Goal: Transaction & Acquisition: Book appointment/travel/reservation

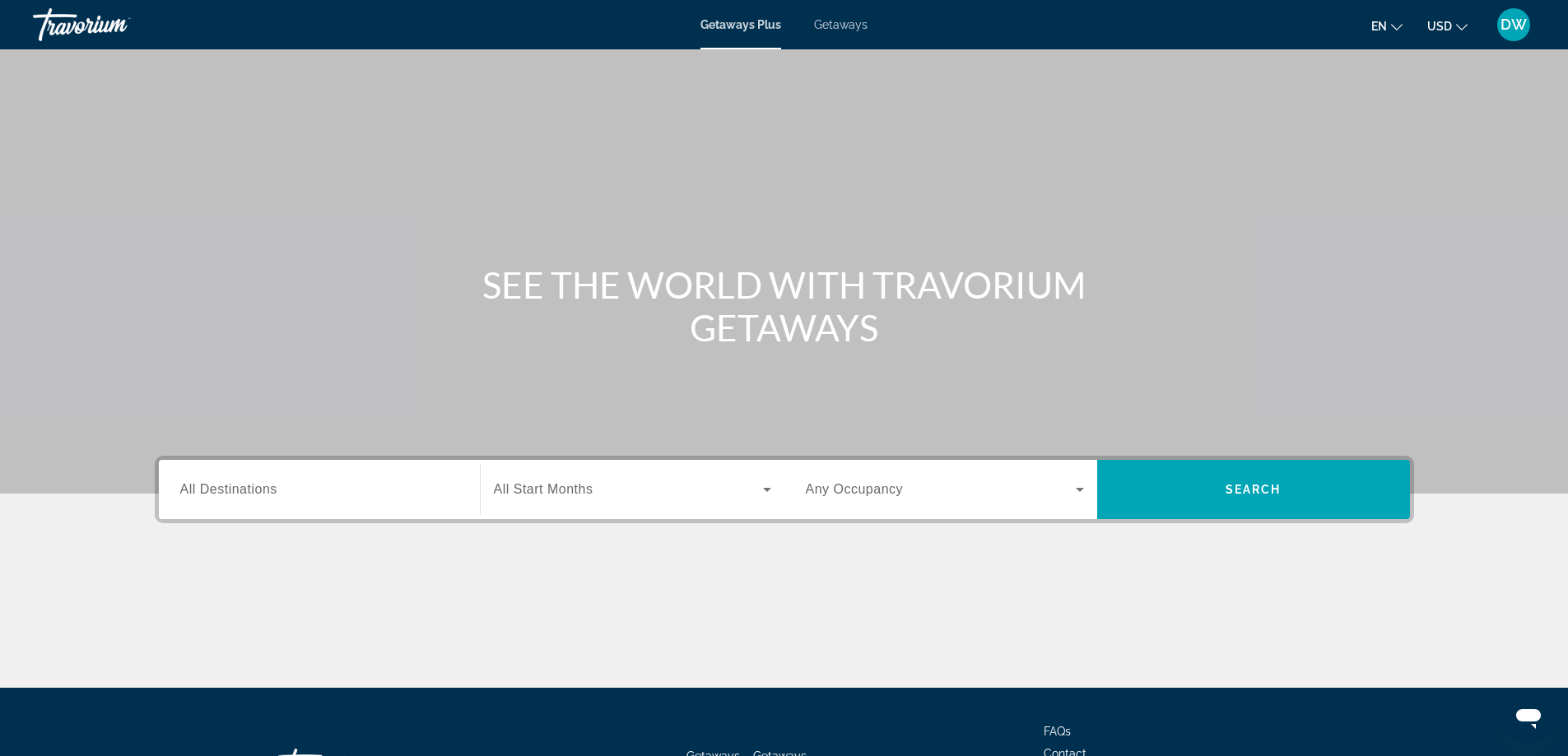
click at [845, 22] on span "Getaways" at bounding box center [841, 24] width 54 height 13
click at [762, 495] on icon "Search widget" at bounding box center [767, 490] width 20 height 20
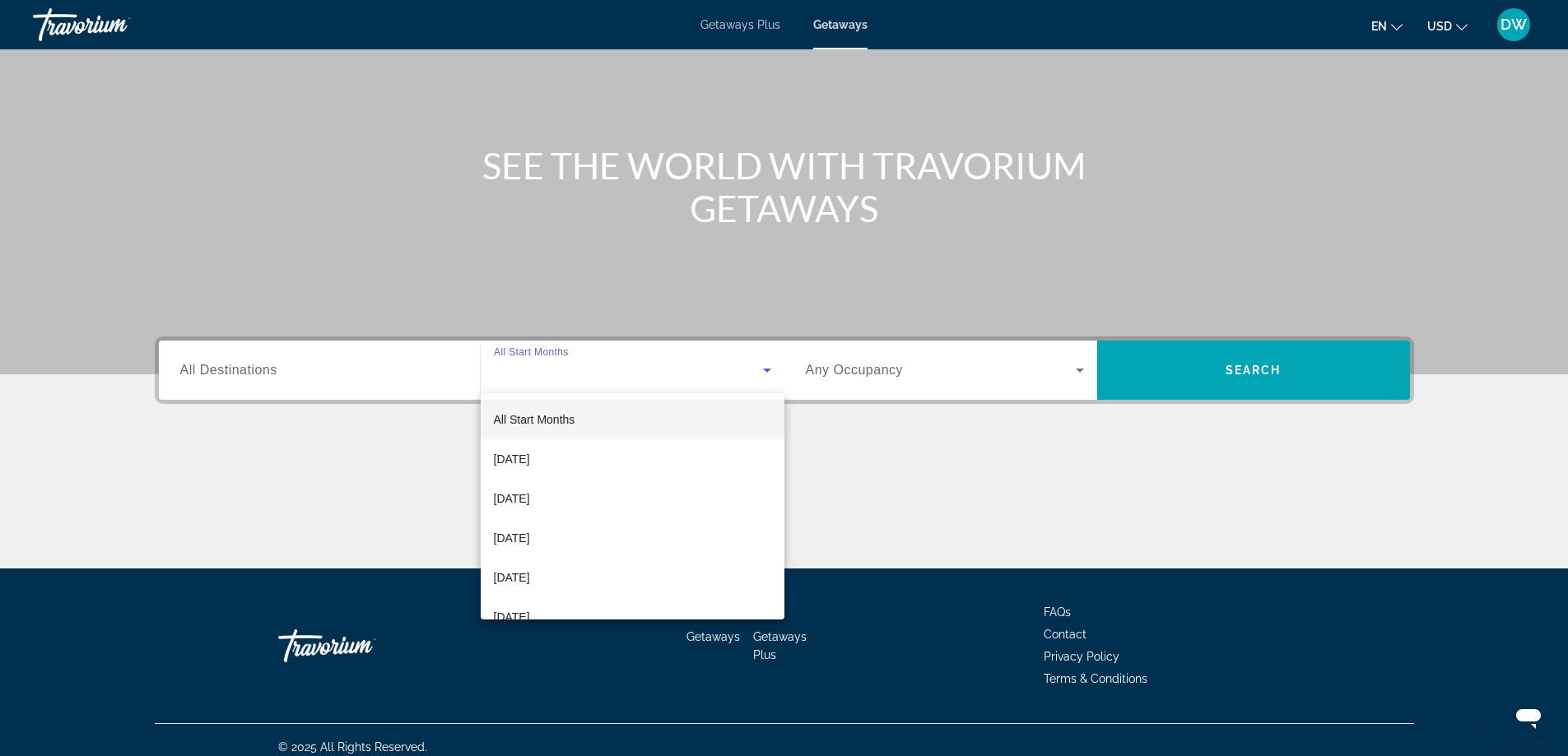
scroll to position [134, 0]
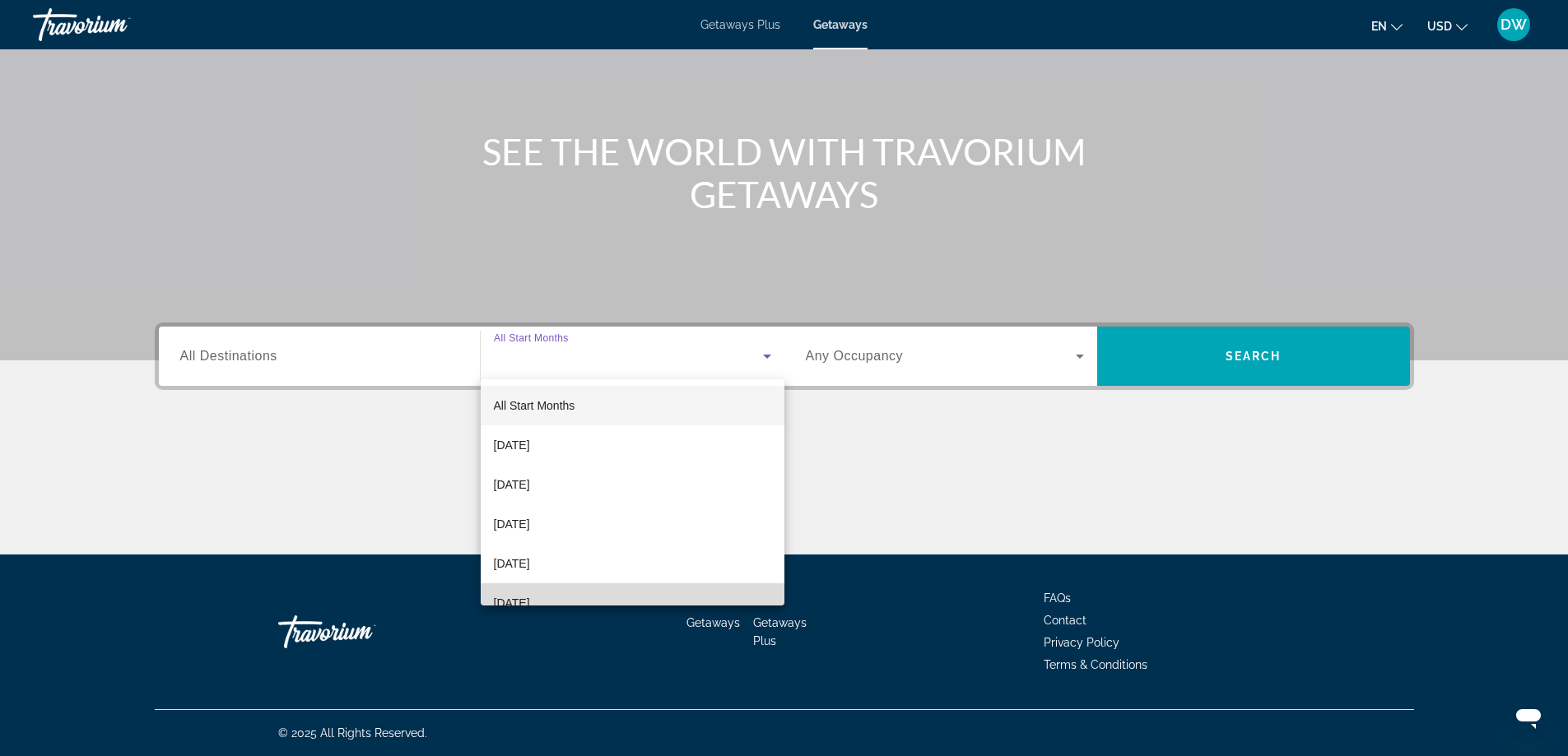
click at [728, 588] on mat-option "[DATE]" at bounding box center [632, 604] width 304 height 39
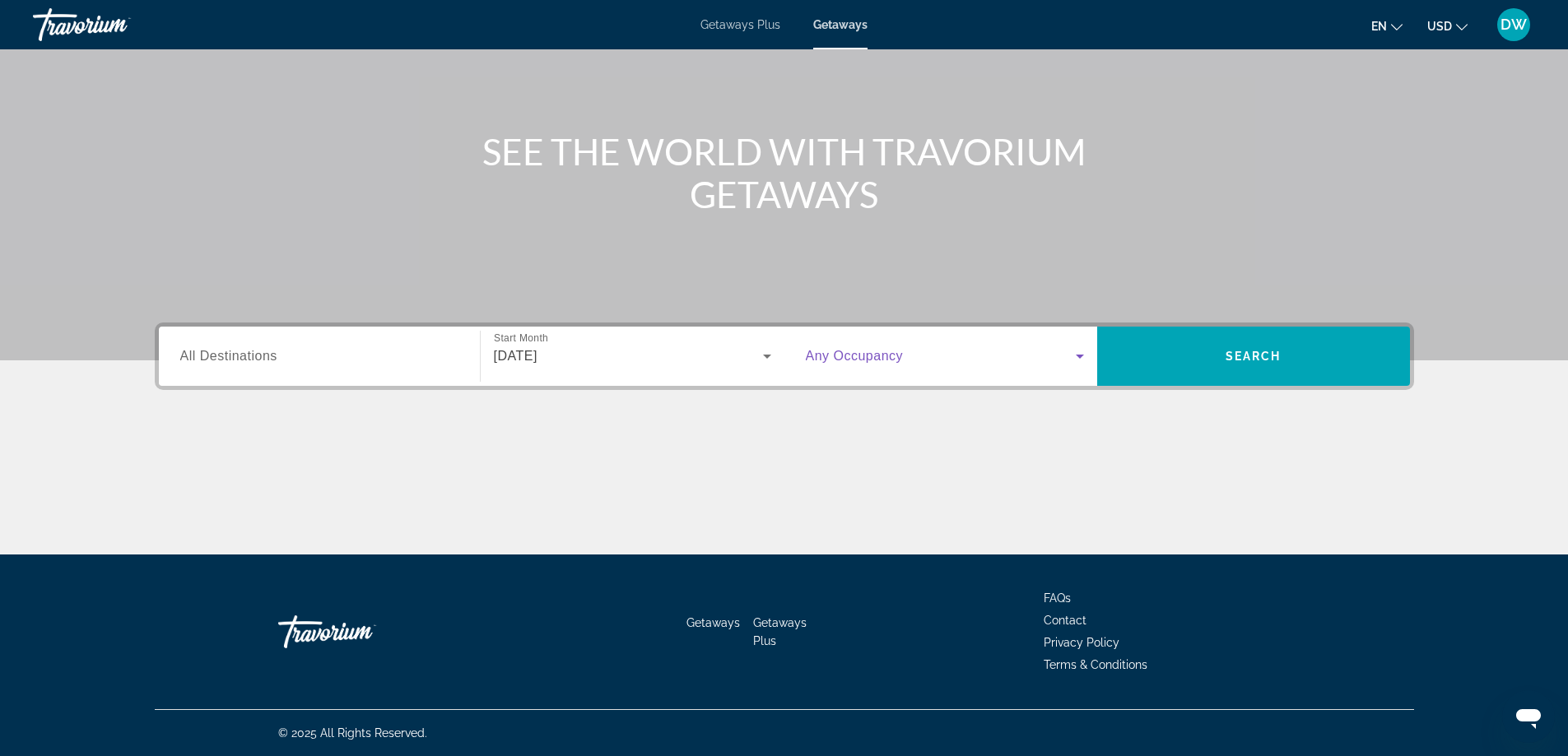
click at [1086, 359] on icon "Search widget" at bounding box center [1080, 356] width 20 height 20
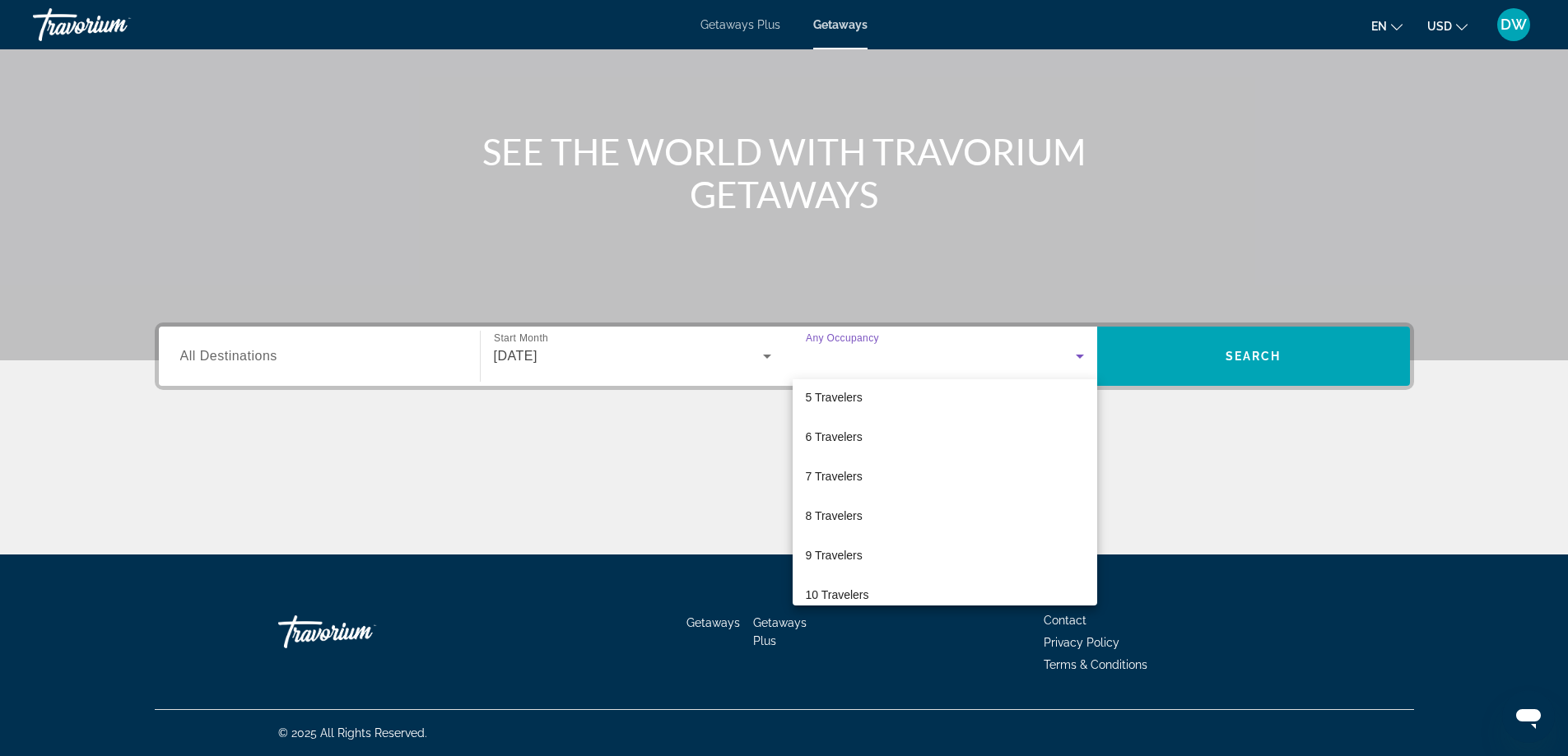
scroll to position [182, 0]
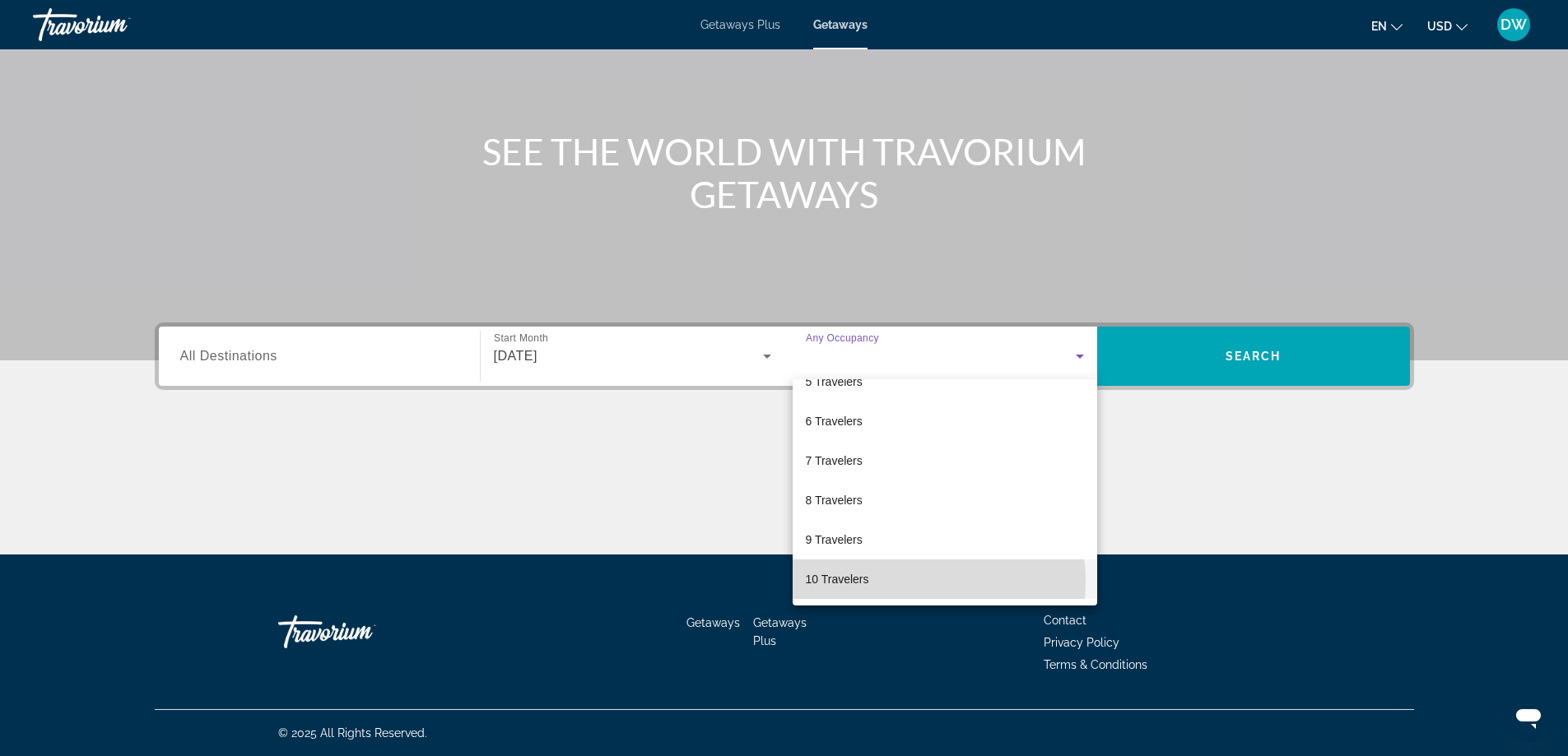
click at [894, 582] on mat-option "10 Travelers" at bounding box center [945, 579] width 305 height 39
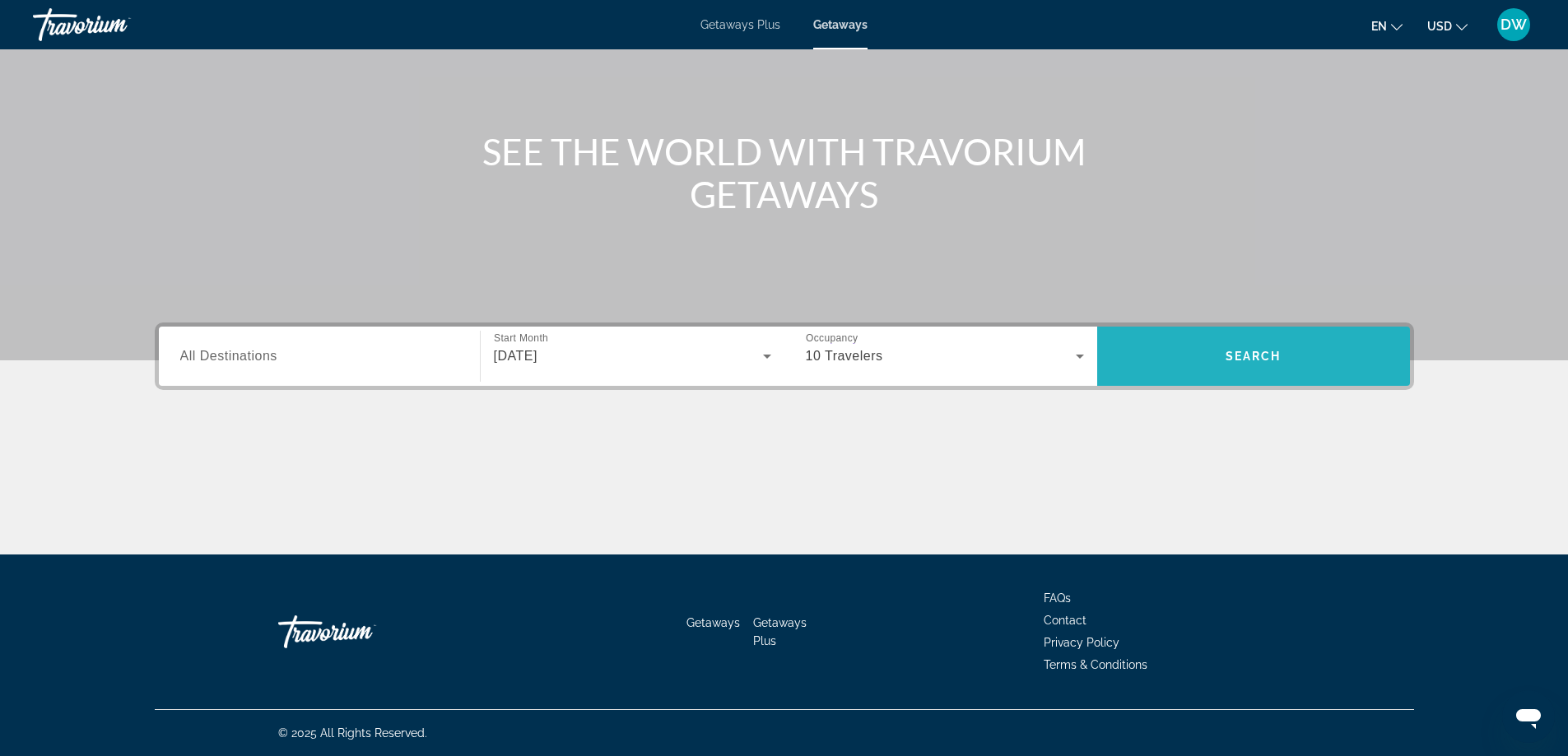
click at [1185, 355] on span "Search widget" at bounding box center [1253, 356] width 313 height 39
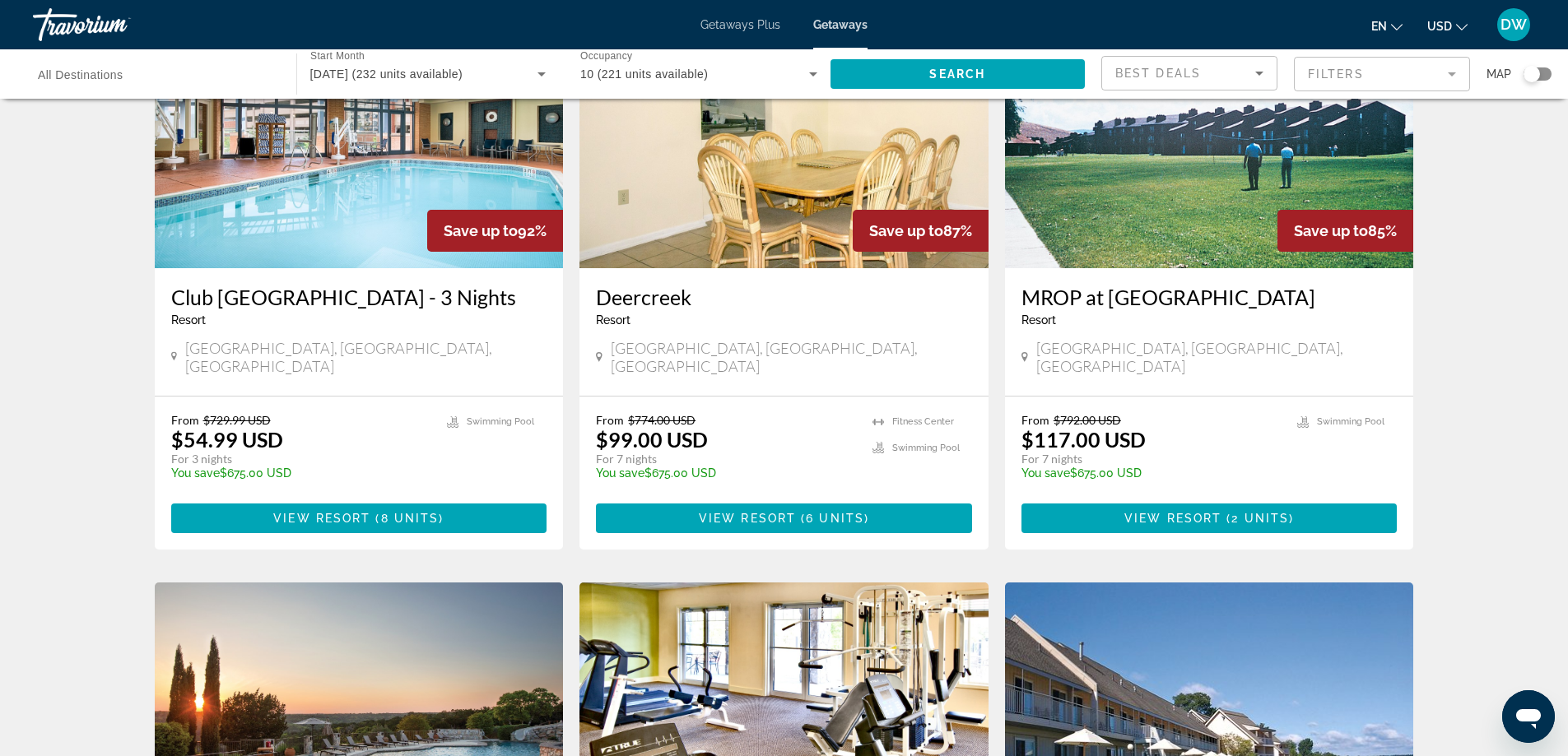
scroll to position [151, 0]
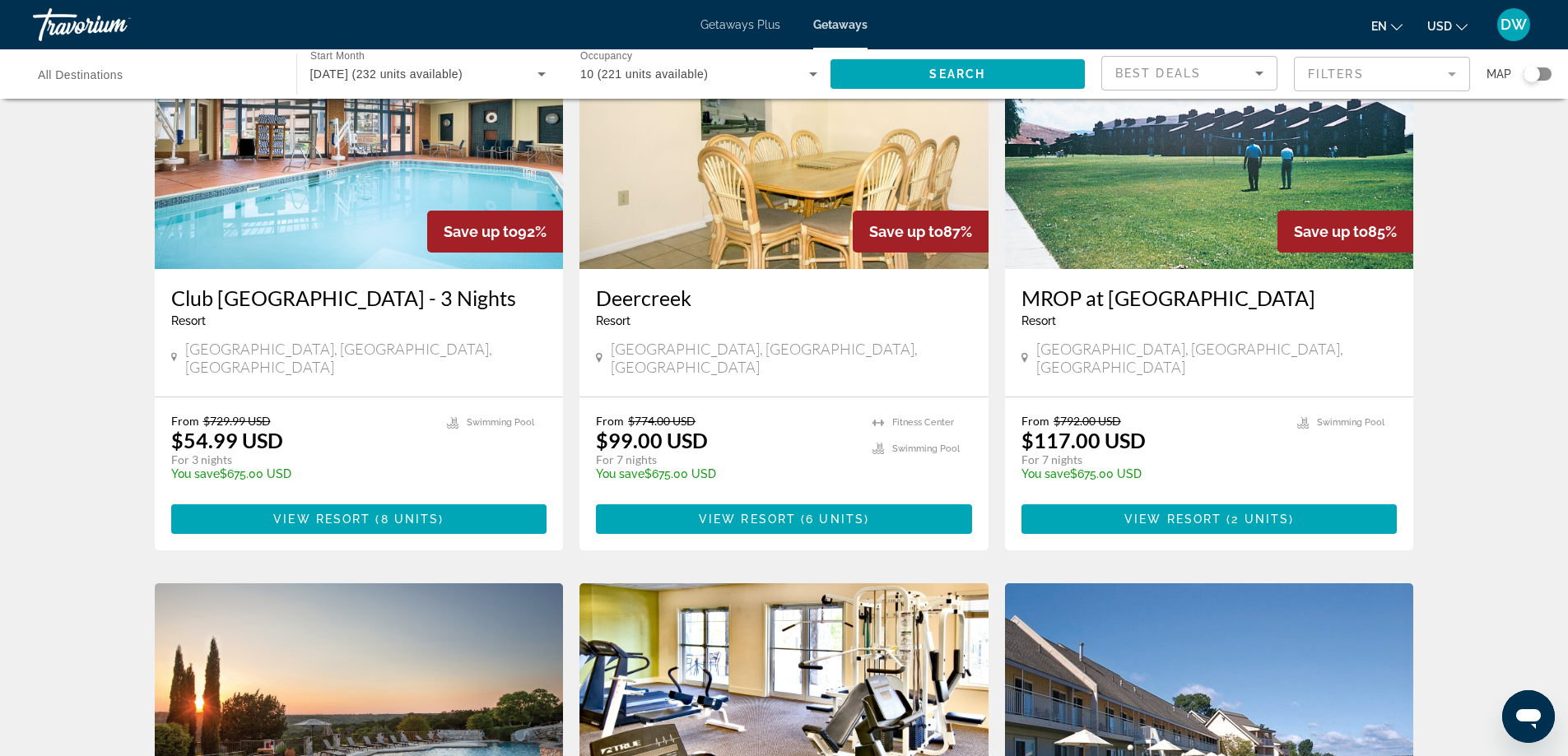
click at [1258, 71] on icon "Sort by" at bounding box center [1259, 74] width 20 height 20
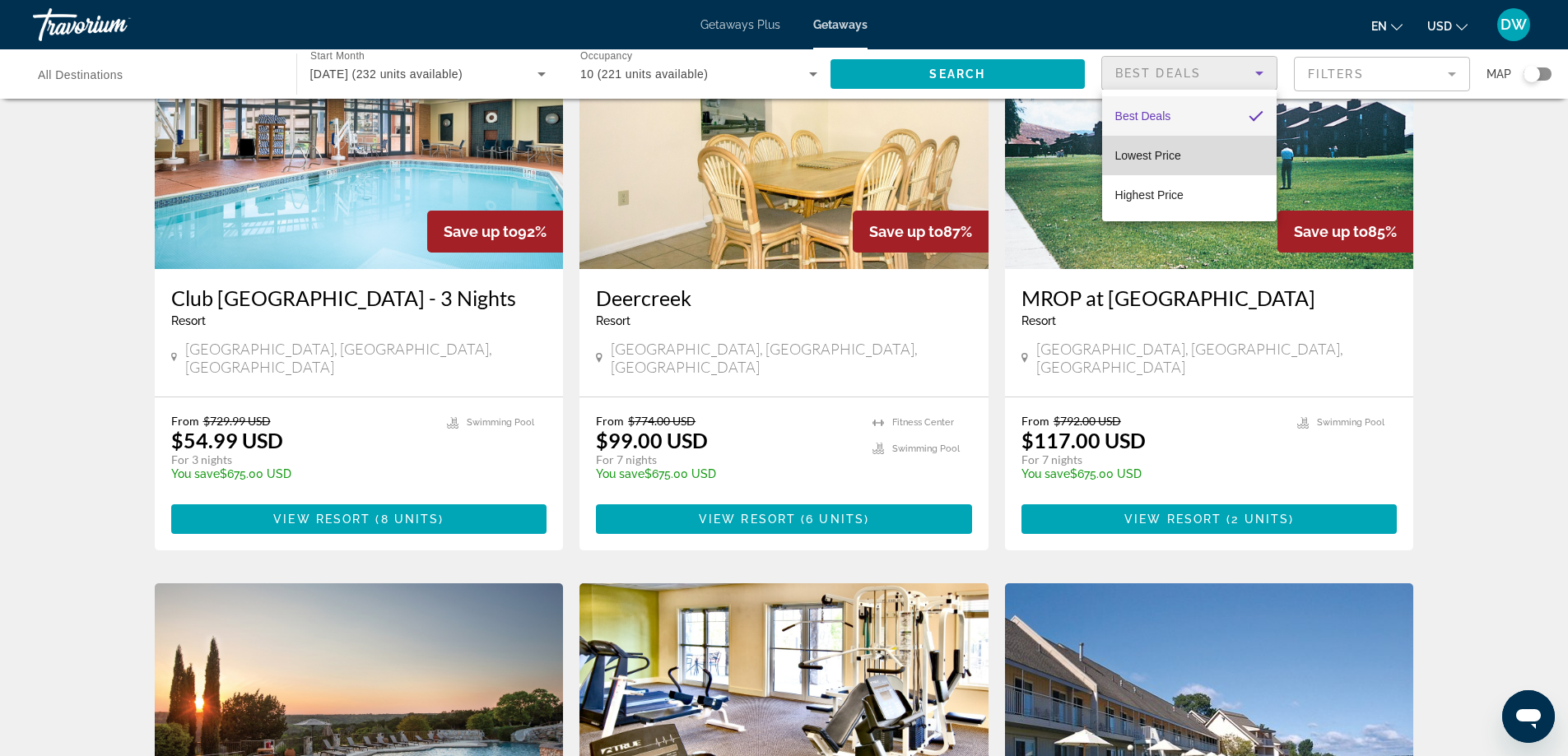
click at [1205, 156] on mat-option "Lowest Price" at bounding box center [1189, 155] width 175 height 39
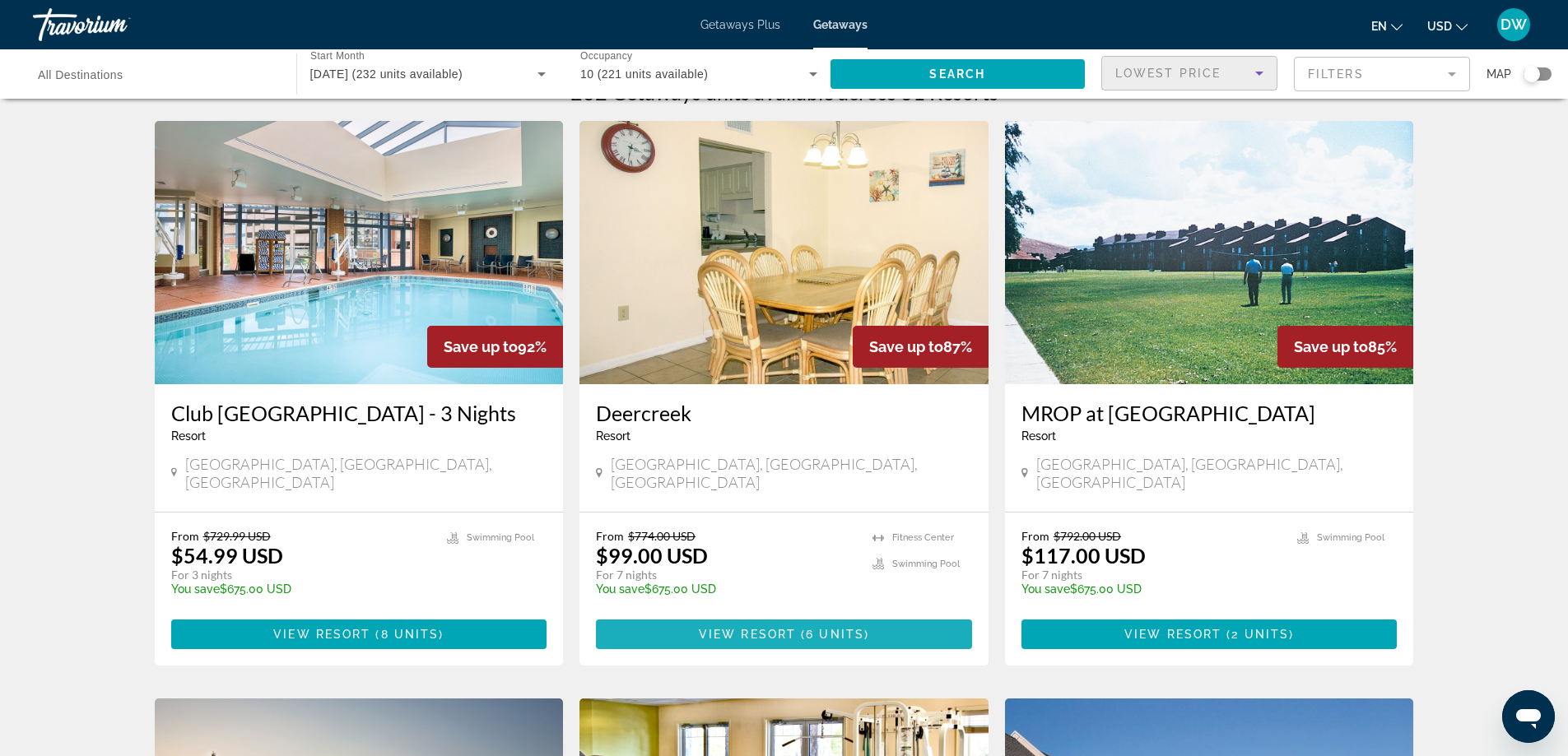
scroll to position [31, 0]
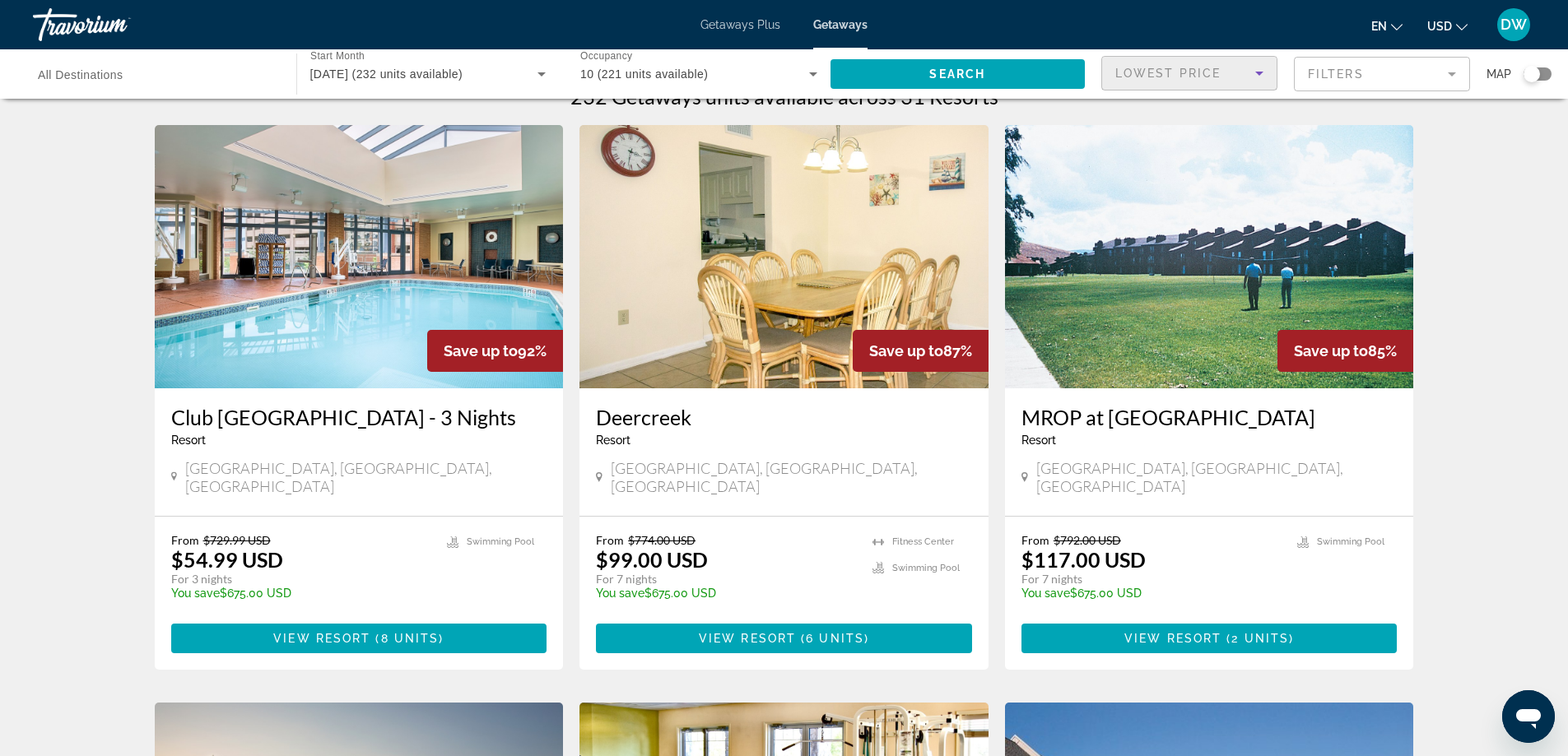
click at [1258, 78] on icon "Sort by" at bounding box center [1259, 74] width 20 height 20
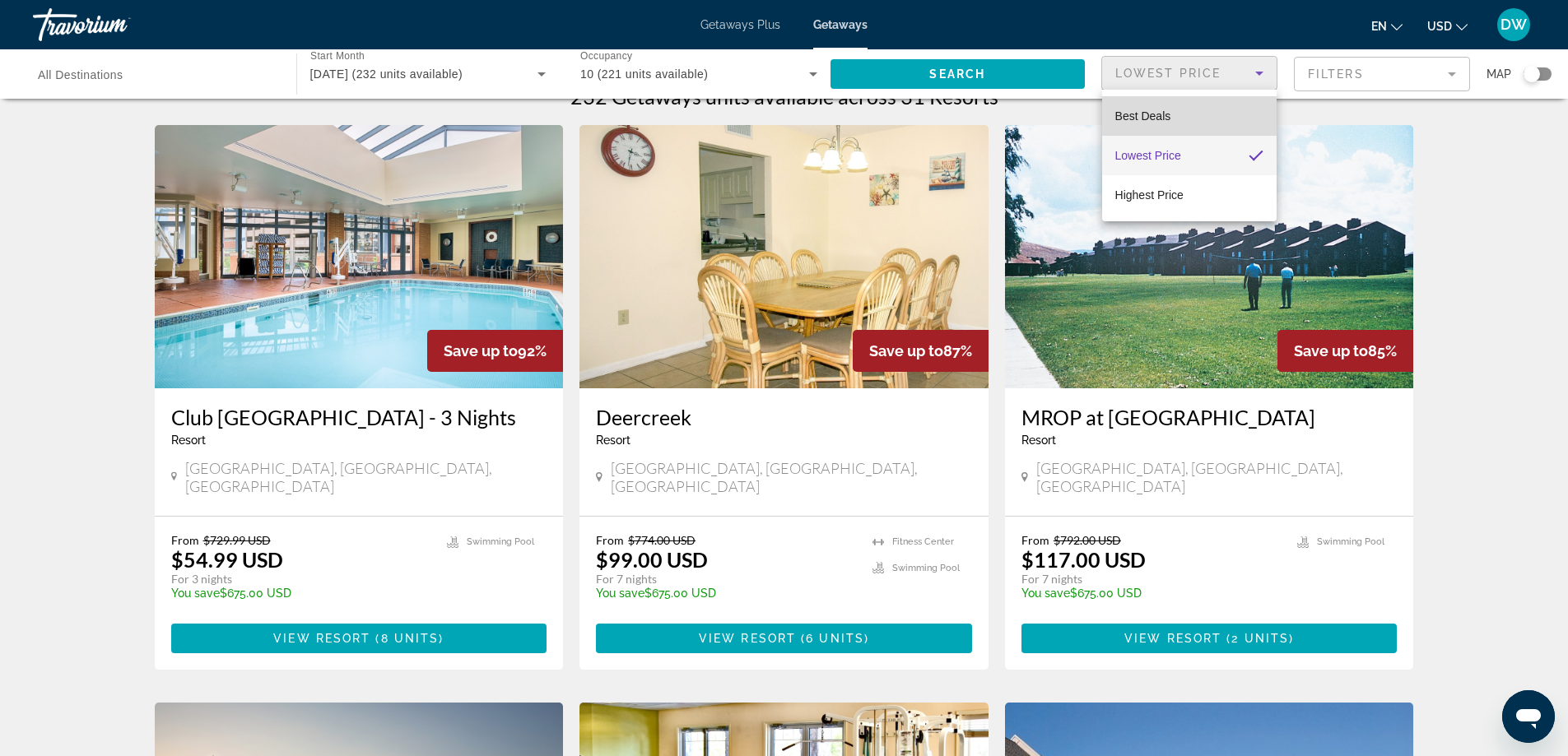
click at [1217, 121] on mat-option "Best Deals" at bounding box center [1189, 116] width 175 height 39
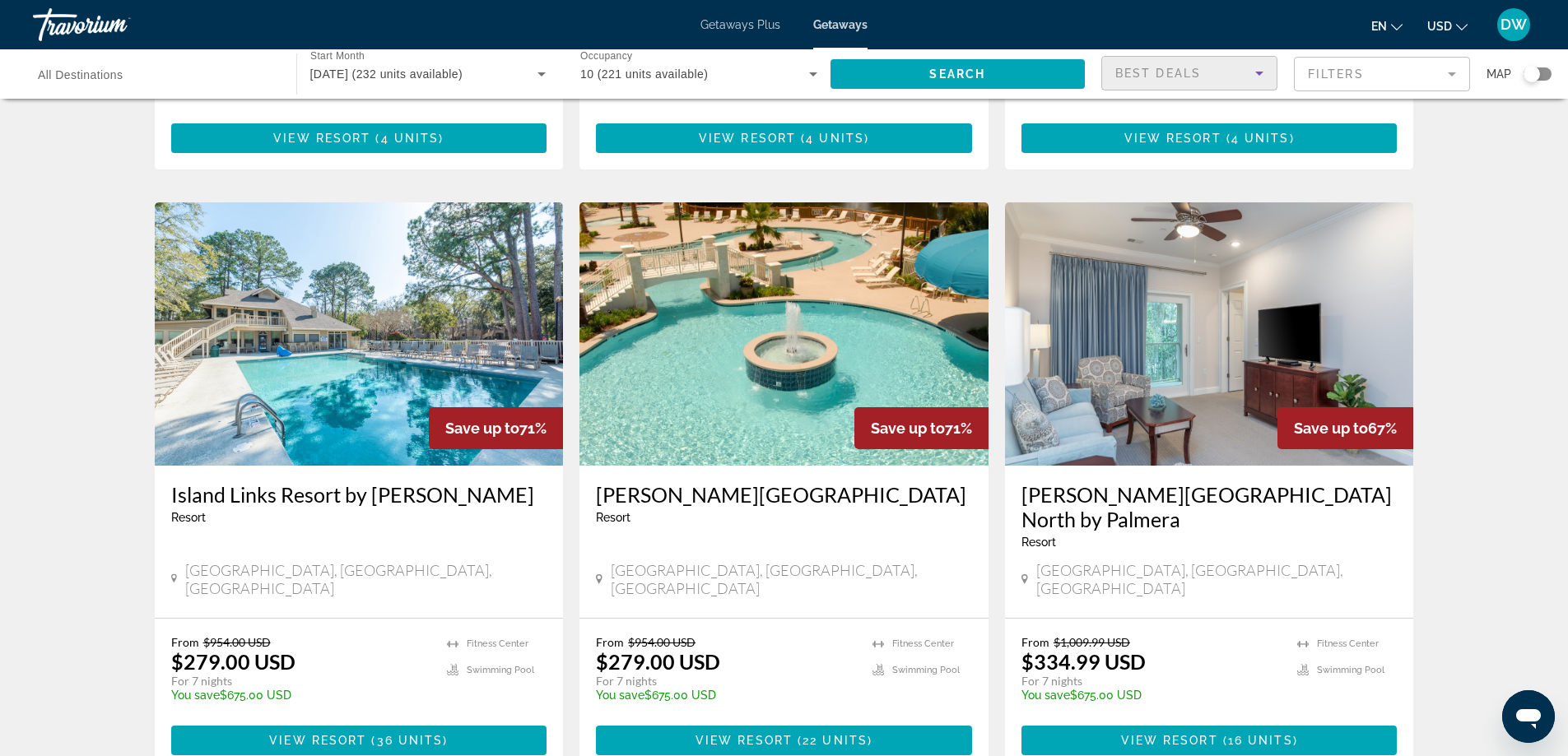
scroll to position [1720, 0]
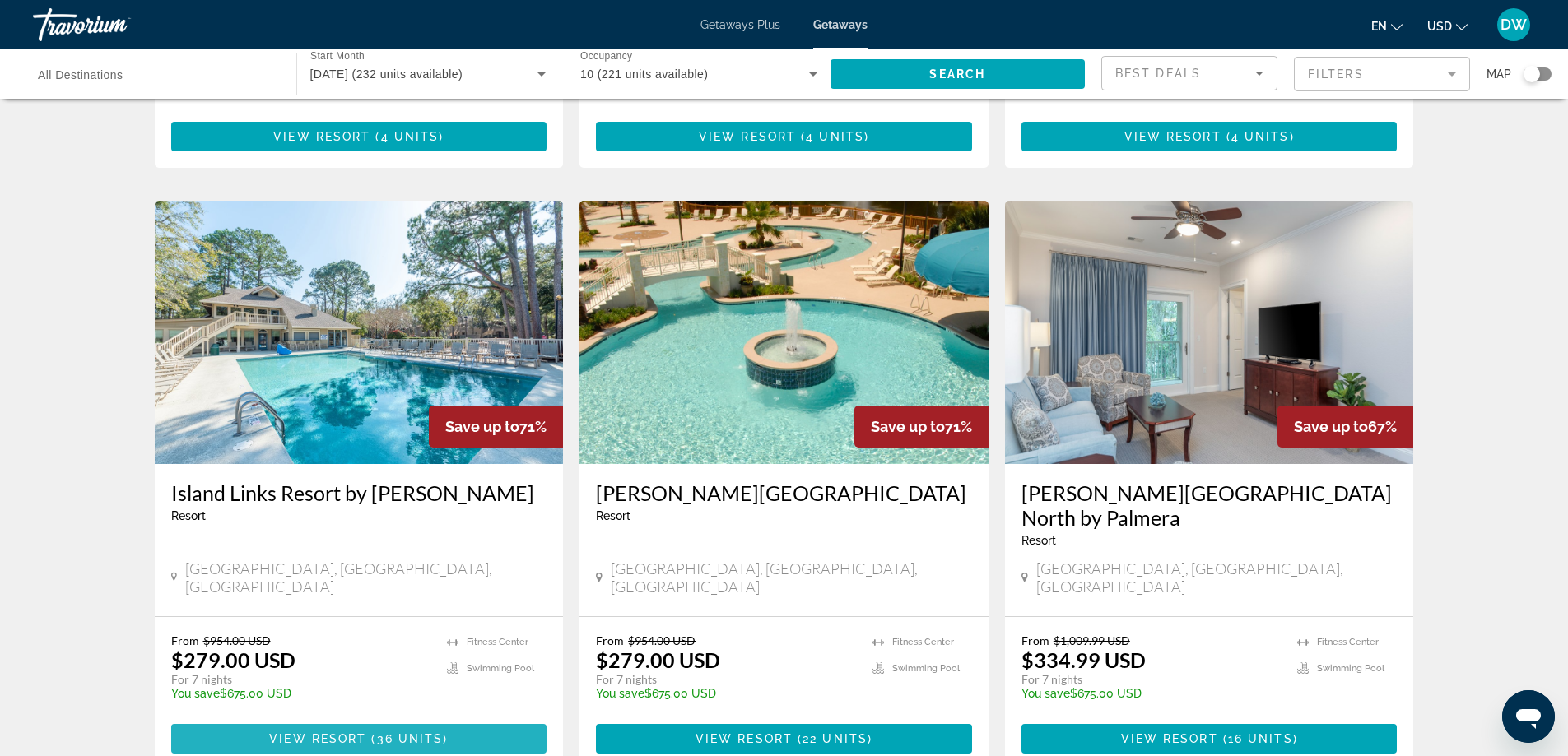
click at [440, 733] on span "36 units" at bounding box center [410, 739] width 66 height 13
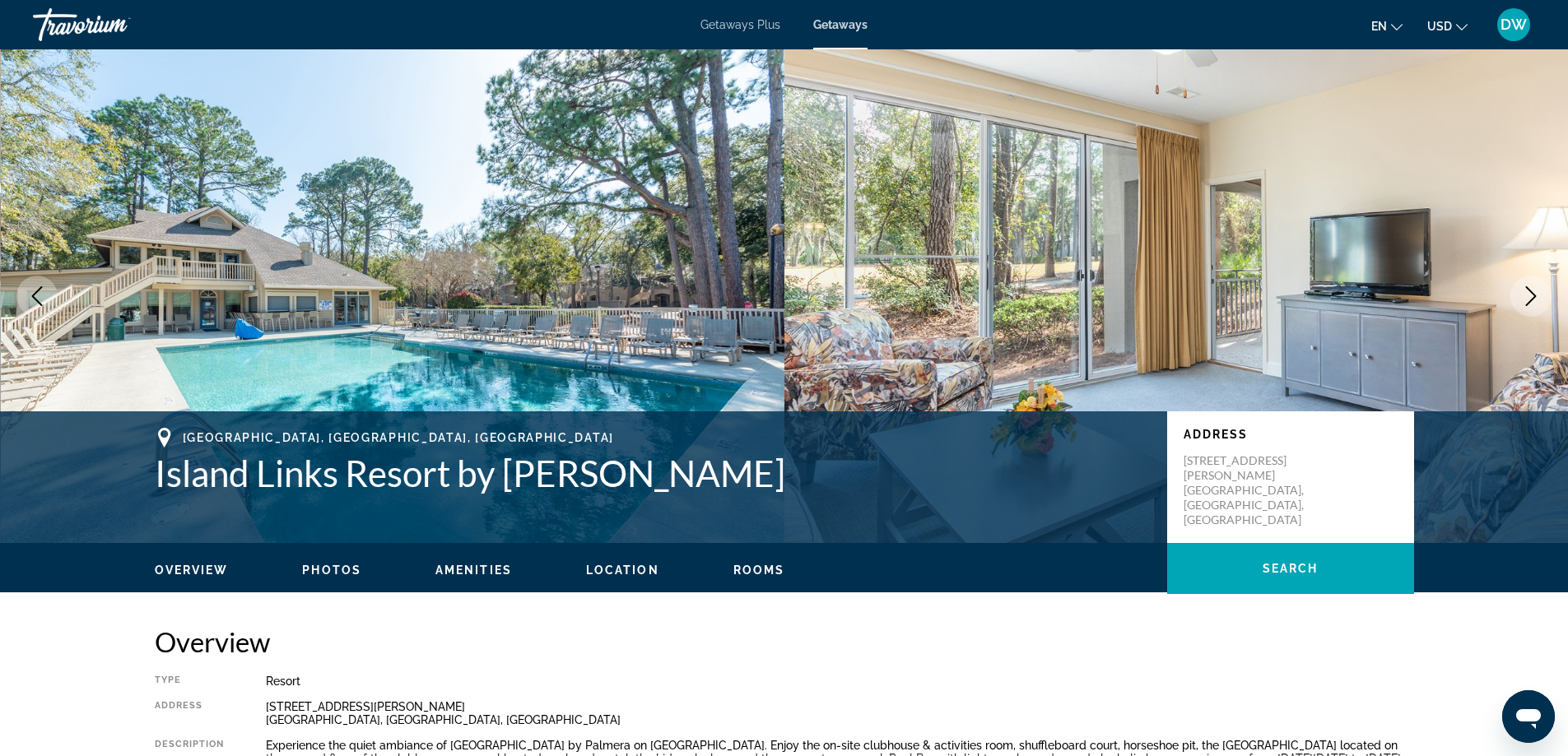
click at [1526, 302] on icon "Next image" at bounding box center [1531, 296] width 20 height 20
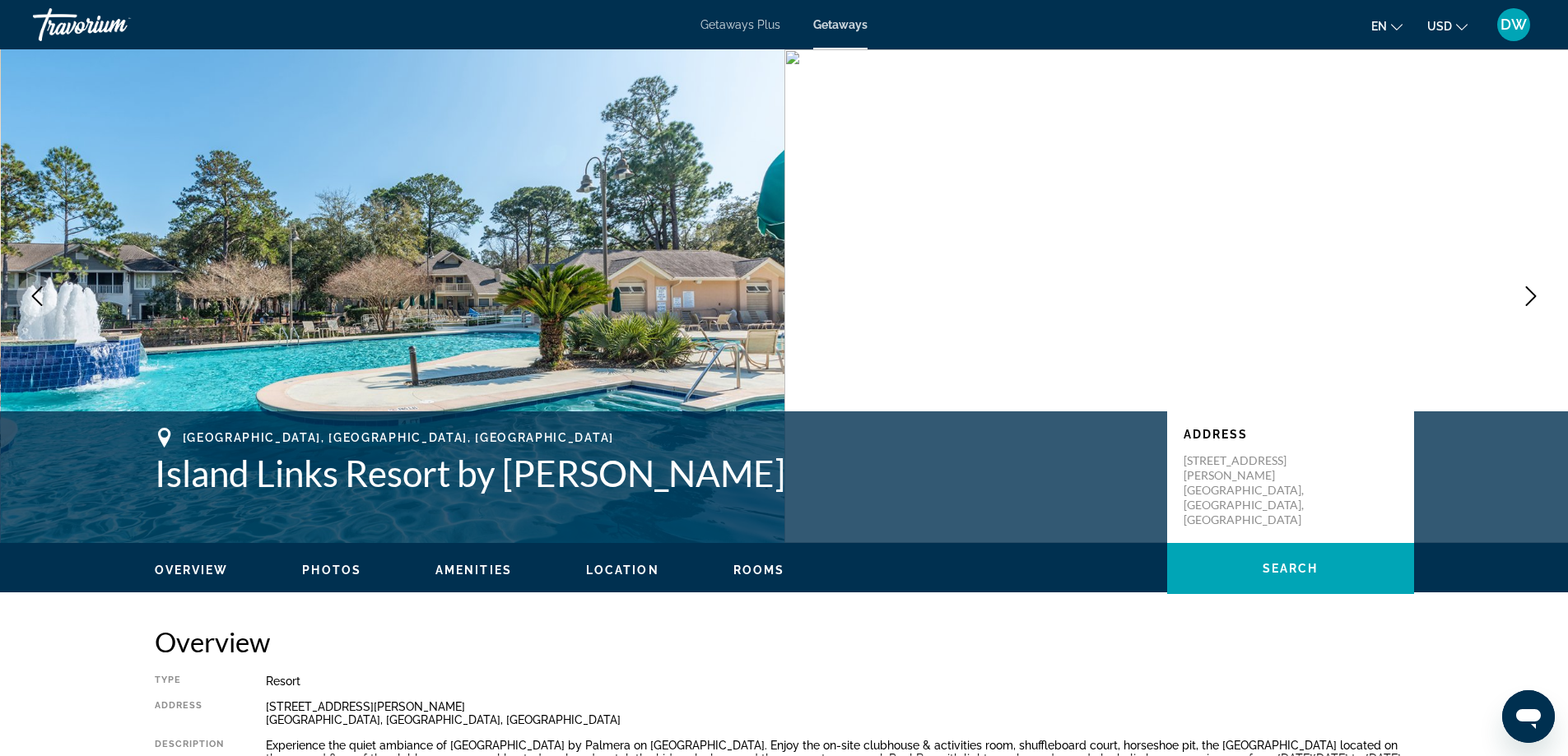
click at [1526, 302] on icon "Next image" at bounding box center [1531, 296] width 20 height 20
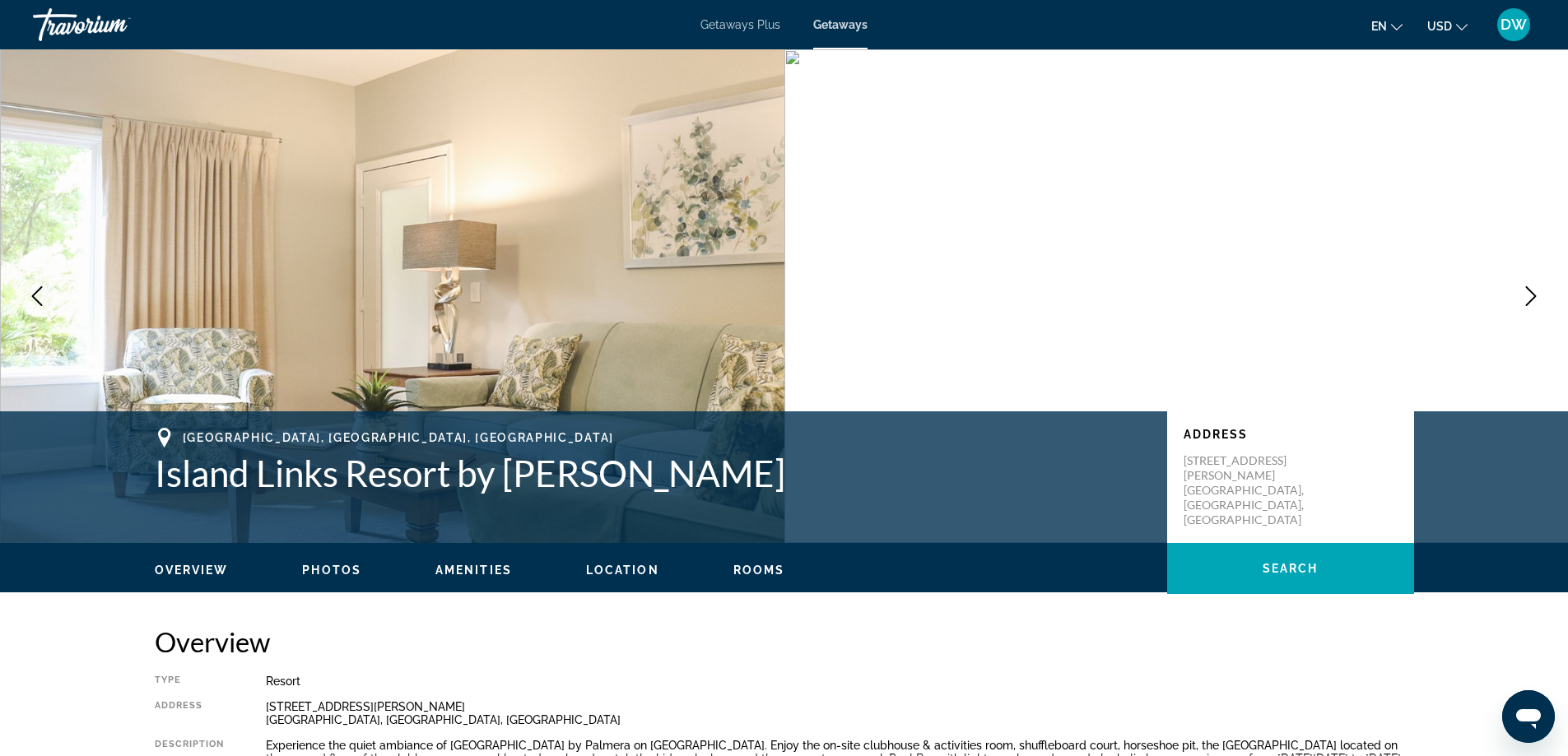
click at [1532, 296] on icon "Next image" at bounding box center [1531, 296] width 20 height 20
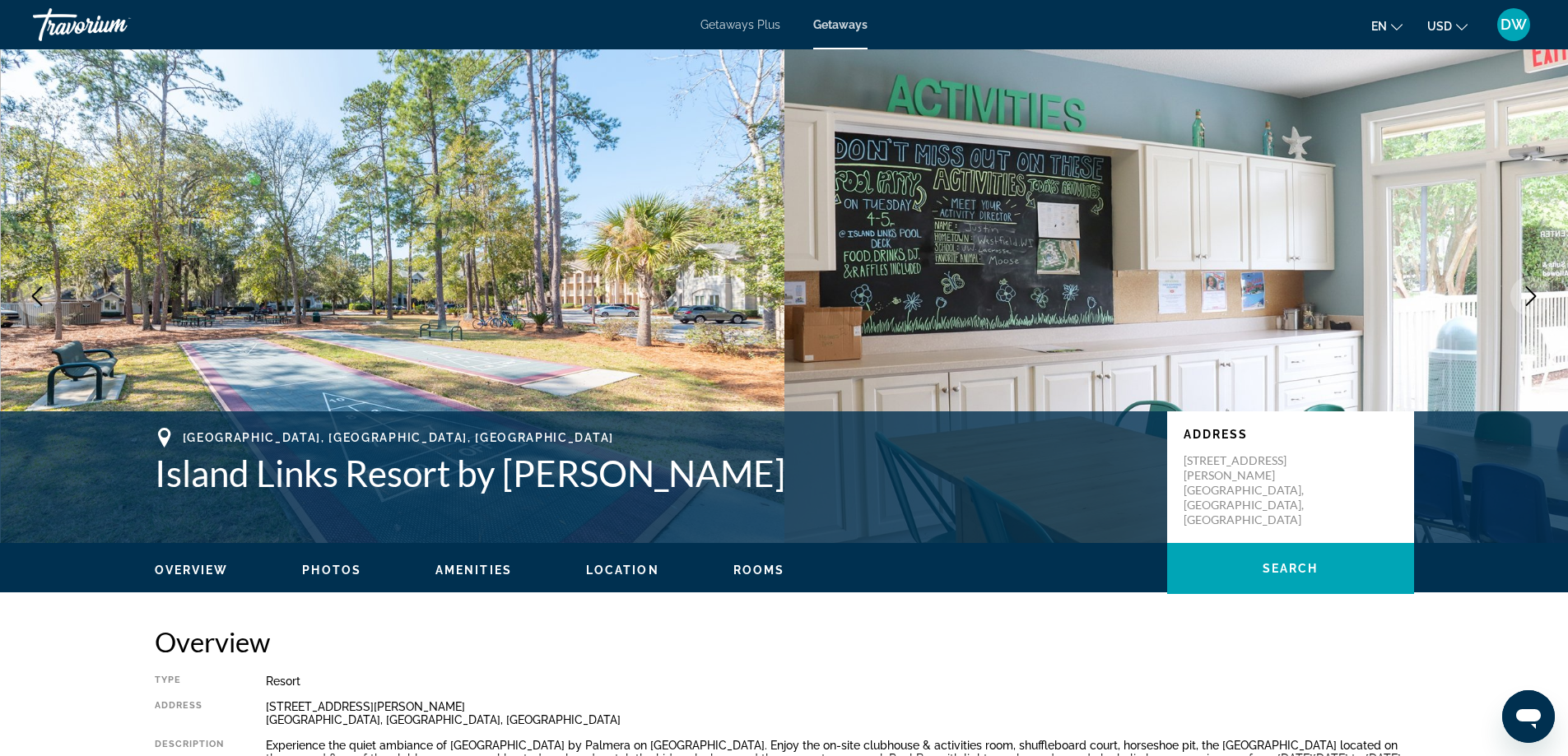
click at [1532, 296] on icon "Next image" at bounding box center [1531, 296] width 20 height 20
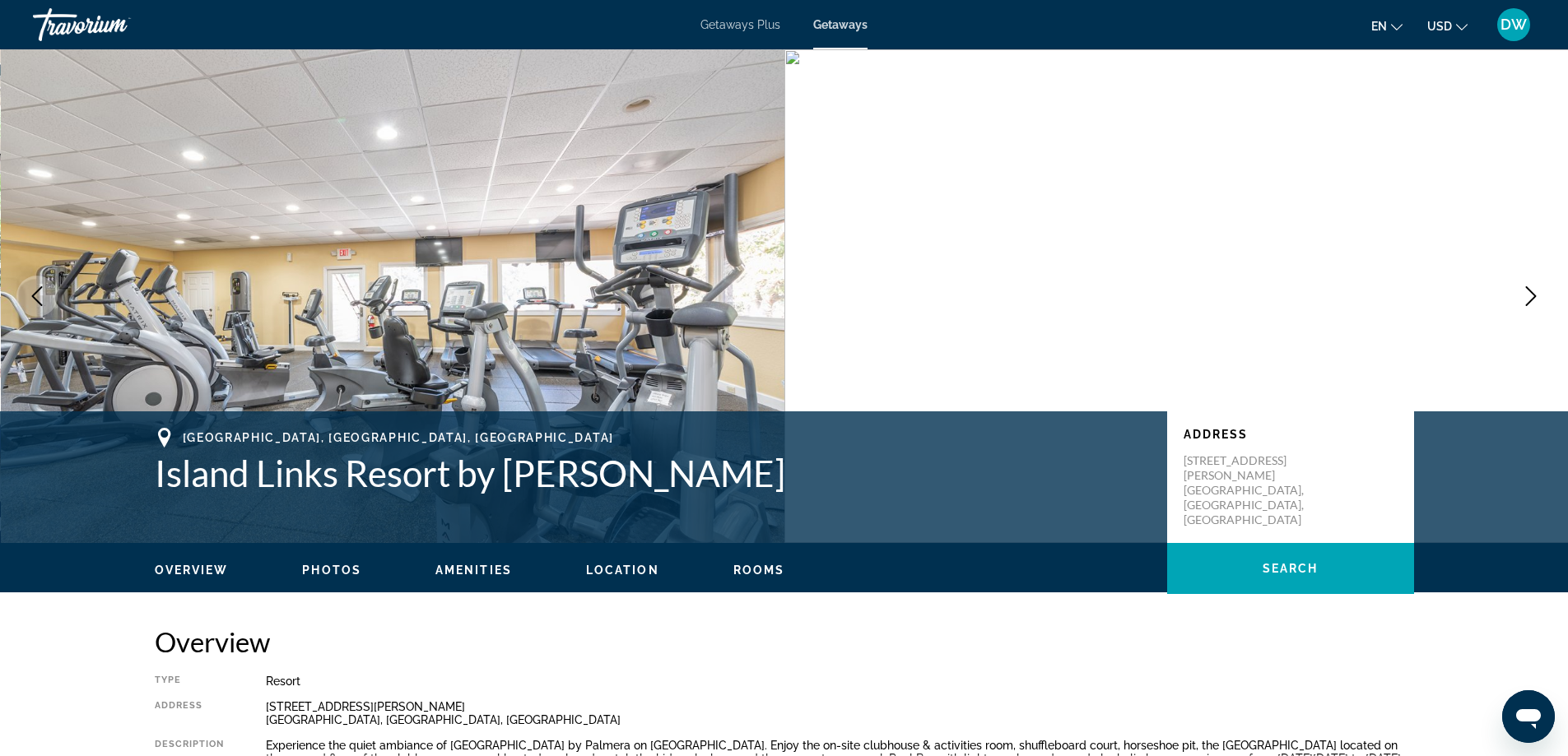
click at [1532, 296] on icon "Next image" at bounding box center [1531, 296] width 20 height 20
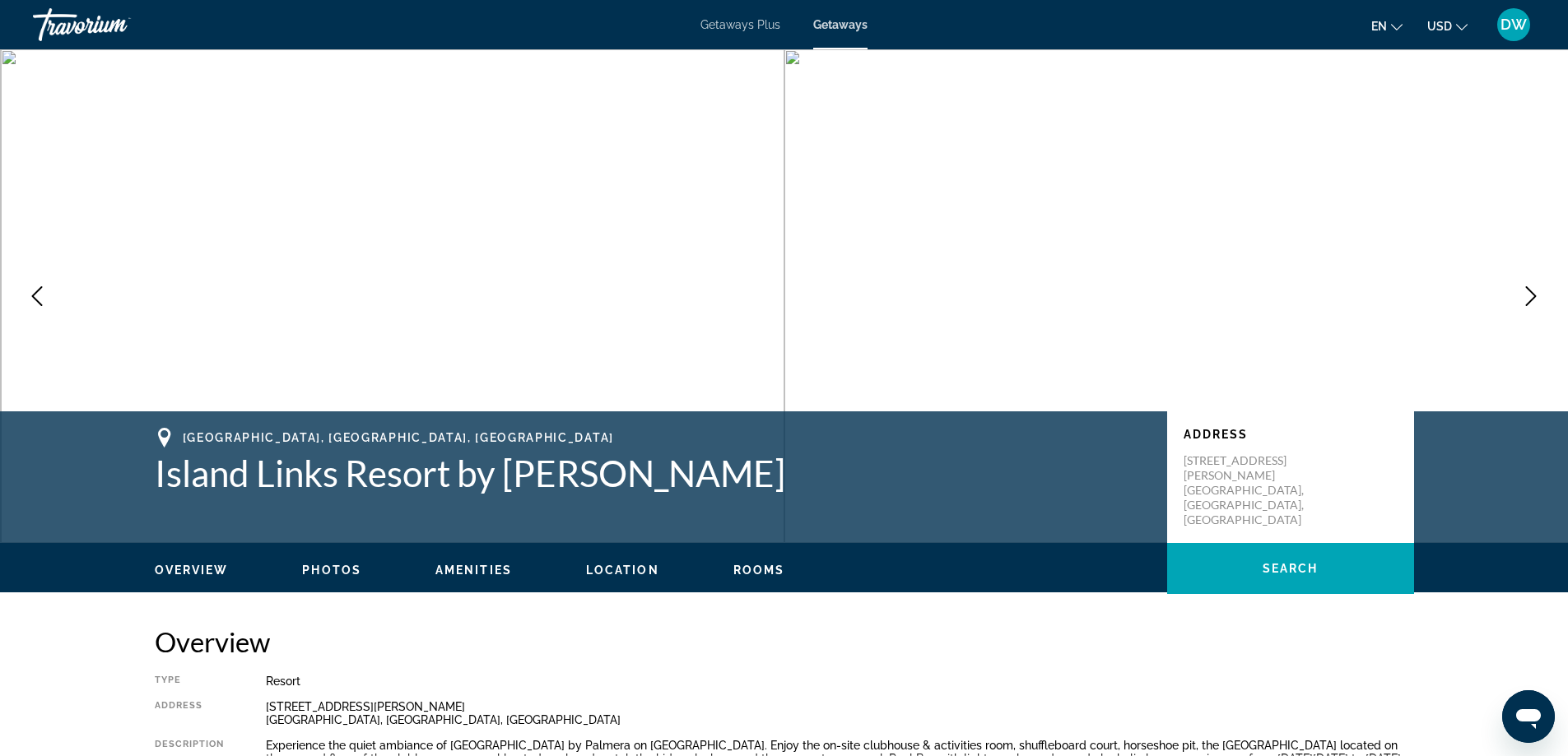
click at [1532, 296] on icon "Next image" at bounding box center [1531, 296] width 20 height 20
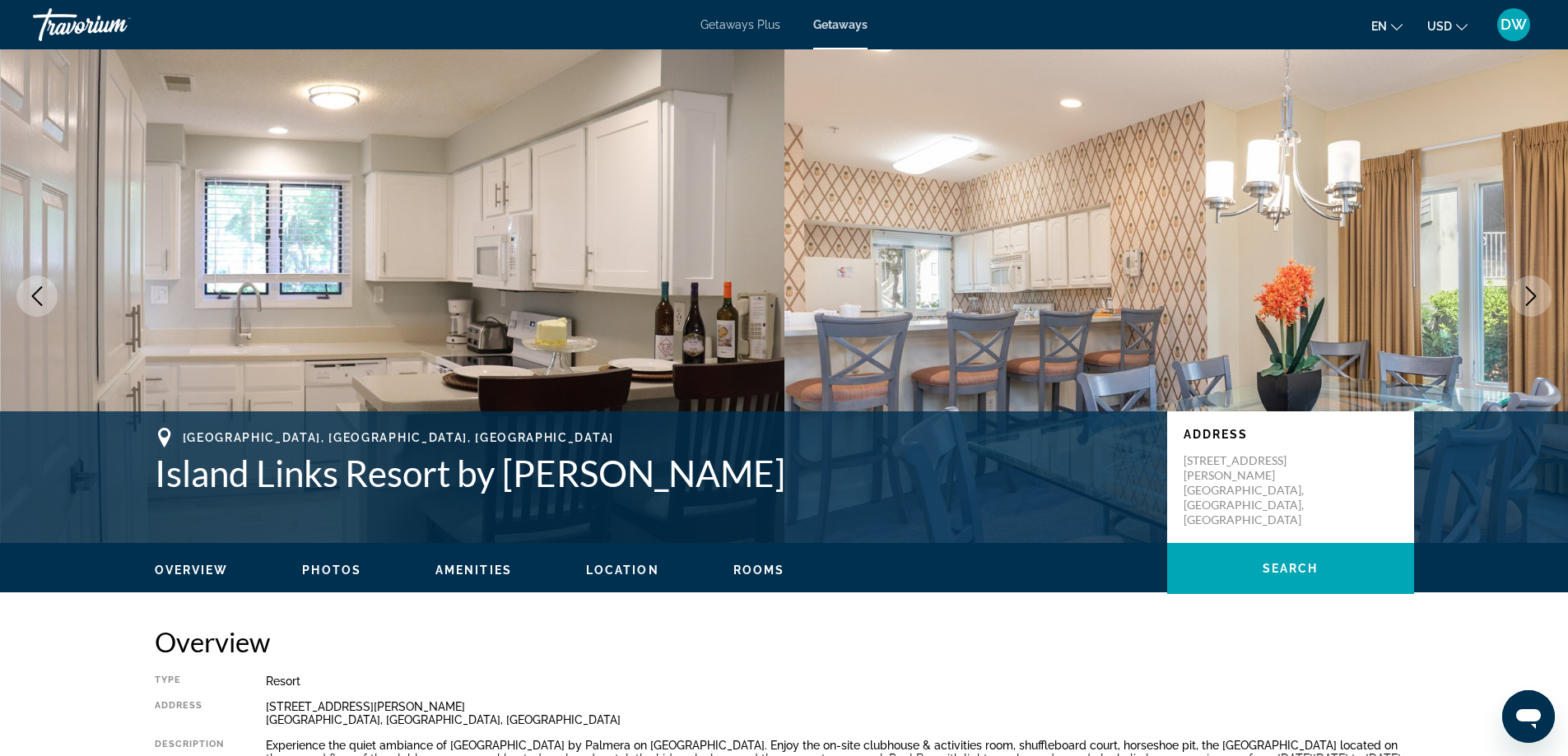
click at [1532, 296] on icon "Next image" at bounding box center [1531, 296] width 20 height 20
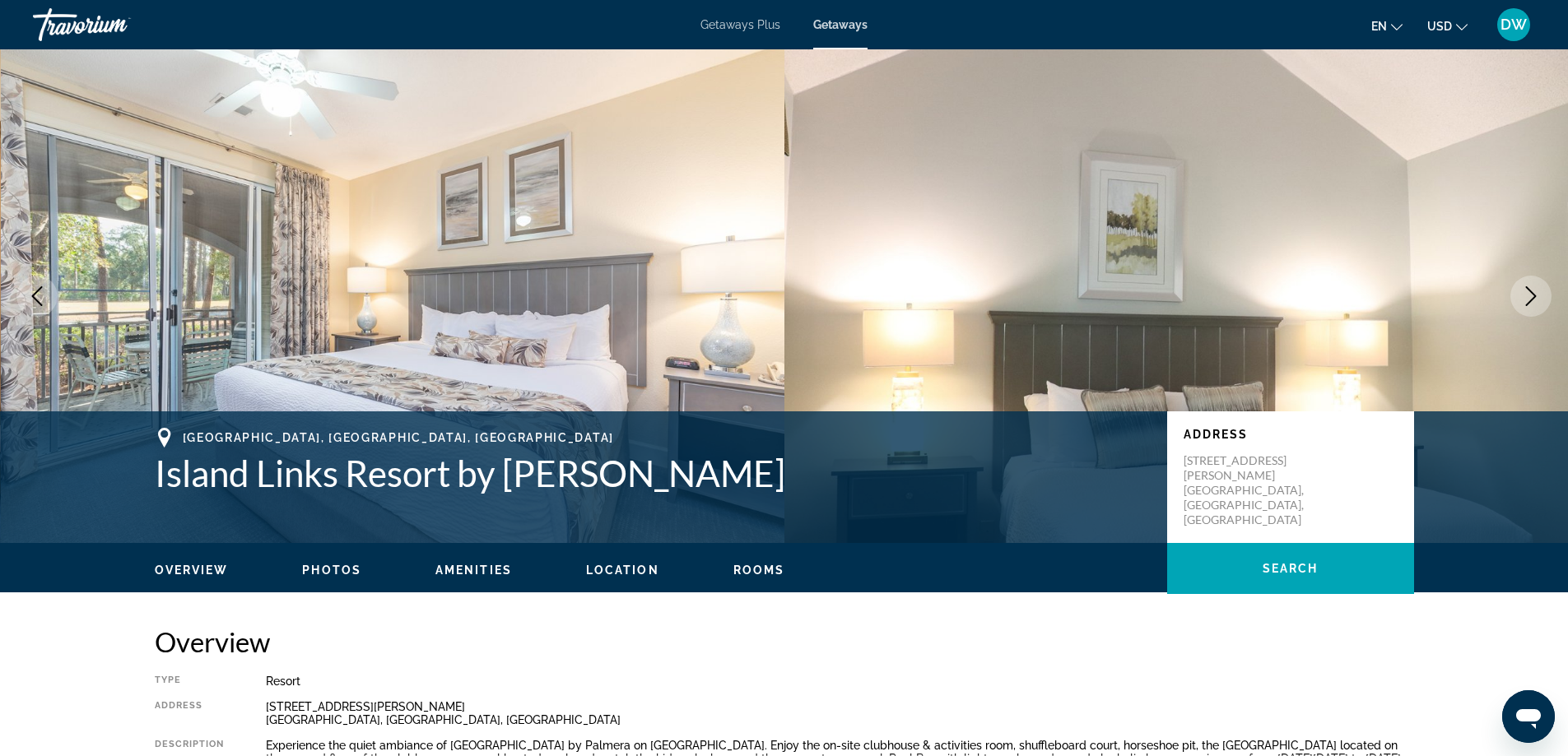
click at [1532, 296] on icon "Next image" at bounding box center [1531, 296] width 20 height 20
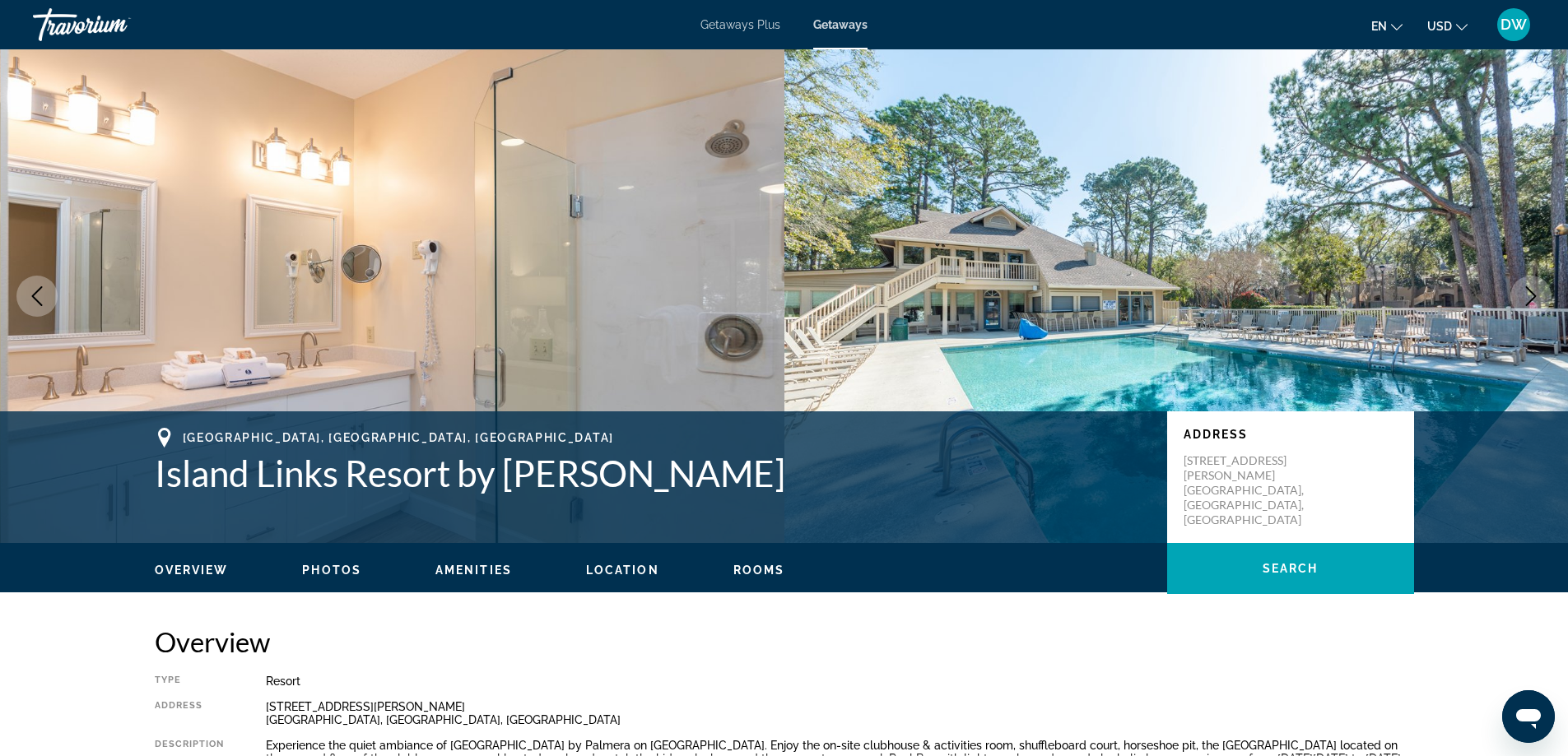
click at [1532, 296] on icon "Next image" at bounding box center [1531, 296] width 20 height 20
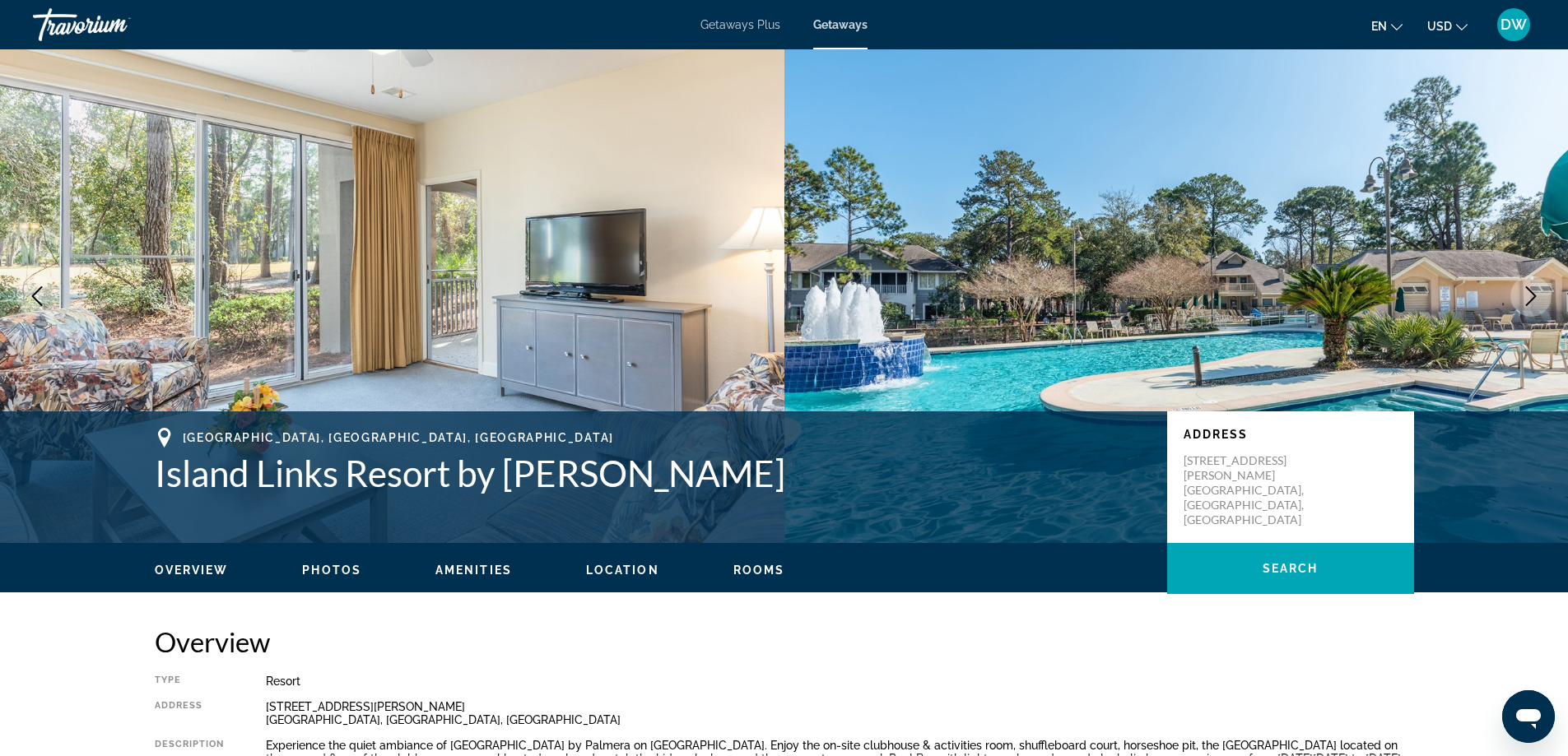
click at [1532, 296] on icon "Next image" at bounding box center [1531, 296] width 20 height 20
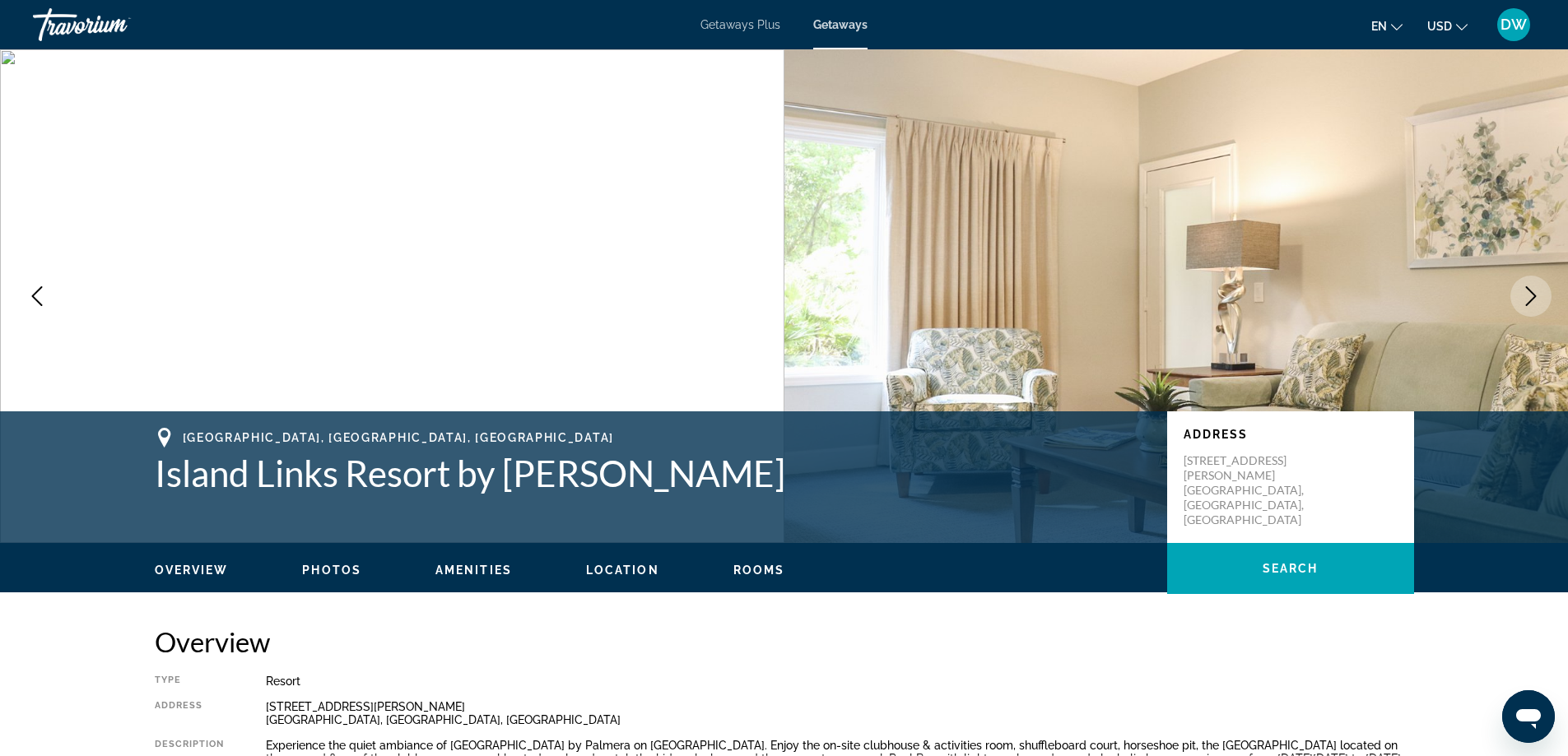
click at [1532, 296] on icon "Next image" at bounding box center [1531, 296] width 20 height 20
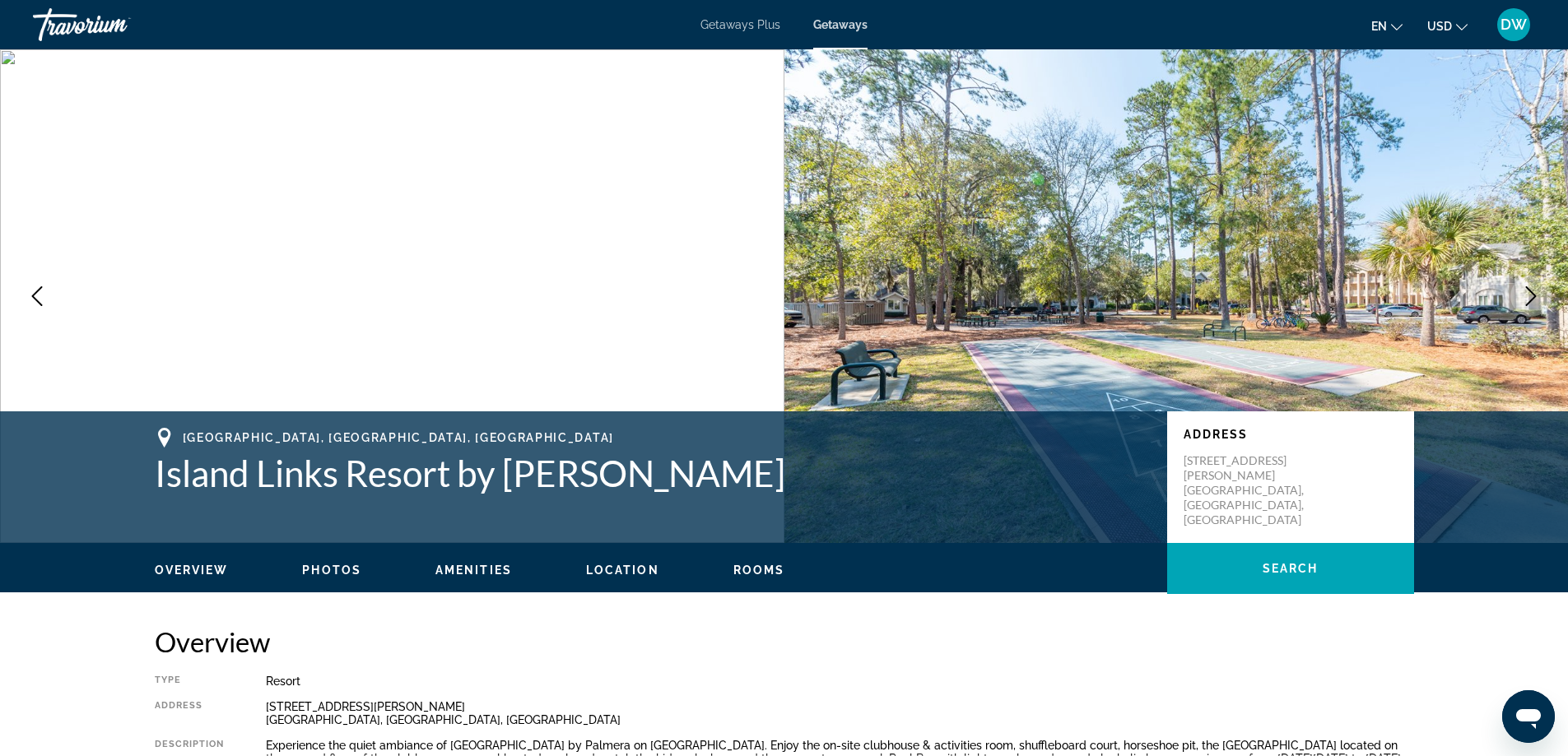
click at [1532, 296] on icon "Next image" at bounding box center [1531, 296] width 20 height 20
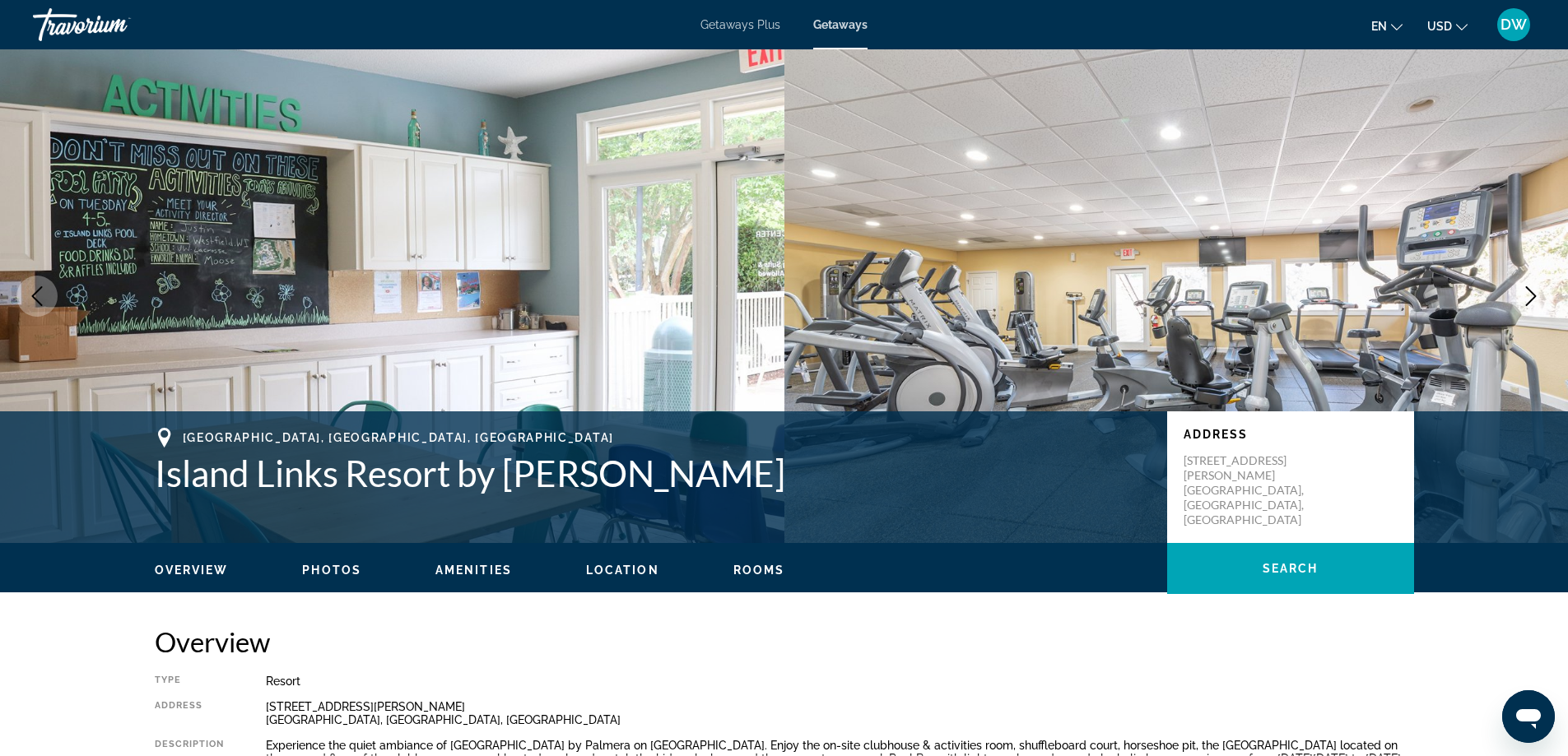
click at [1532, 296] on icon "Next image" at bounding box center [1531, 296] width 20 height 20
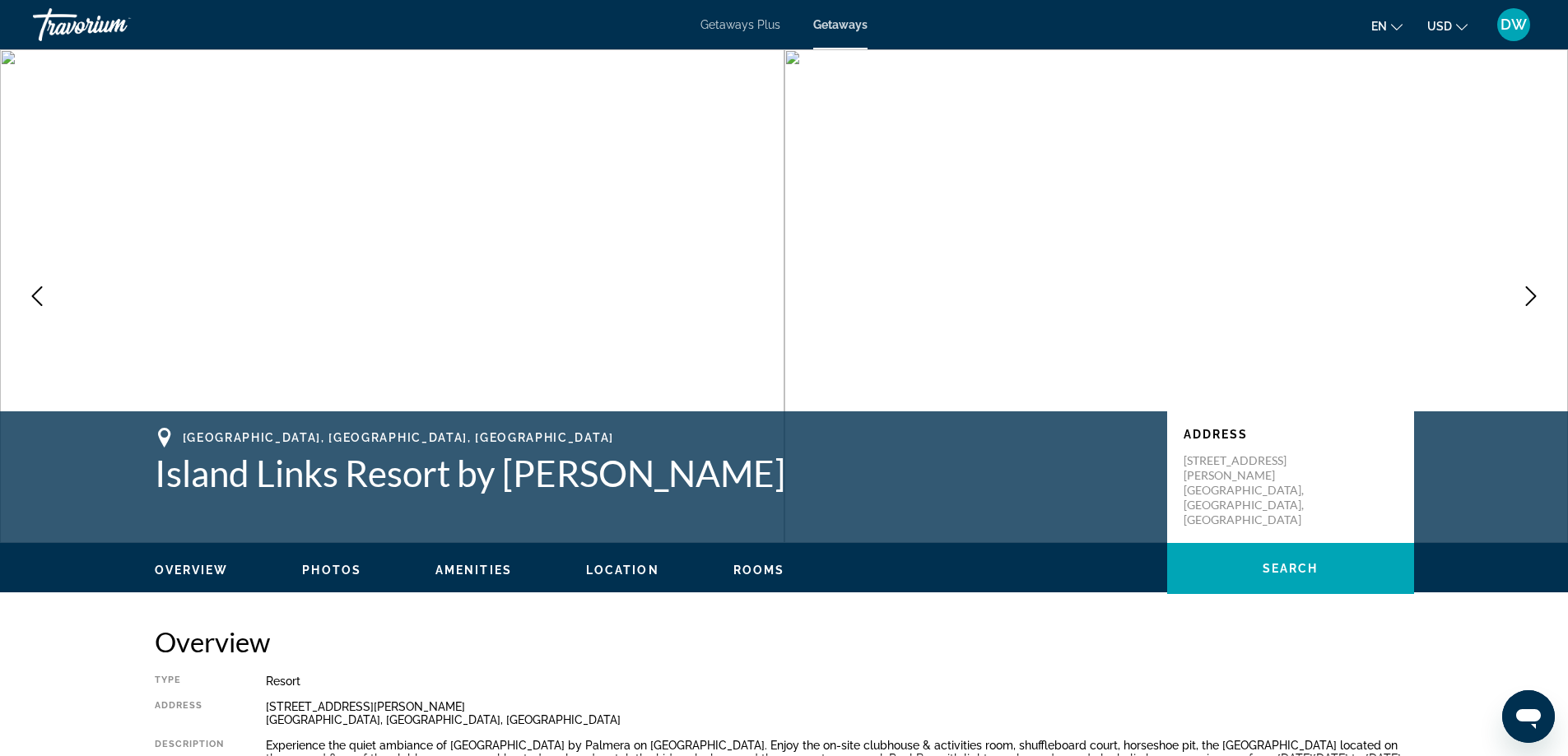
click at [1532, 296] on icon "Next image" at bounding box center [1531, 296] width 20 height 20
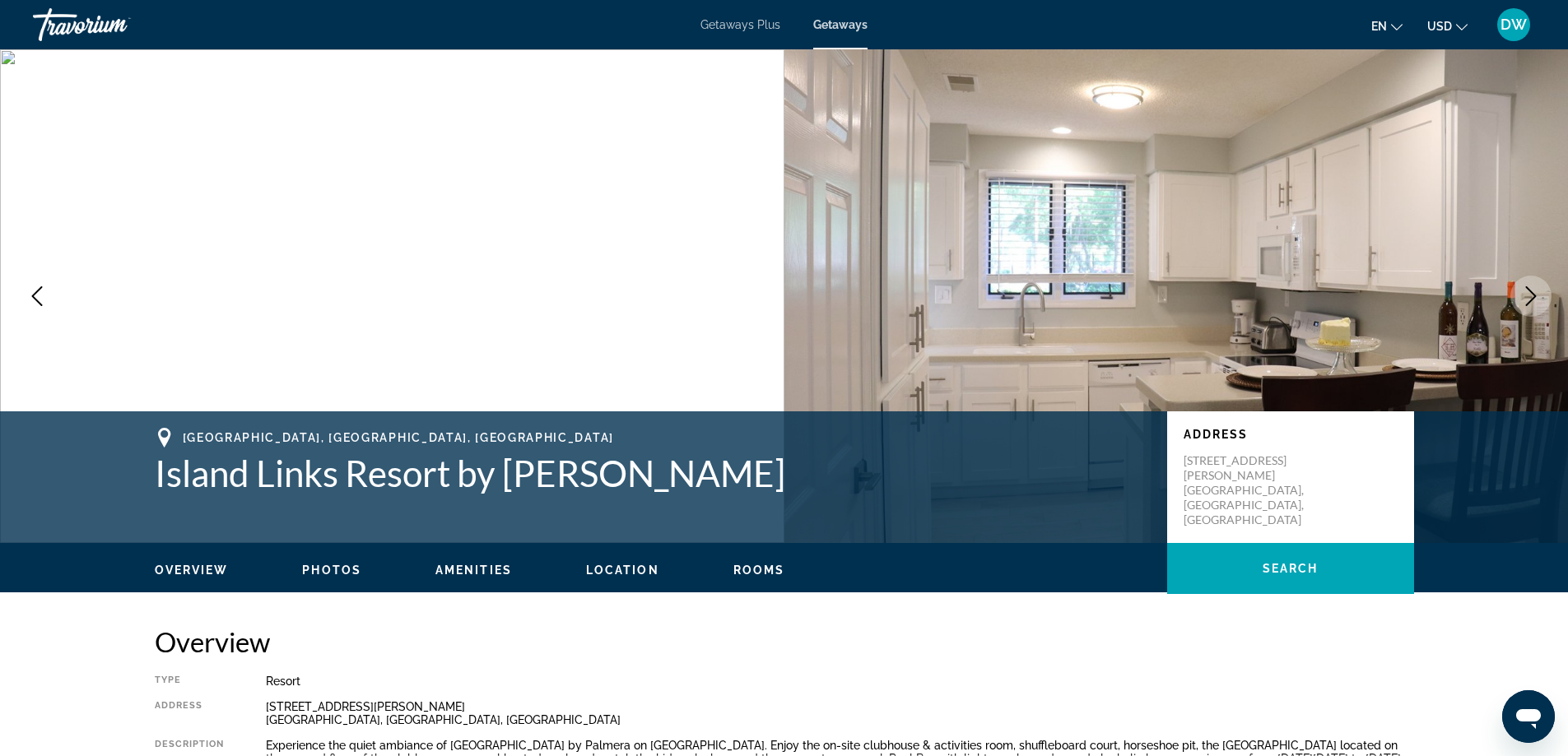
click at [1532, 296] on icon "Next image" at bounding box center [1531, 296] width 20 height 20
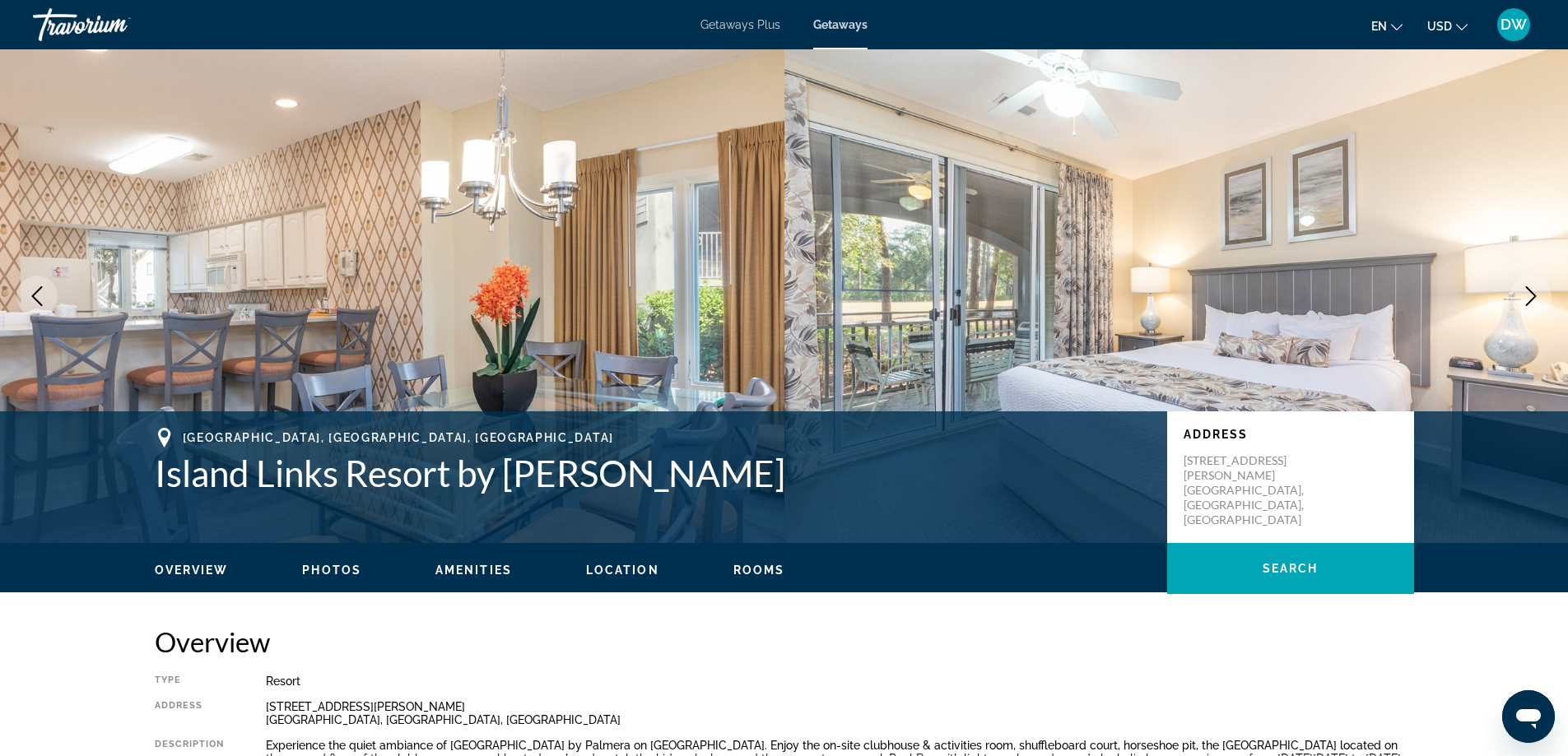
click at [1532, 296] on icon "Next image" at bounding box center [1531, 296] width 20 height 20
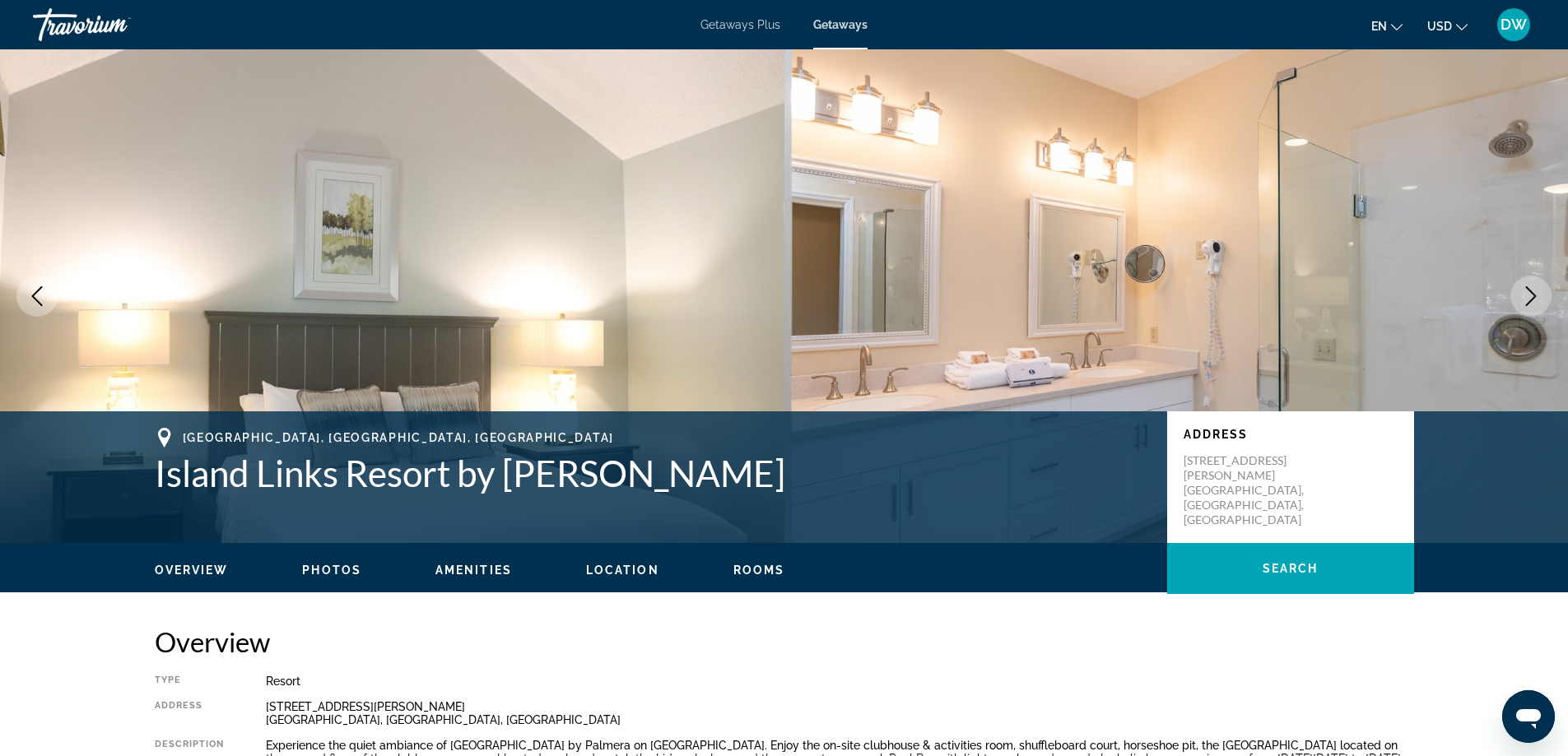
click at [1532, 296] on icon "Next image" at bounding box center [1531, 296] width 20 height 20
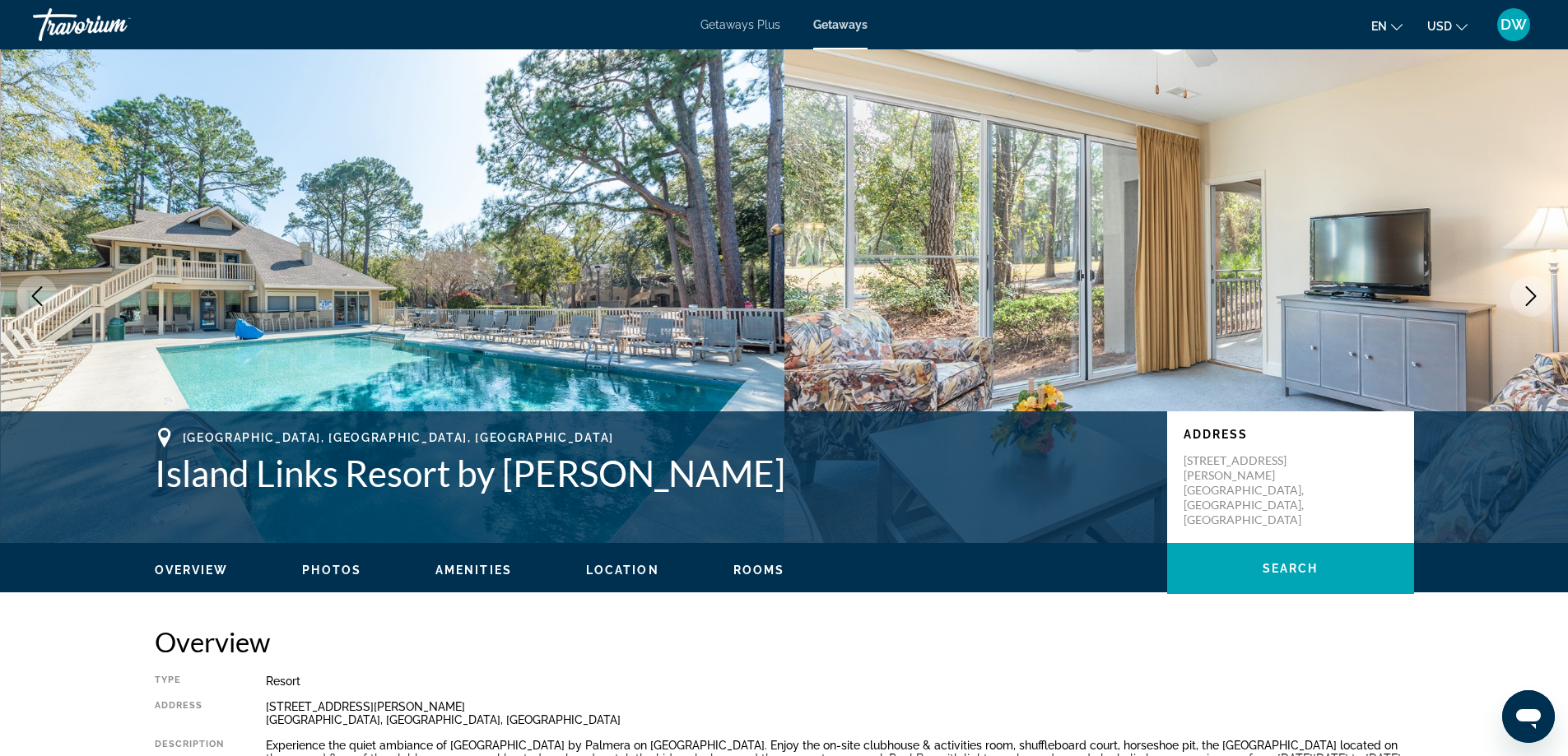
click at [1532, 296] on icon "Next image" at bounding box center [1531, 296] width 20 height 20
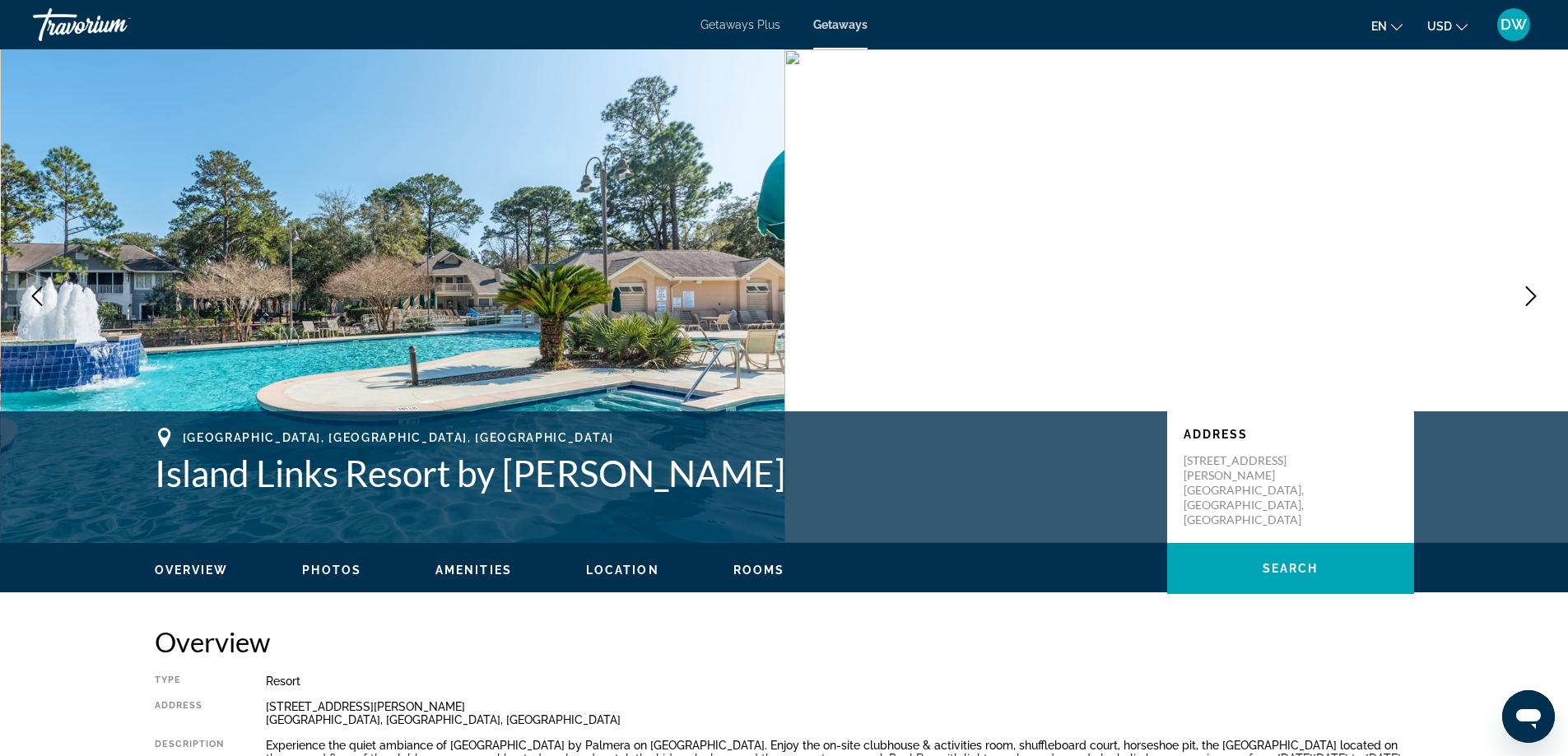
click at [1532, 296] on icon "Next image" at bounding box center [1531, 296] width 20 height 20
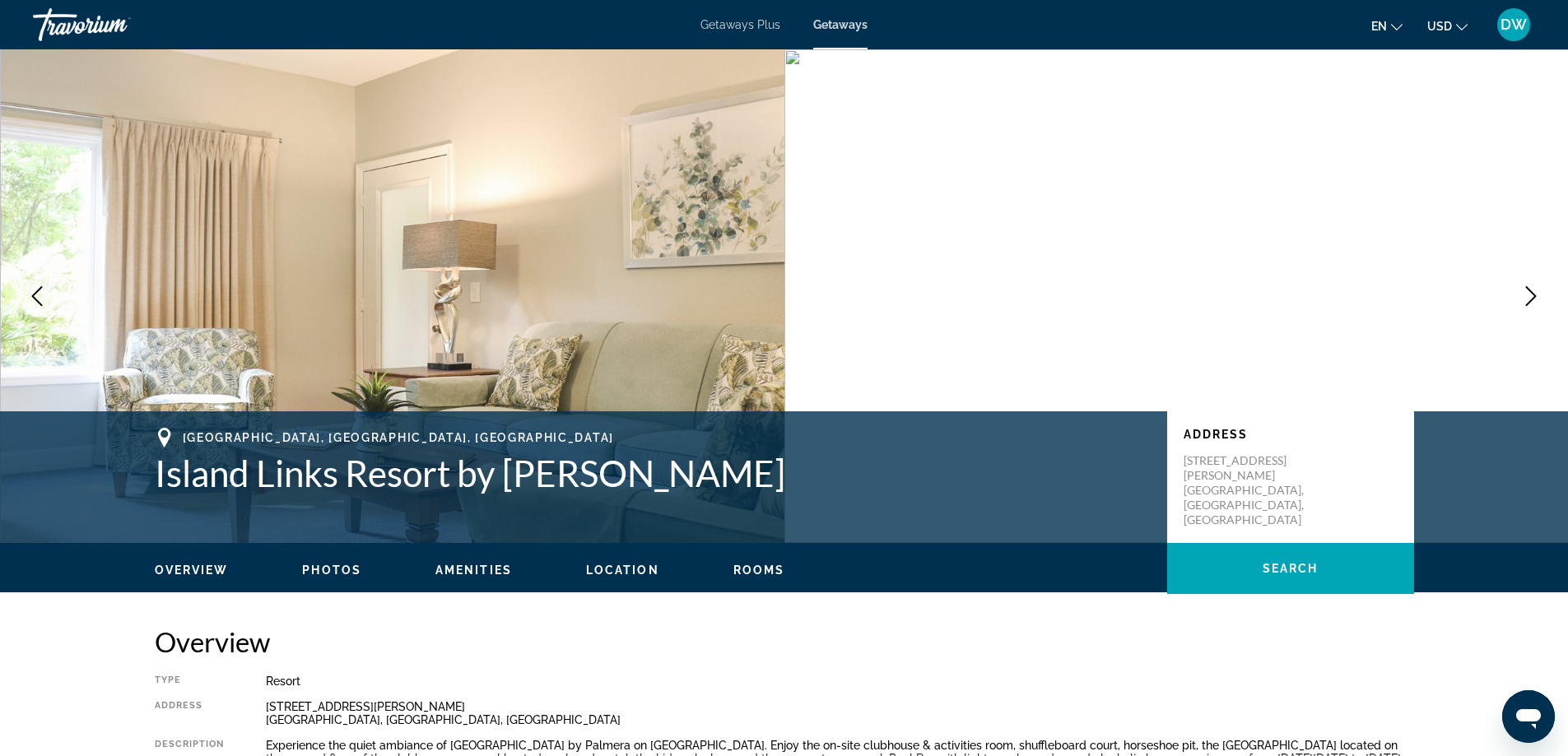
click at [1532, 296] on icon "Next image" at bounding box center [1531, 296] width 20 height 20
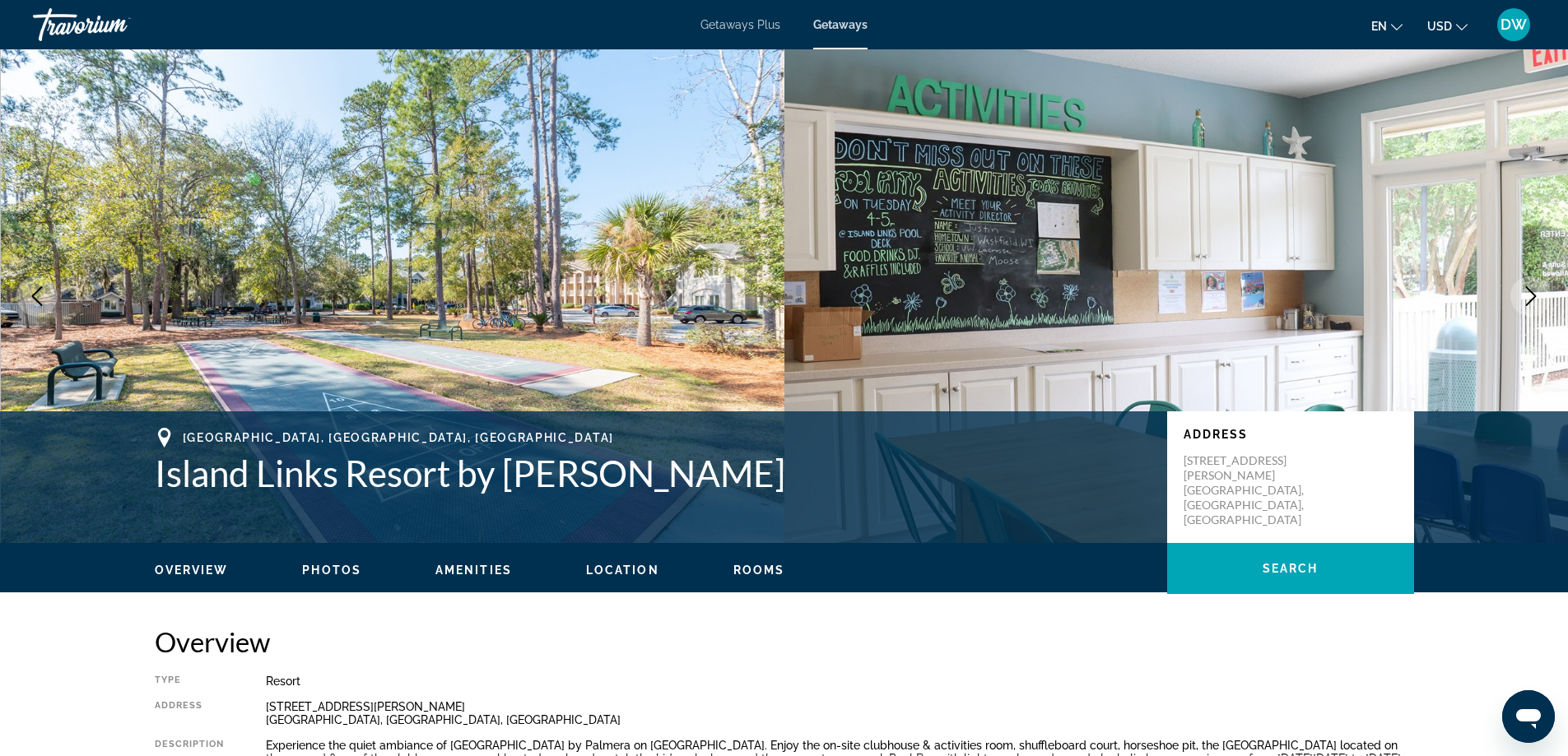
click at [1532, 296] on icon "Next image" at bounding box center [1531, 296] width 20 height 20
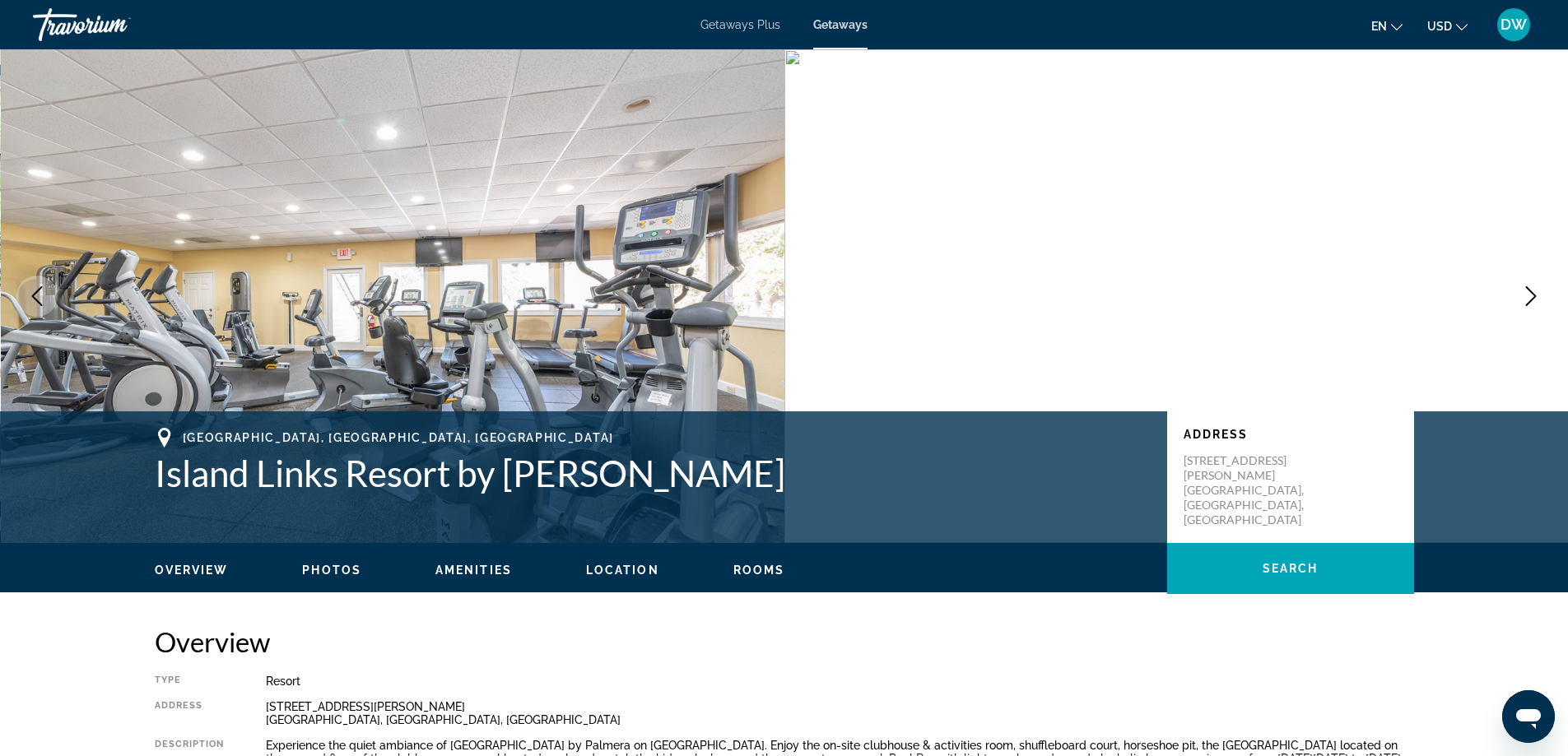
click at [1532, 296] on icon "Next image" at bounding box center [1531, 296] width 20 height 20
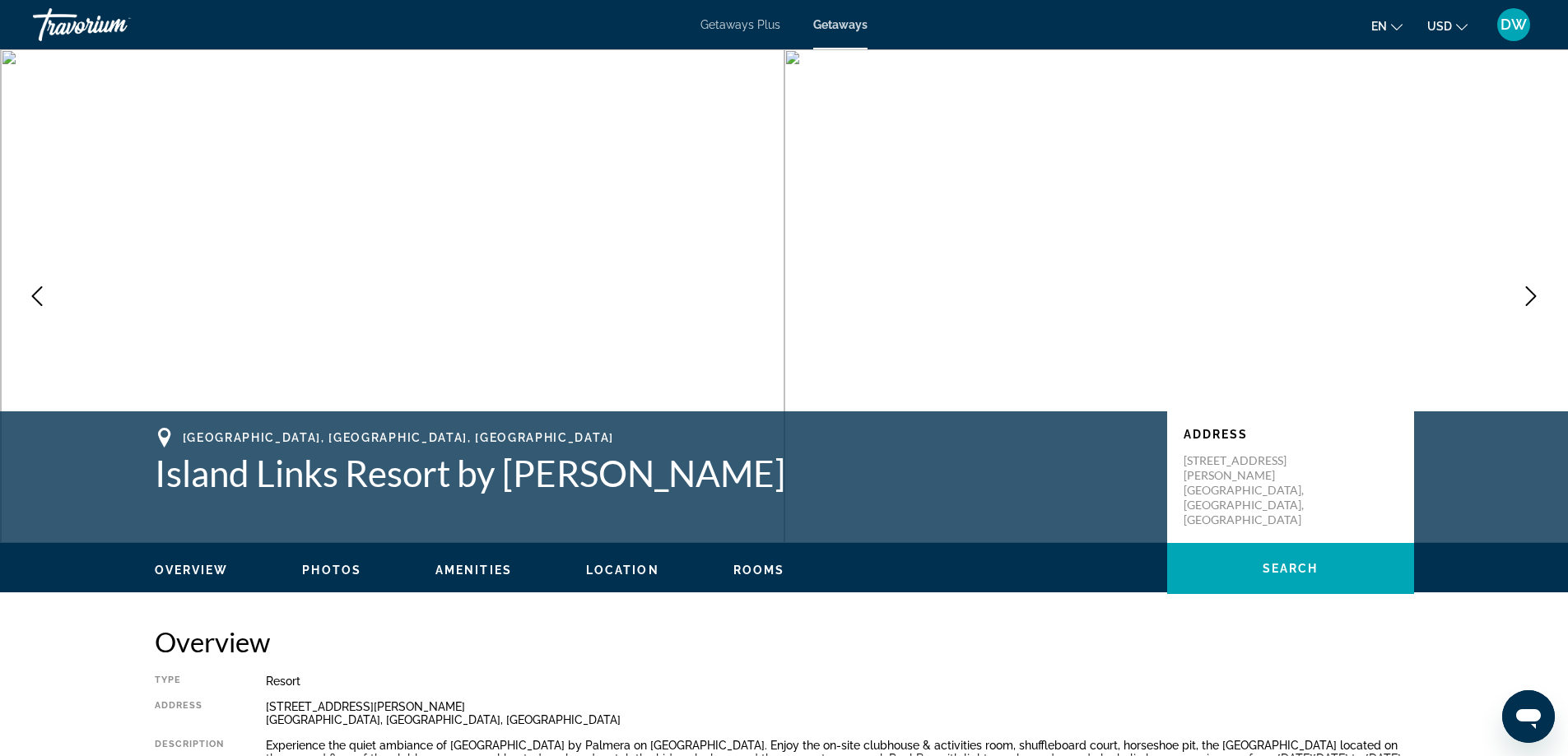
click at [1532, 296] on icon "Next image" at bounding box center [1531, 296] width 20 height 20
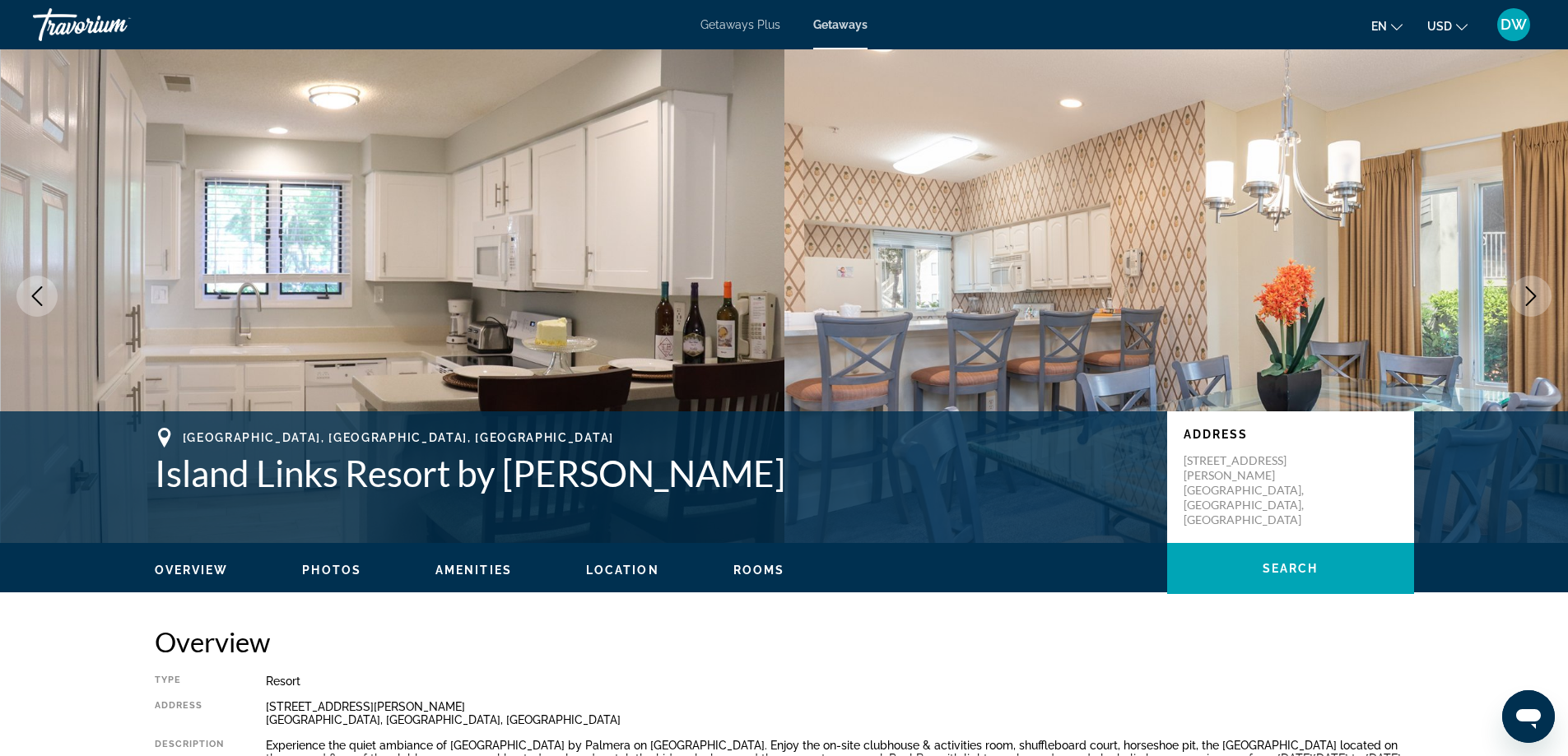
click at [1532, 296] on icon "Next image" at bounding box center [1531, 296] width 20 height 20
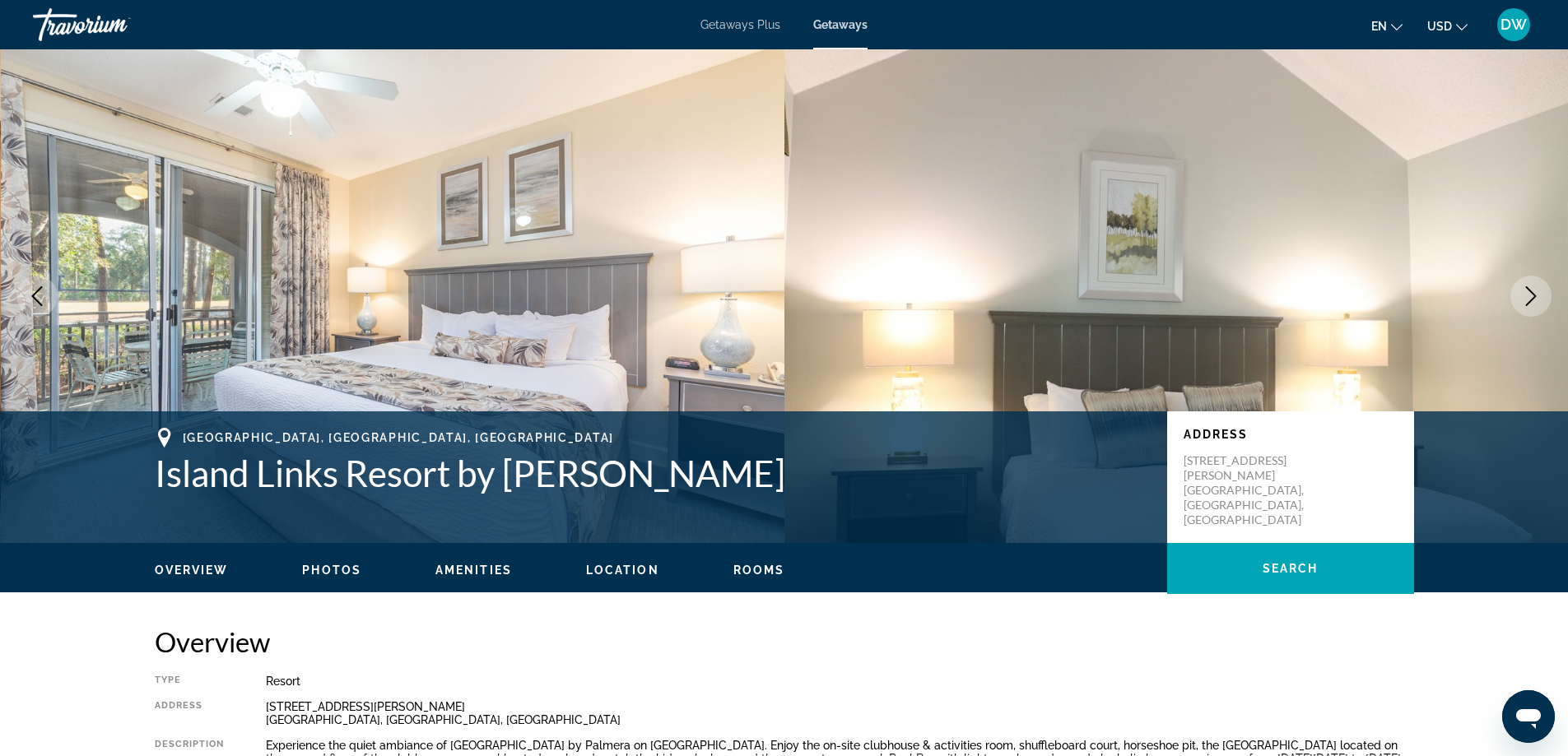
click at [1532, 296] on icon "Next image" at bounding box center [1531, 296] width 20 height 20
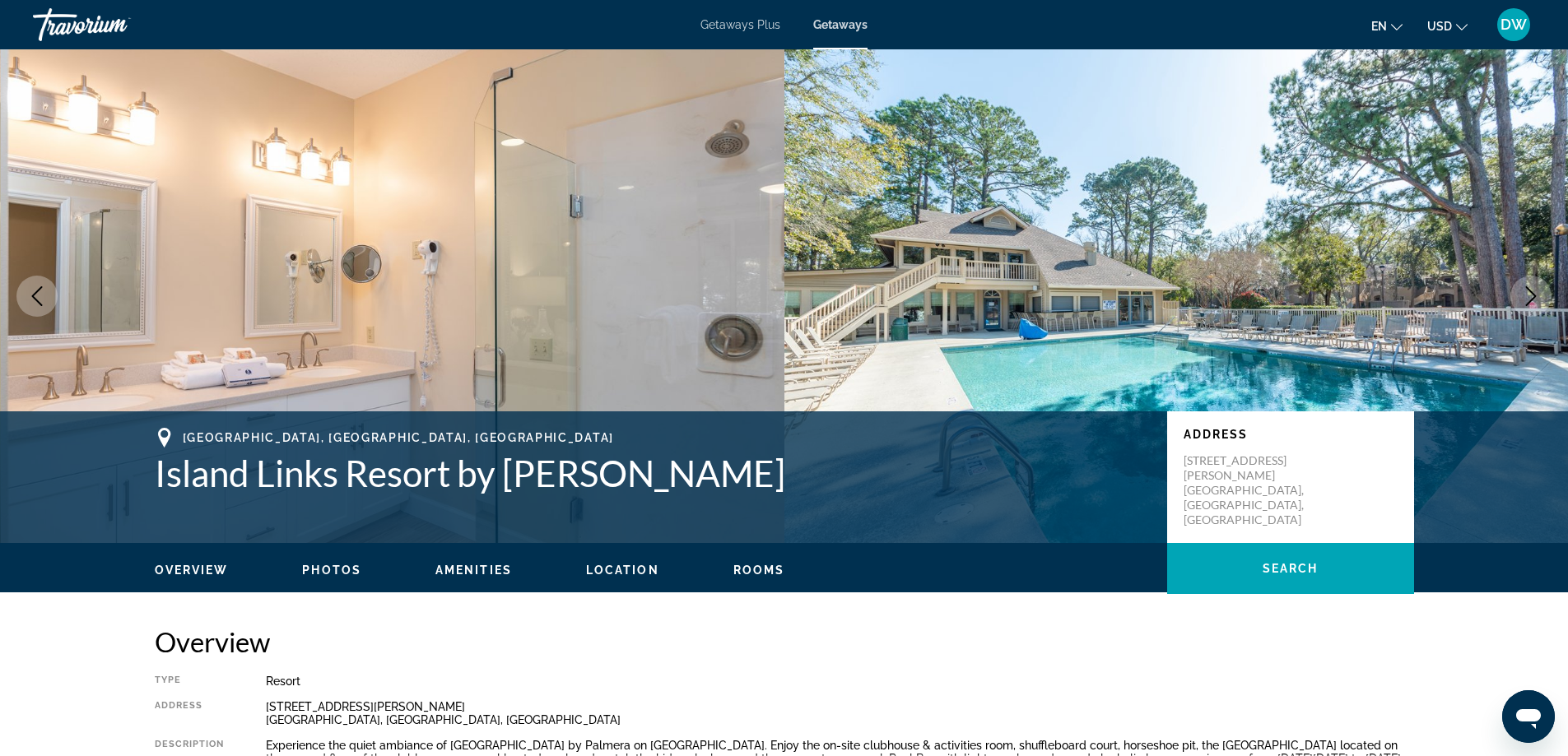
click at [1525, 315] on button "Next image" at bounding box center [1531, 296] width 41 height 41
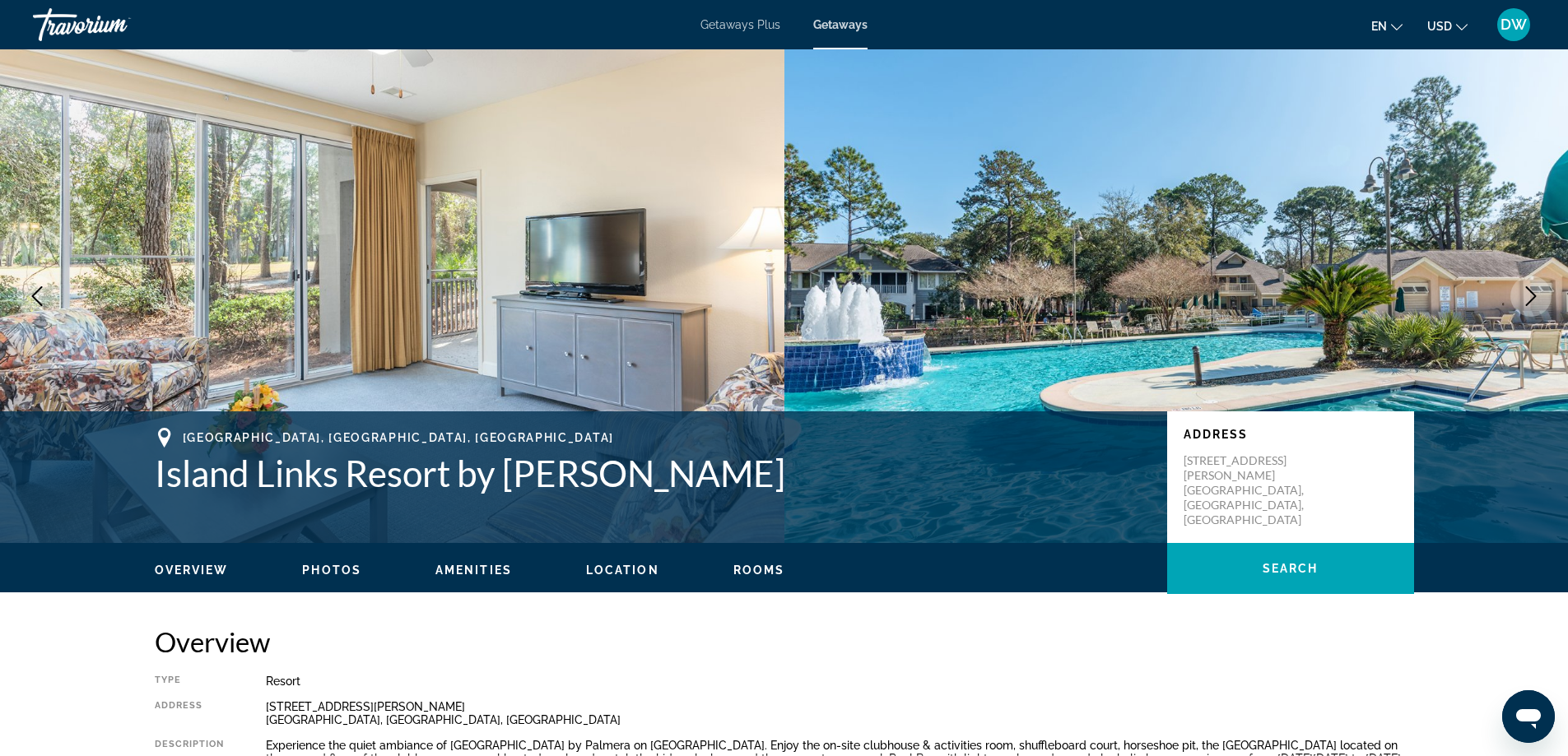
click at [1525, 315] on button "Next image" at bounding box center [1531, 296] width 41 height 41
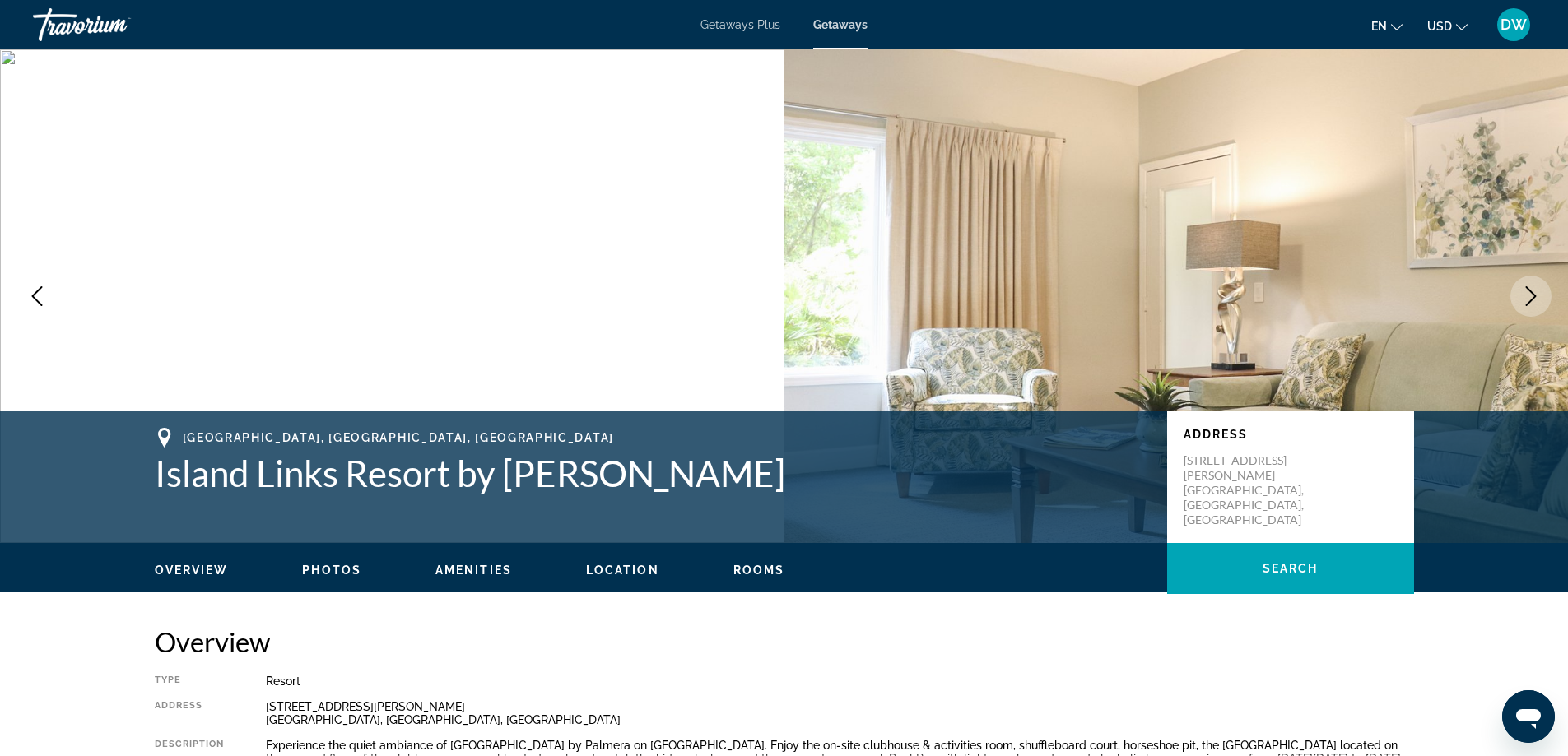
click at [1529, 304] on icon "Next image" at bounding box center [1531, 296] width 11 height 20
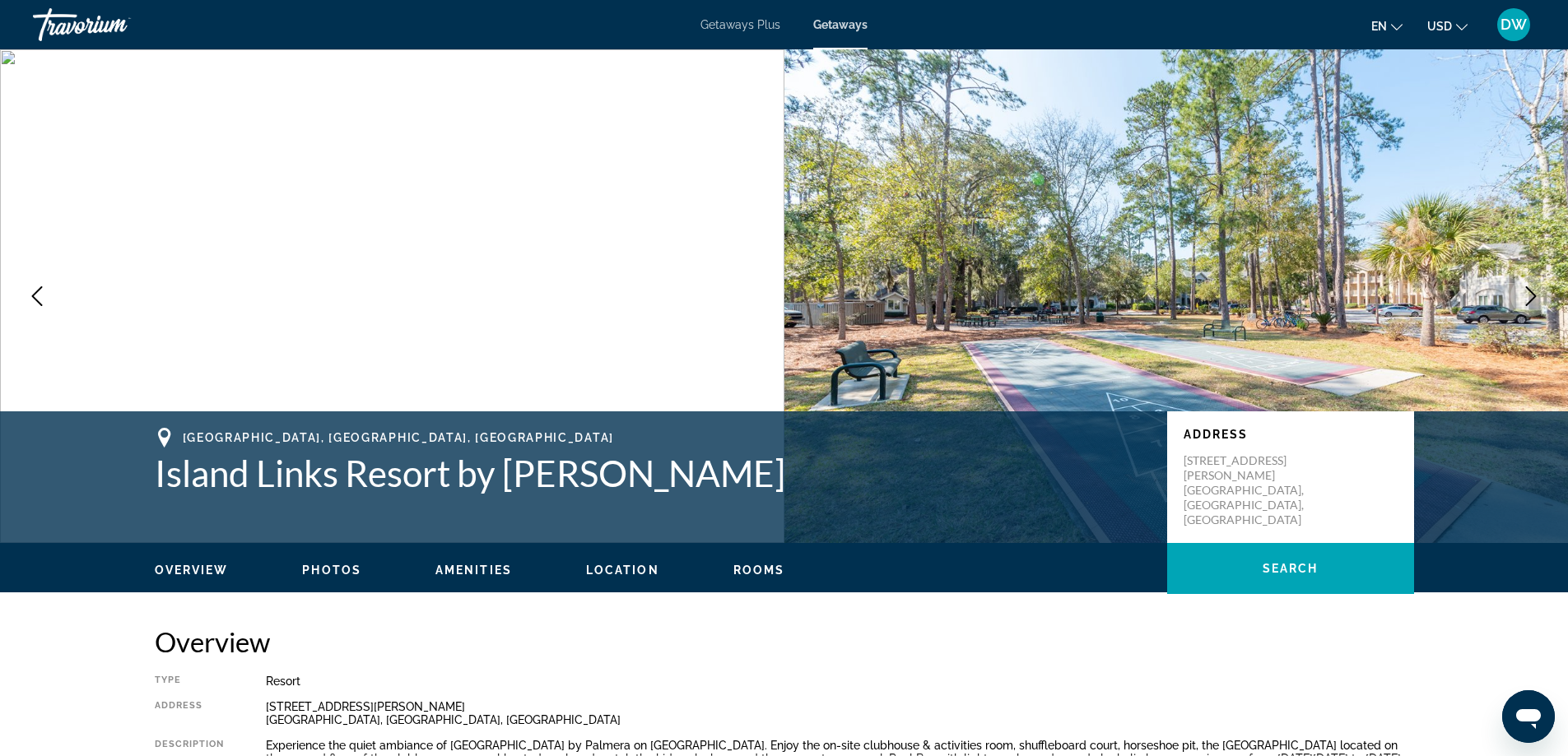
click at [1529, 304] on icon "Next image" at bounding box center [1531, 296] width 11 height 20
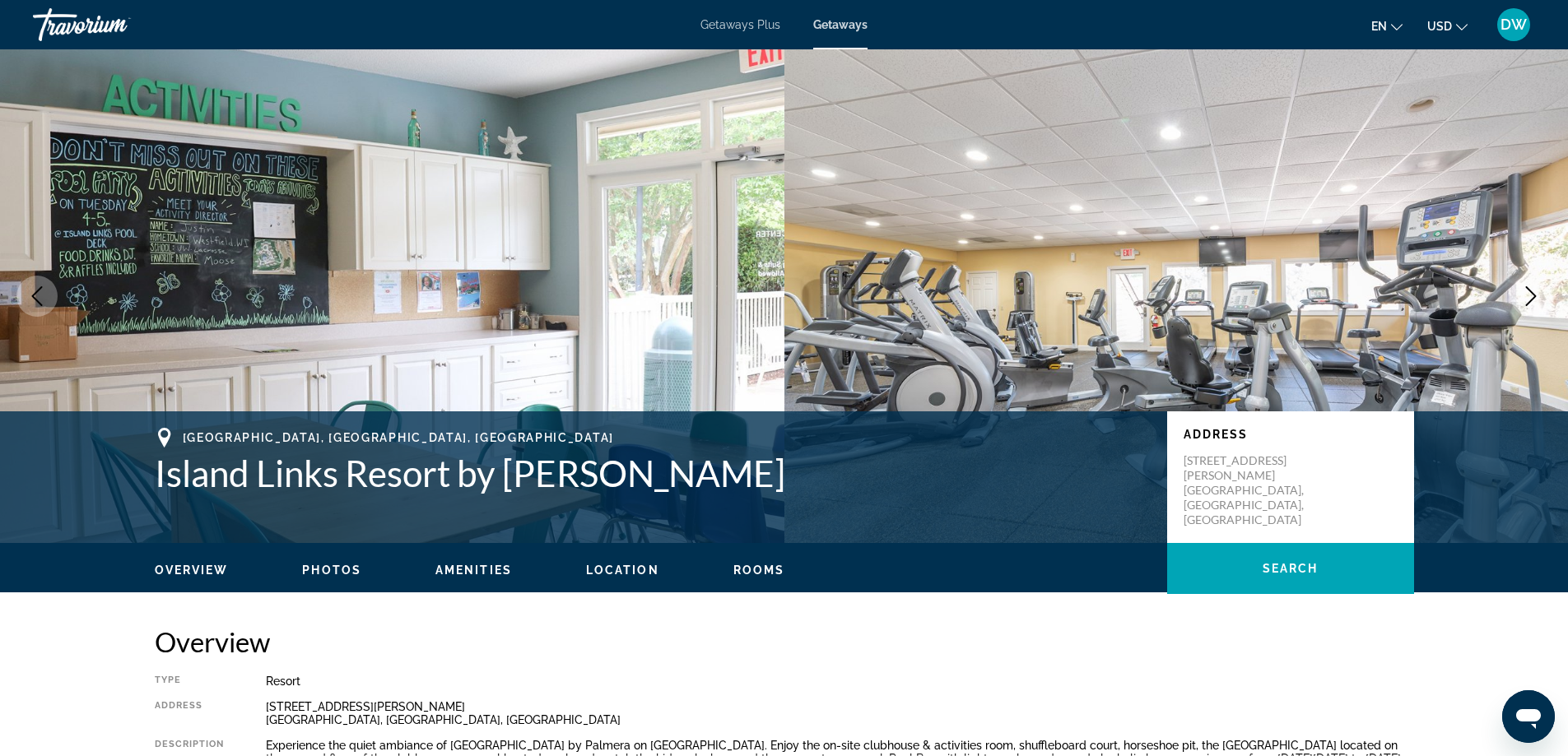
click at [1529, 304] on icon "Next image" at bounding box center [1531, 296] width 11 height 20
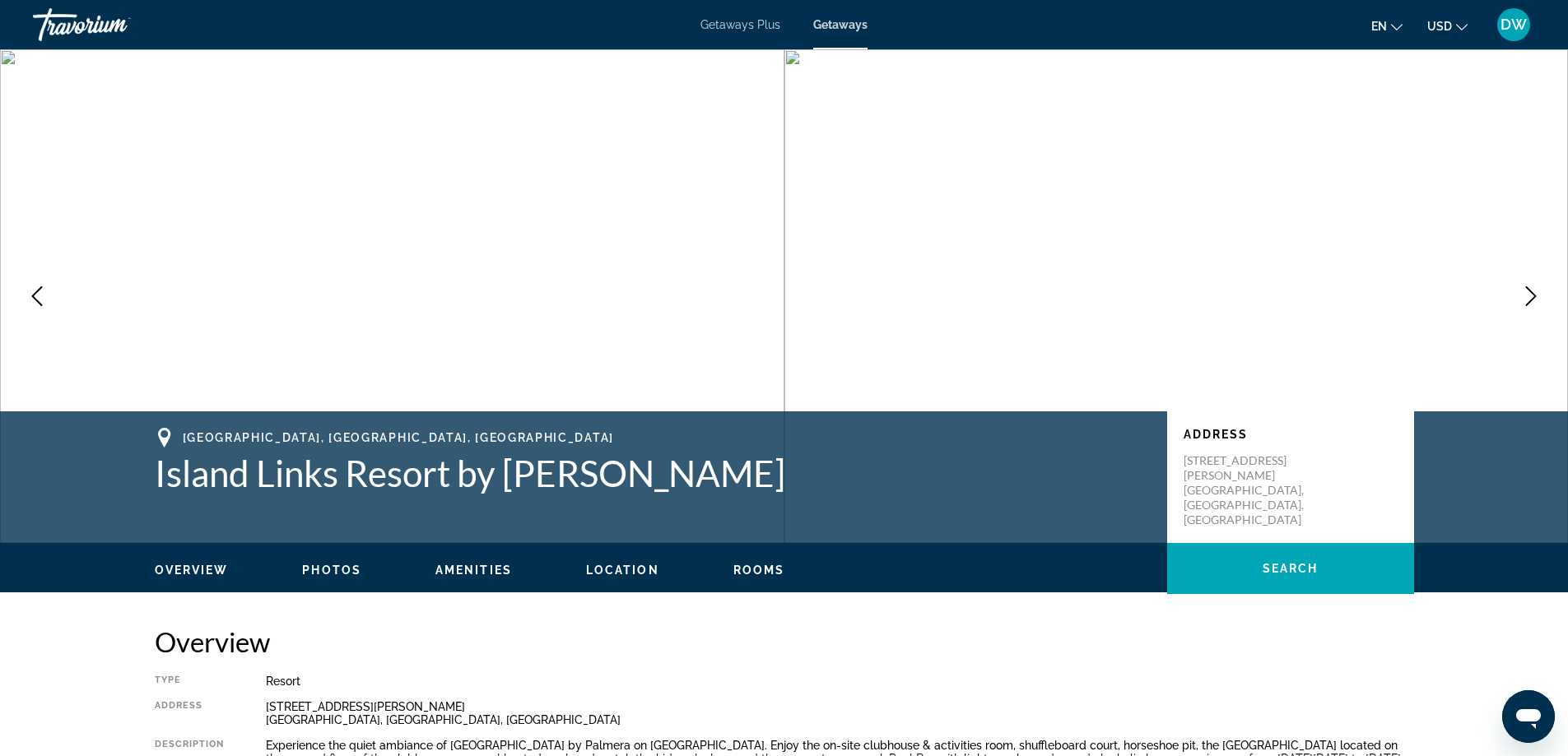
click at [1529, 304] on icon "Next image" at bounding box center [1531, 296] width 11 height 20
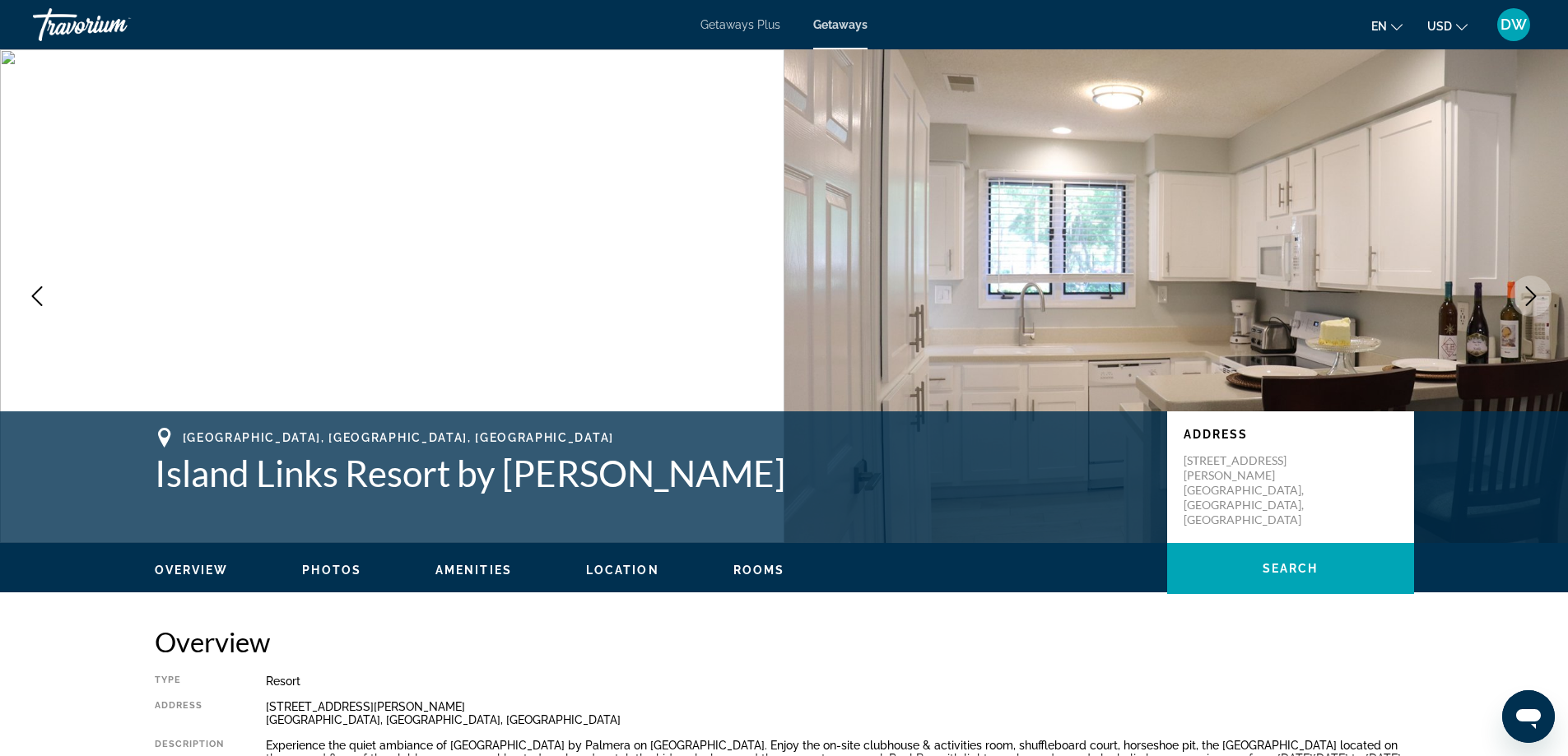
click at [1529, 304] on icon "Next image" at bounding box center [1531, 296] width 11 height 20
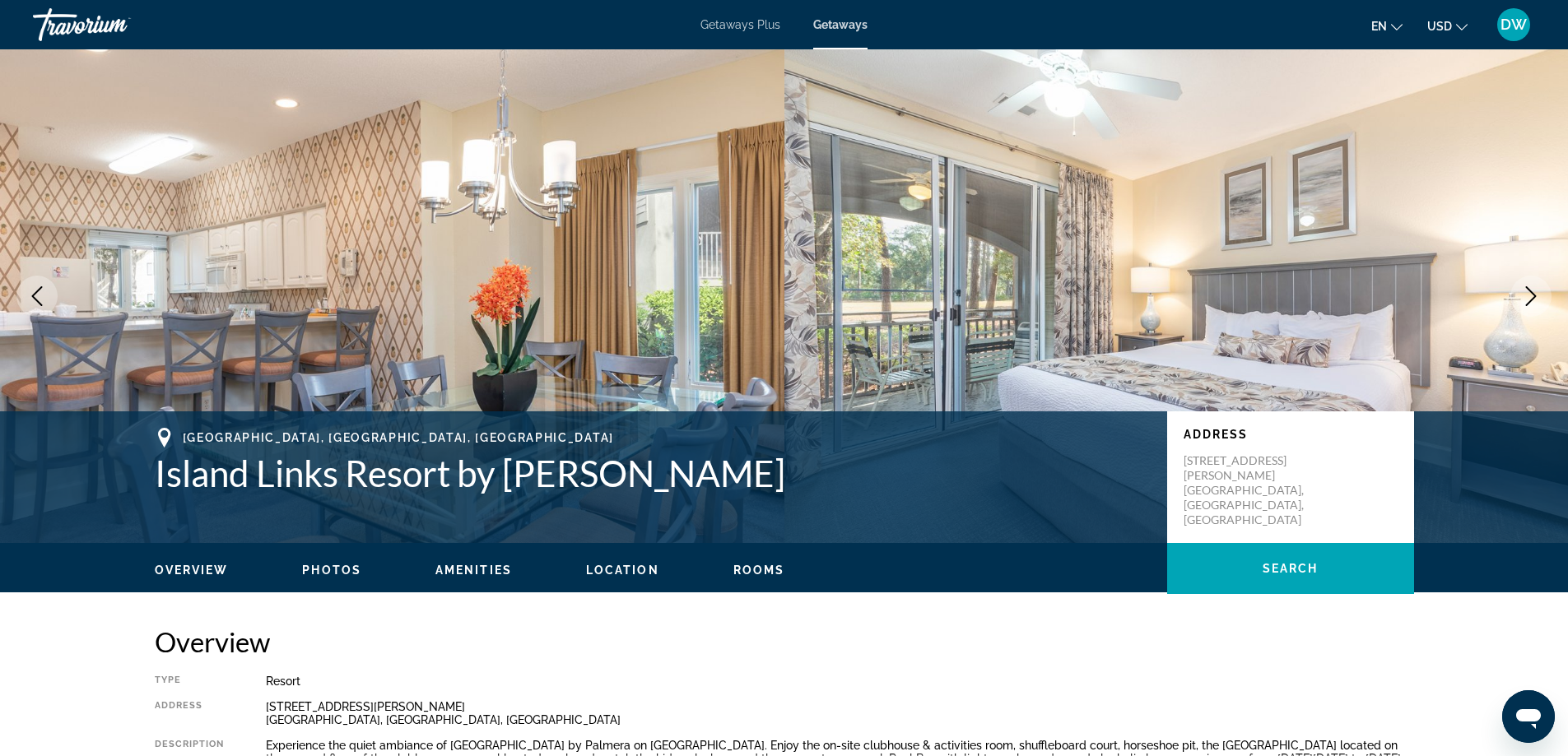
click at [1529, 304] on icon "Next image" at bounding box center [1531, 296] width 11 height 20
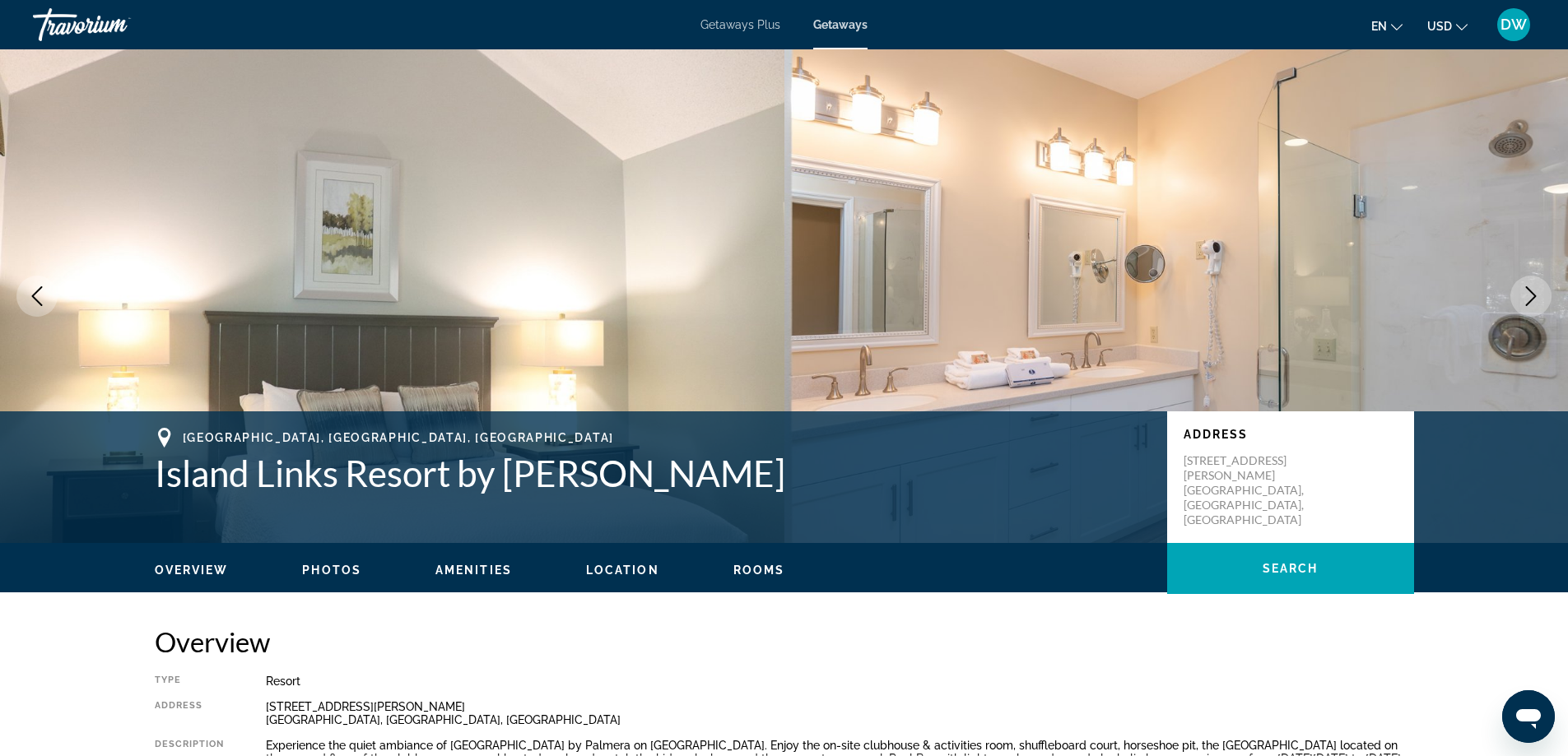
click at [41, 291] on icon "Previous image" at bounding box center [37, 296] width 20 height 20
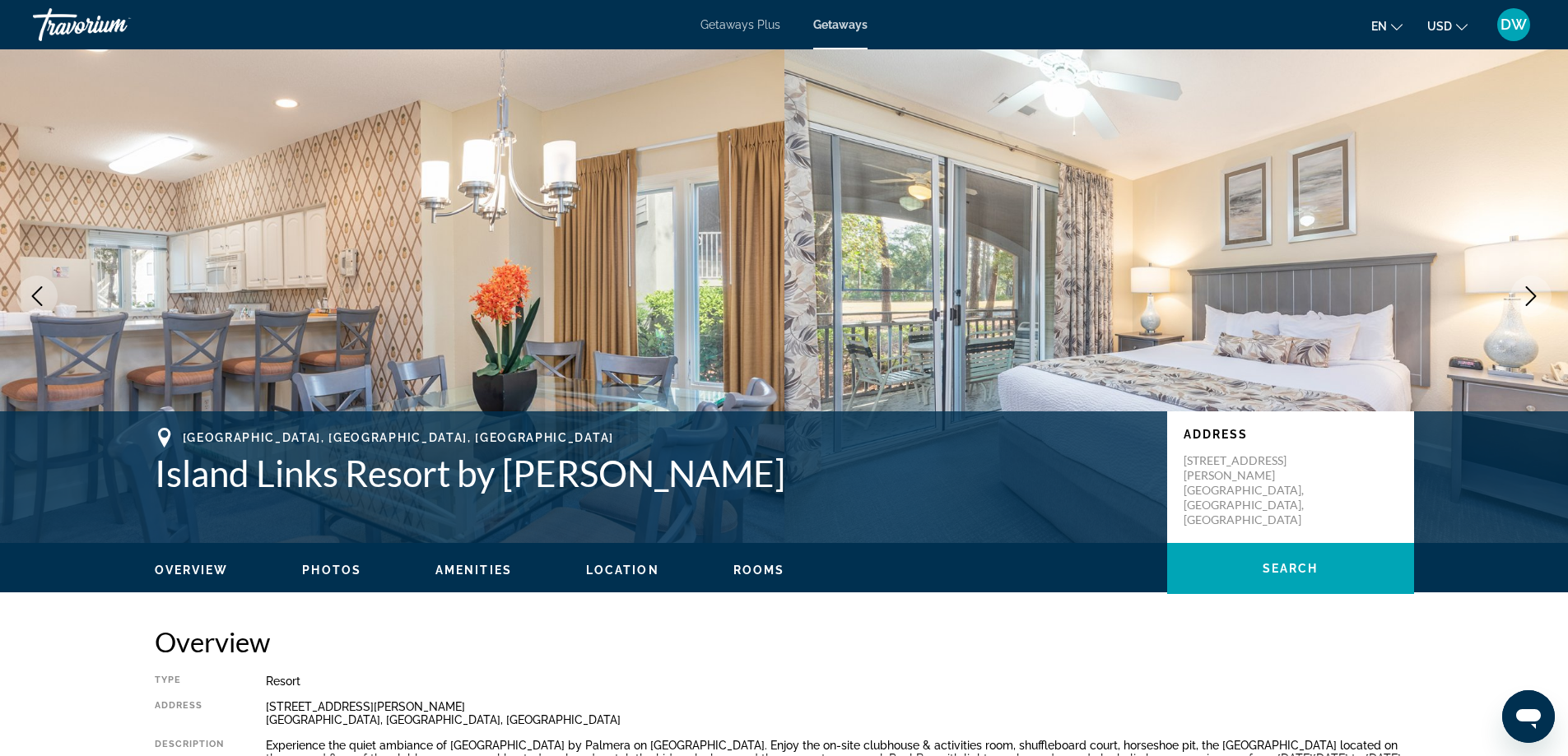
click at [41, 291] on icon "Previous image" at bounding box center [37, 296] width 20 height 20
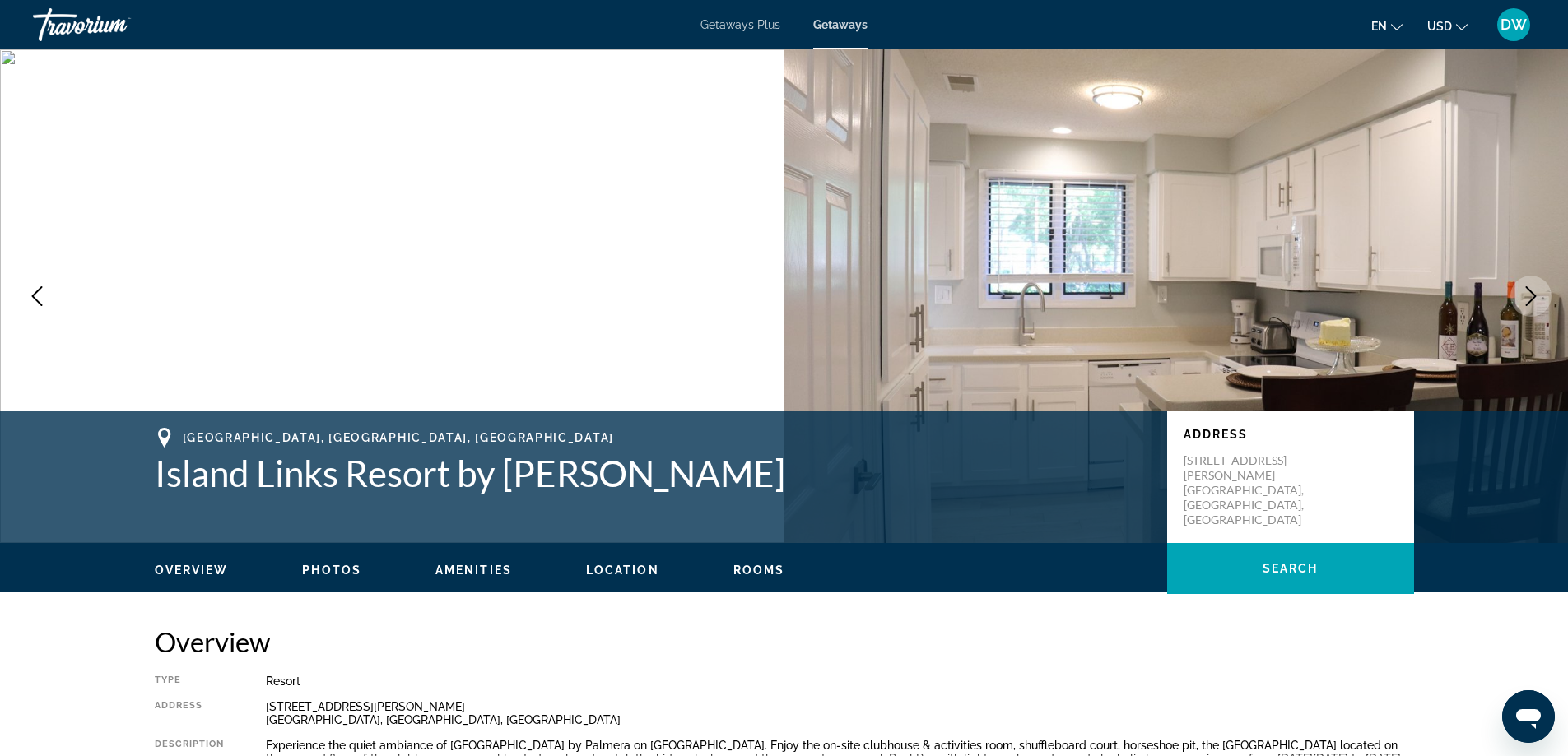
click at [41, 291] on icon "Previous image" at bounding box center [37, 296] width 20 height 20
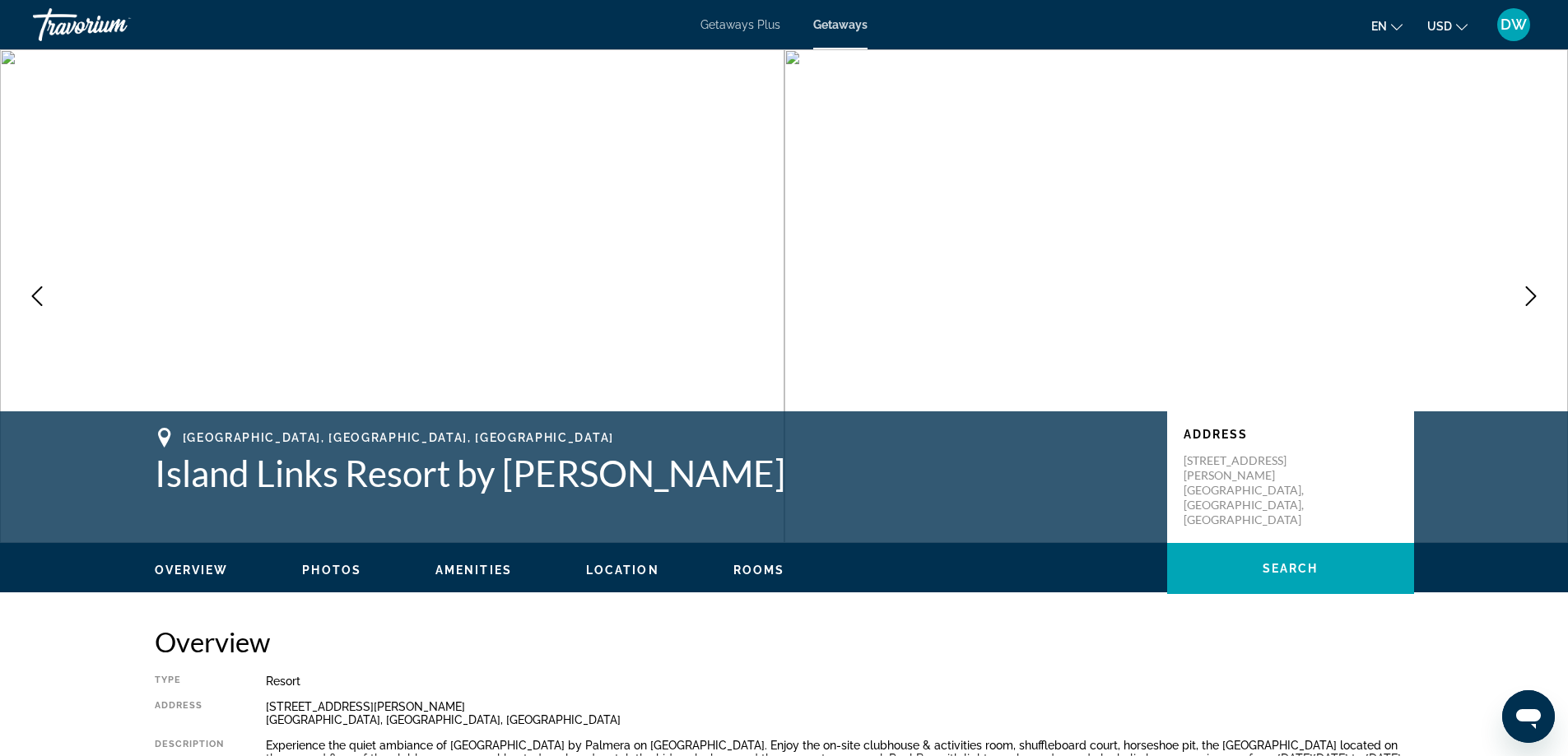
click at [41, 291] on icon "Previous image" at bounding box center [37, 296] width 20 height 20
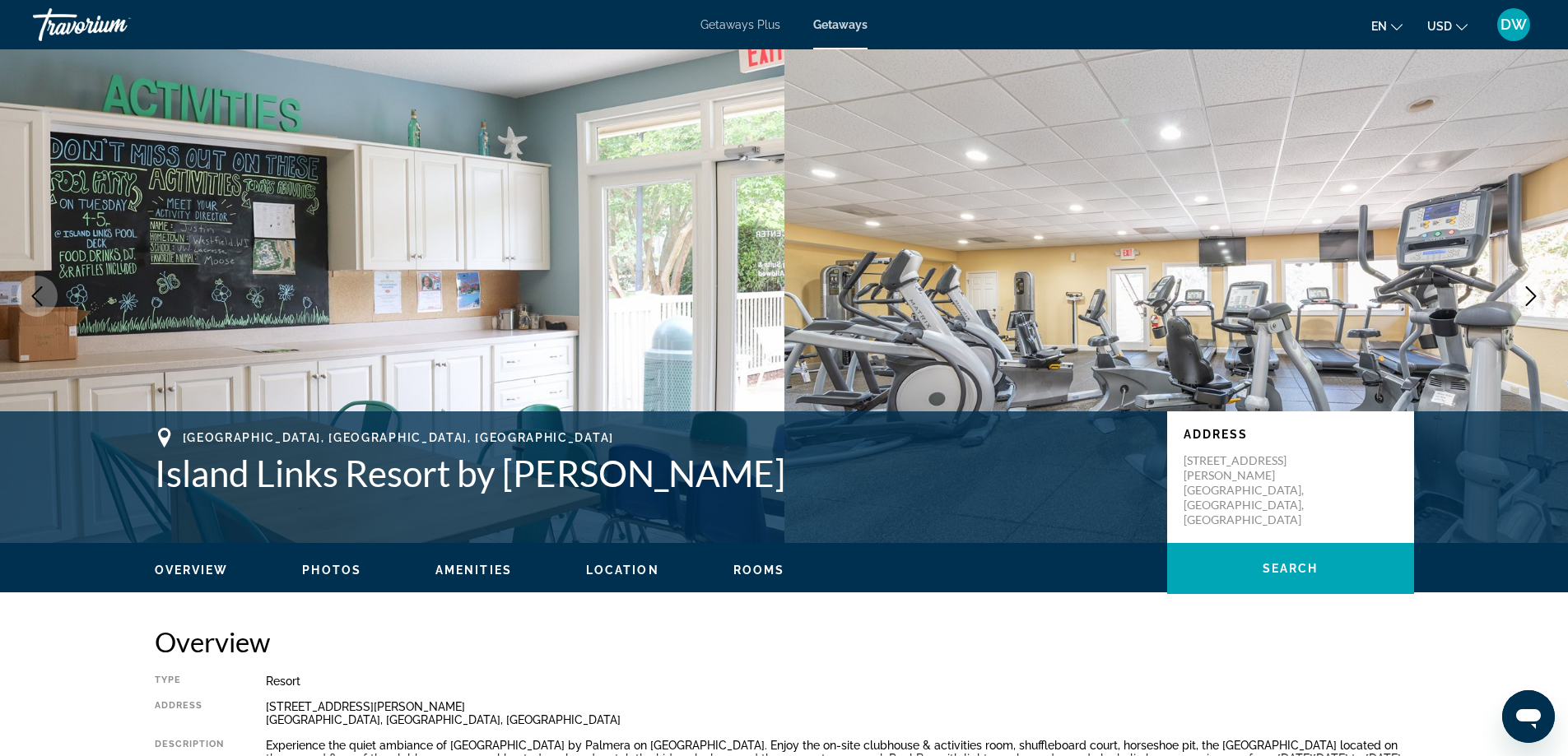
click at [41, 291] on icon "Previous image" at bounding box center [37, 296] width 20 height 20
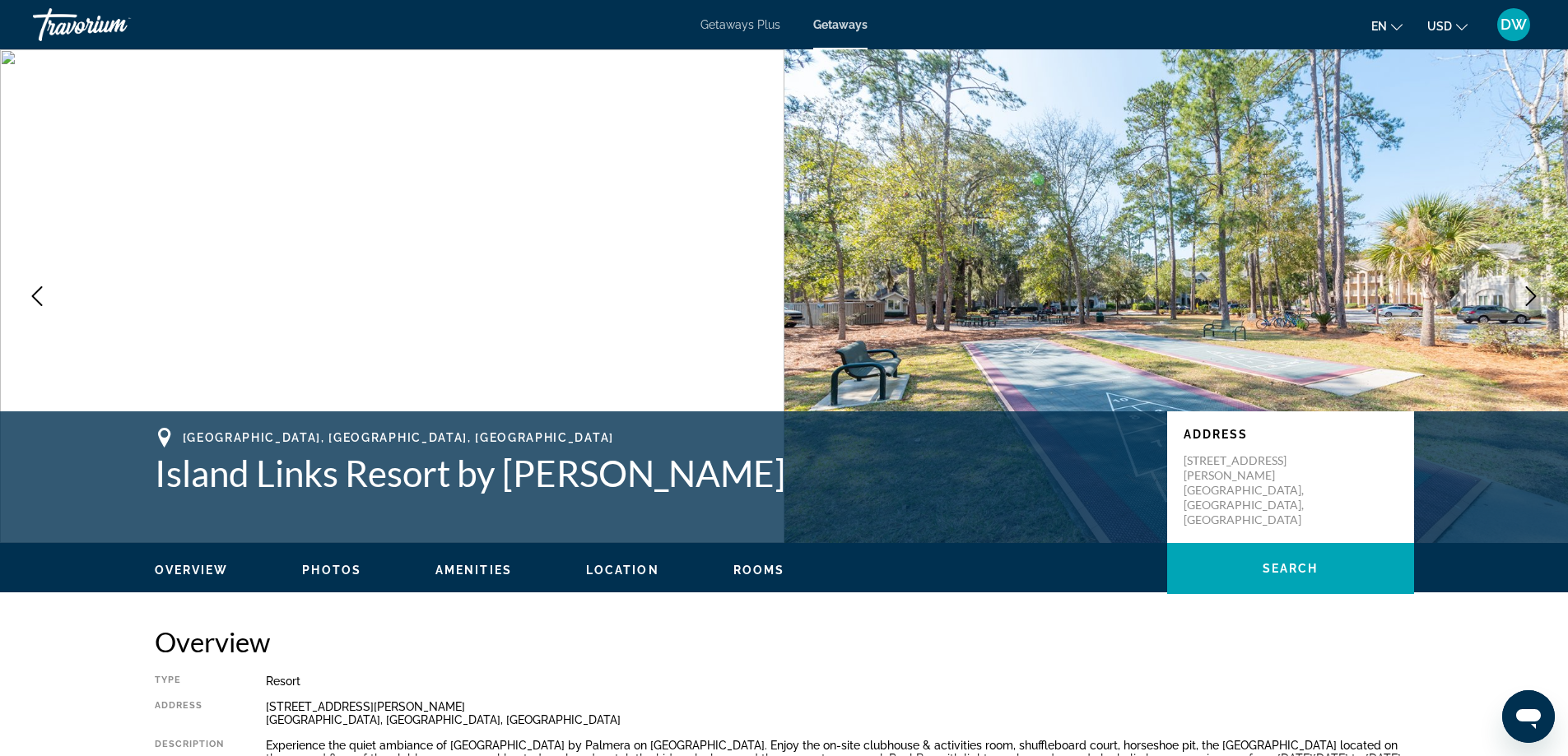
click at [41, 291] on icon "Previous image" at bounding box center [37, 296] width 20 height 20
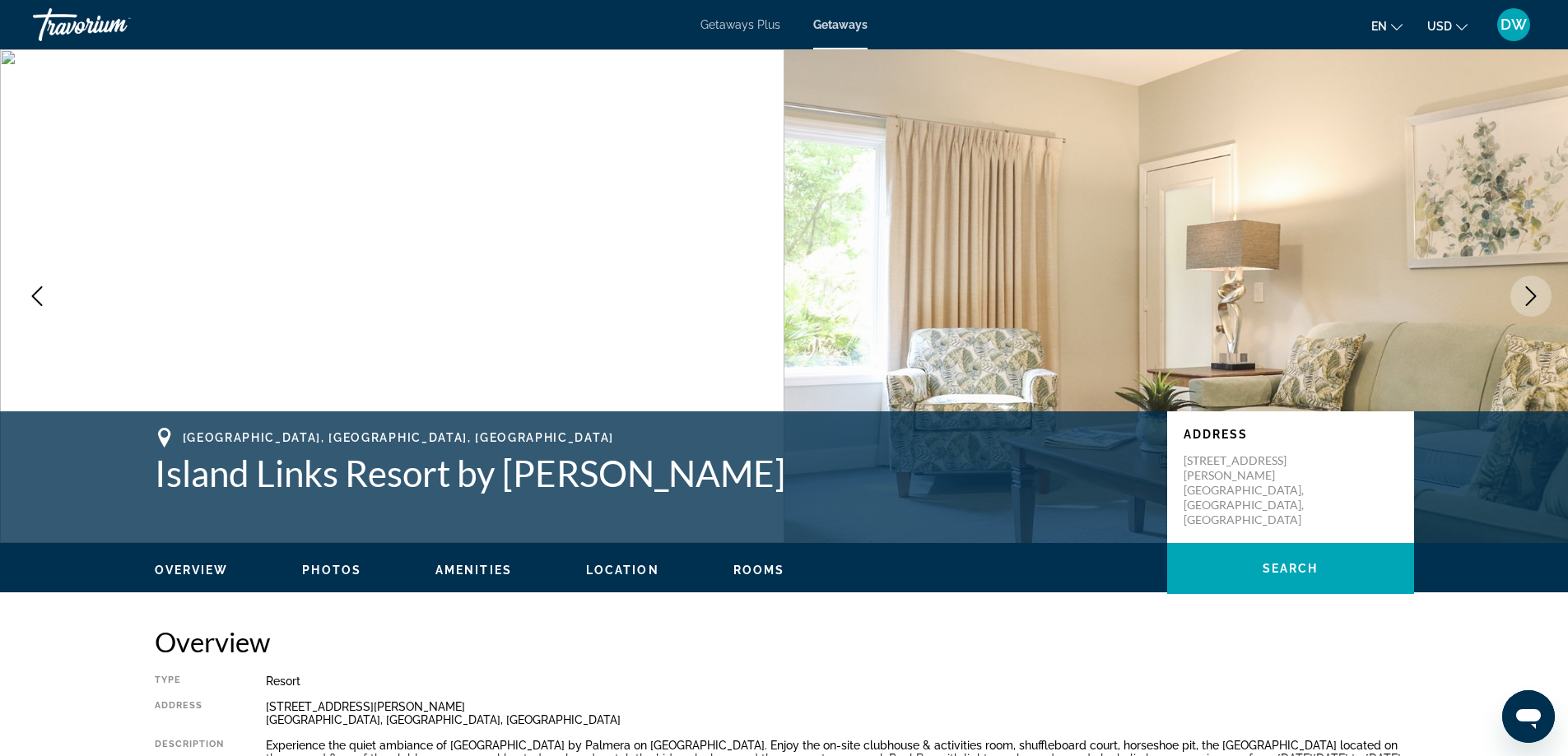
click at [42, 291] on icon "Previous image" at bounding box center [37, 296] width 20 height 20
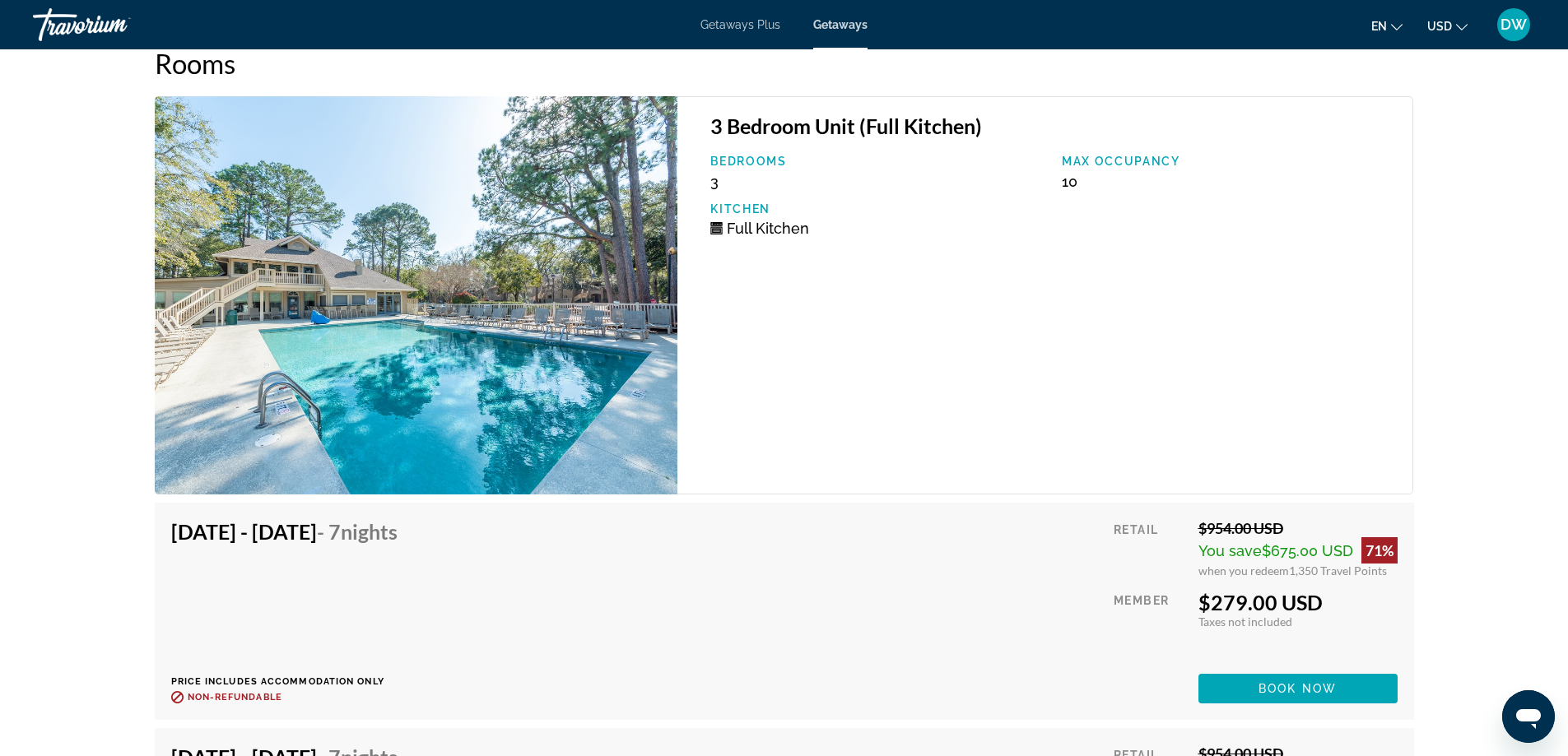
scroll to position [3170, 0]
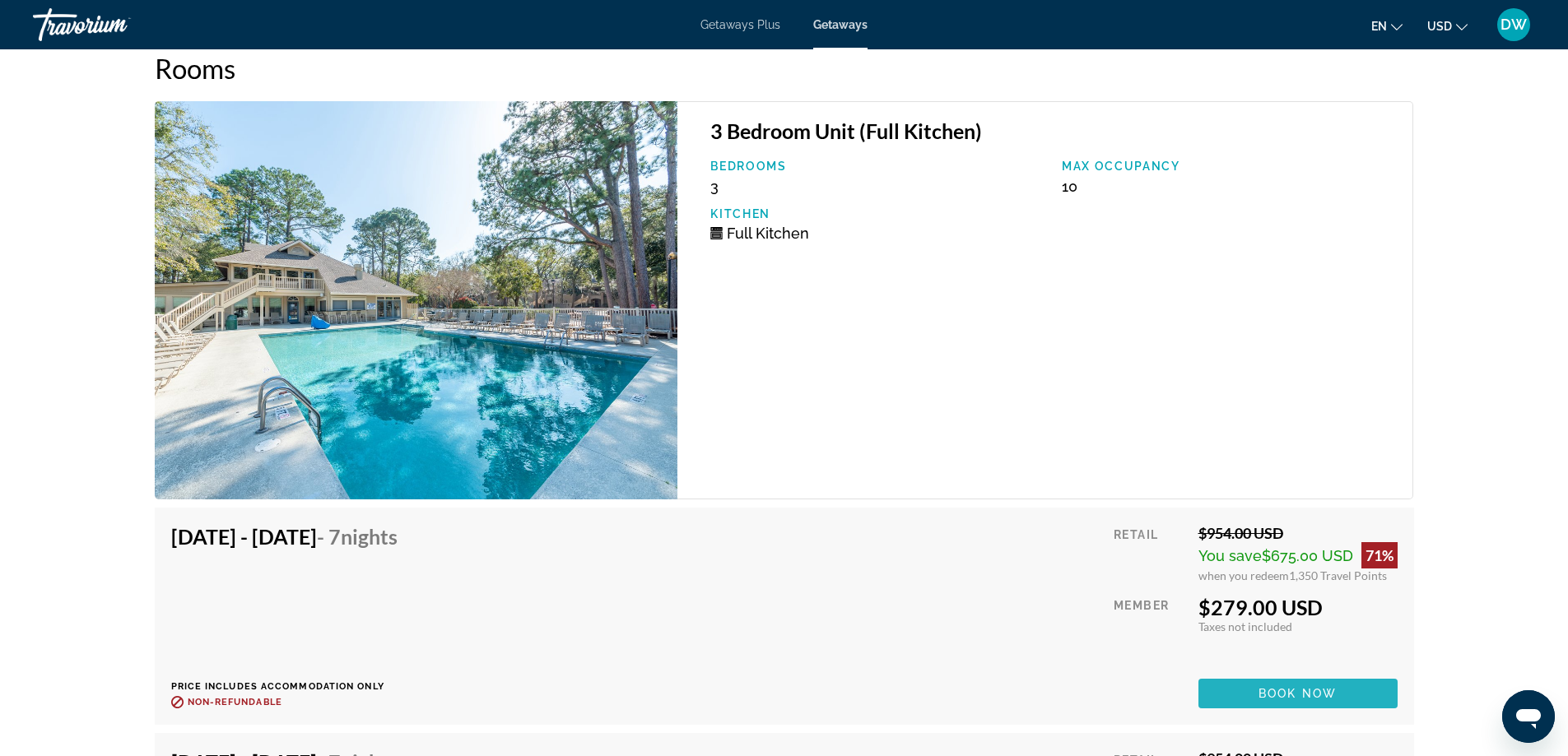
click at [1277, 686] on span "Main content" at bounding box center [1298, 694] width 199 height 39
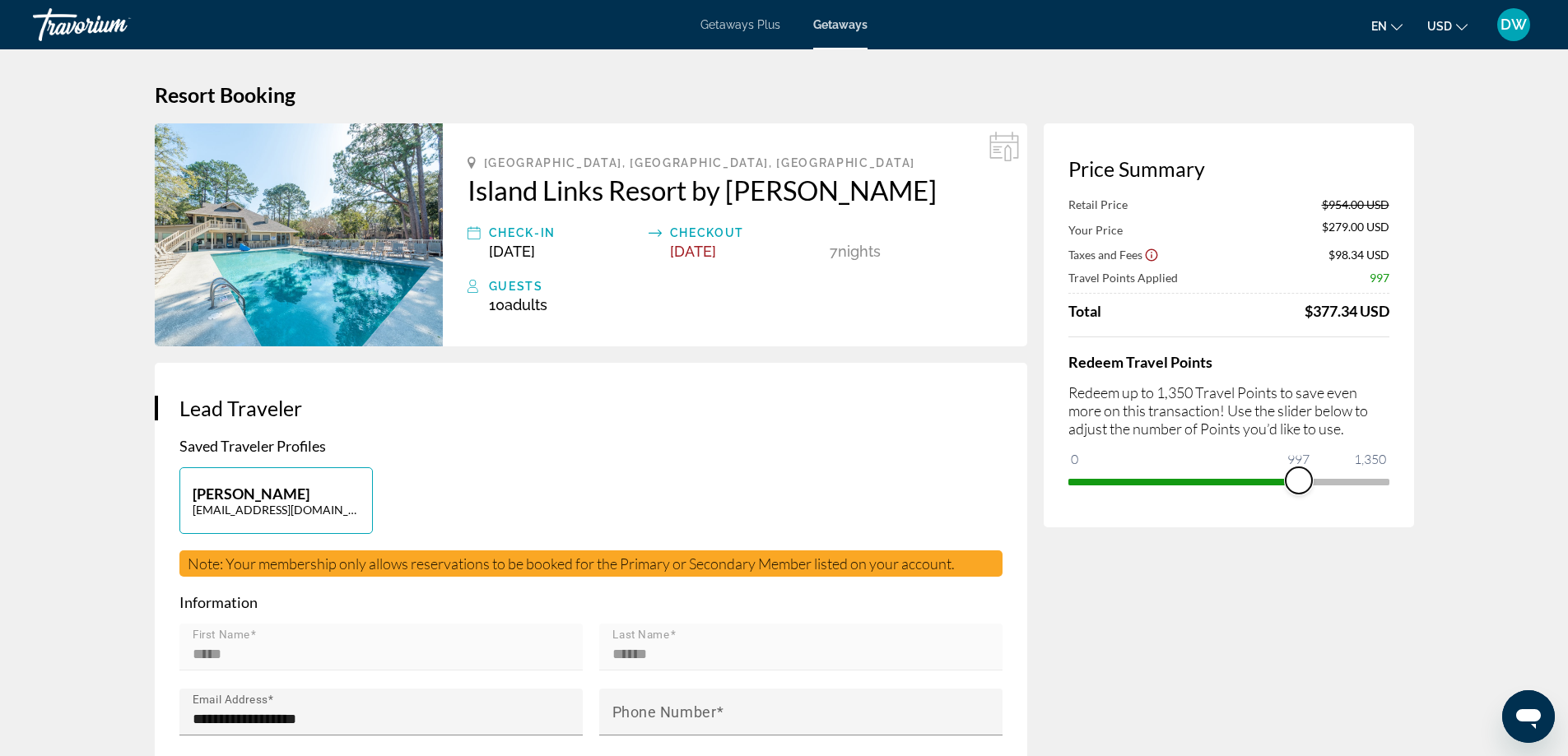
drag, startPoint x: 1374, startPoint y: 482, endPoint x: 1105, endPoint y: 448, distance: 271.1
click at [1105, 448] on div "Redeem Travel Points Redeem up to 1,350 Travel Points to save even more on this…" at bounding box center [1229, 415] width 321 height 158
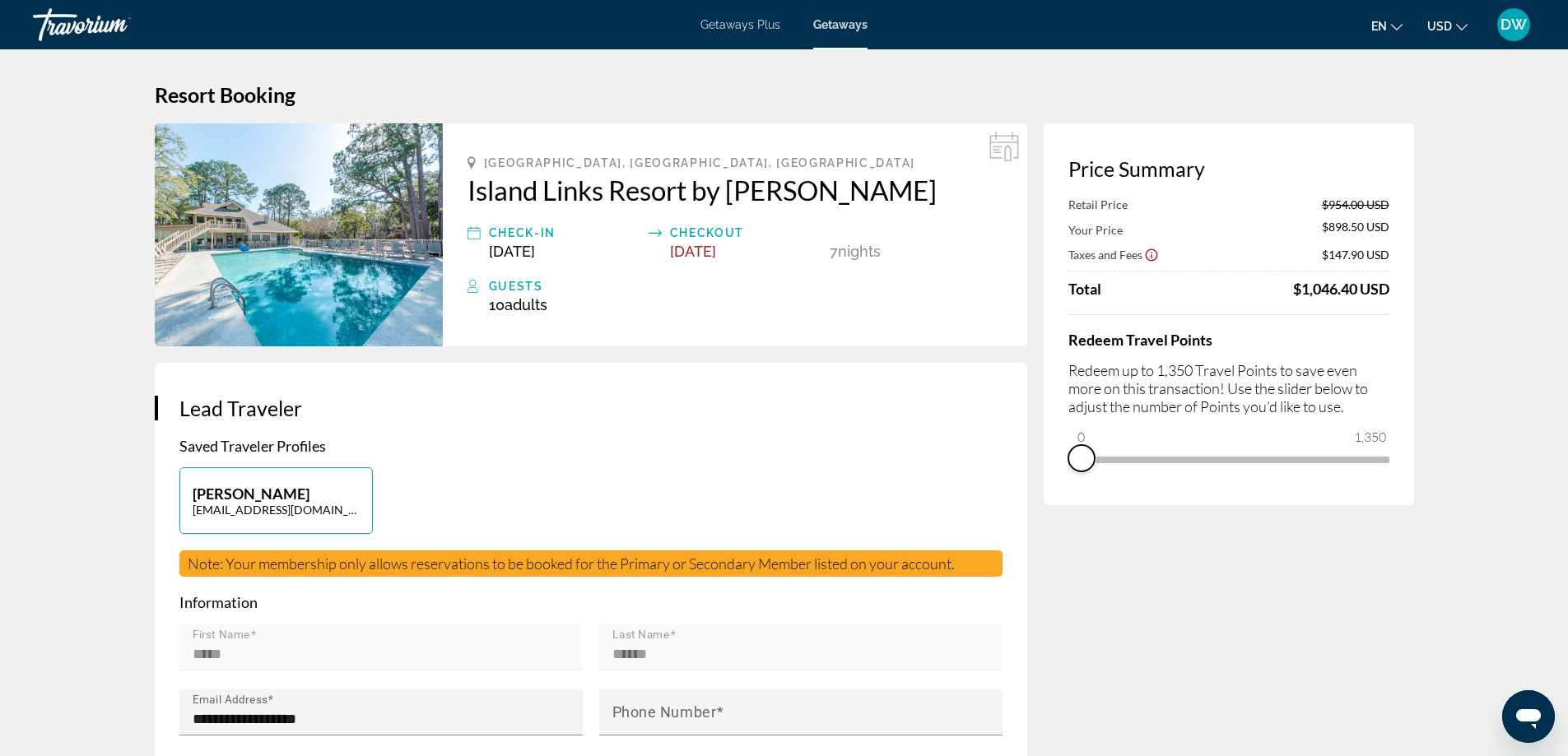
drag, startPoint x: 1104, startPoint y: 476, endPoint x: 1066, endPoint y: 475, distance: 38.0
click at [1066, 475] on div "Price Summary Retail Price $954.00 USD Your Price $898.50 USD Taxes and Fees $1…" at bounding box center [1229, 315] width 370 height 382
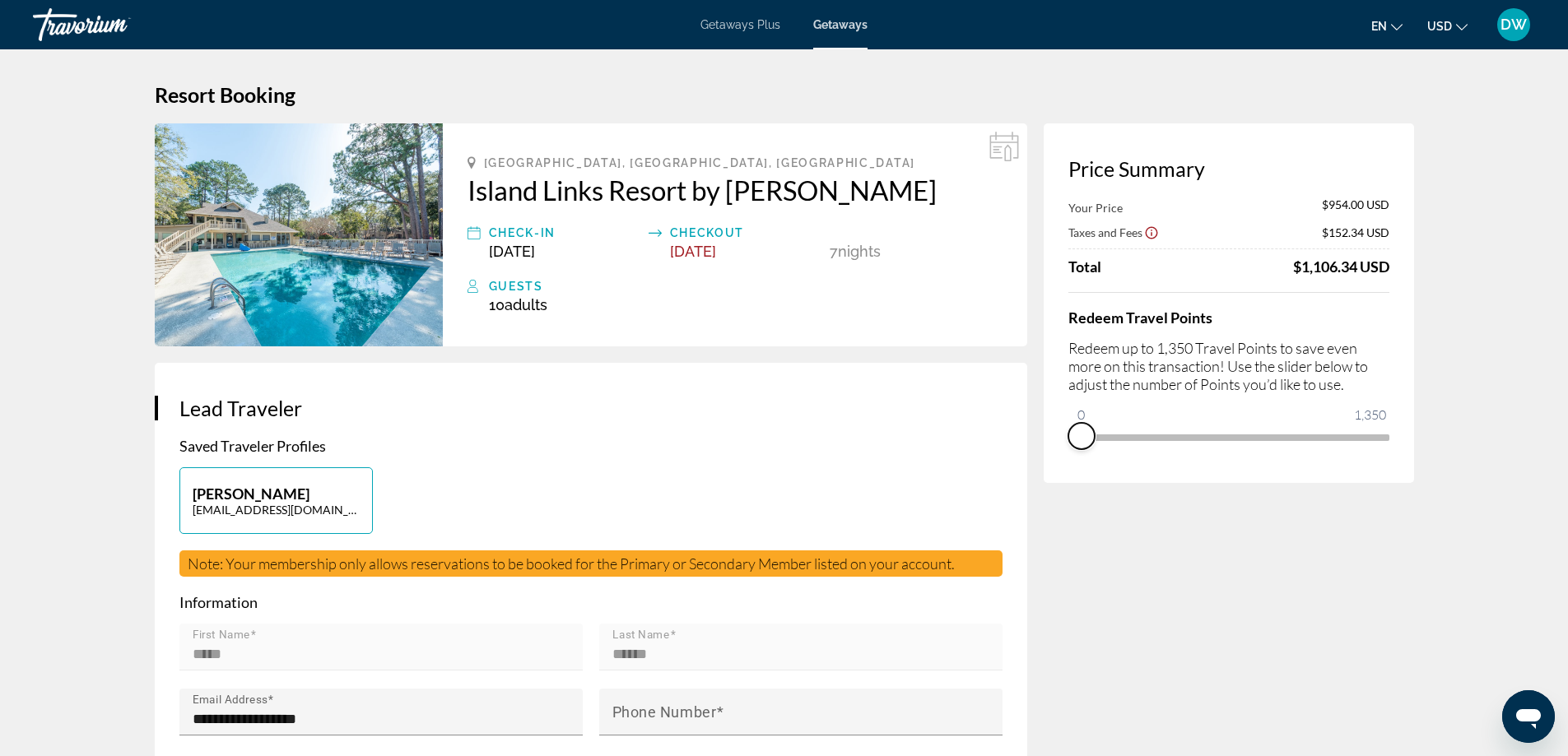
drag, startPoint x: 1083, startPoint y: 437, endPoint x: 968, endPoint y: 400, distance: 120.8
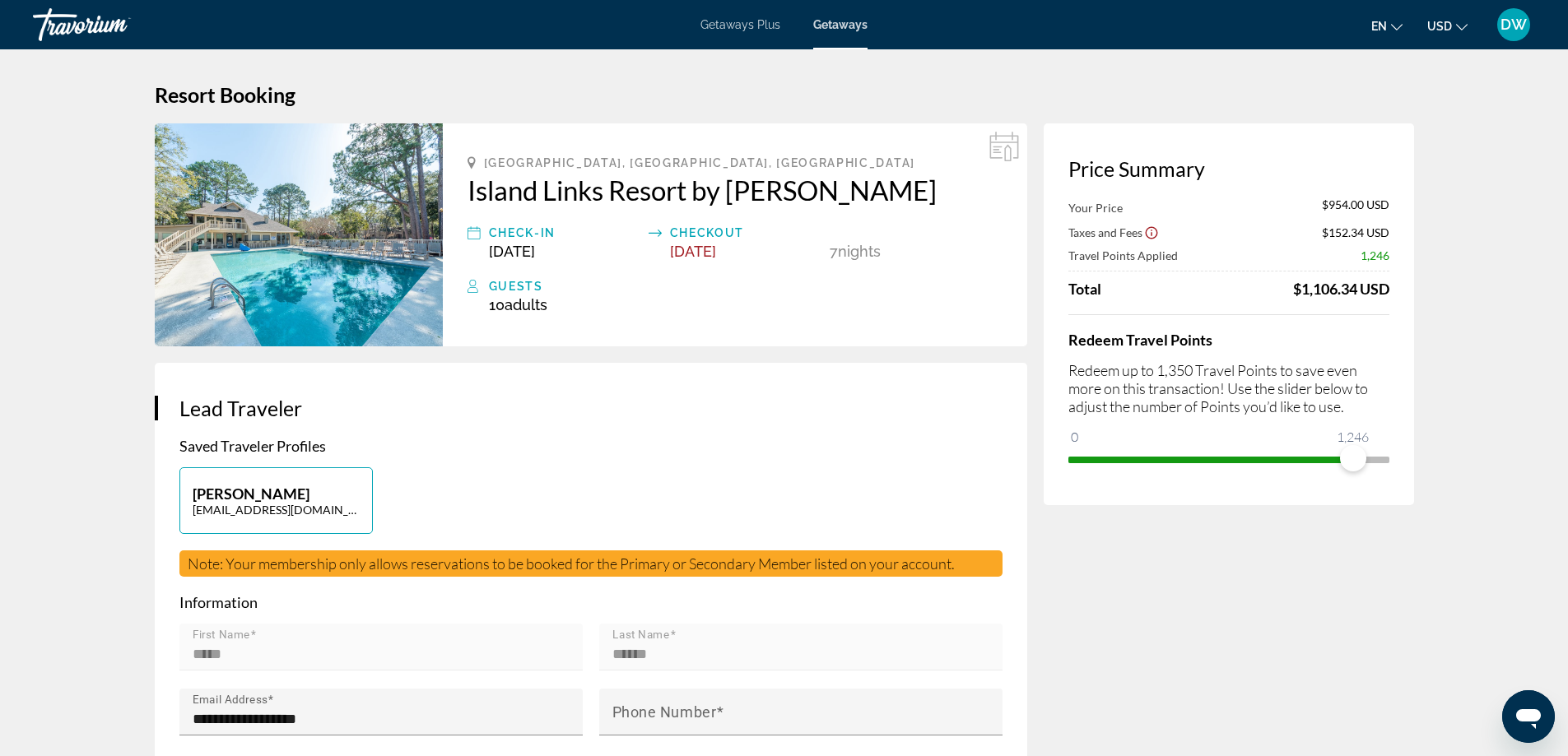
click at [1354, 456] on ngx-slider "0 1,350 1,246" at bounding box center [1229, 458] width 321 height 4
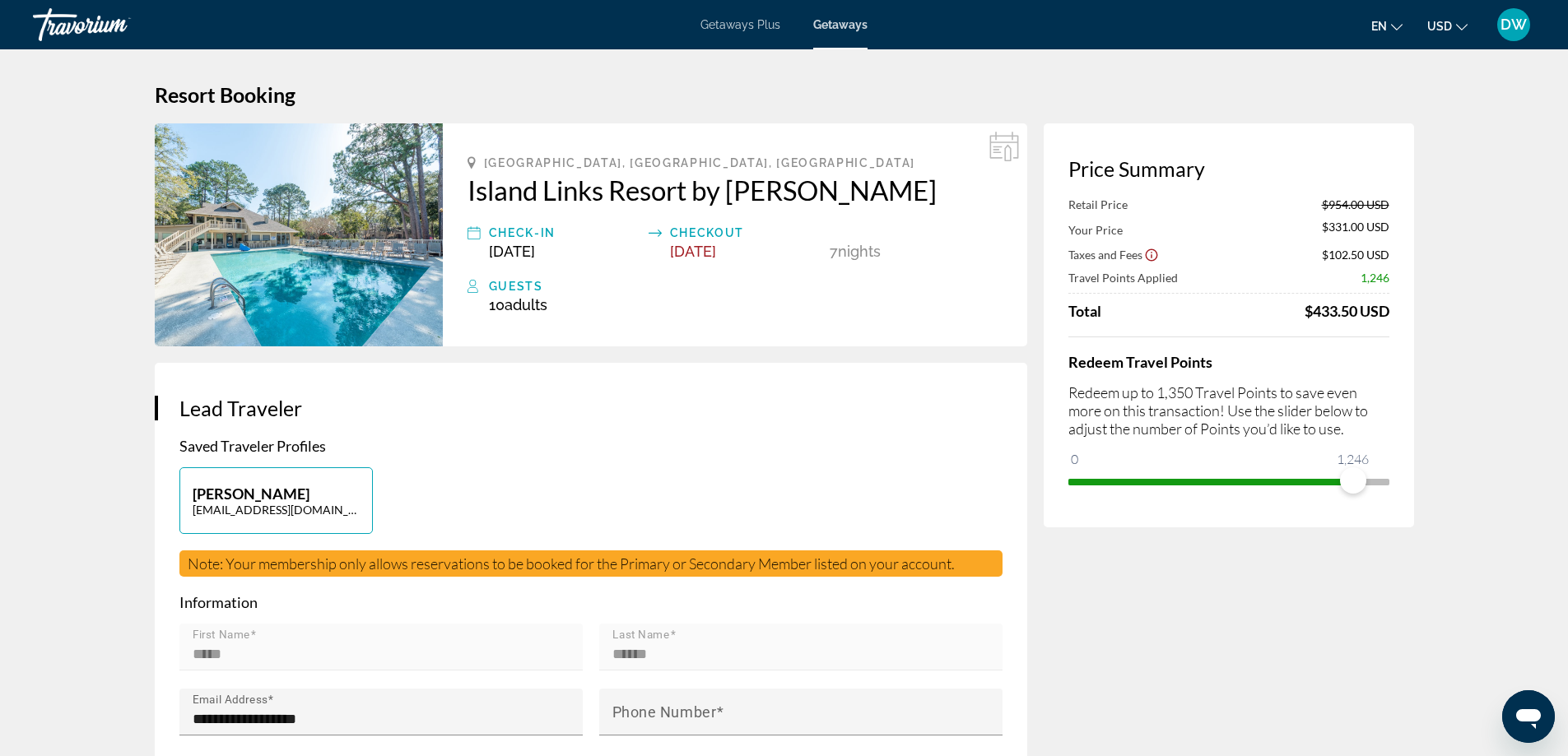
click at [1381, 483] on span "ngx-slider" at bounding box center [1229, 482] width 321 height 6
click at [834, 25] on span "Getaways" at bounding box center [841, 24] width 55 height 13
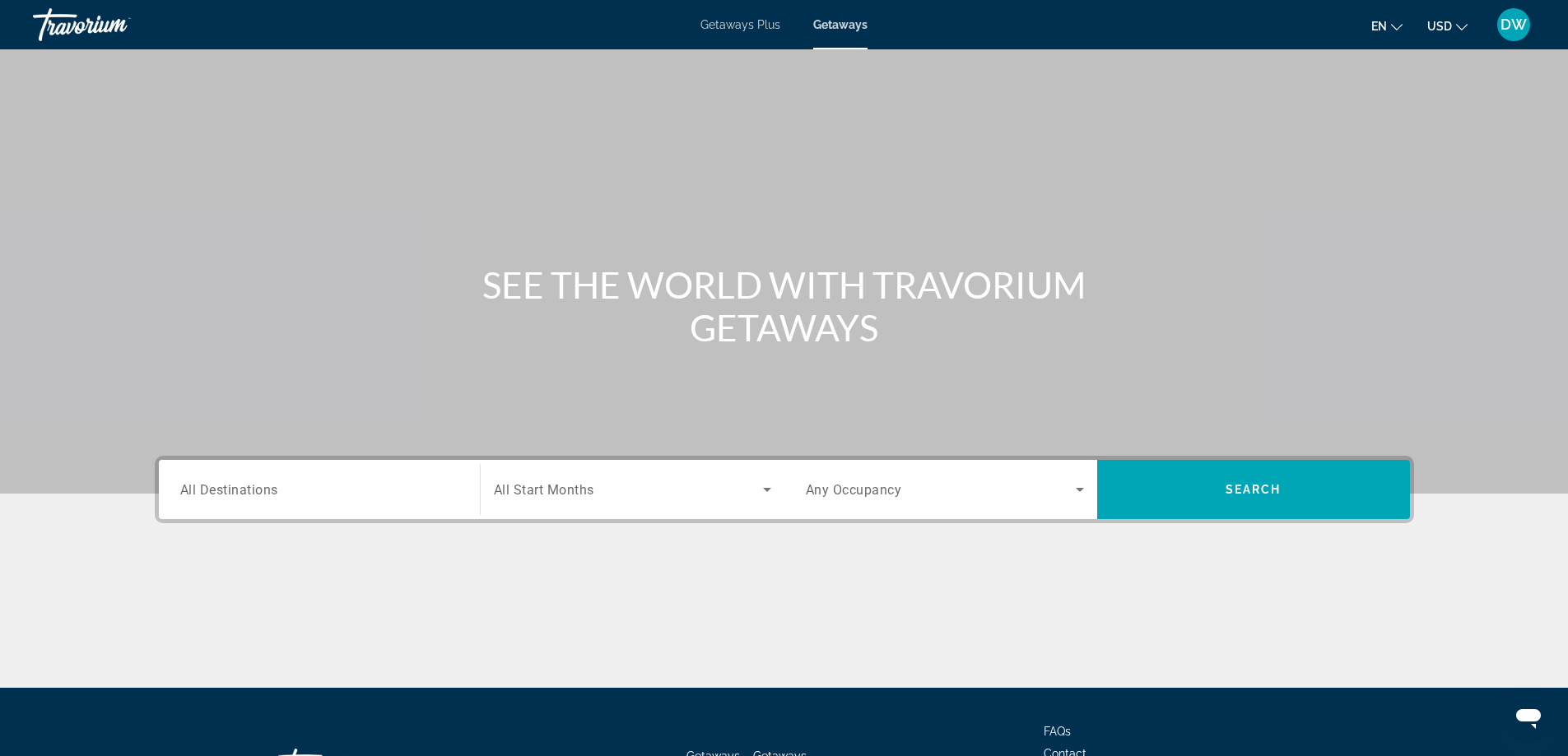
click at [1088, 493] on icon "Search widget" at bounding box center [1080, 490] width 20 height 20
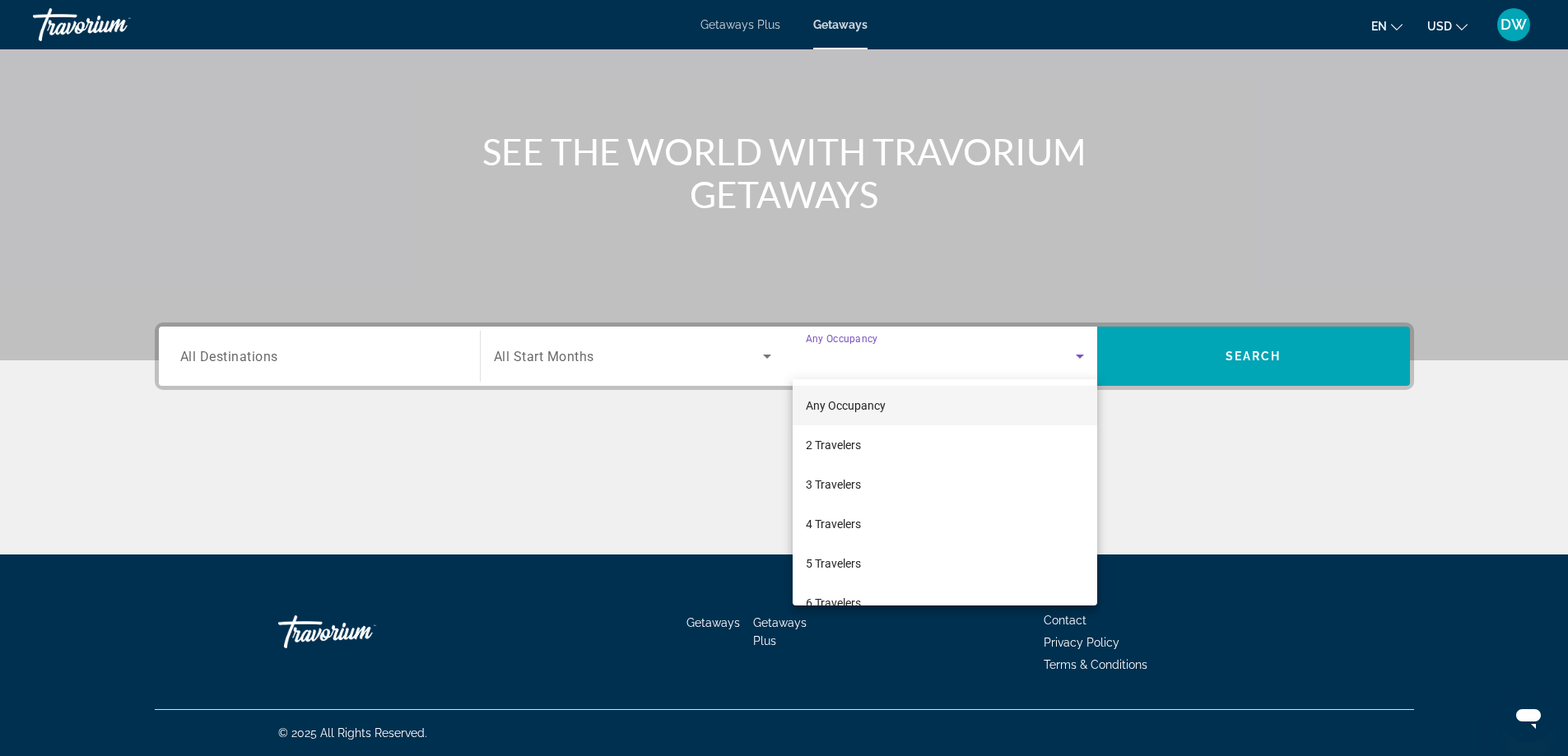
scroll to position [182, 0]
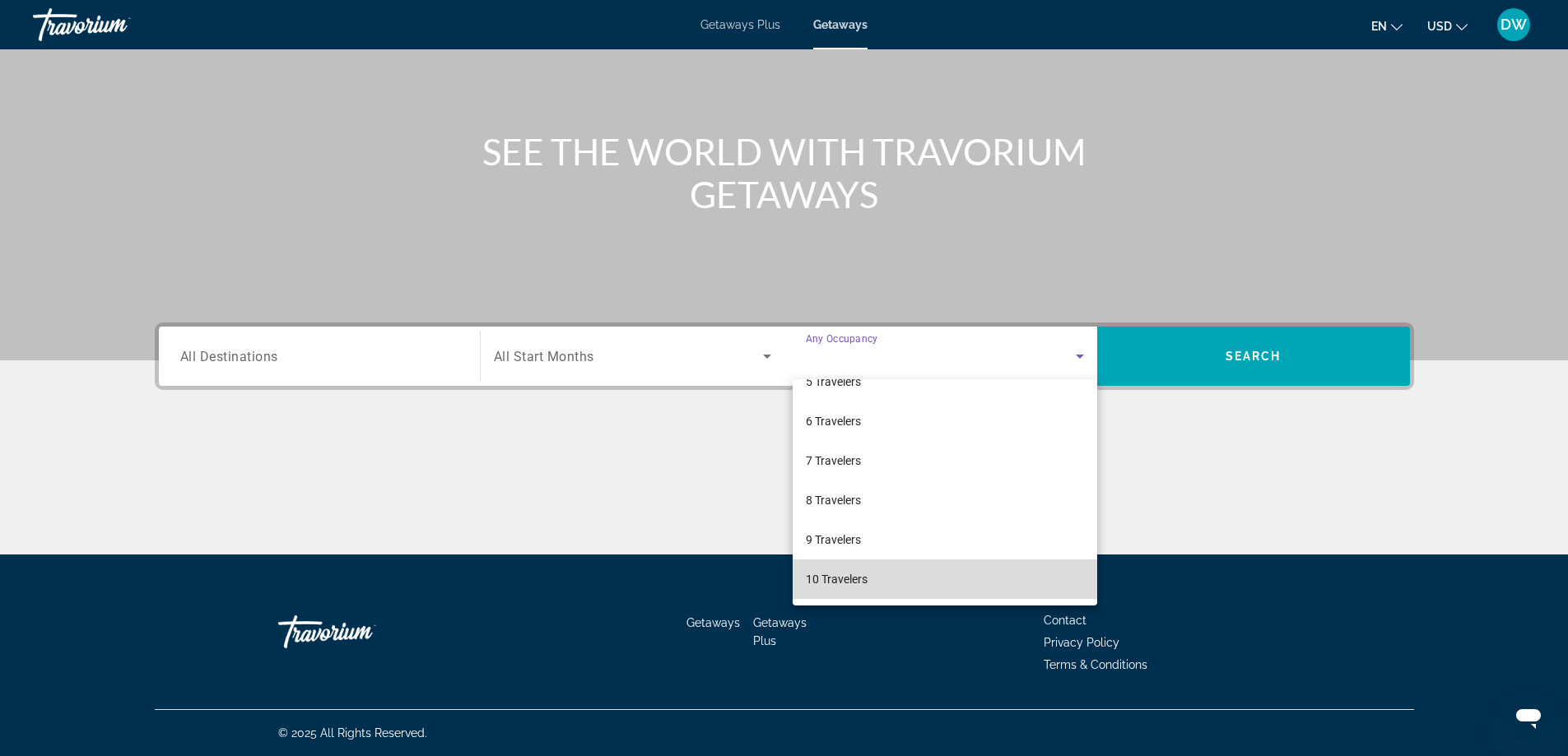
click at [971, 580] on mat-option "10 Travelers" at bounding box center [945, 579] width 305 height 39
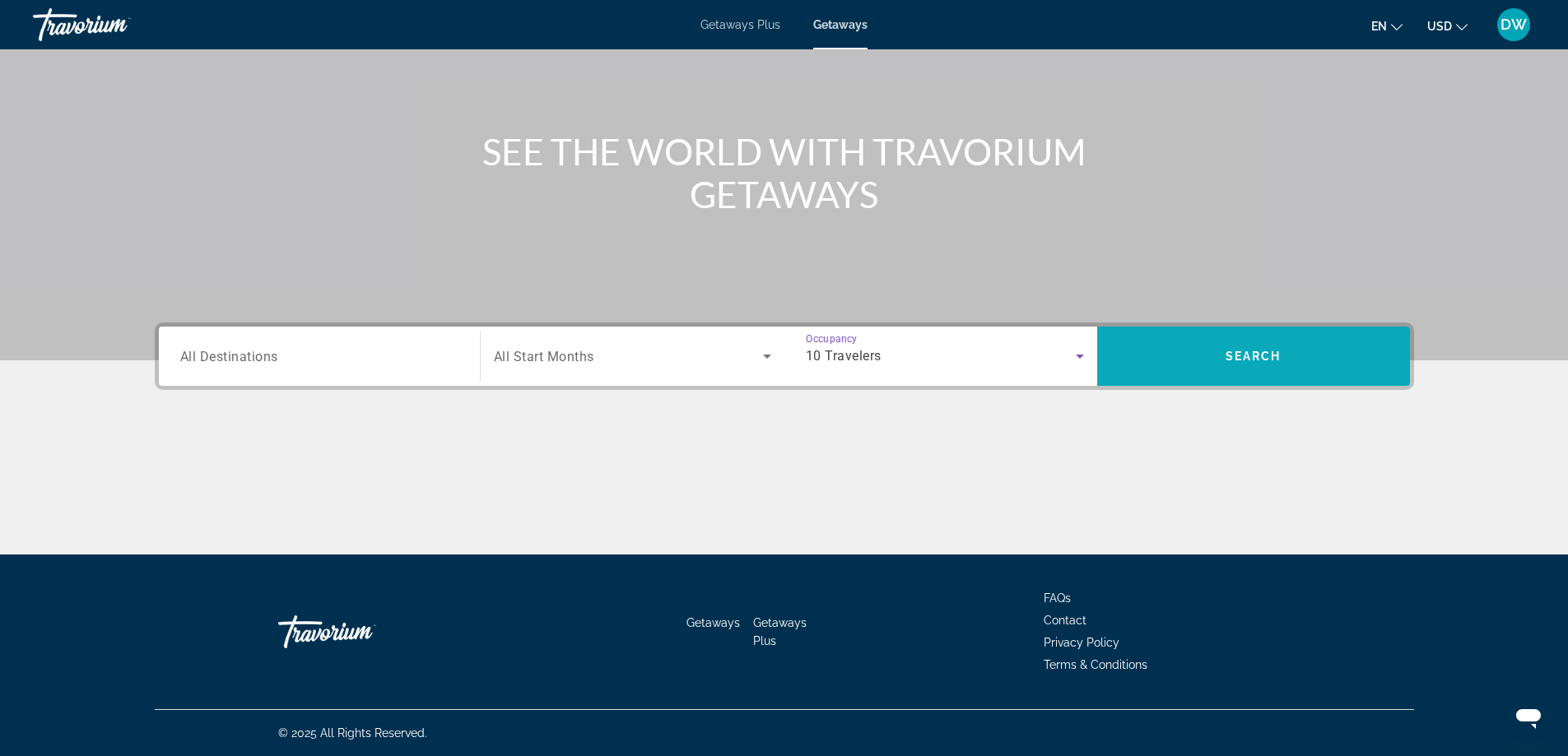
click at [1276, 364] on span "Search widget" at bounding box center [1253, 356] width 313 height 39
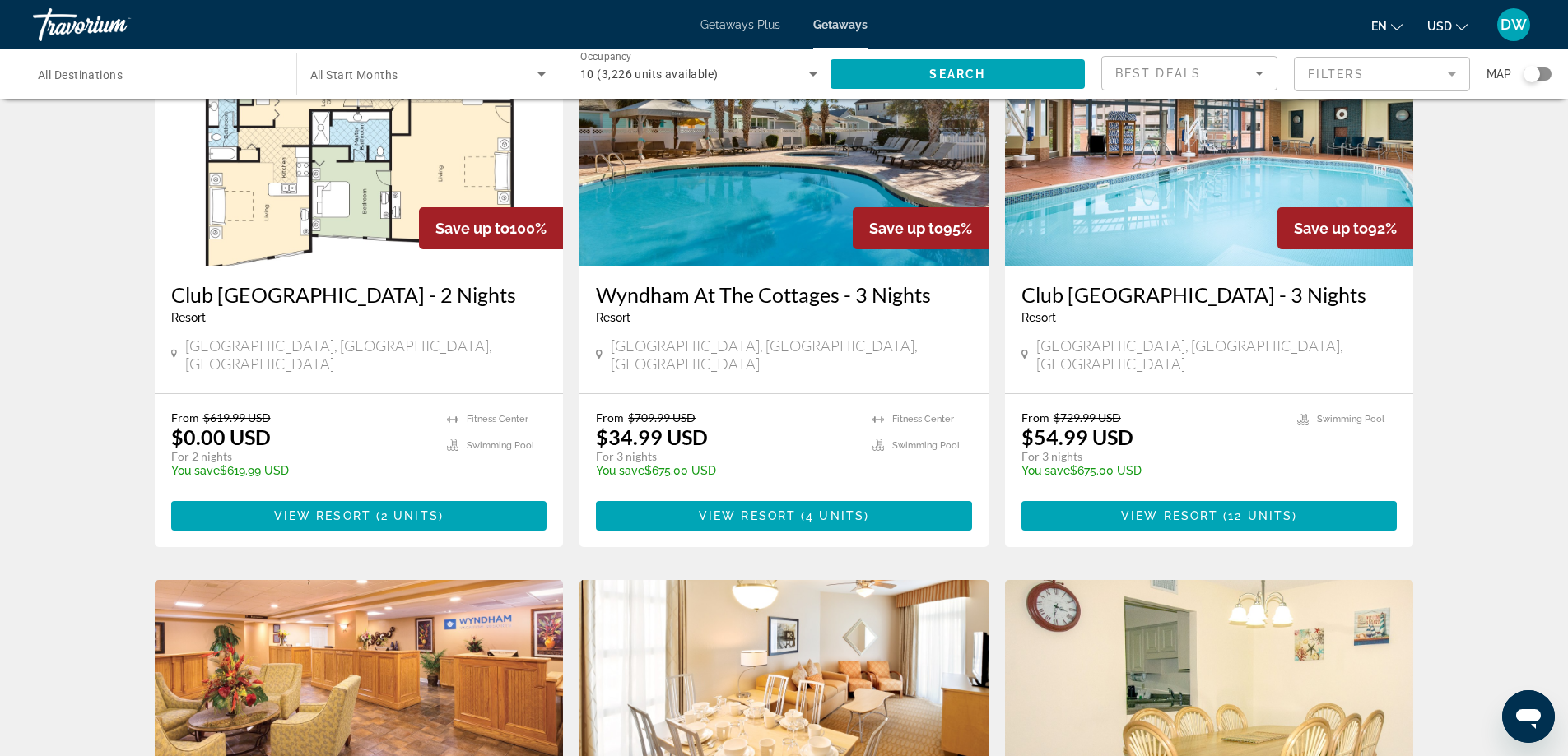
scroll to position [165, 0]
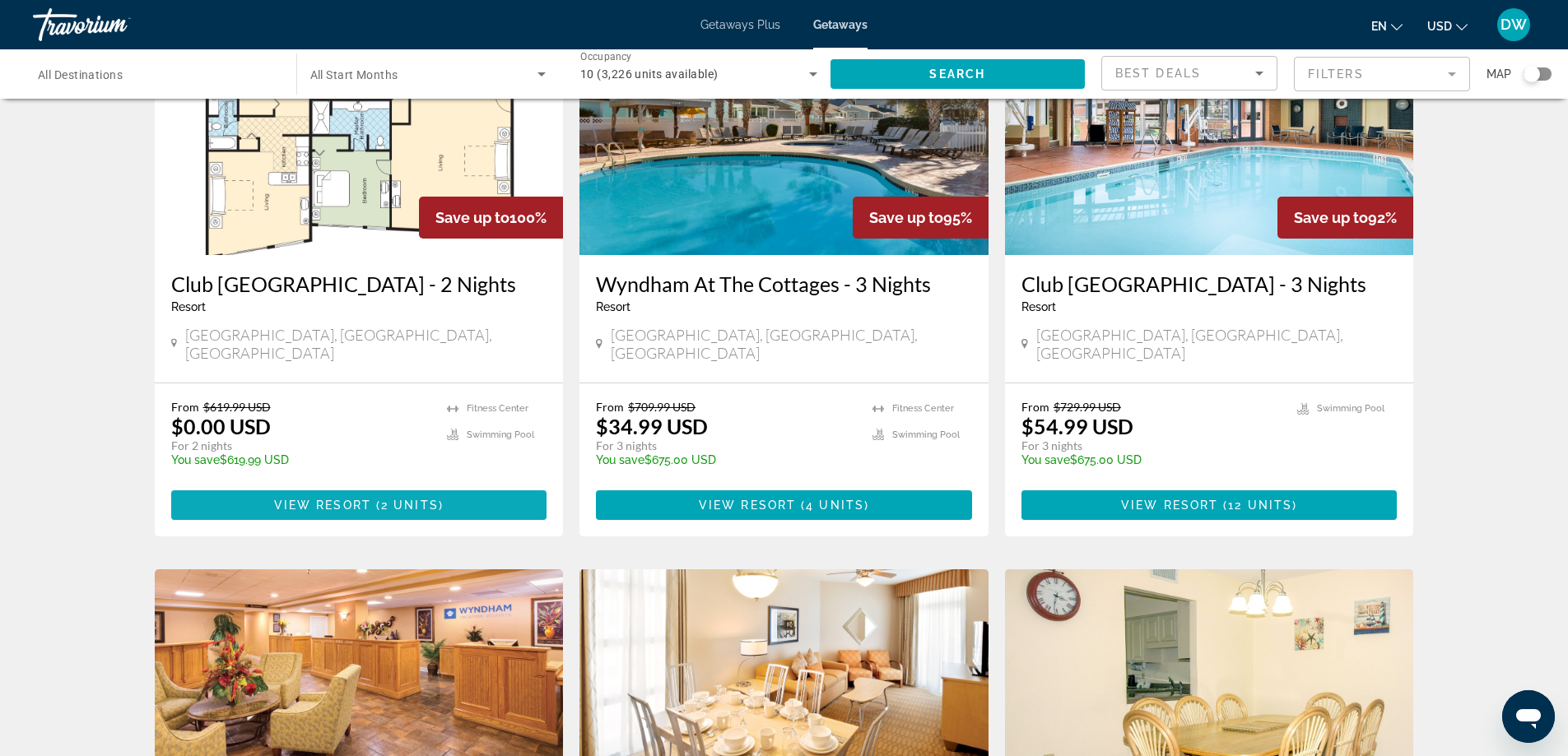
click at [303, 511] on span "View Resort" at bounding box center [323, 505] width 97 height 13
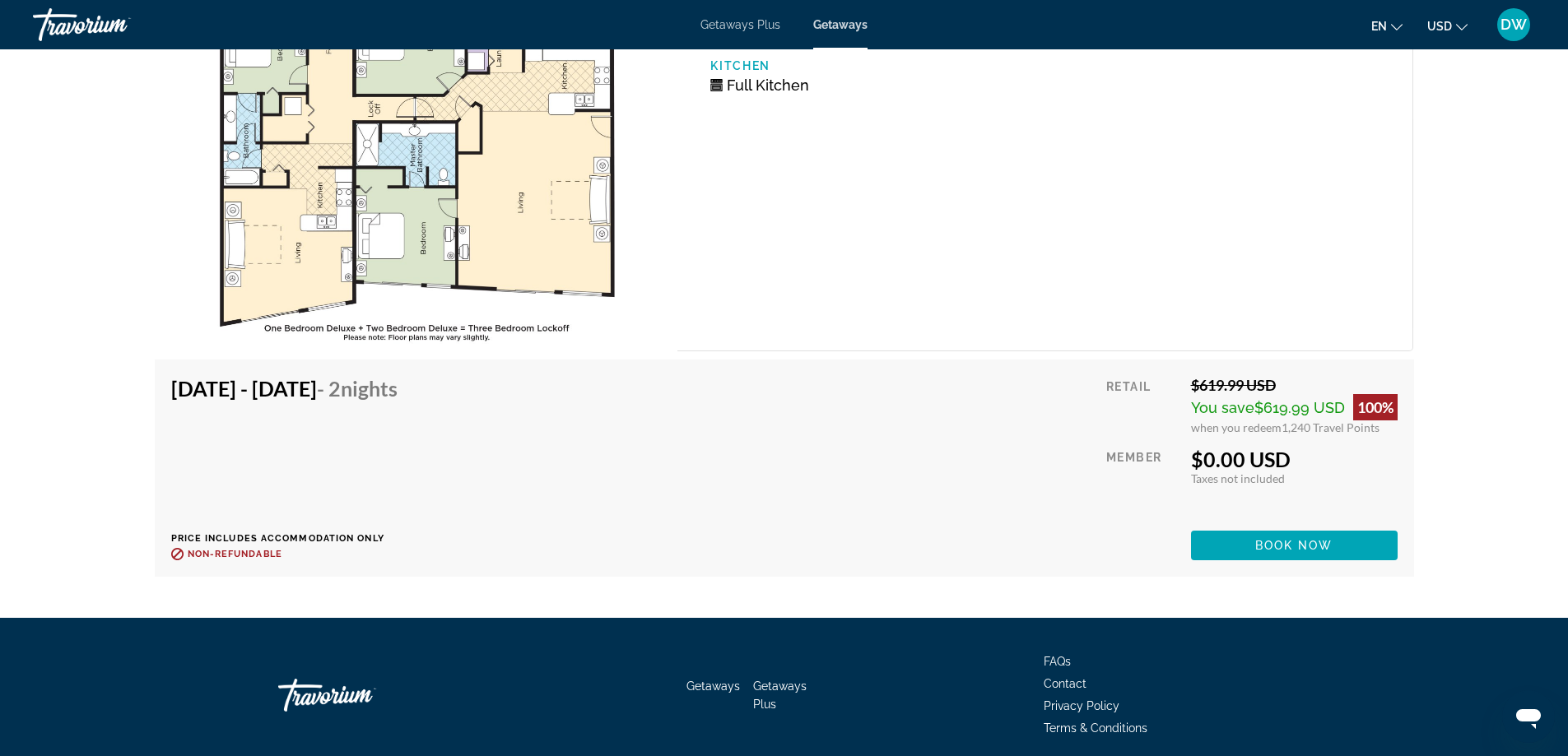
scroll to position [3049, 0]
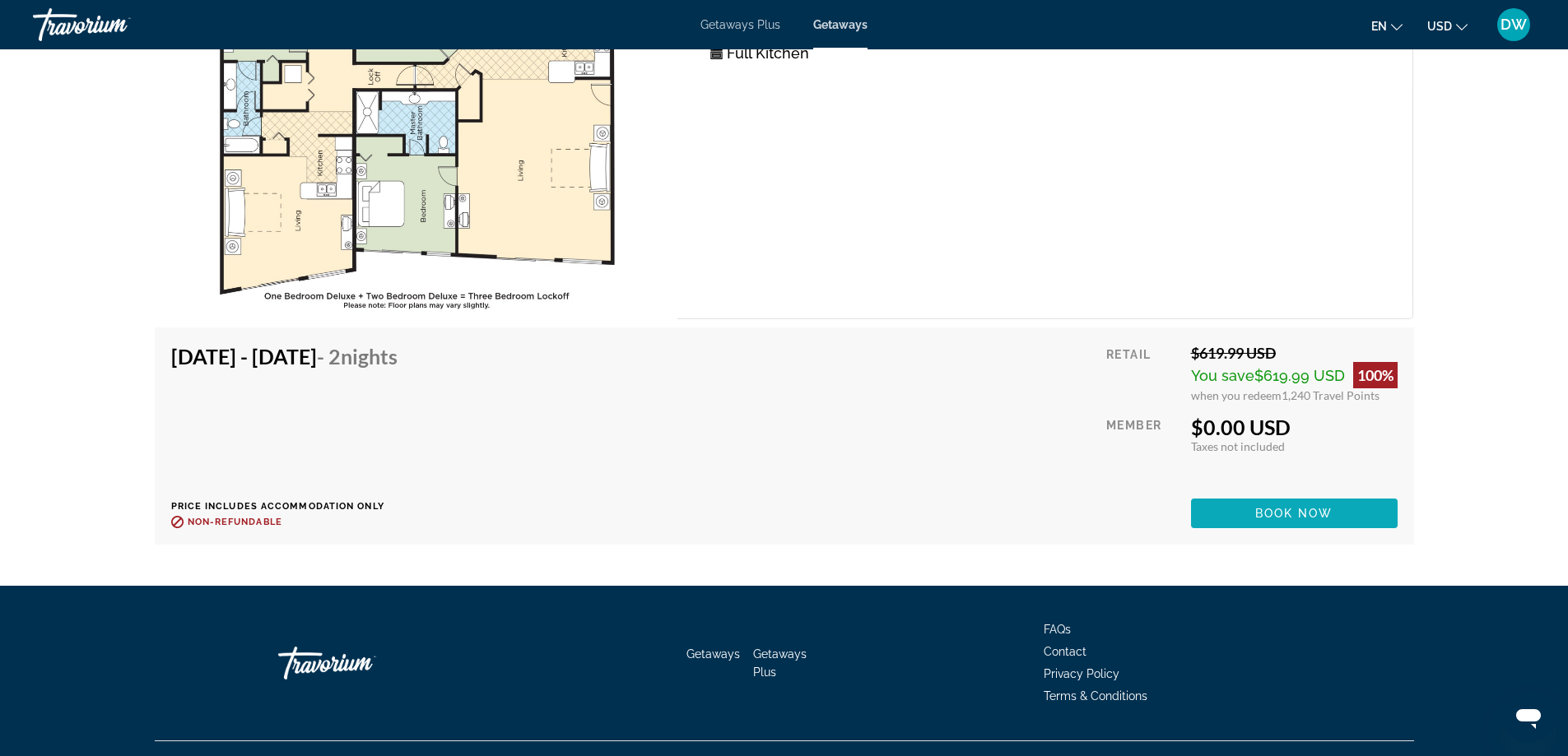
click at [1322, 507] on span "Book now" at bounding box center [1294, 513] width 78 height 13
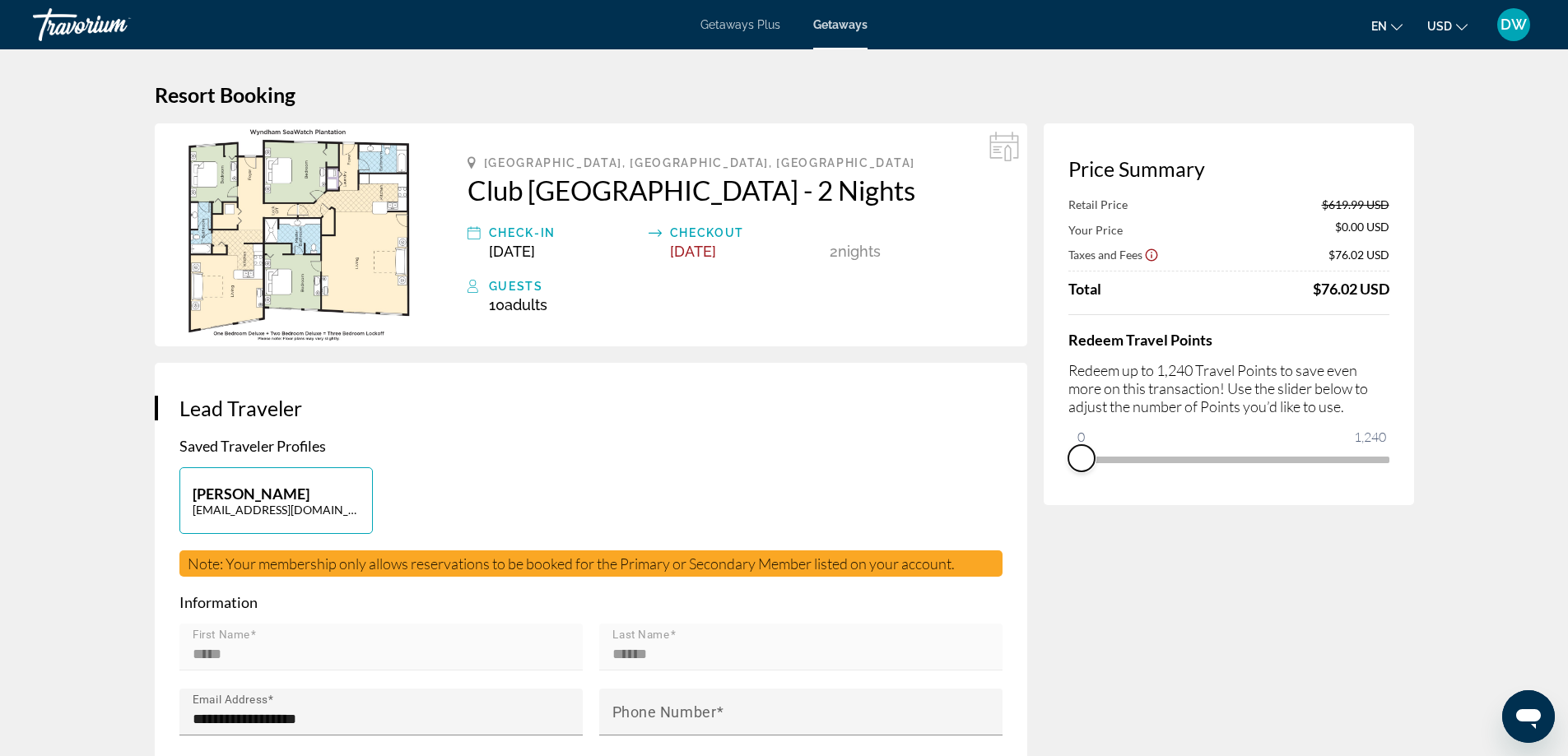
drag, startPoint x: 1369, startPoint y: 480, endPoint x: 1004, endPoint y: 494, distance: 365.3
drag, startPoint x: 1083, startPoint y: 434, endPoint x: 1446, endPoint y: 389, distance: 365.8
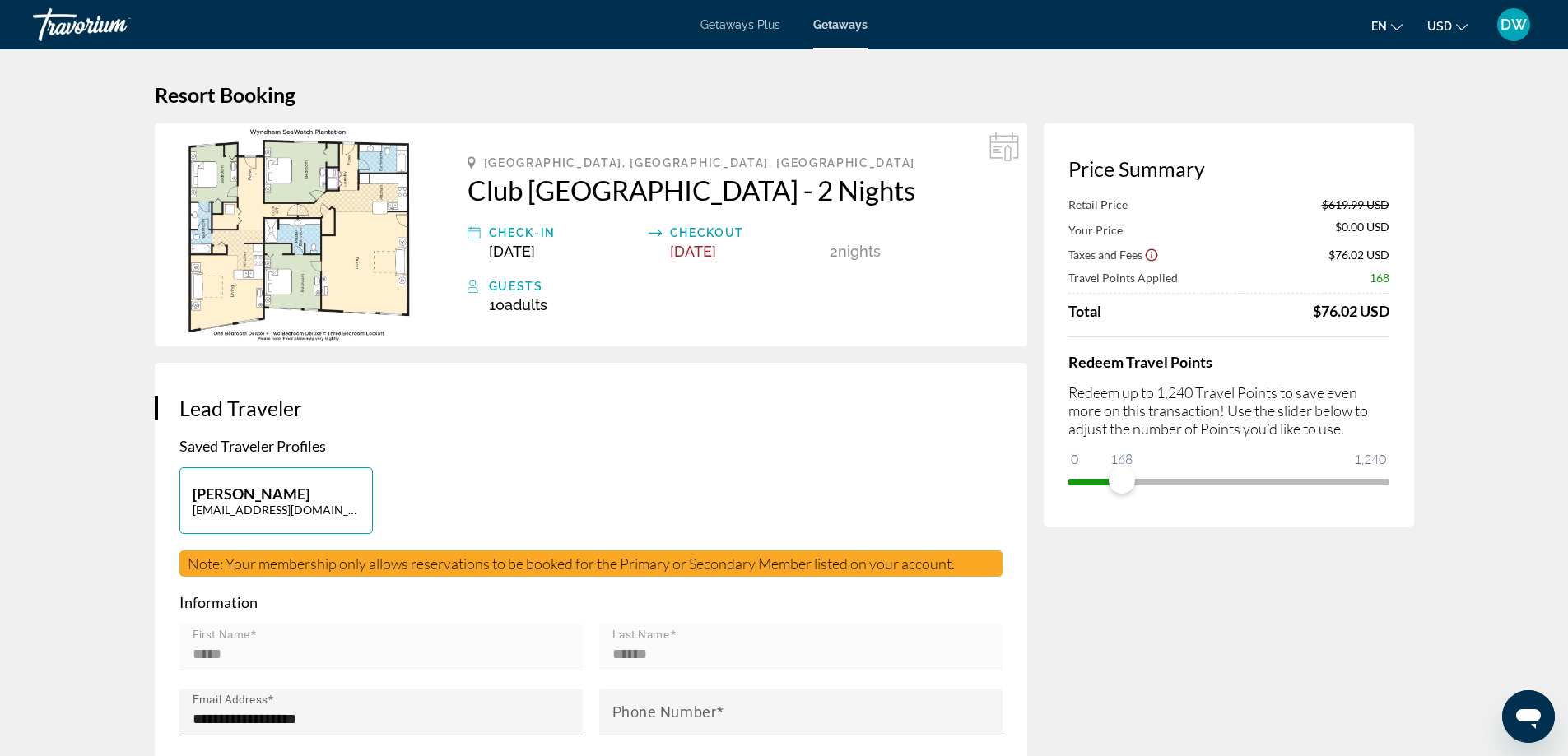
drag, startPoint x: 1121, startPoint y: 478, endPoint x: 1071, endPoint y: 478, distance: 50.0
click at [1071, 478] on span "ngx-slider" at bounding box center [1095, 478] width 54 height 26
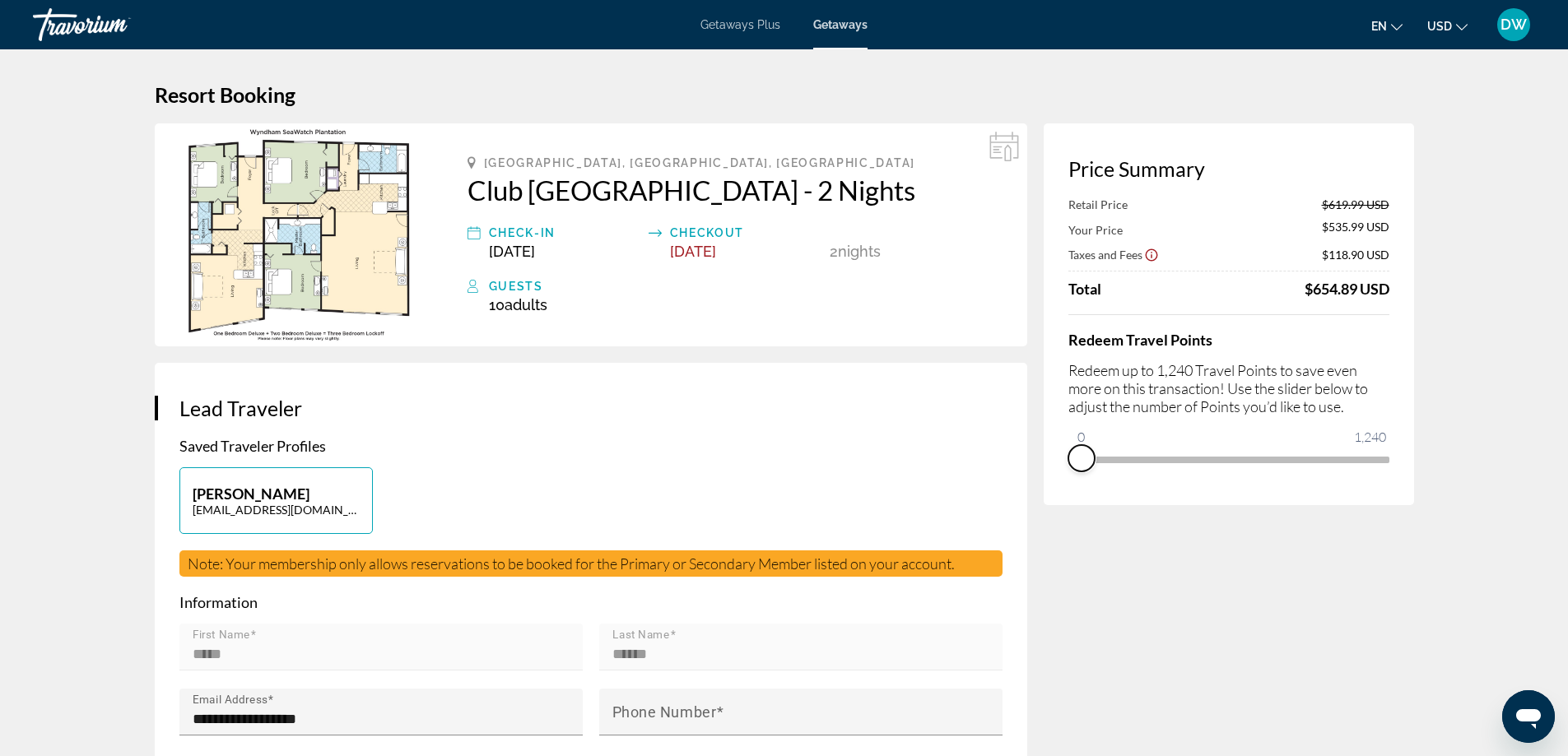
drag, startPoint x: 1125, startPoint y: 479, endPoint x: 1027, endPoint y: 482, distance: 98.0
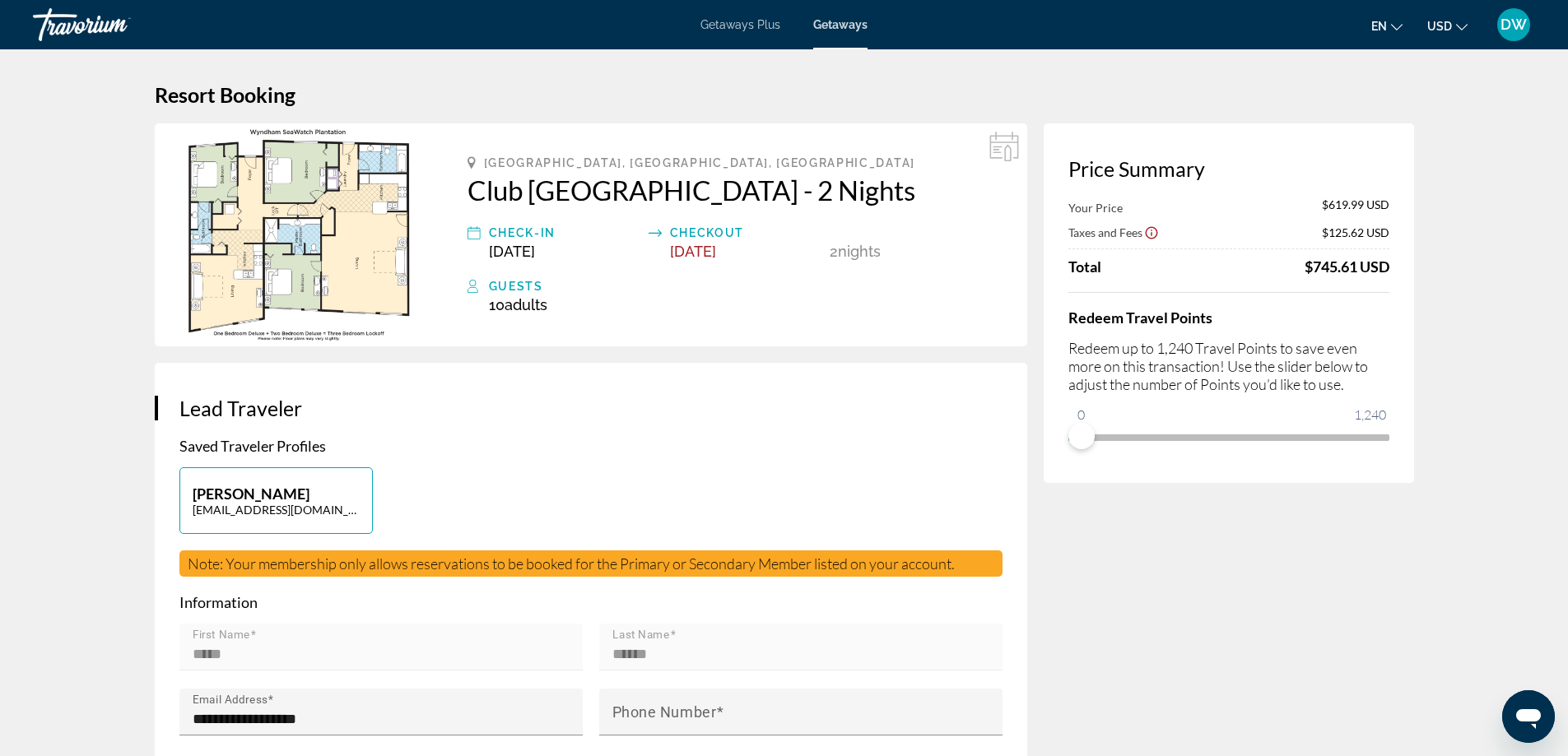
click at [70, 23] on div "Travorium" at bounding box center [116, 25] width 165 height 43
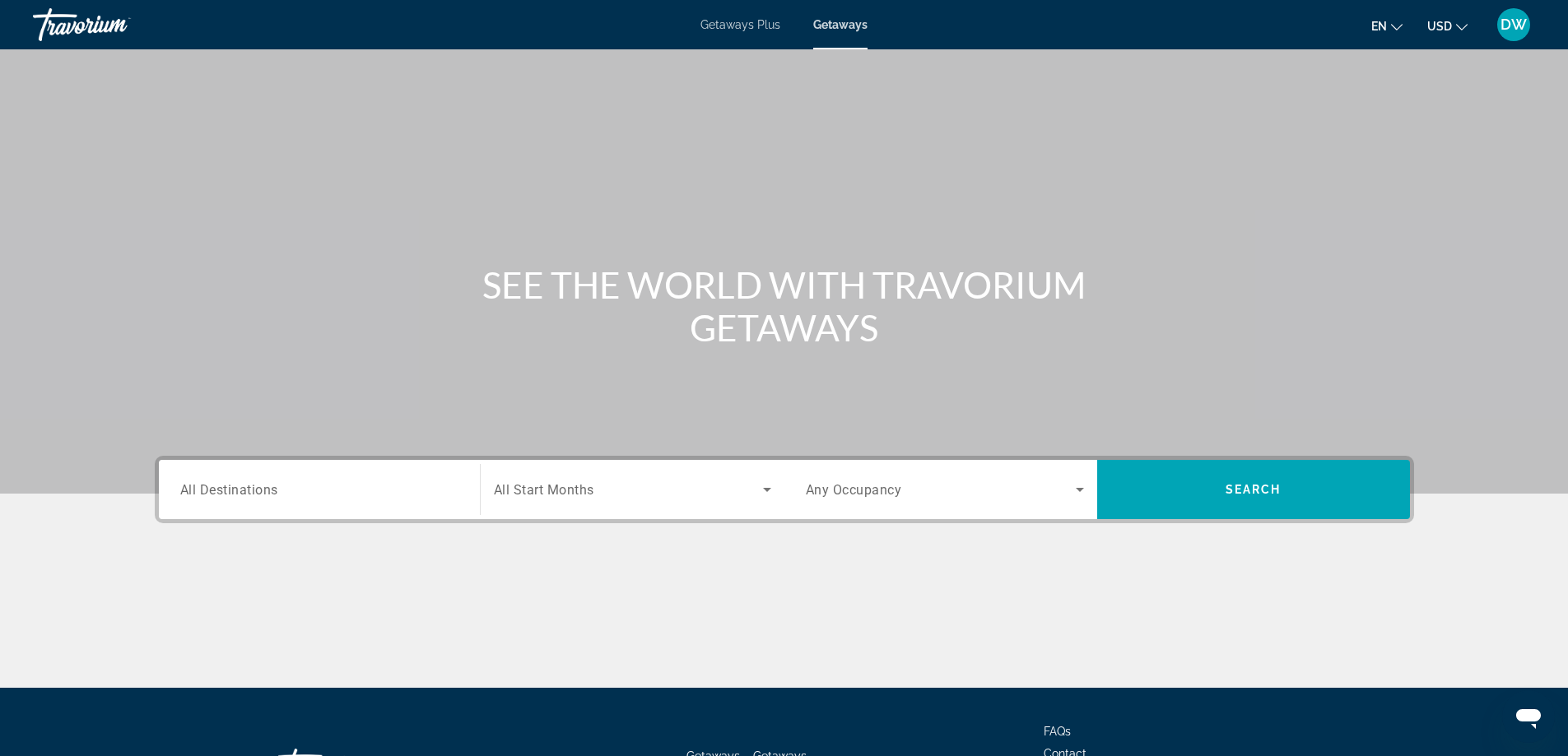
click at [106, 18] on div "Travorium" at bounding box center [116, 25] width 165 height 43
click at [1521, 30] on span "DW" at bounding box center [1513, 24] width 26 height 16
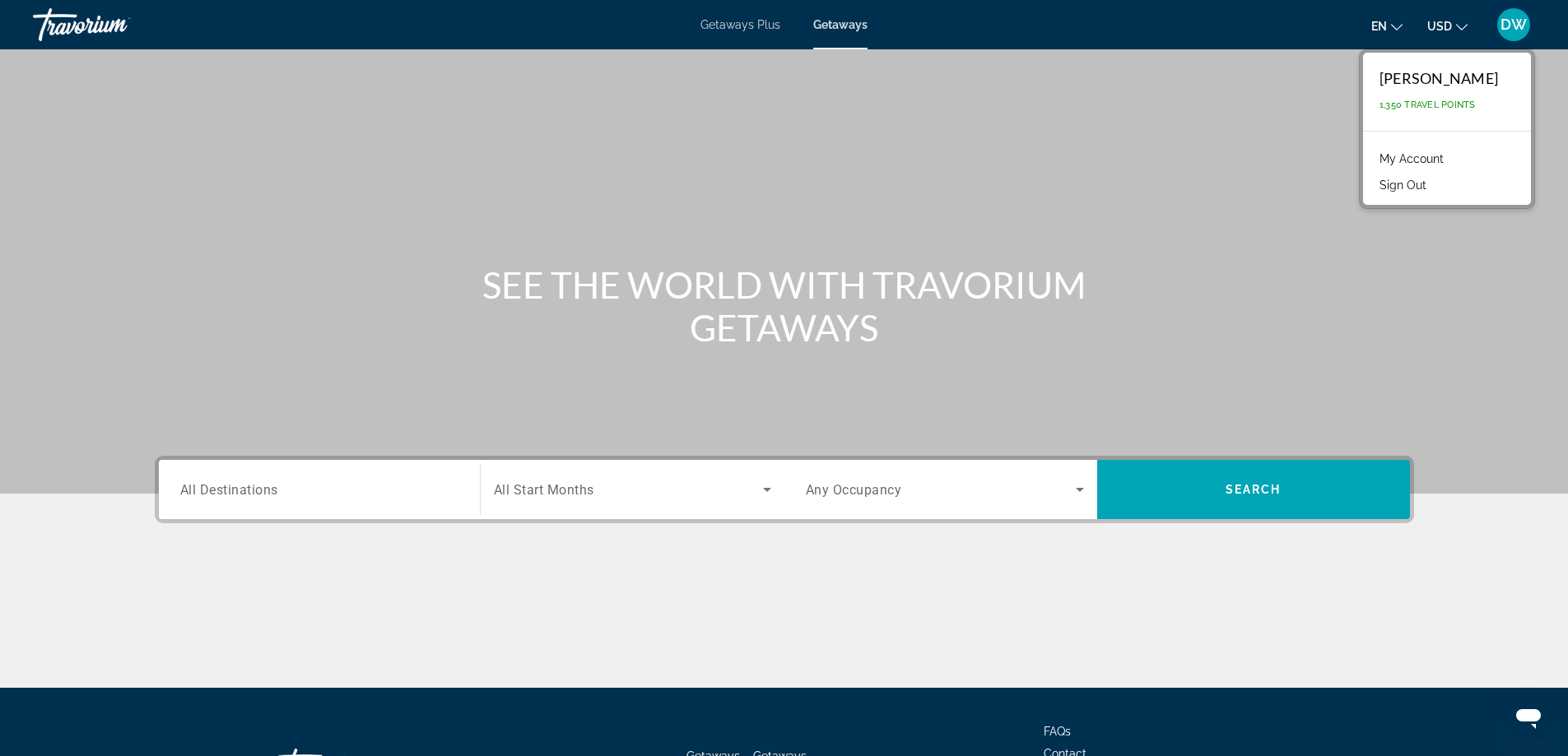
click at [1523, 21] on span "DW" at bounding box center [1513, 24] width 26 height 16
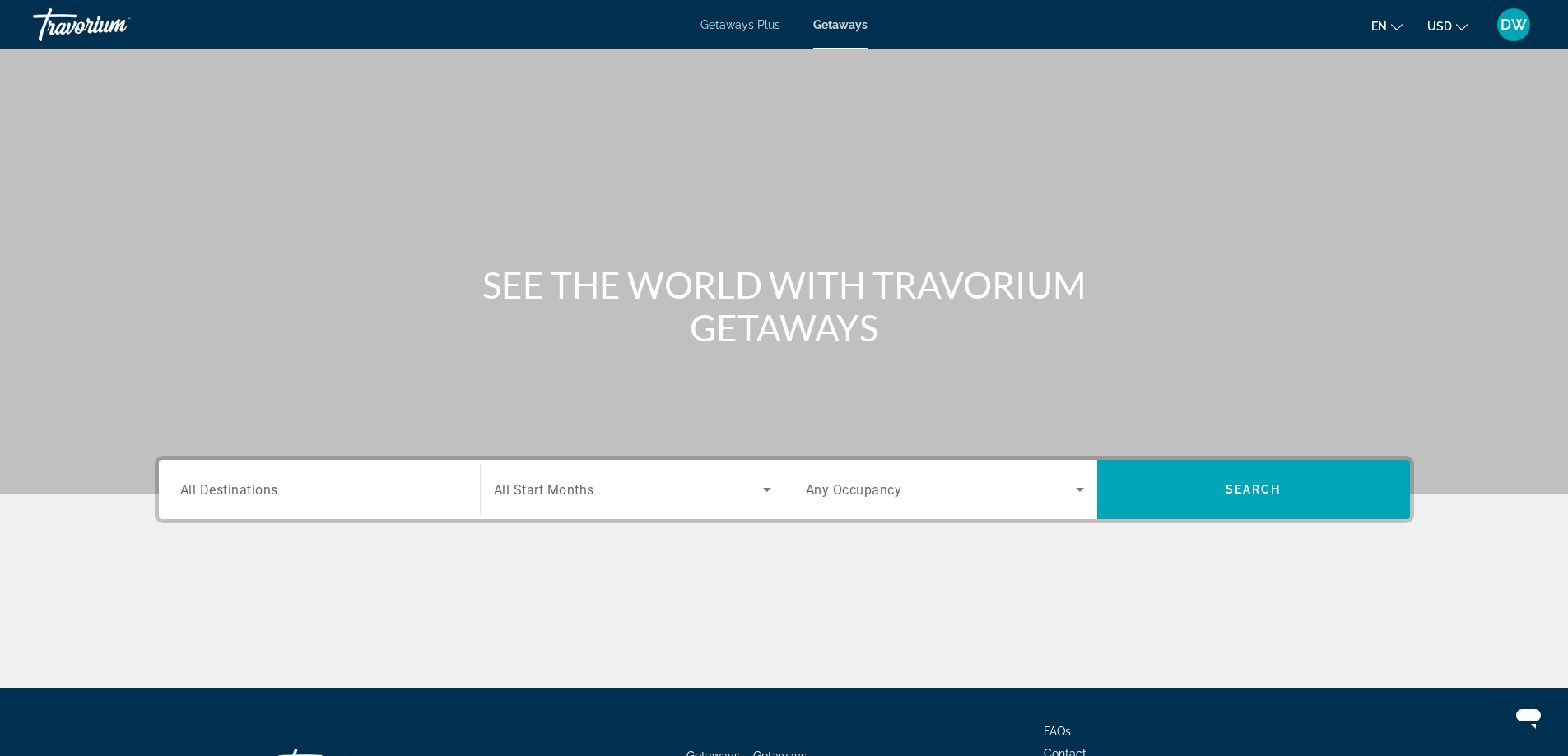
click at [1523, 21] on span "DW" at bounding box center [1513, 24] width 26 height 16
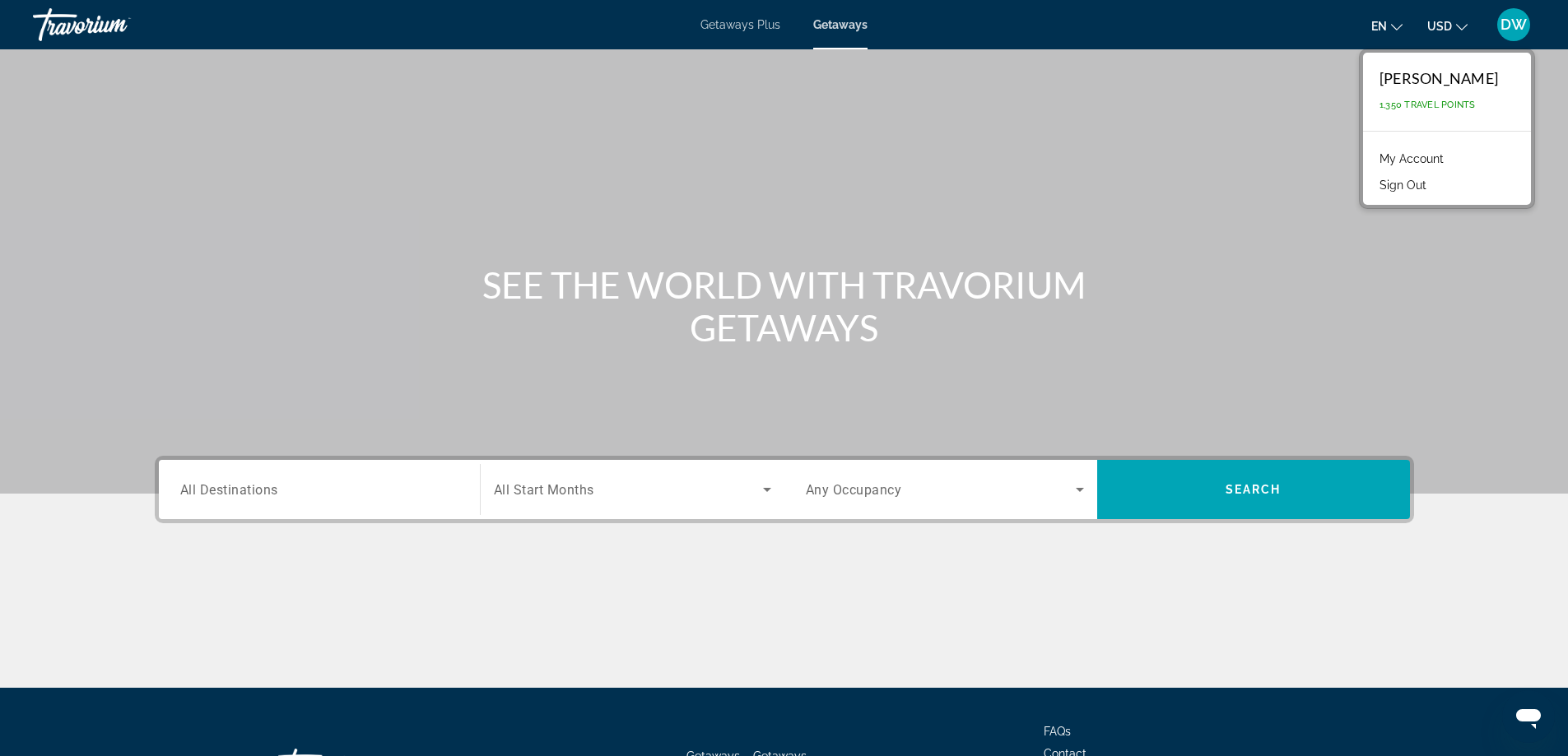
click at [111, 31] on div "Travorium" at bounding box center [116, 25] width 165 height 43
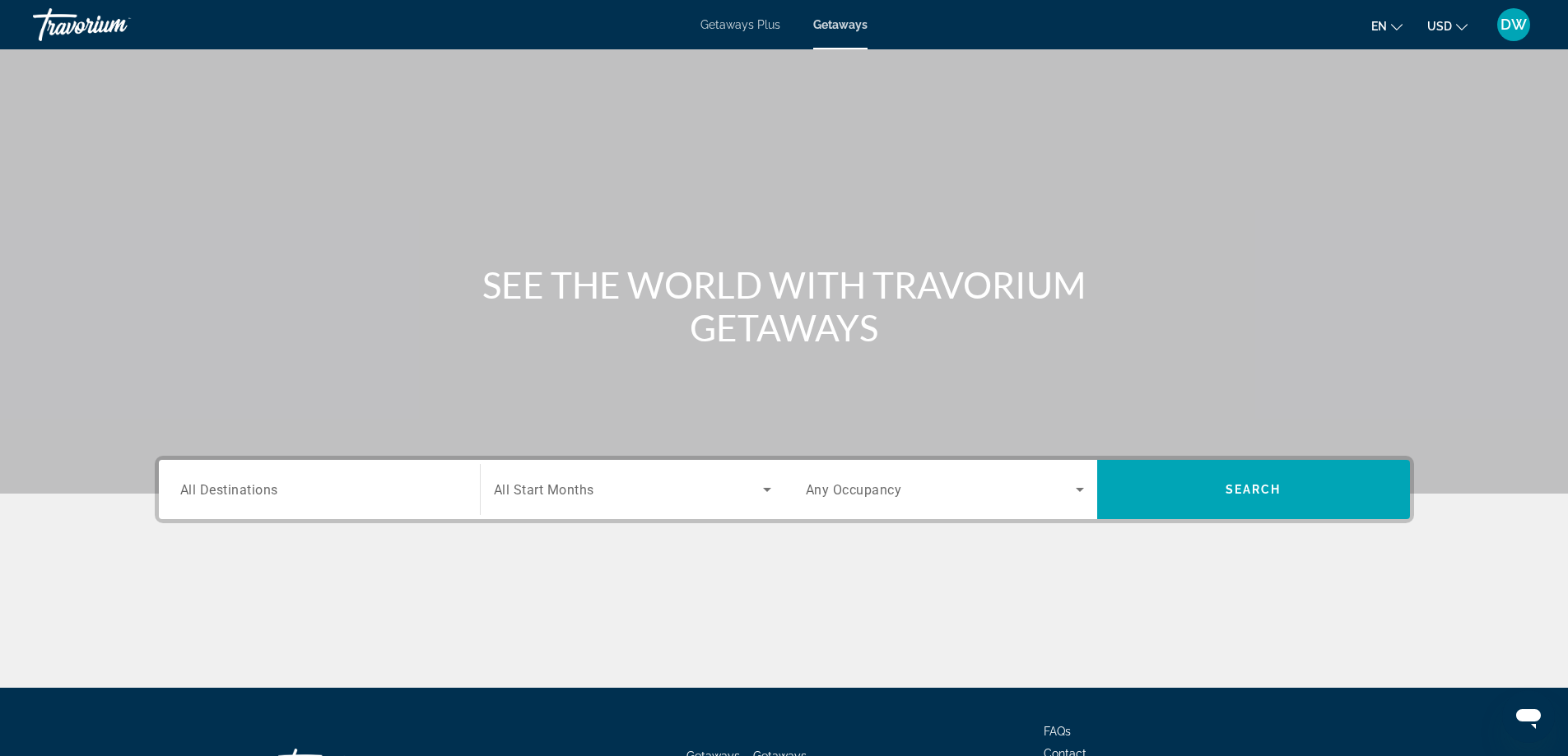
click at [111, 31] on div "Travorium" at bounding box center [116, 25] width 165 height 43
click at [74, 32] on div "Travorium" at bounding box center [116, 25] width 165 height 43
click at [755, 432] on div "Main content" at bounding box center [784, 247] width 1568 height 494
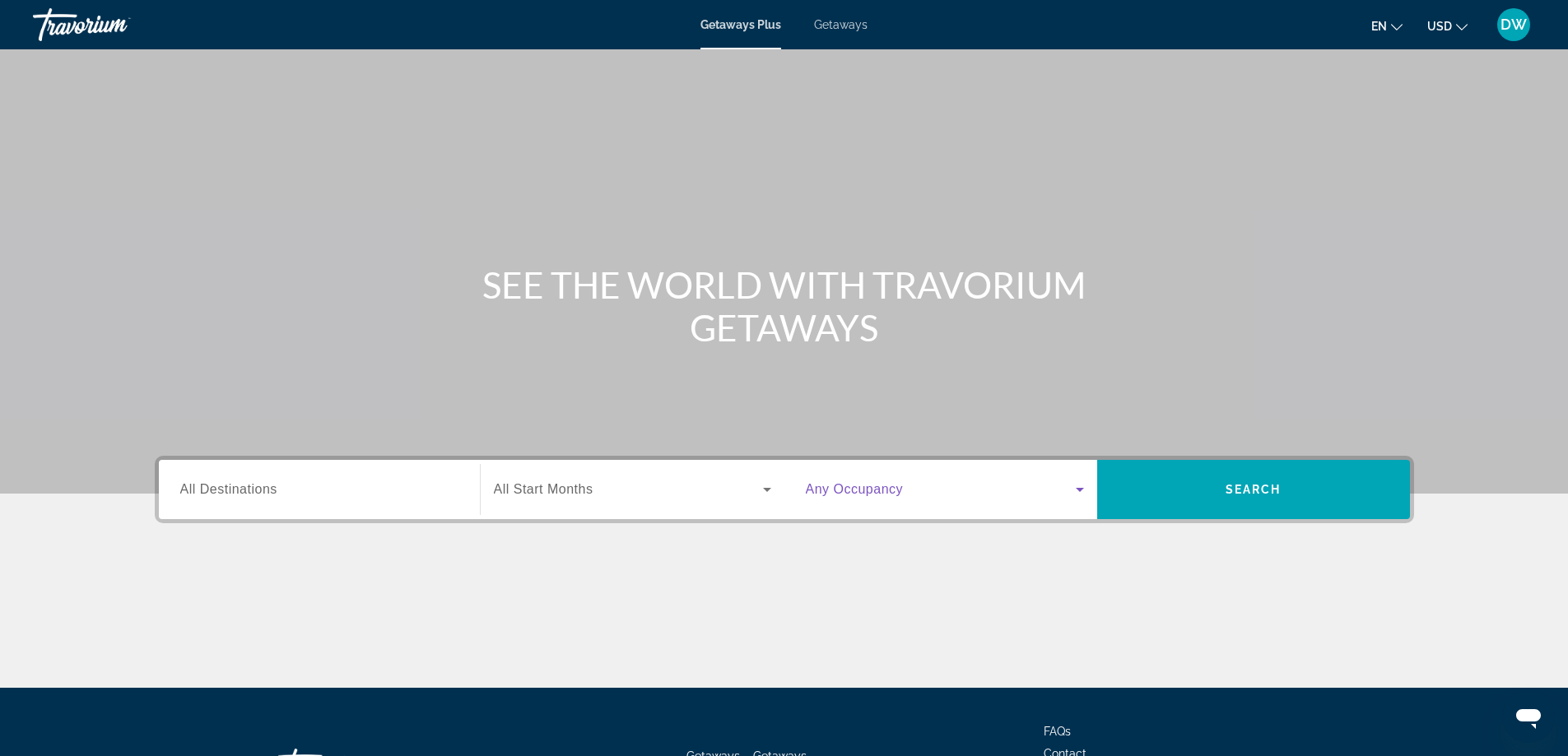
click at [1082, 494] on icon "Search widget" at bounding box center [1080, 490] width 20 height 20
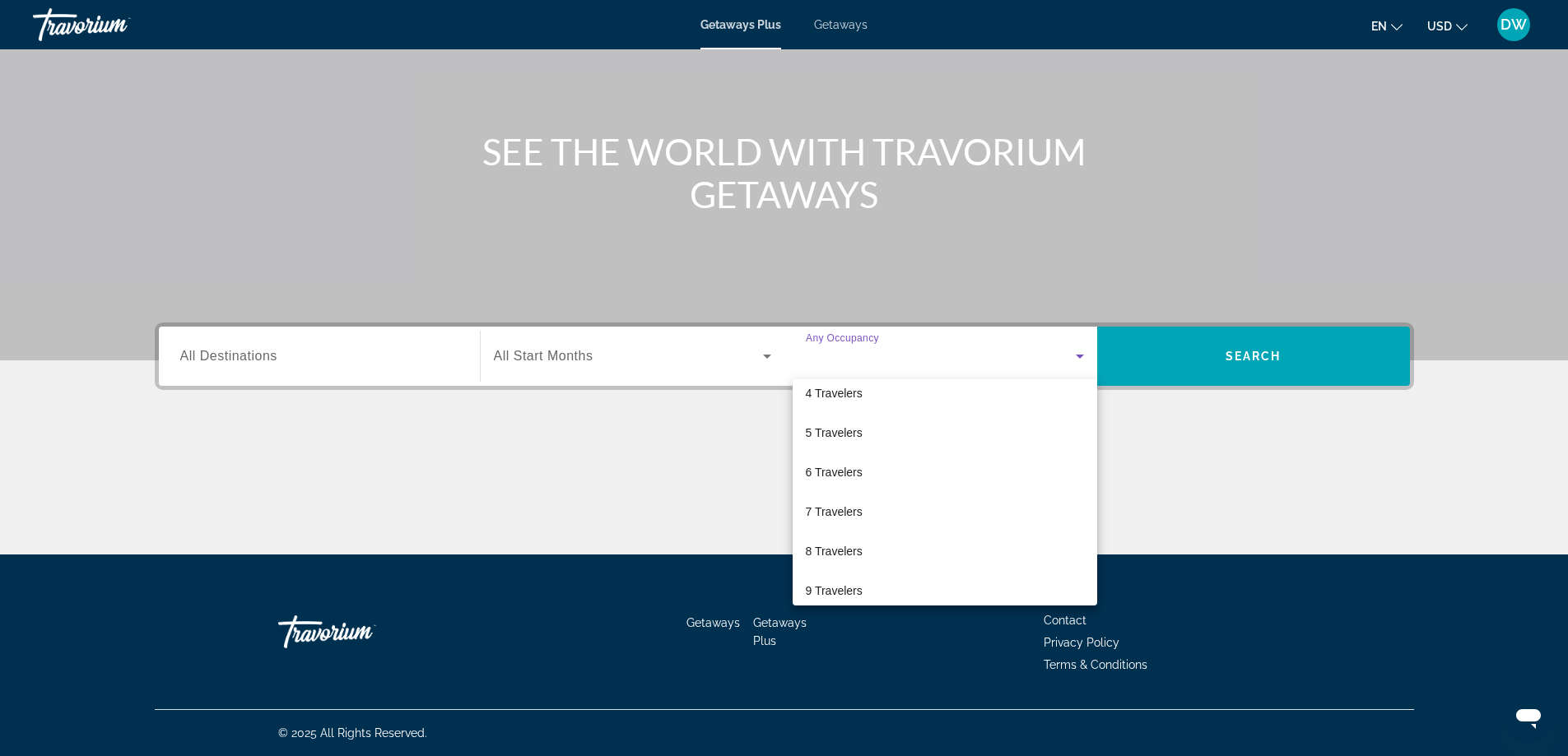
scroll to position [182, 0]
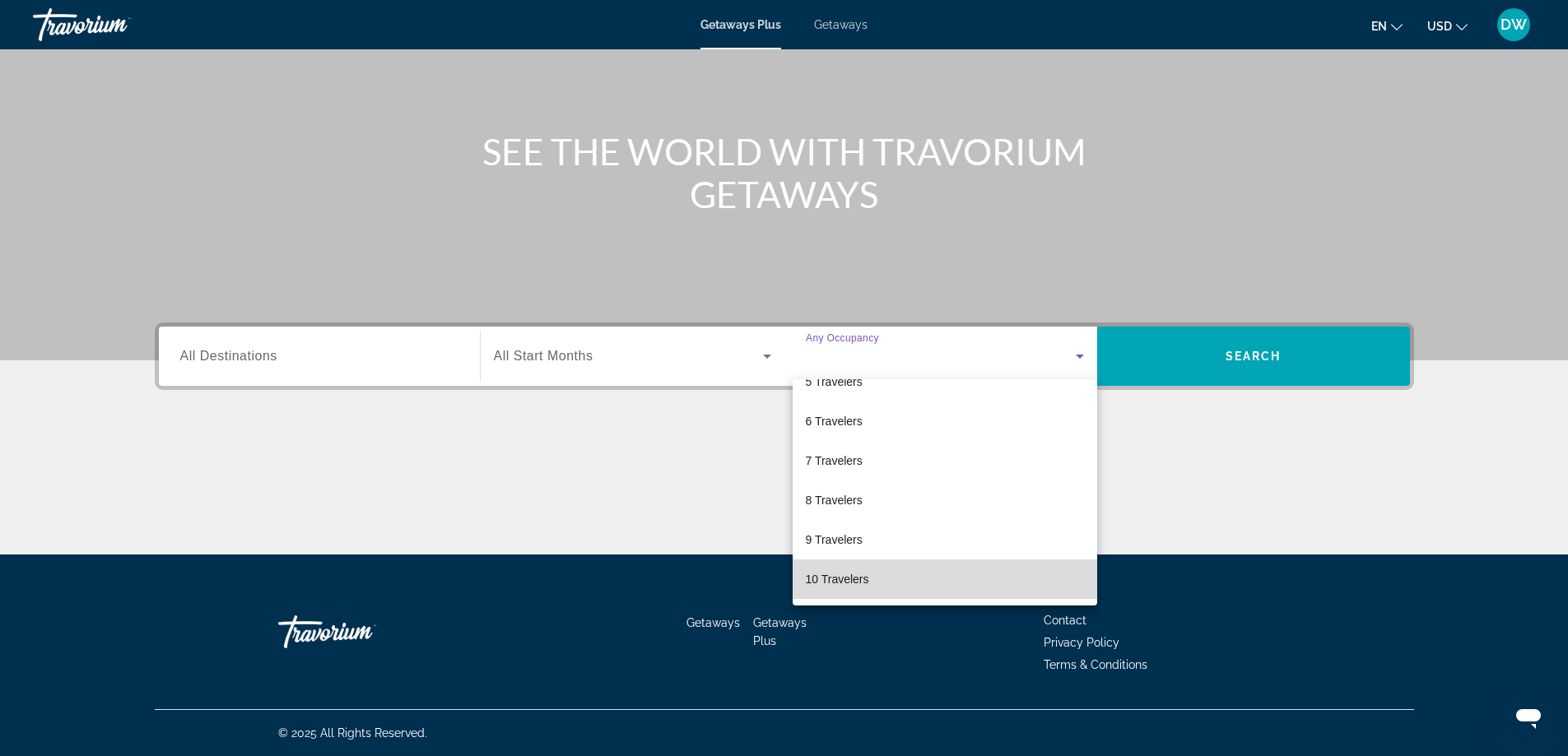
click at [945, 580] on mat-option "10 Travelers" at bounding box center [945, 579] width 305 height 39
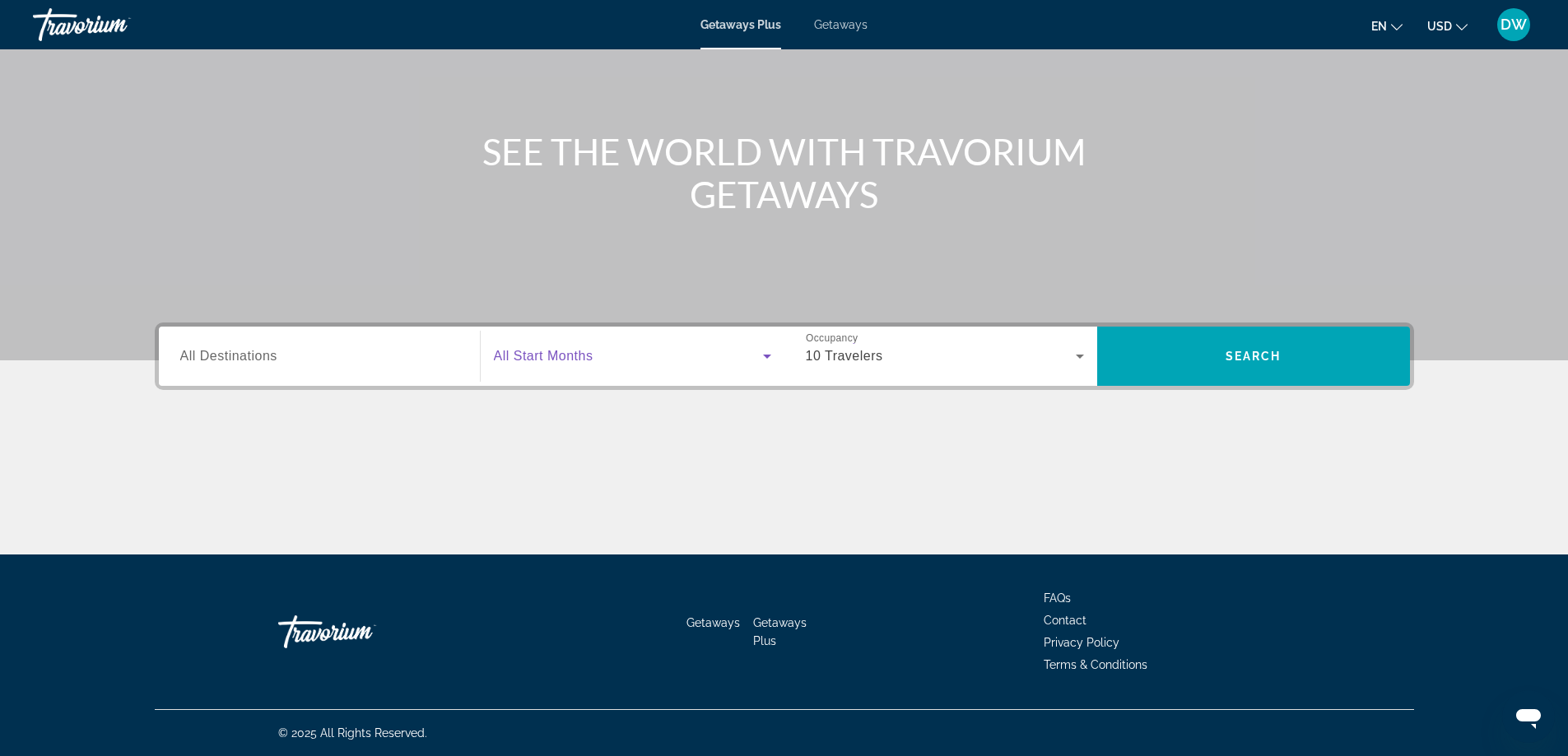
click at [771, 361] on icon "Search widget" at bounding box center [767, 356] width 20 height 20
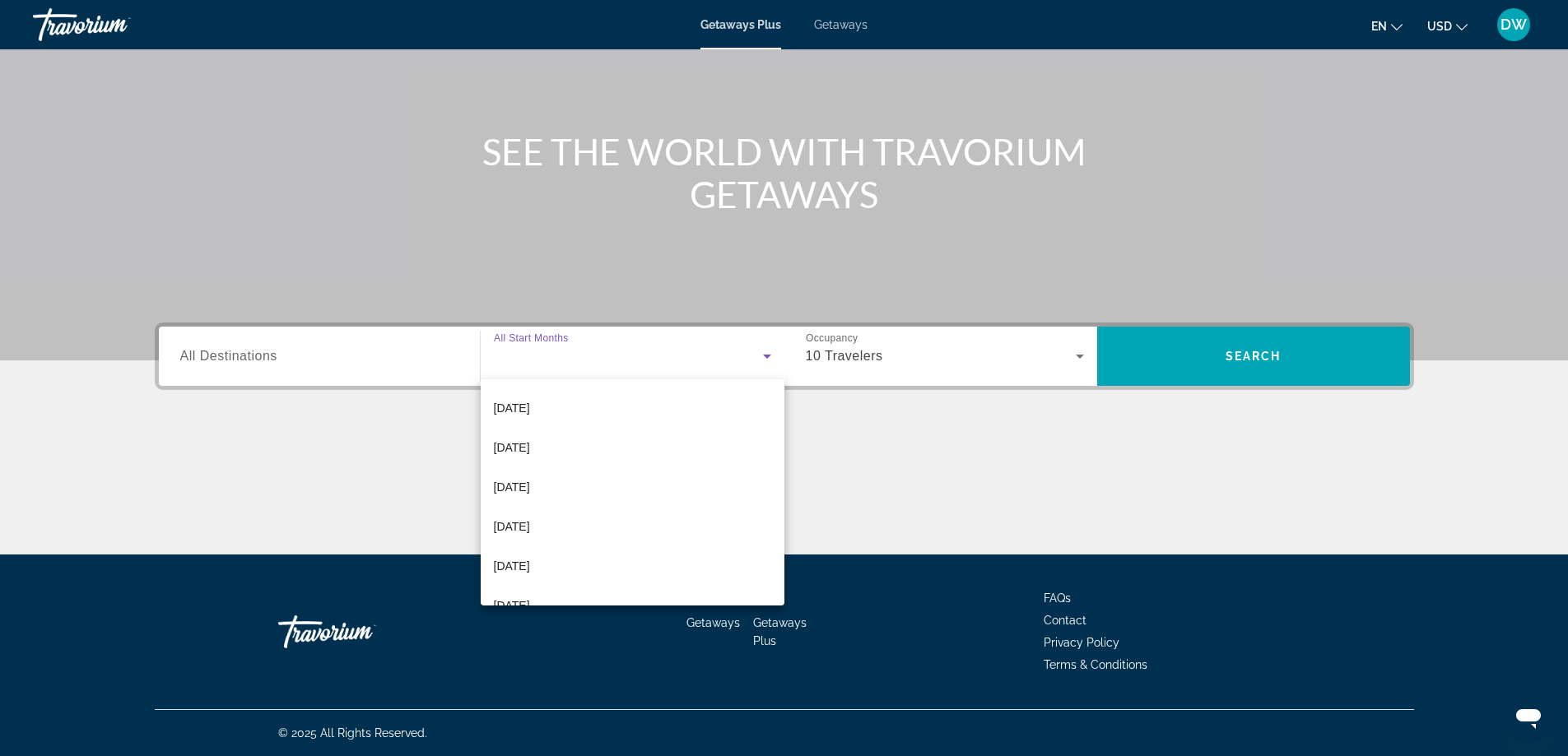
scroll to position [340, 0]
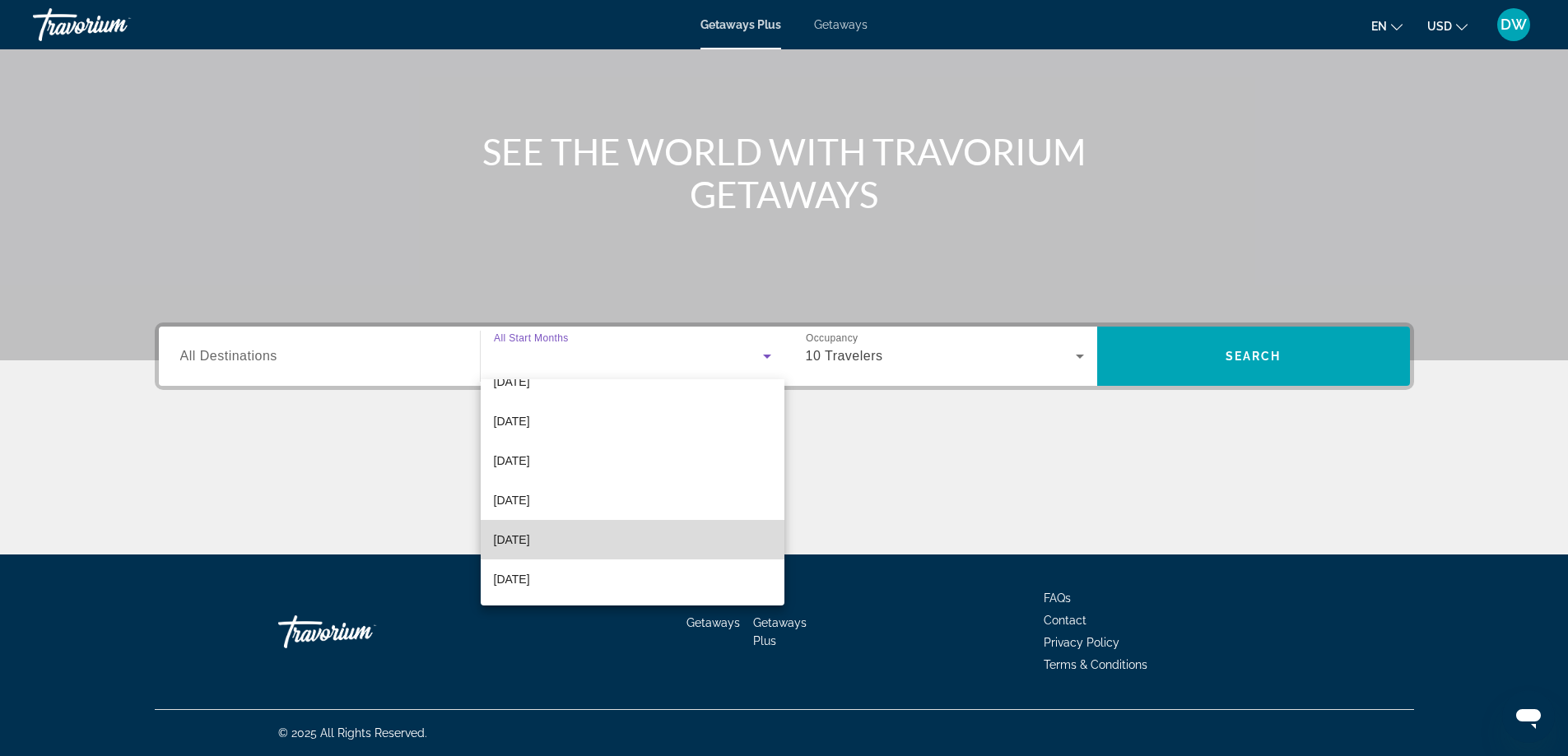
click at [635, 548] on mat-option "[DATE]" at bounding box center [632, 540] width 304 height 39
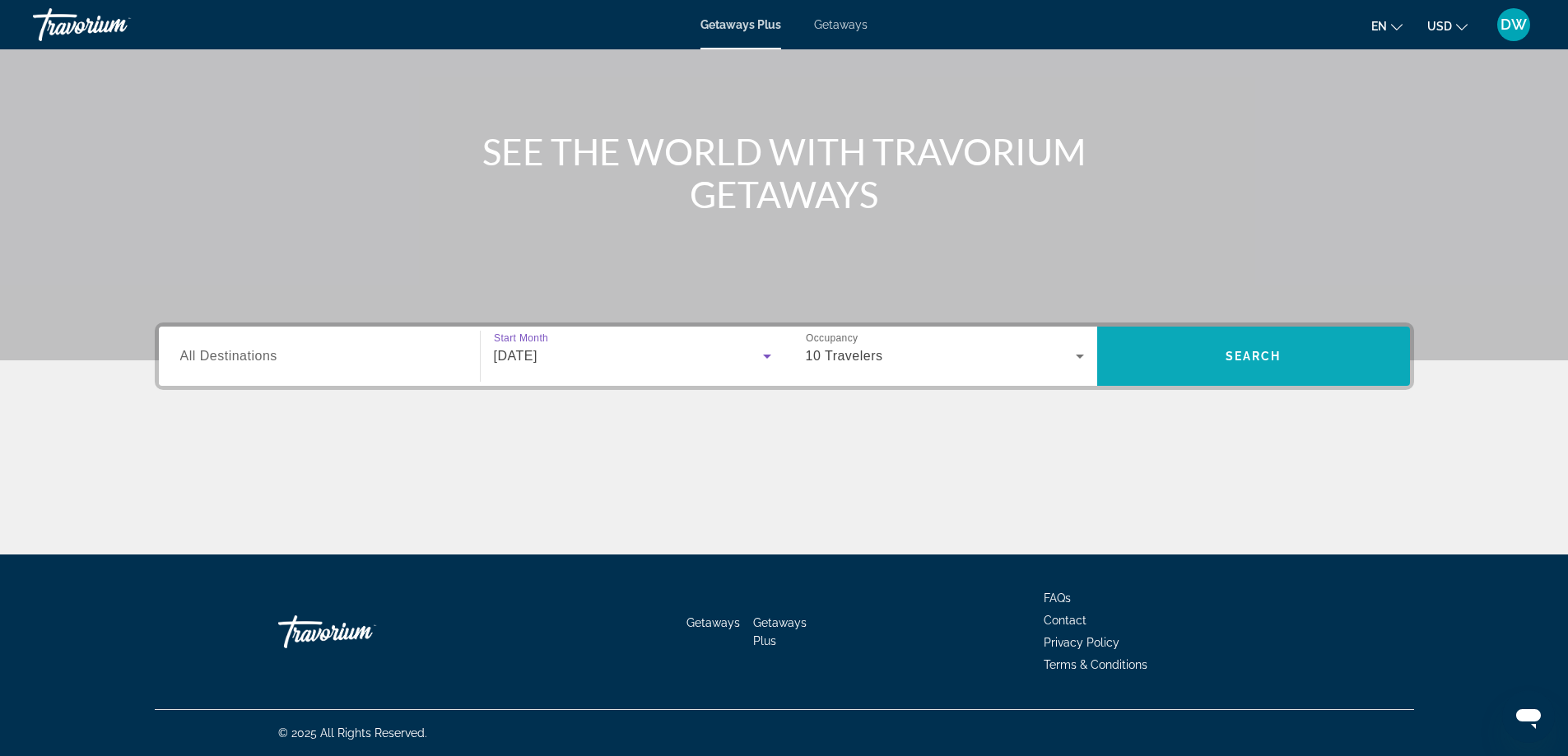
click at [1276, 360] on span "Search" at bounding box center [1253, 356] width 56 height 13
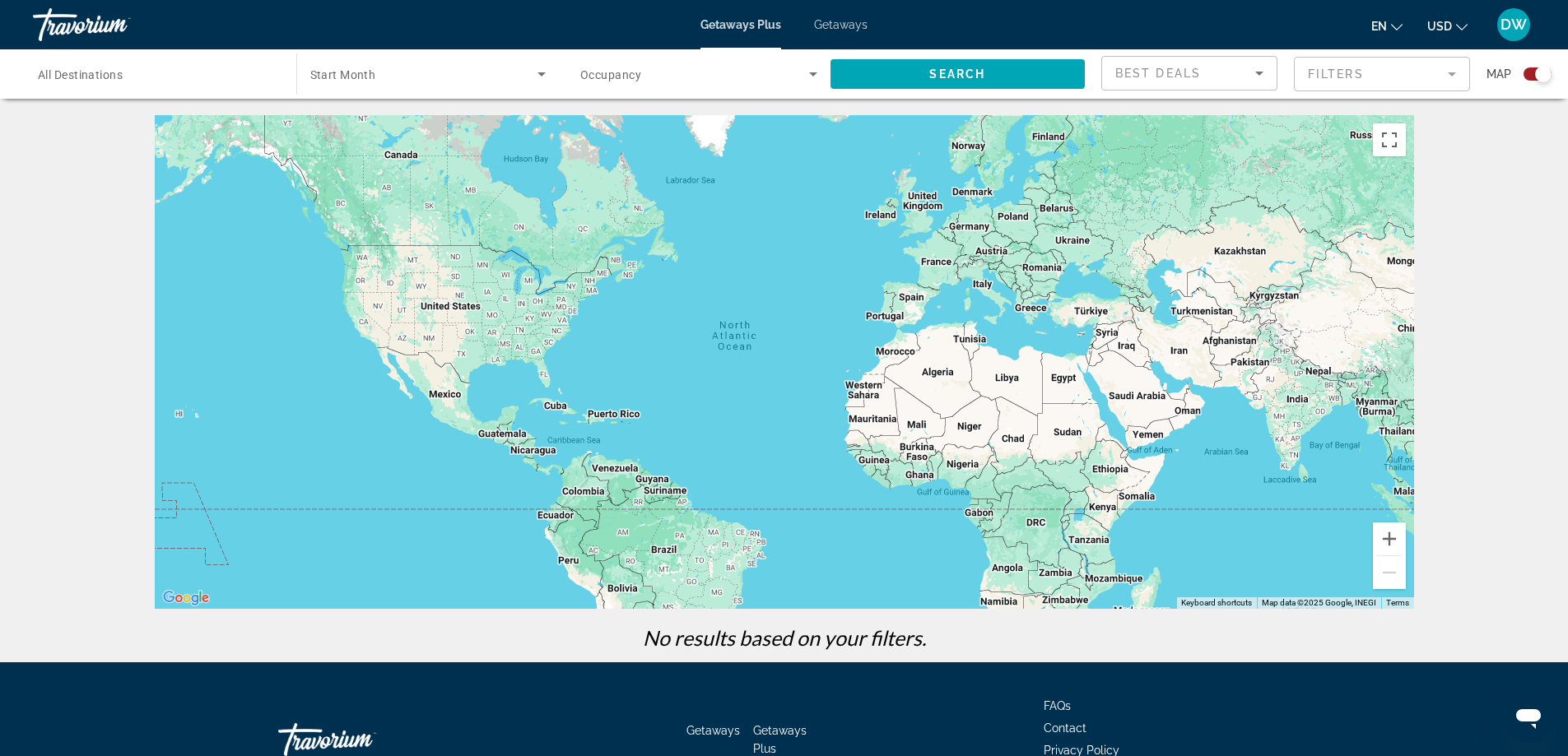
click at [1262, 74] on icon "Sort by" at bounding box center [1259, 74] width 20 height 20
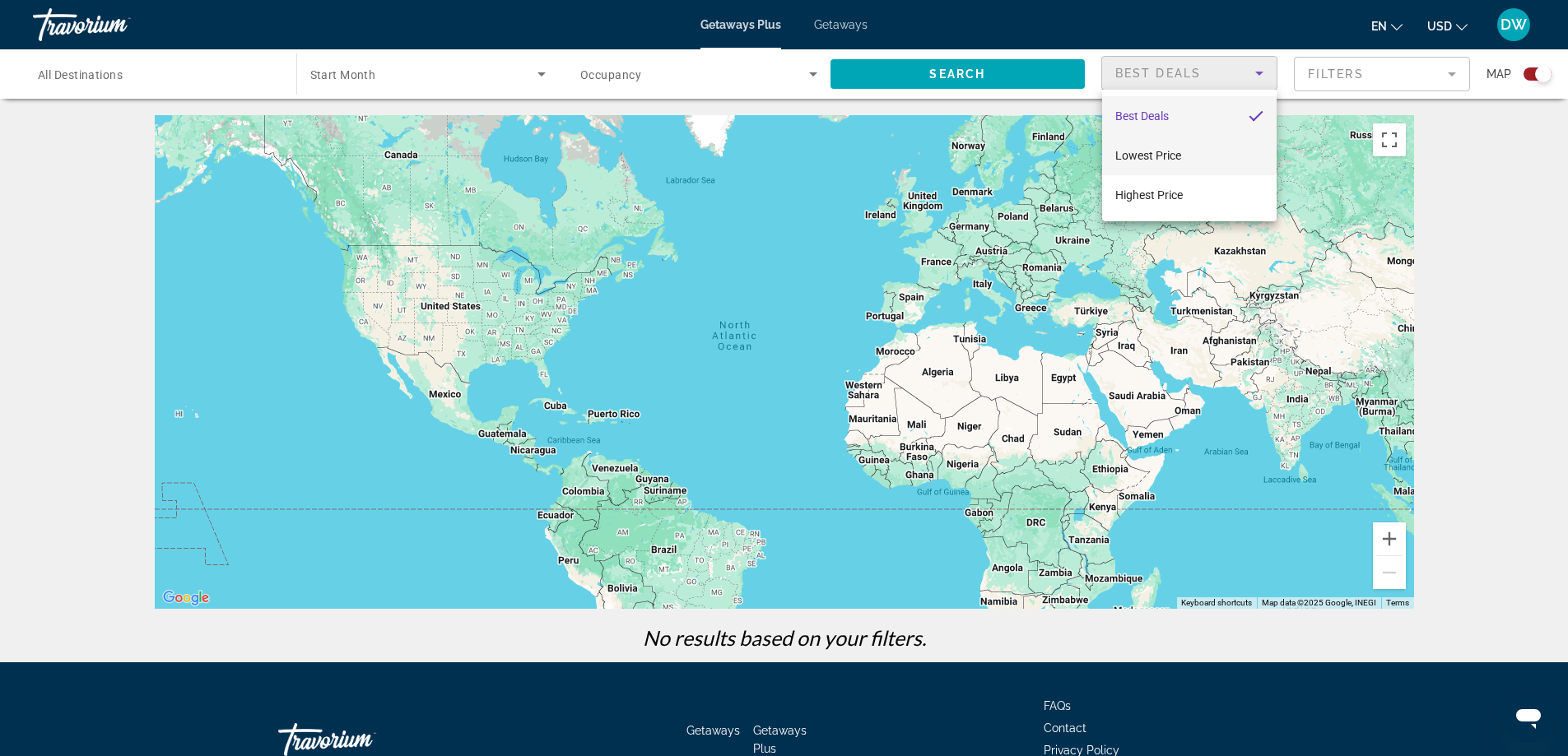
click at [1217, 158] on mat-option "Lowest Price" at bounding box center [1189, 155] width 175 height 39
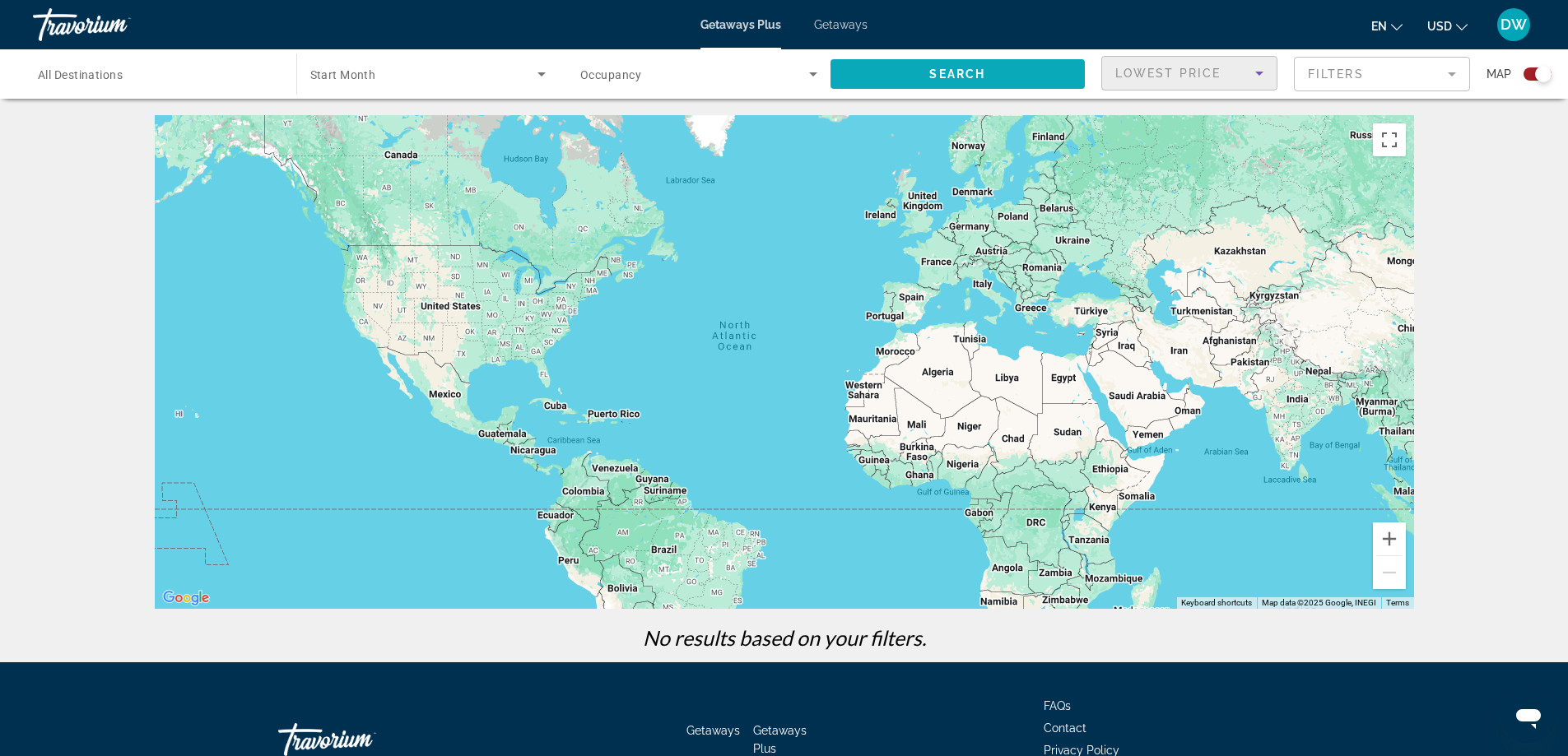
click at [1039, 71] on span "Search widget" at bounding box center [958, 74] width 255 height 39
click at [847, 23] on span "Getaways" at bounding box center [841, 24] width 54 height 13
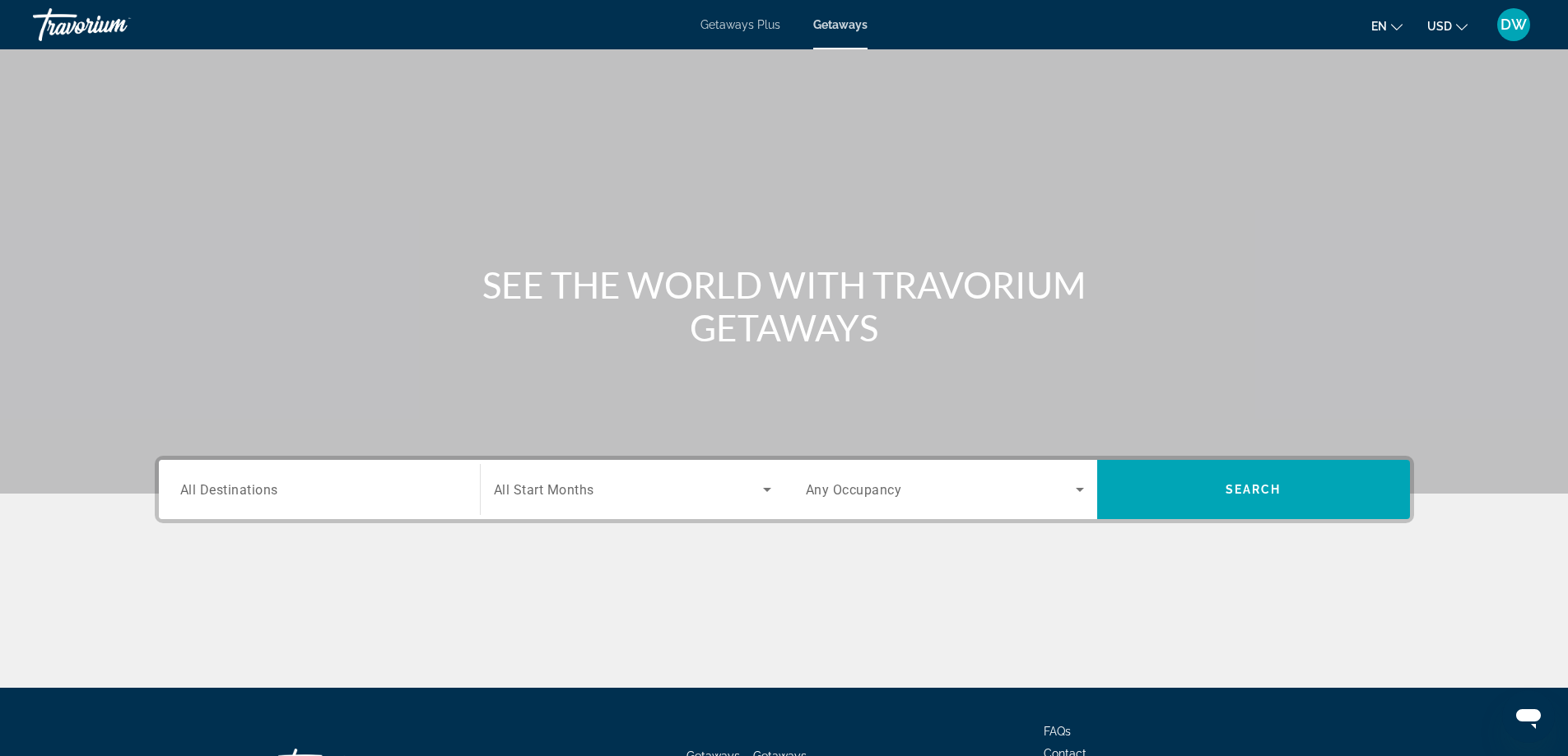
click at [765, 487] on icon "Search widget" at bounding box center [767, 490] width 20 height 20
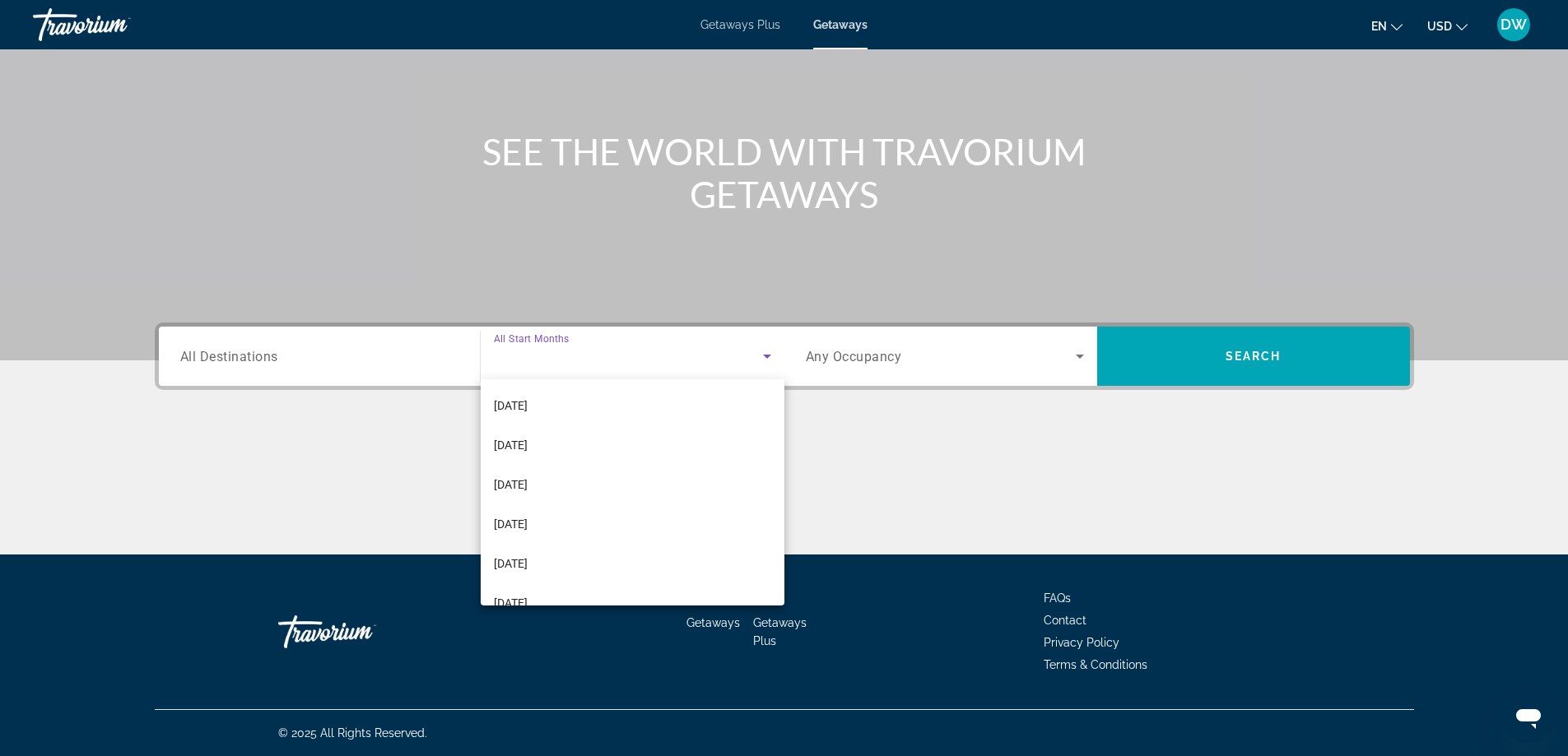
scroll to position [340, 0]
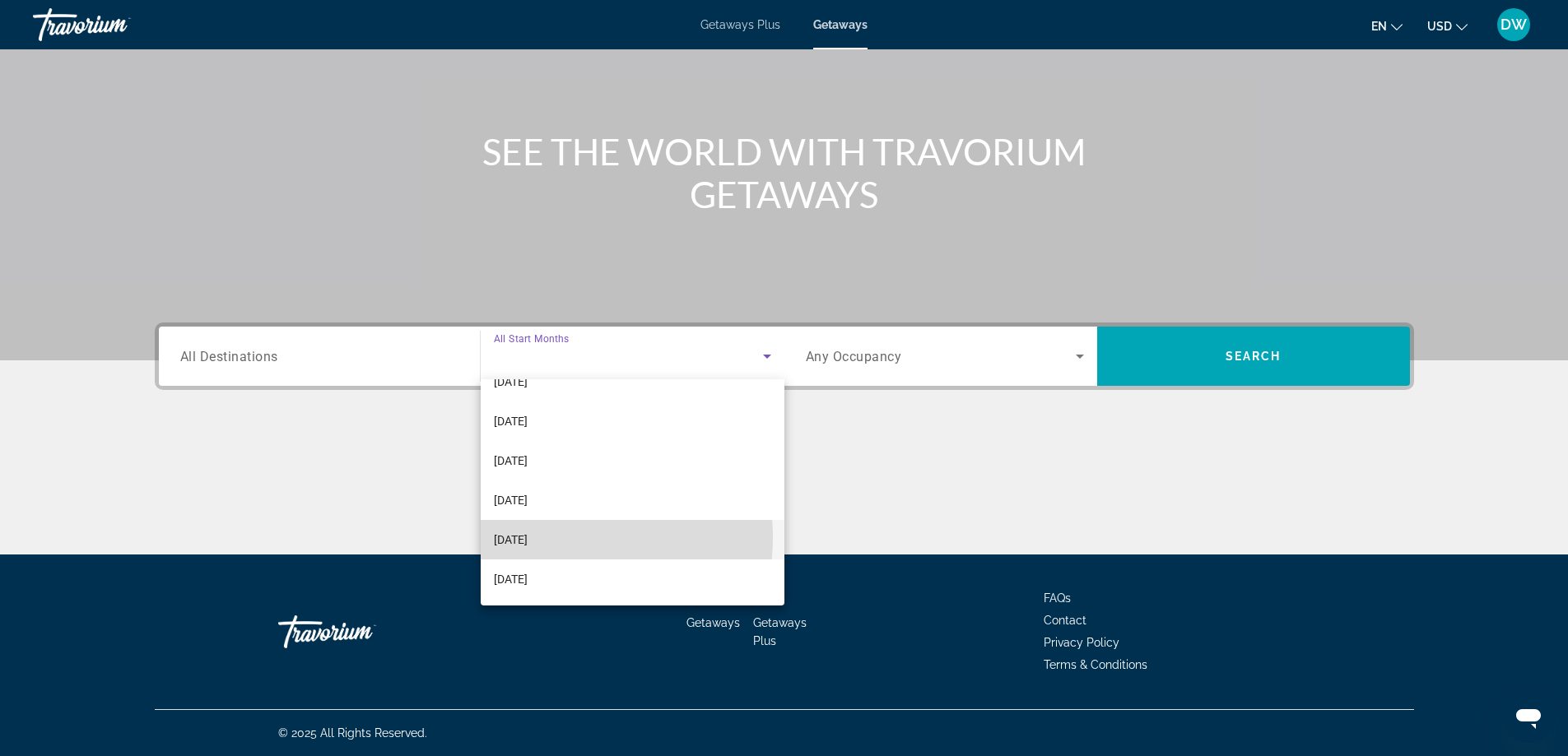
click at [527, 537] on span "[DATE]" at bounding box center [511, 540] width 34 height 20
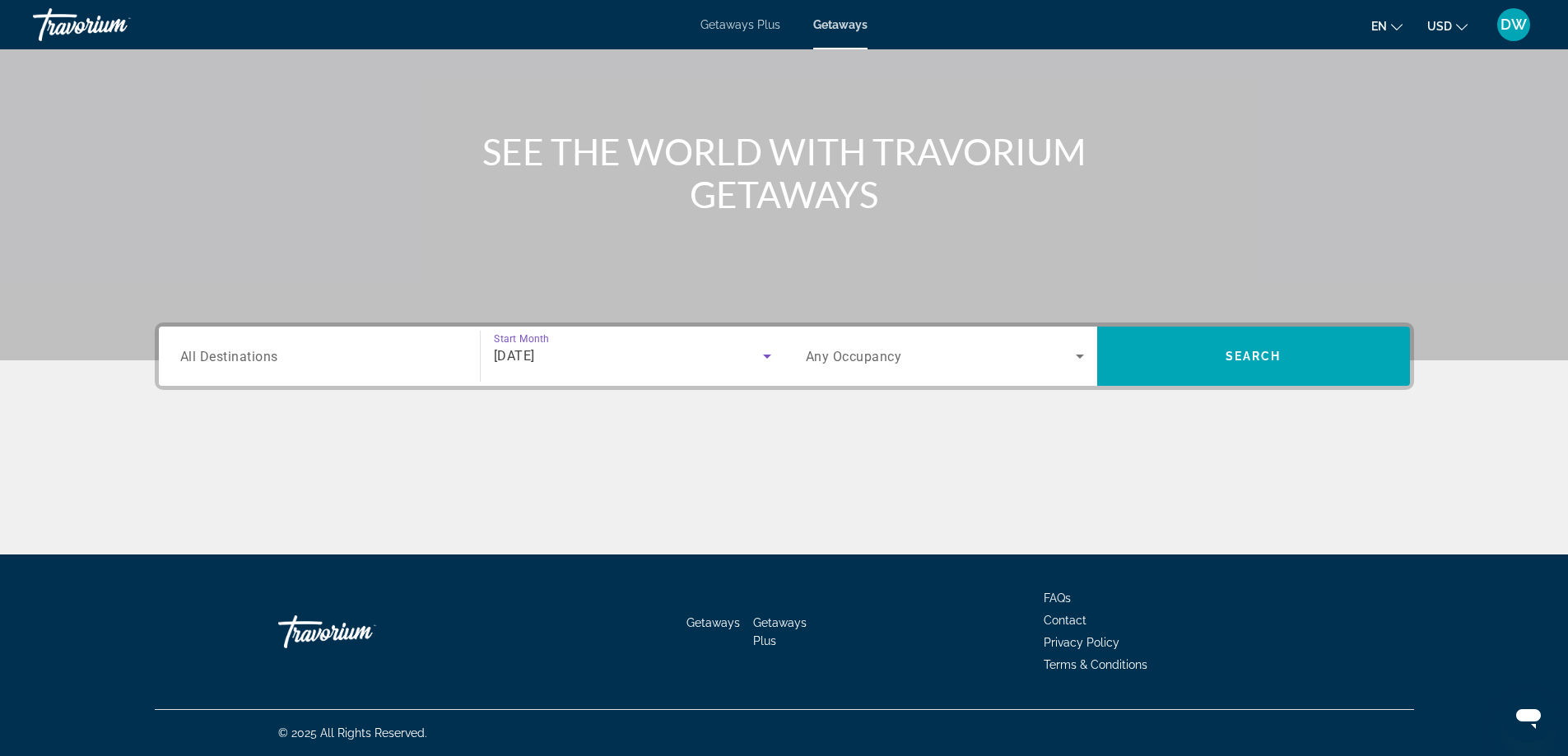
click at [1083, 361] on icon "Search widget" at bounding box center [1080, 356] width 20 height 20
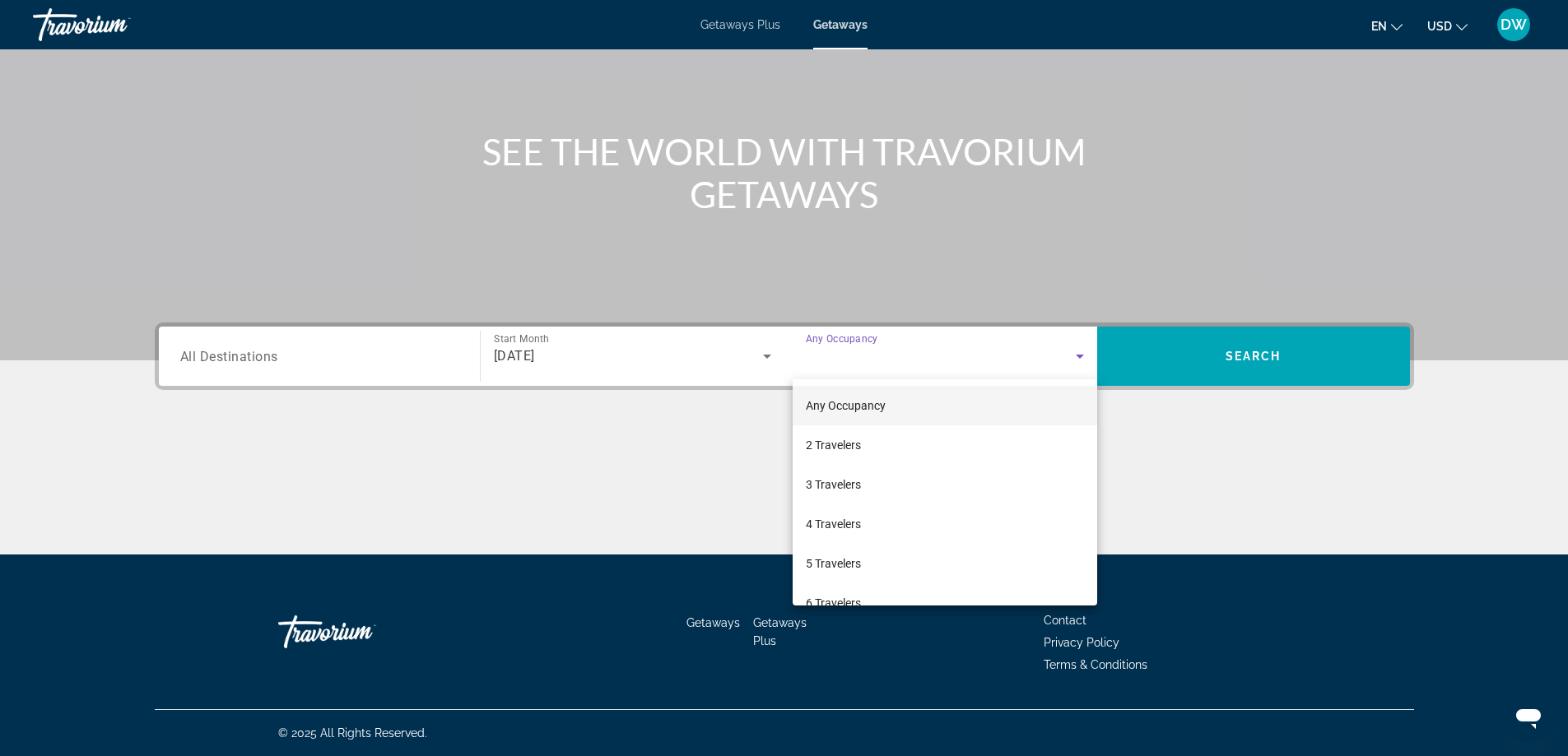
scroll to position [182, 0]
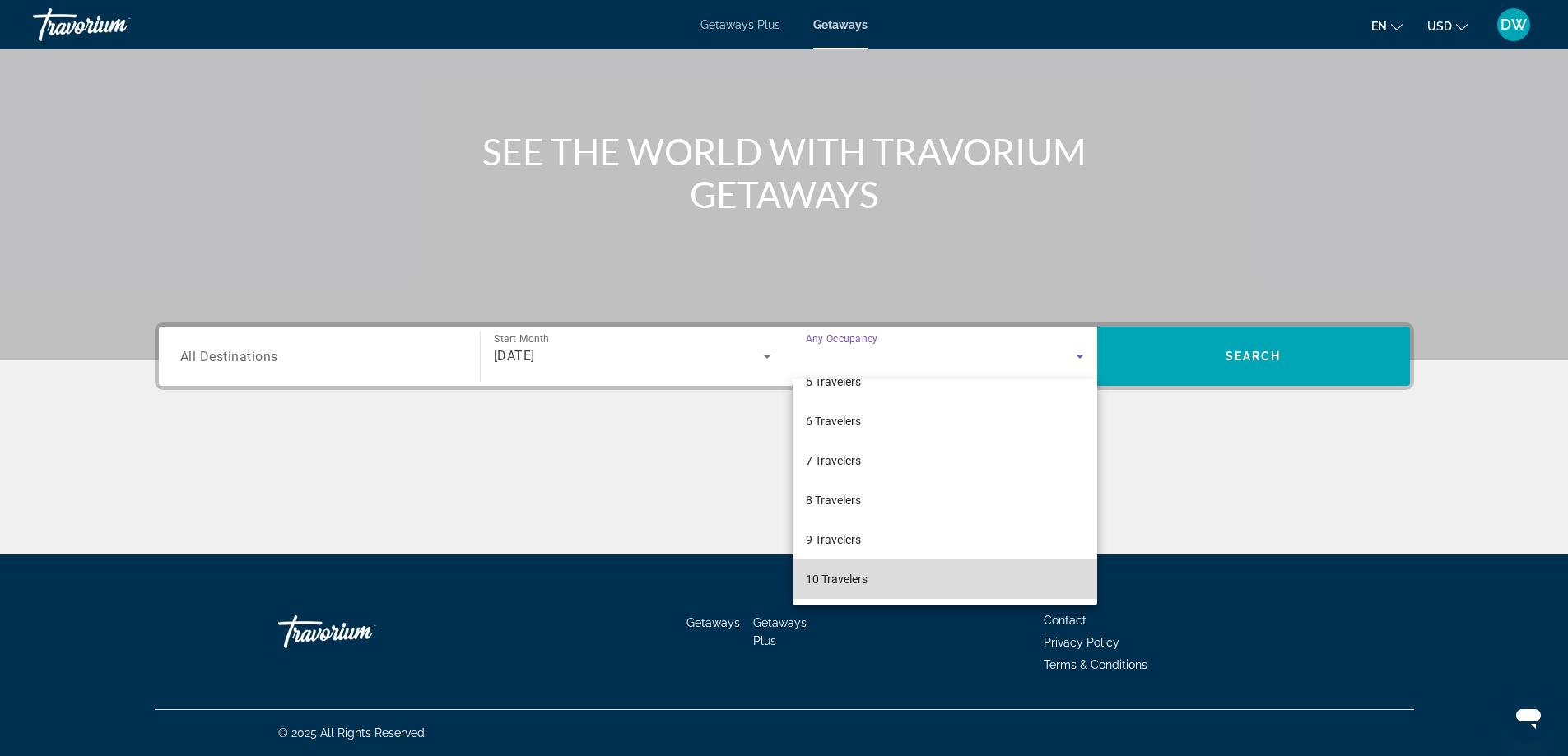
click at [984, 580] on mat-option "10 Travelers" at bounding box center [945, 579] width 305 height 39
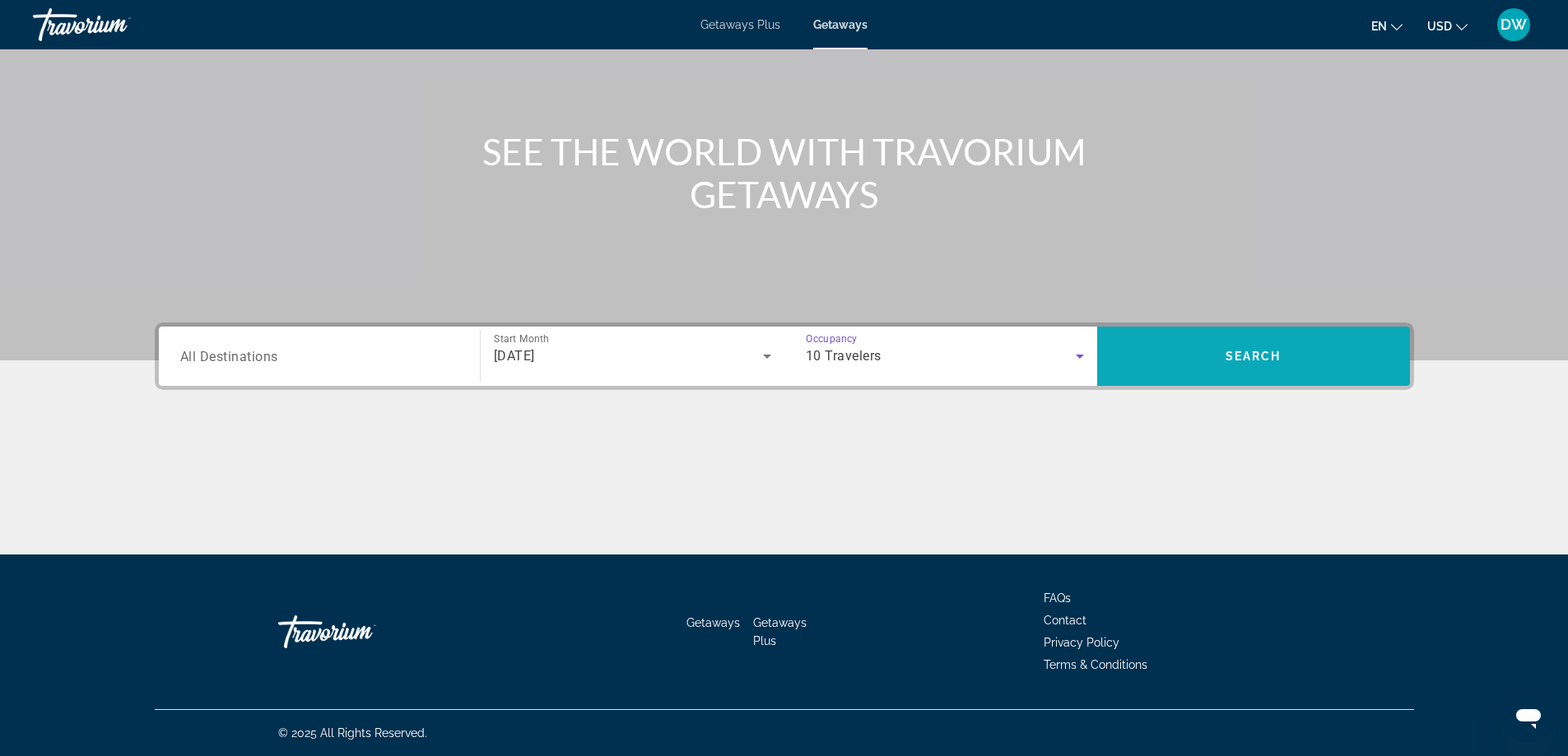
click at [1206, 344] on span "Search widget" at bounding box center [1253, 356] width 313 height 39
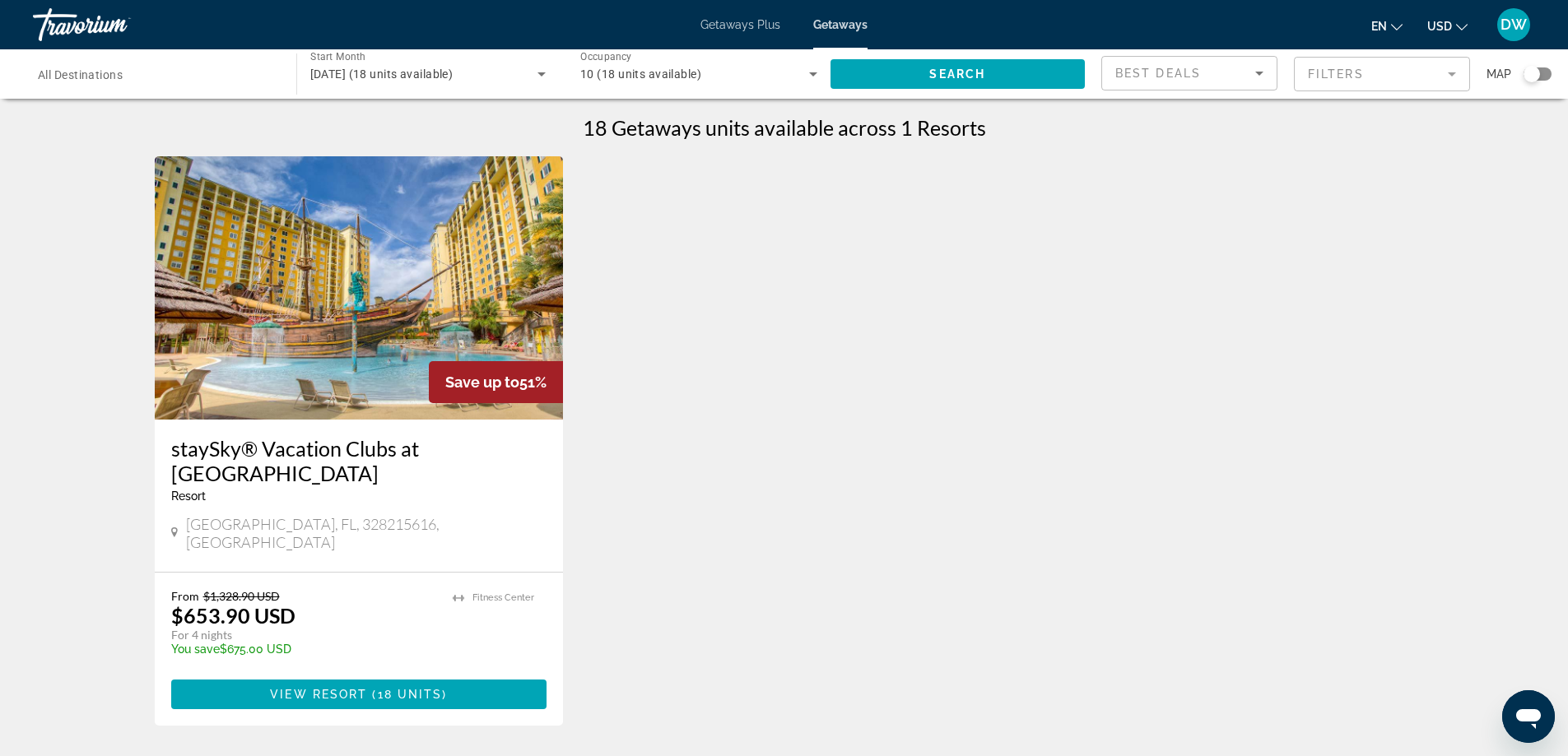
click at [1264, 76] on icon "Sort by" at bounding box center [1259, 74] width 20 height 20
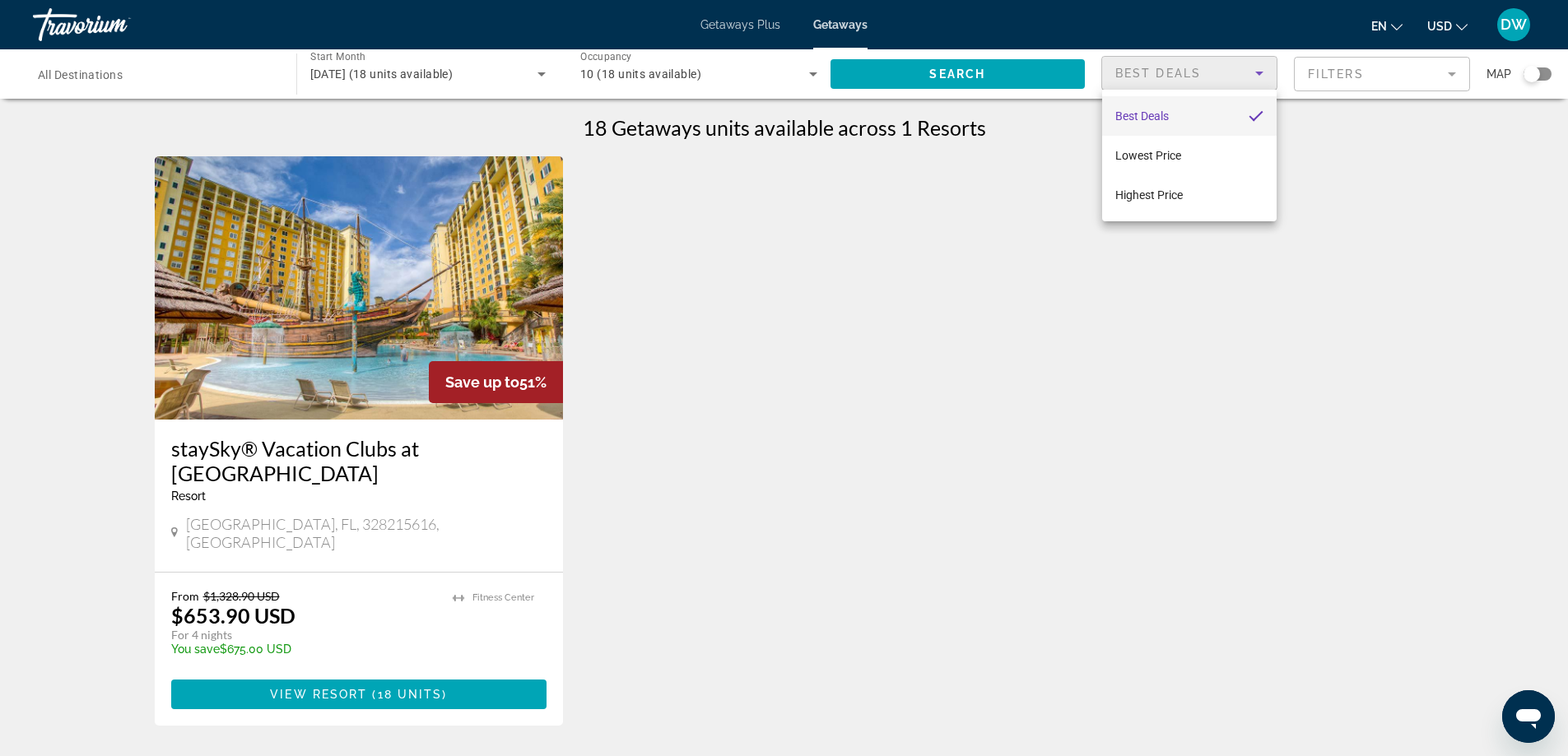
click at [537, 78] on div at bounding box center [784, 378] width 1568 height 756
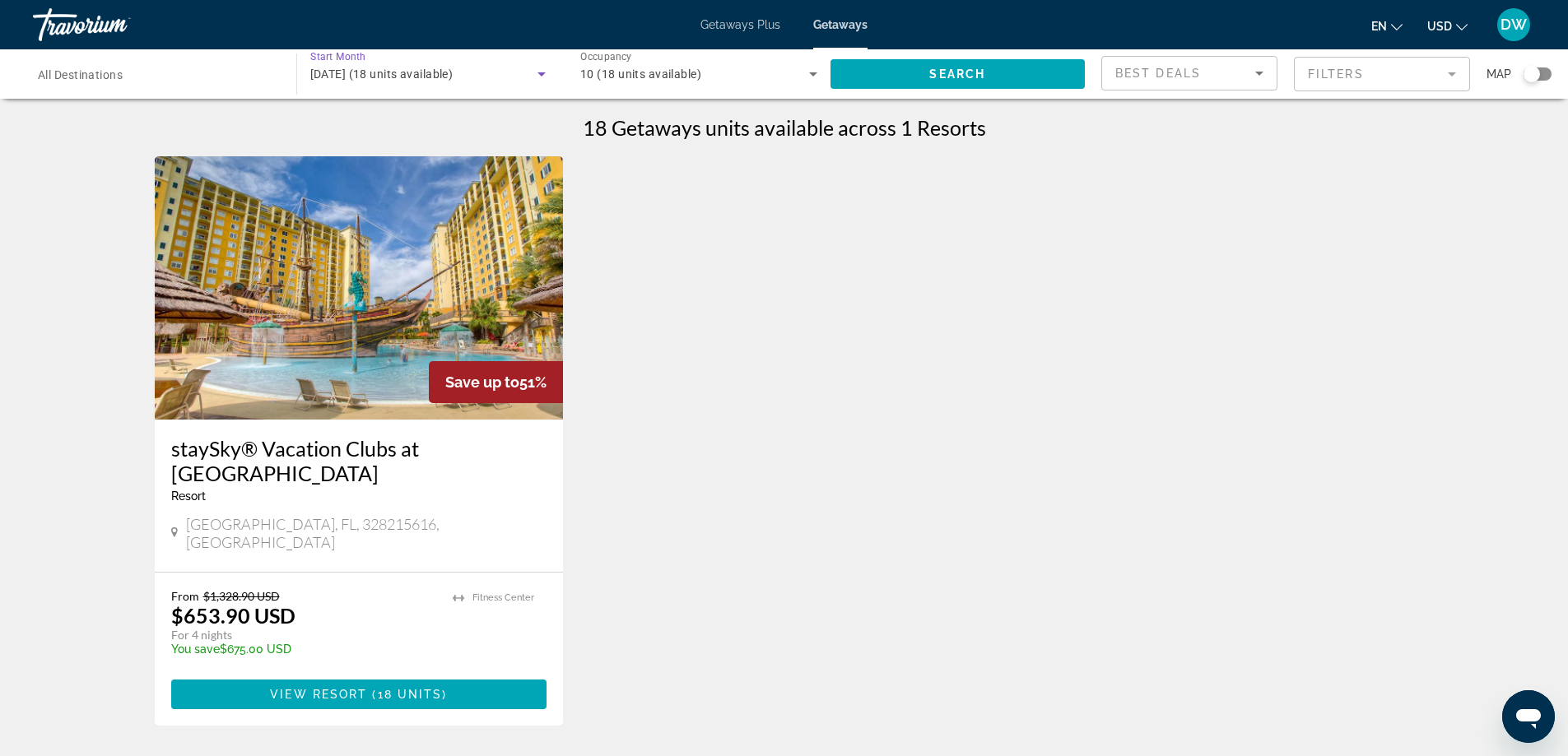
click at [538, 74] on icon "Search widget" at bounding box center [541, 74] width 8 height 4
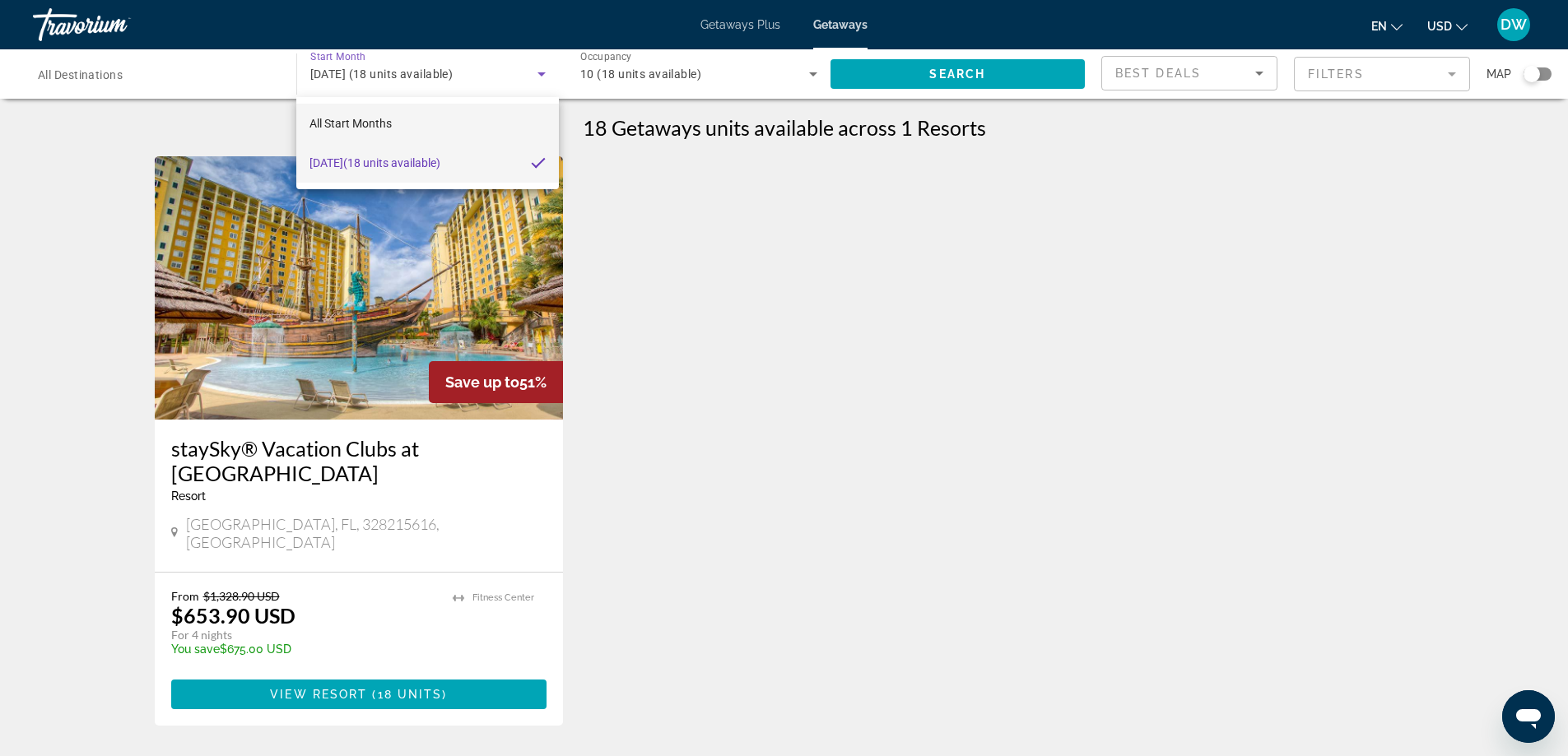
click at [497, 114] on mat-option "All Start Months" at bounding box center [427, 124] width 262 height 39
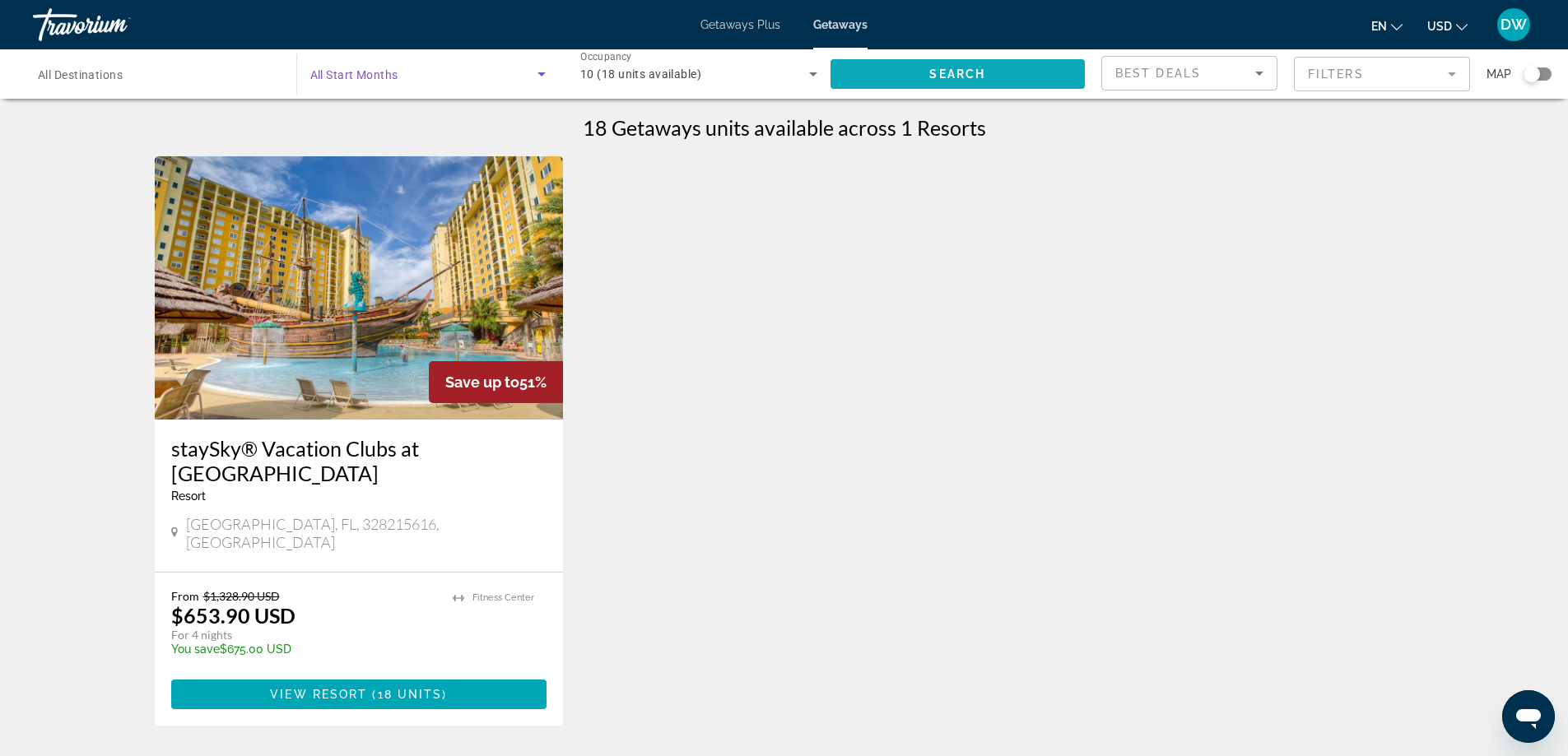
click at [971, 65] on span "Search widget" at bounding box center [958, 74] width 255 height 39
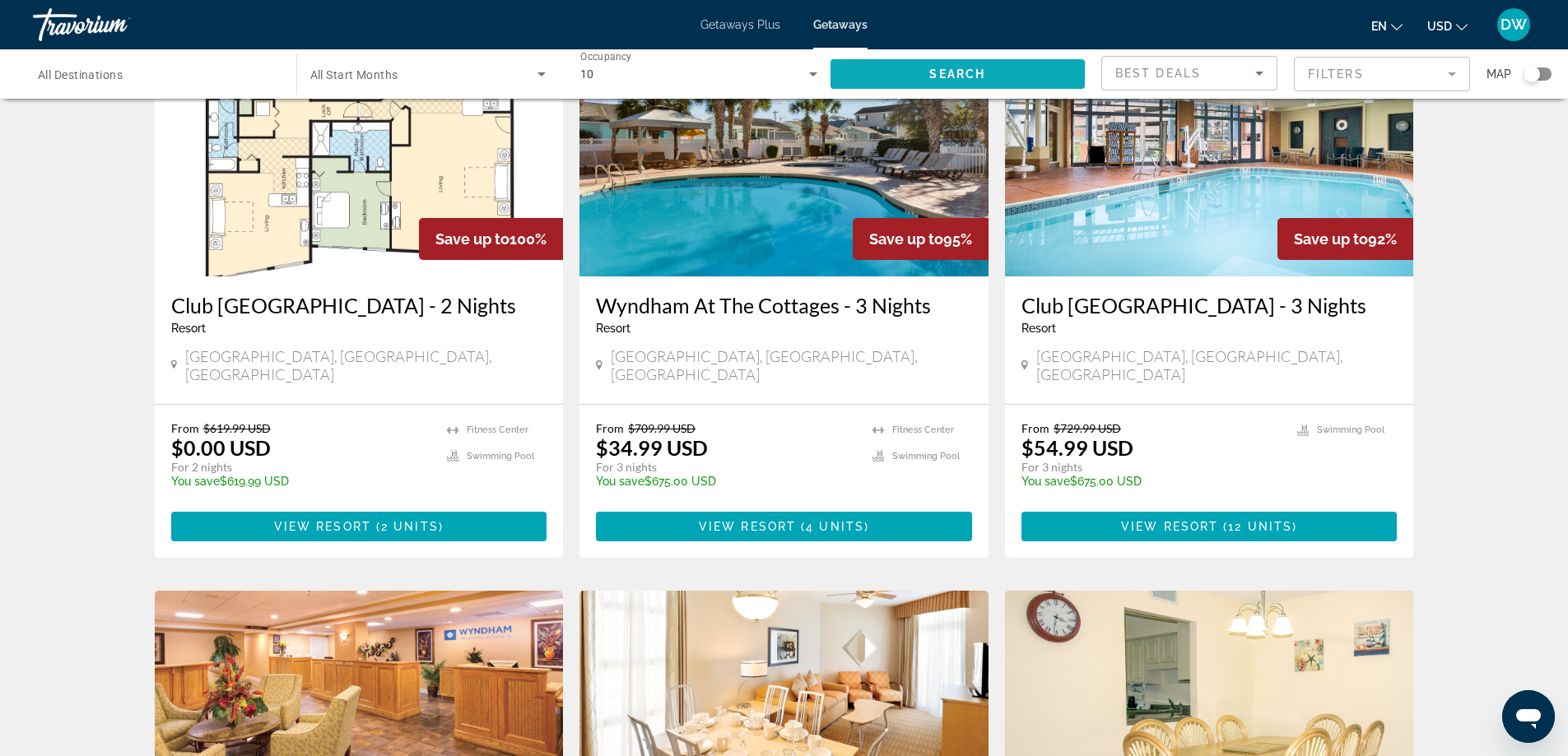
scroll to position [143, 0]
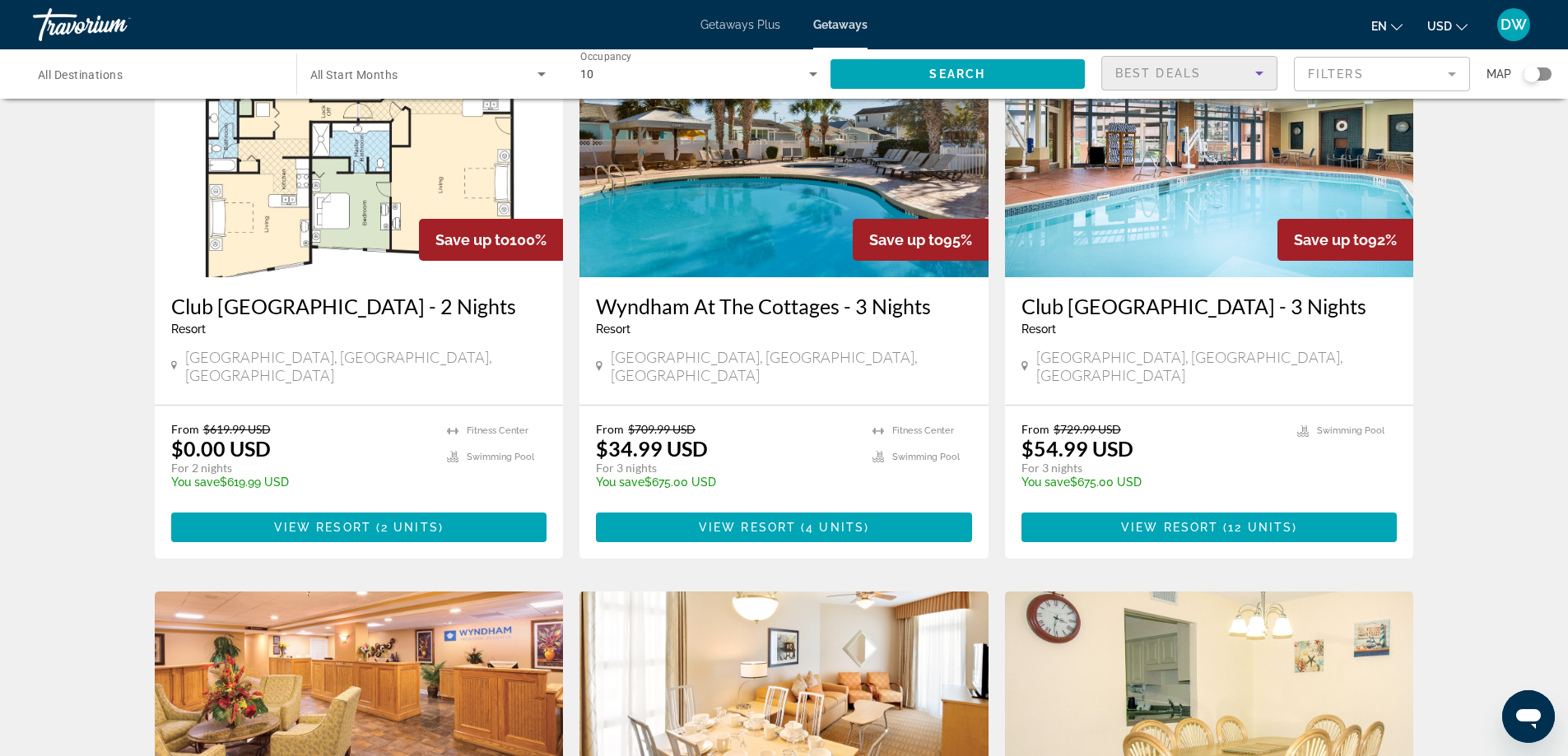
click at [1266, 74] on icon "Sort by" at bounding box center [1259, 74] width 20 height 20
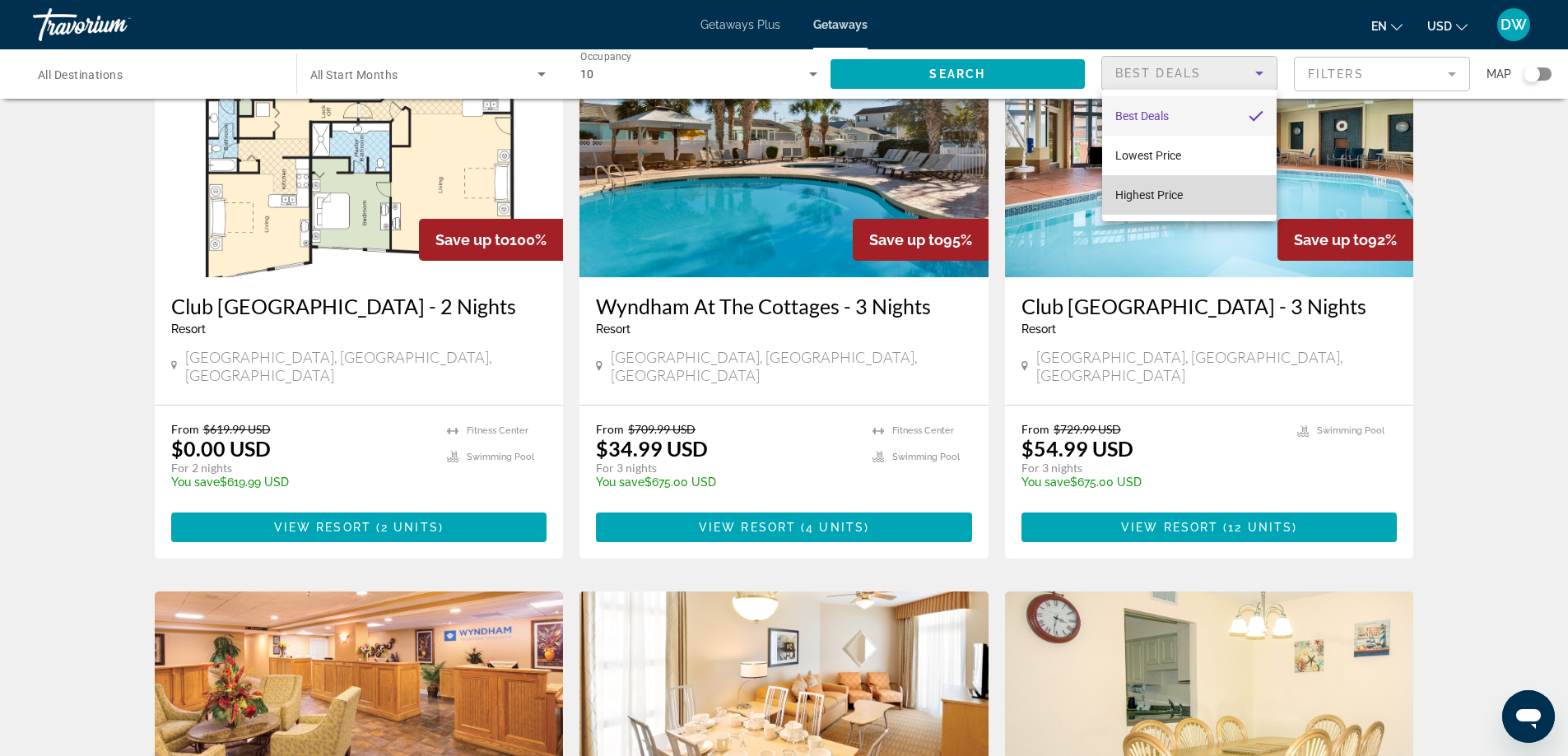
click at [1178, 192] on span "Highest Price" at bounding box center [1148, 195] width 67 height 13
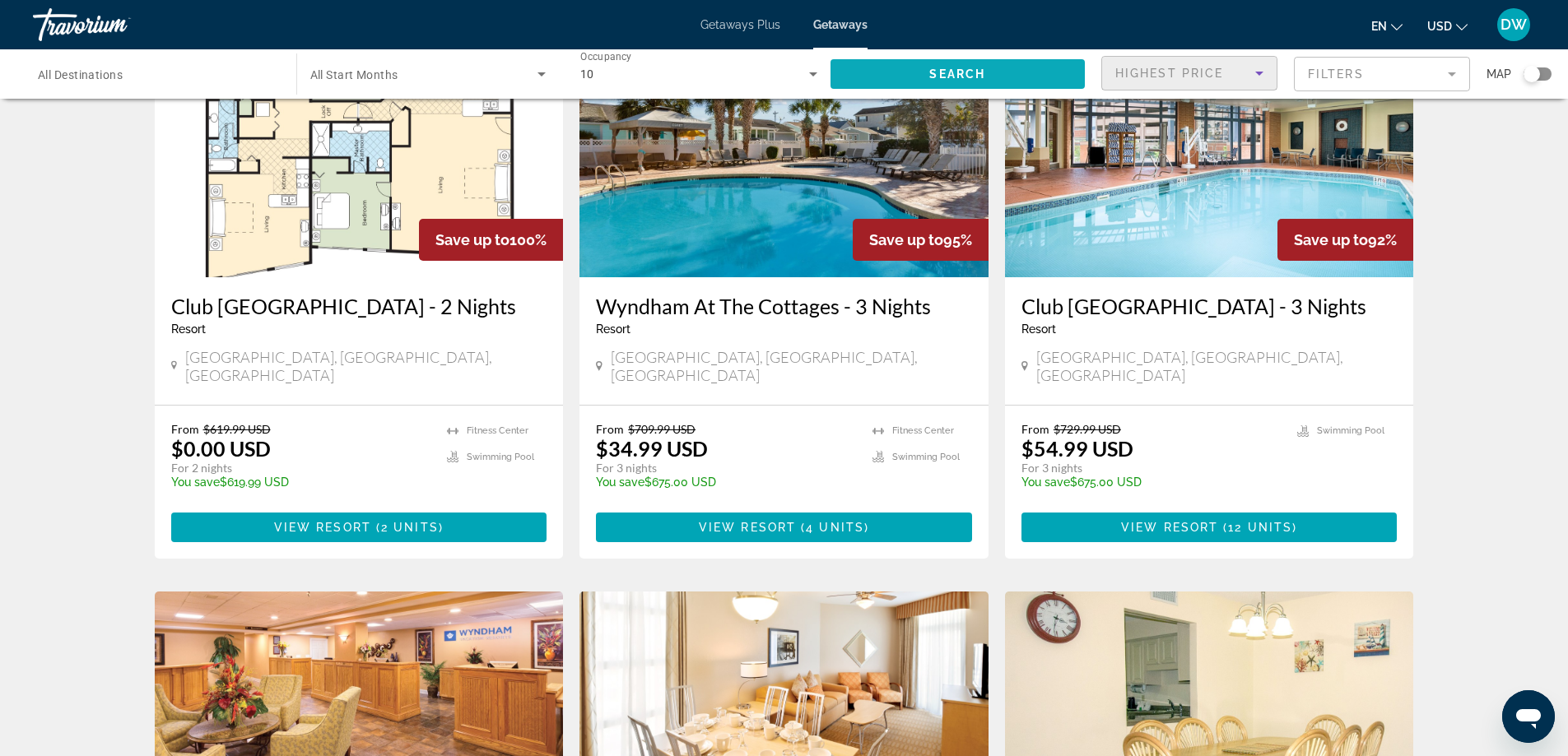
click at [1026, 64] on span "Search widget" at bounding box center [958, 74] width 255 height 39
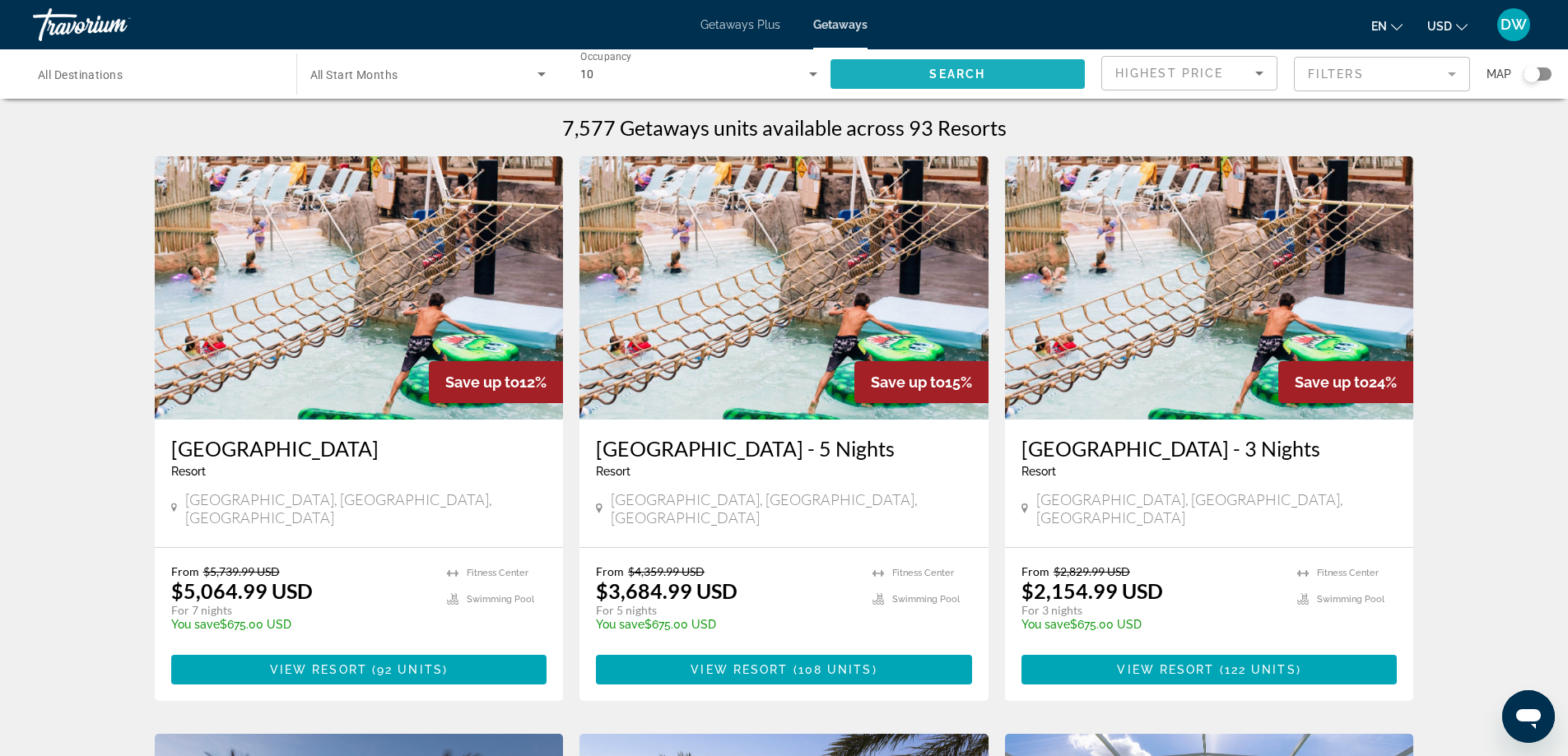
drag, startPoint x: 1026, startPoint y: 64, endPoint x: 1204, endPoint y: -100, distance: 242.0
click at [1204, 0] on html "Skip to main content Getaways Plus Getaways en English Español Français Italian…" at bounding box center [784, 378] width 1568 height 756
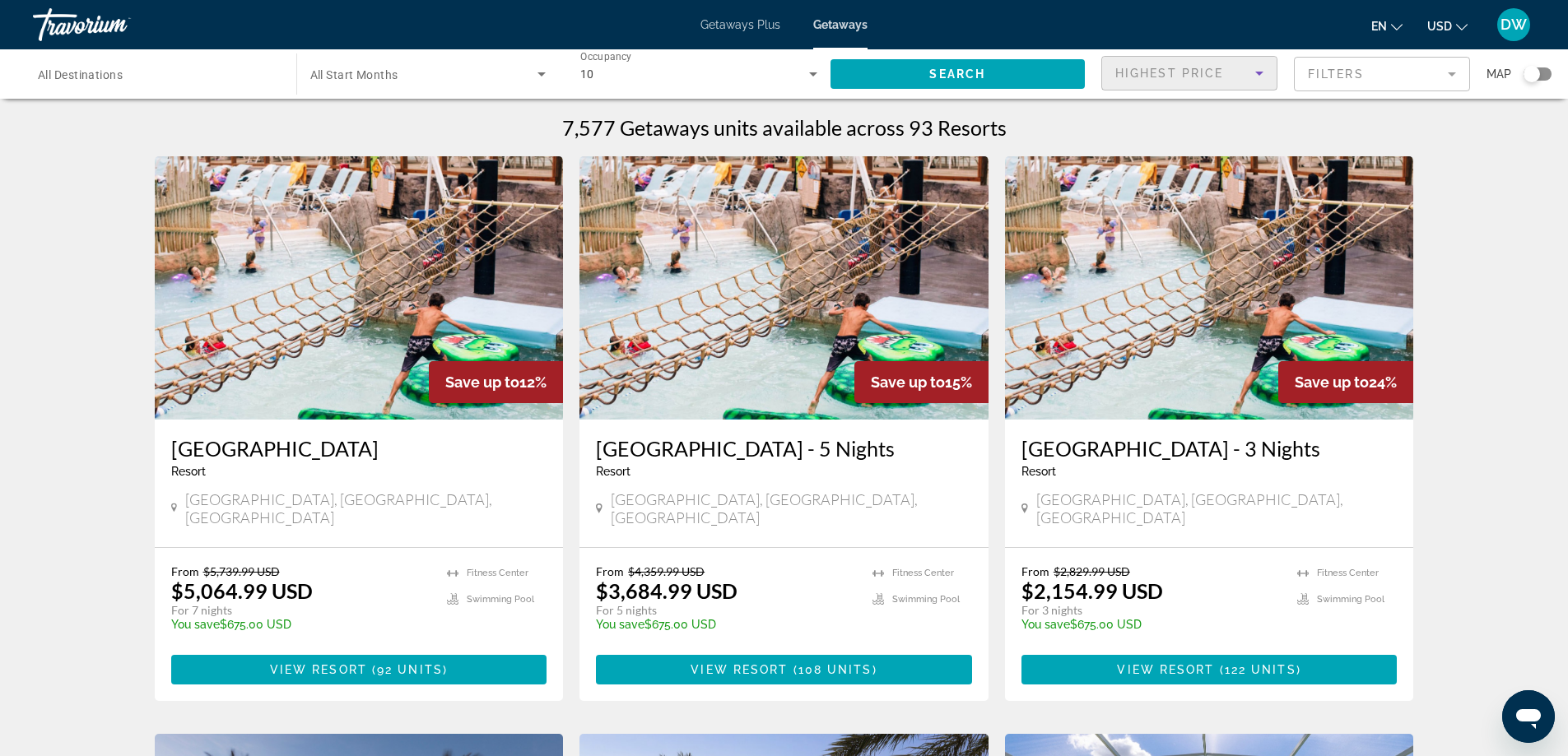
click at [1261, 73] on icon "Sort by" at bounding box center [1259, 74] width 8 height 4
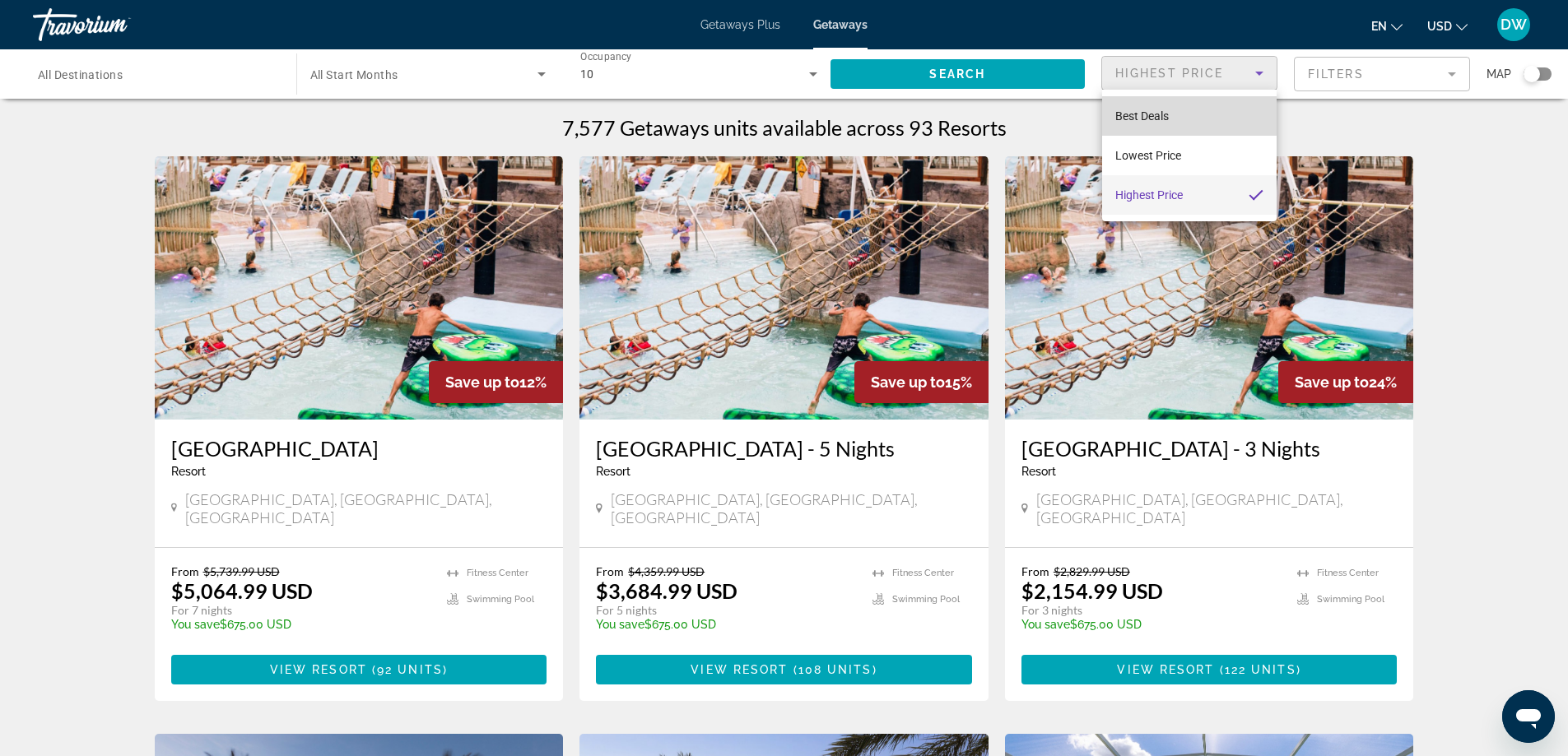
click at [1189, 117] on mat-option "Best Deals" at bounding box center [1189, 116] width 175 height 39
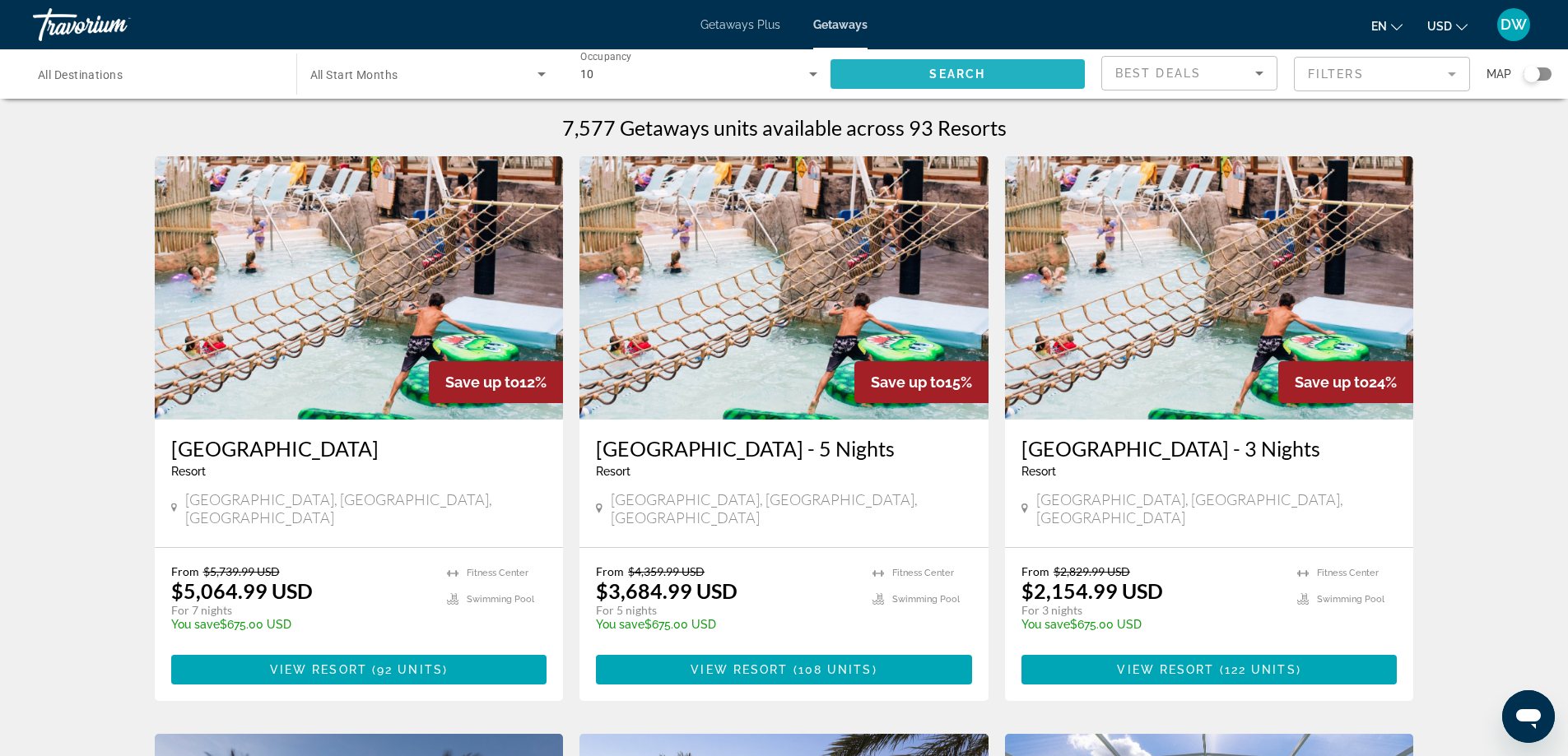
click at [1024, 79] on span "Search widget" at bounding box center [958, 74] width 255 height 39
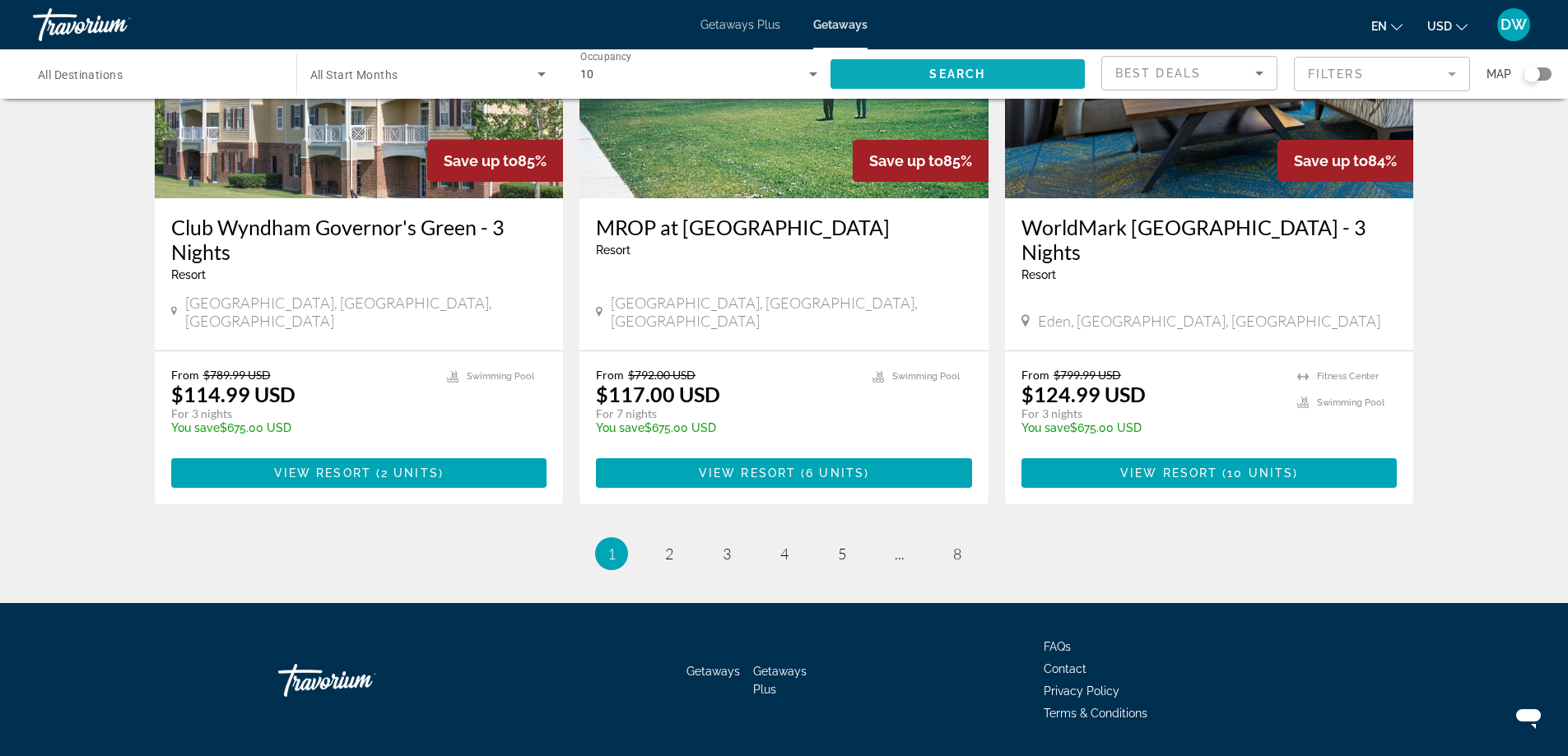
scroll to position [1980, 0]
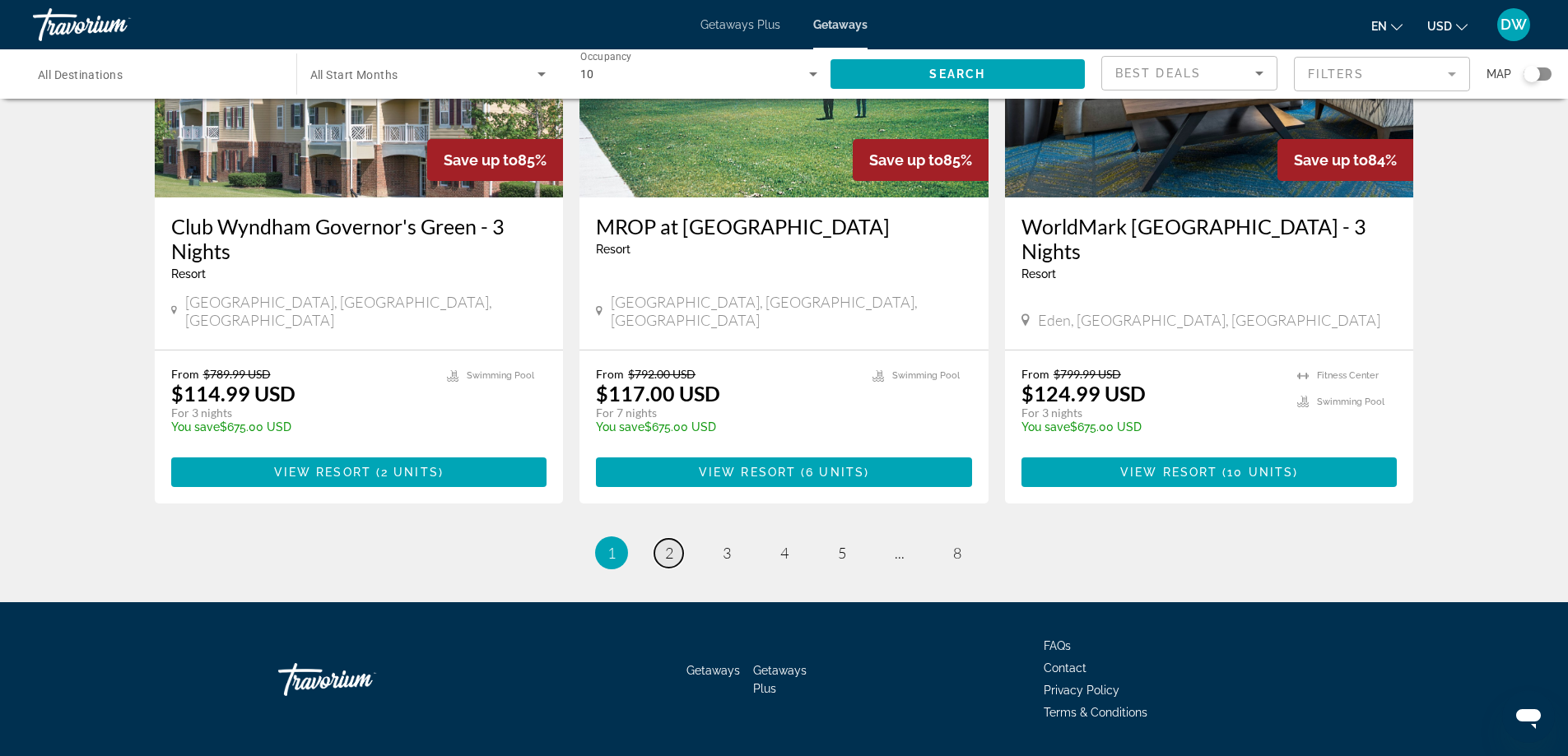
click at [666, 544] on span "2" at bounding box center [669, 553] width 8 height 18
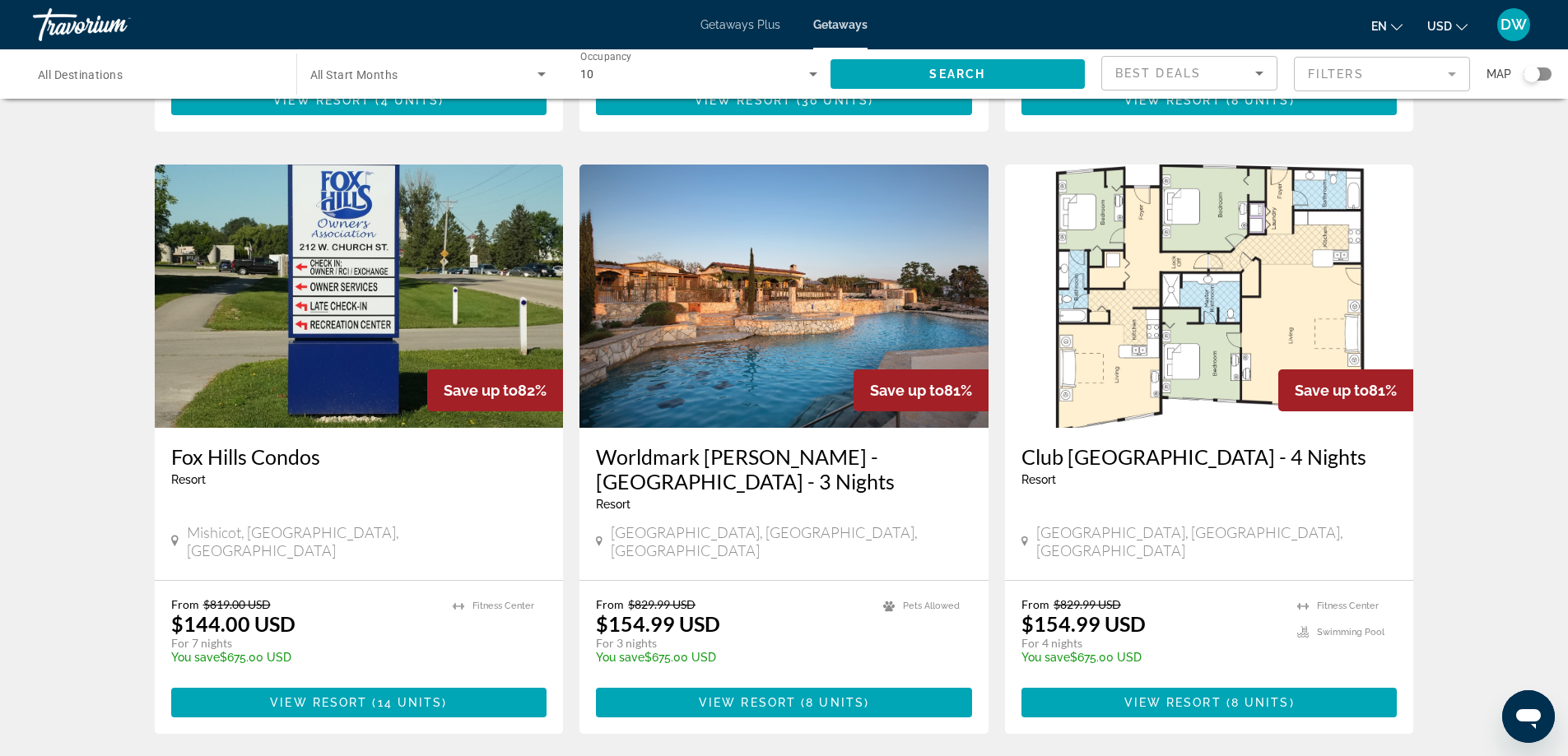
scroll to position [1775, 0]
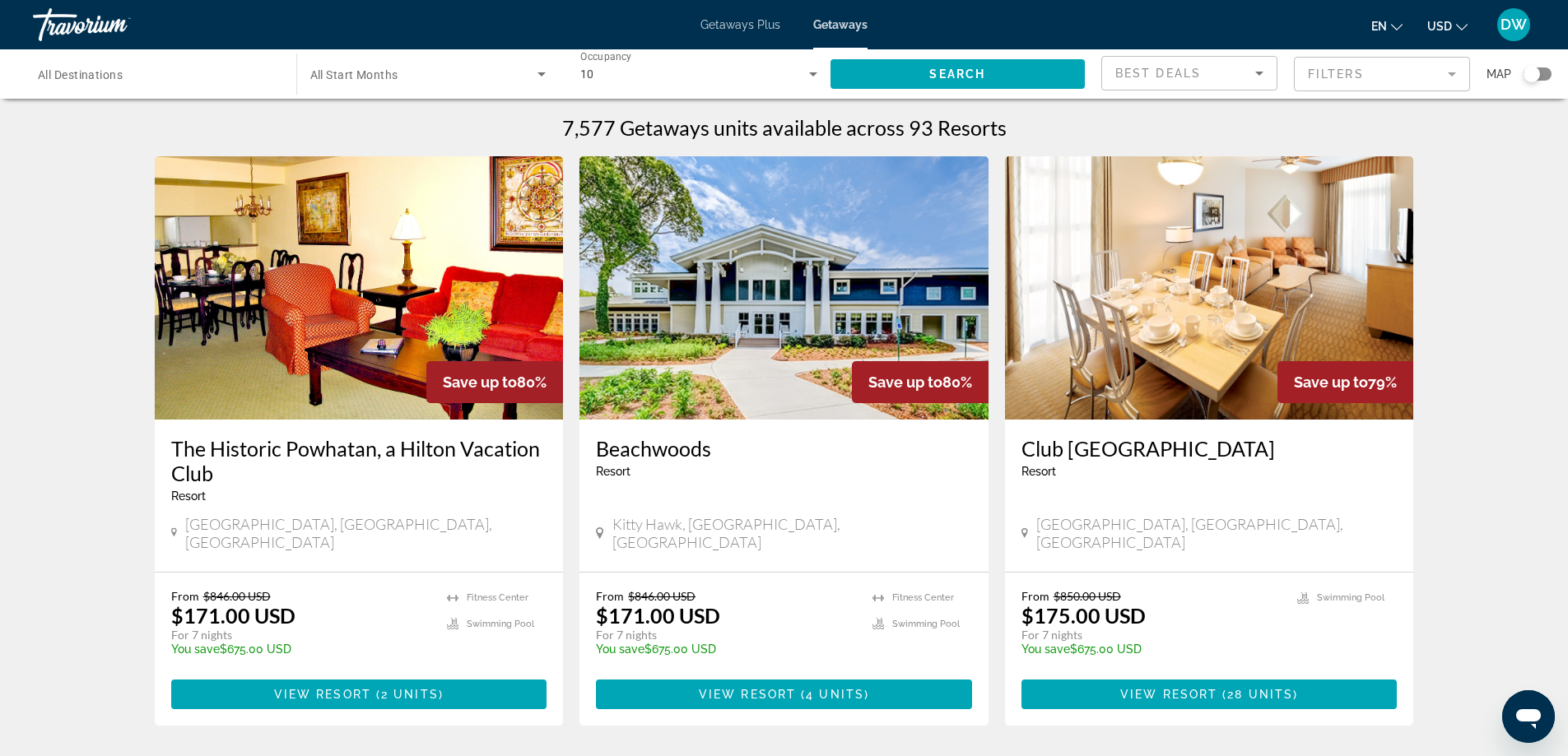
click at [1456, 79] on mat-form-field "Filters" at bounding box center [1382, 74] width 176 height 35
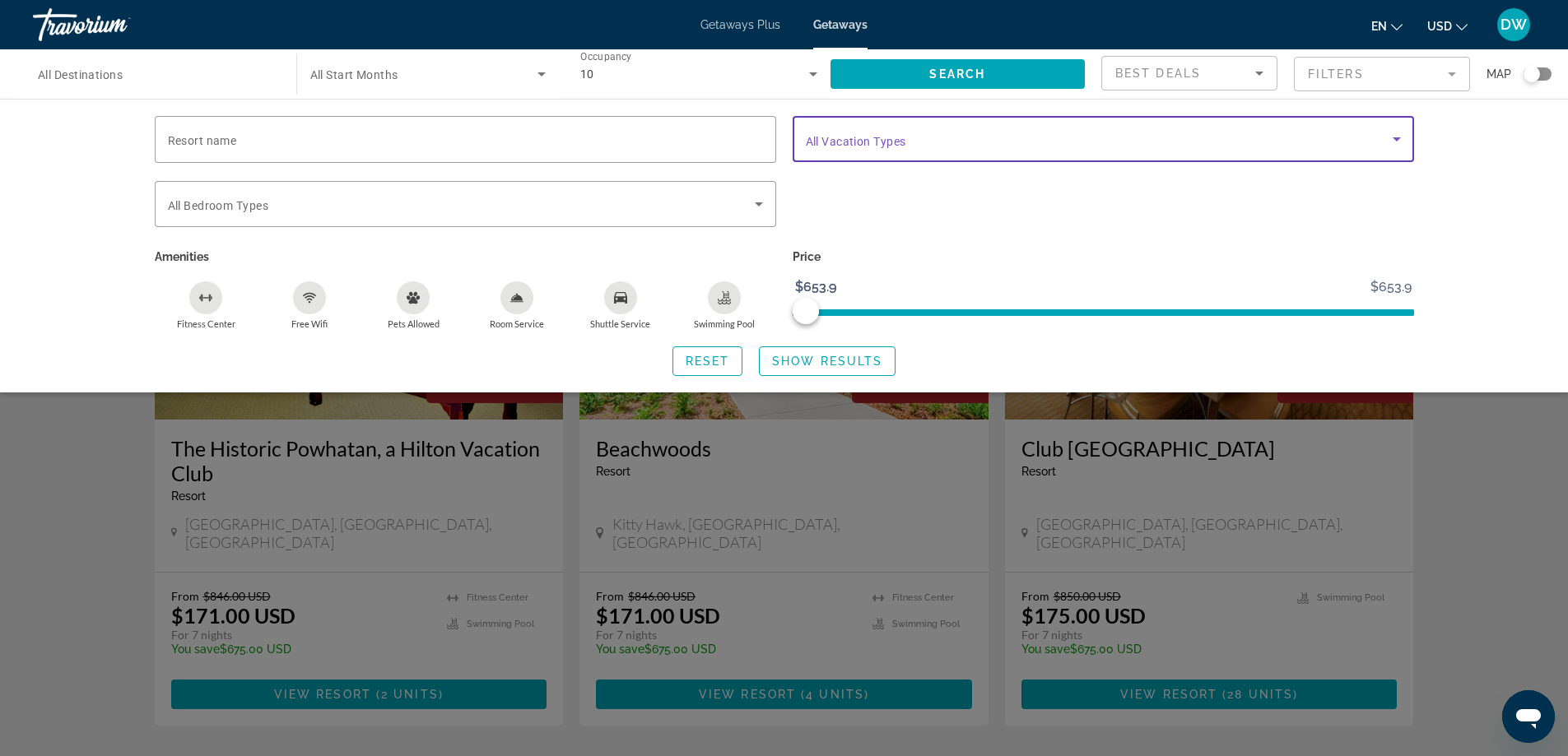
click at [1398, 145] on icon "Search widget" at bounding box center [1397, 139] width 20 height 20
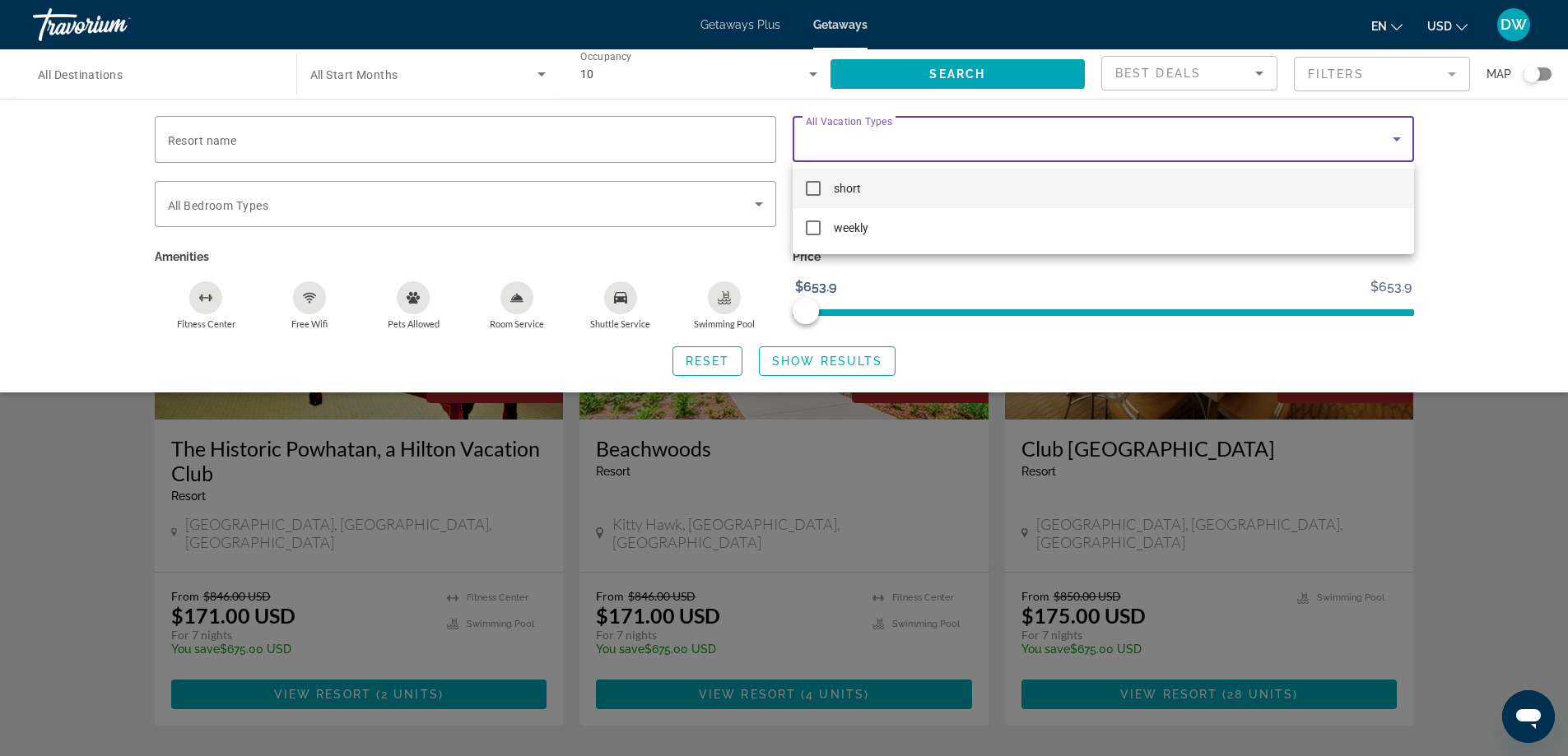
click at [1398, 145] on div at bounding box center [784, 378] width 1568 height 756
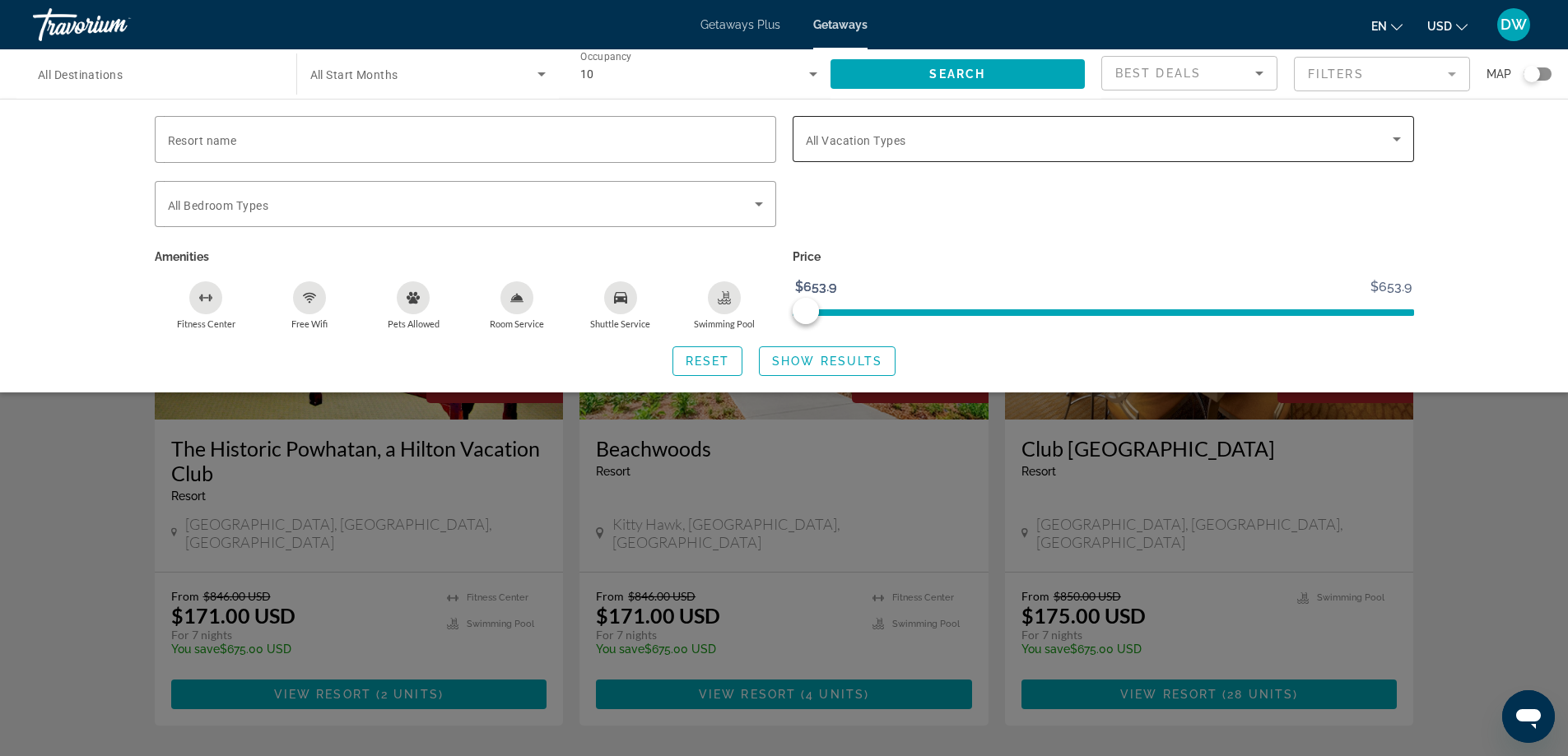
click at [1398, 145] on icon "Search widget" at bounding box center [1397, 139] width 20 height 20
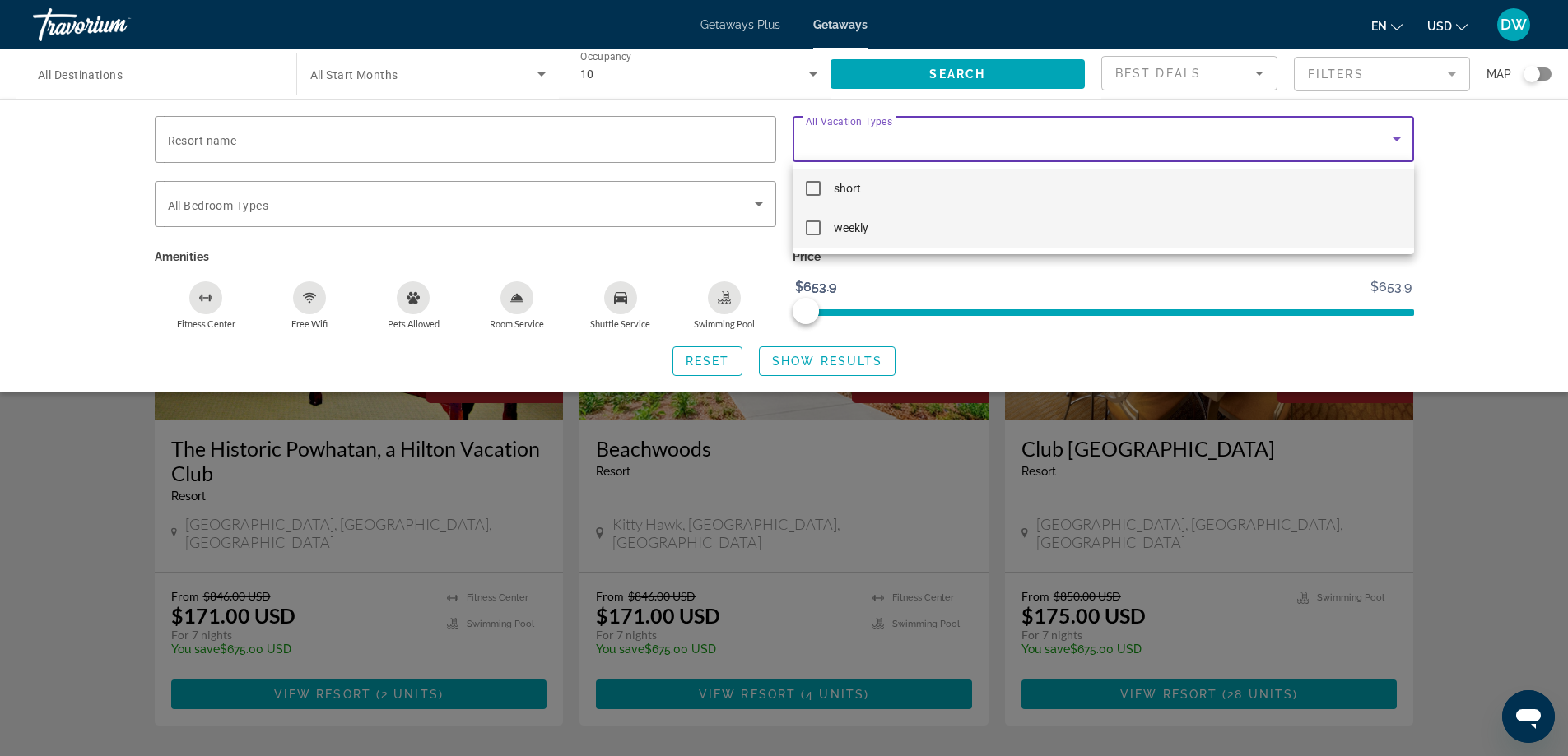
click at [1266, 232] on mat-option "weekly" at bounding box center [1103, 228] width 622 height 39
click at [1473, 235] on div at bounding box center [784, 378] width 1568 height 756
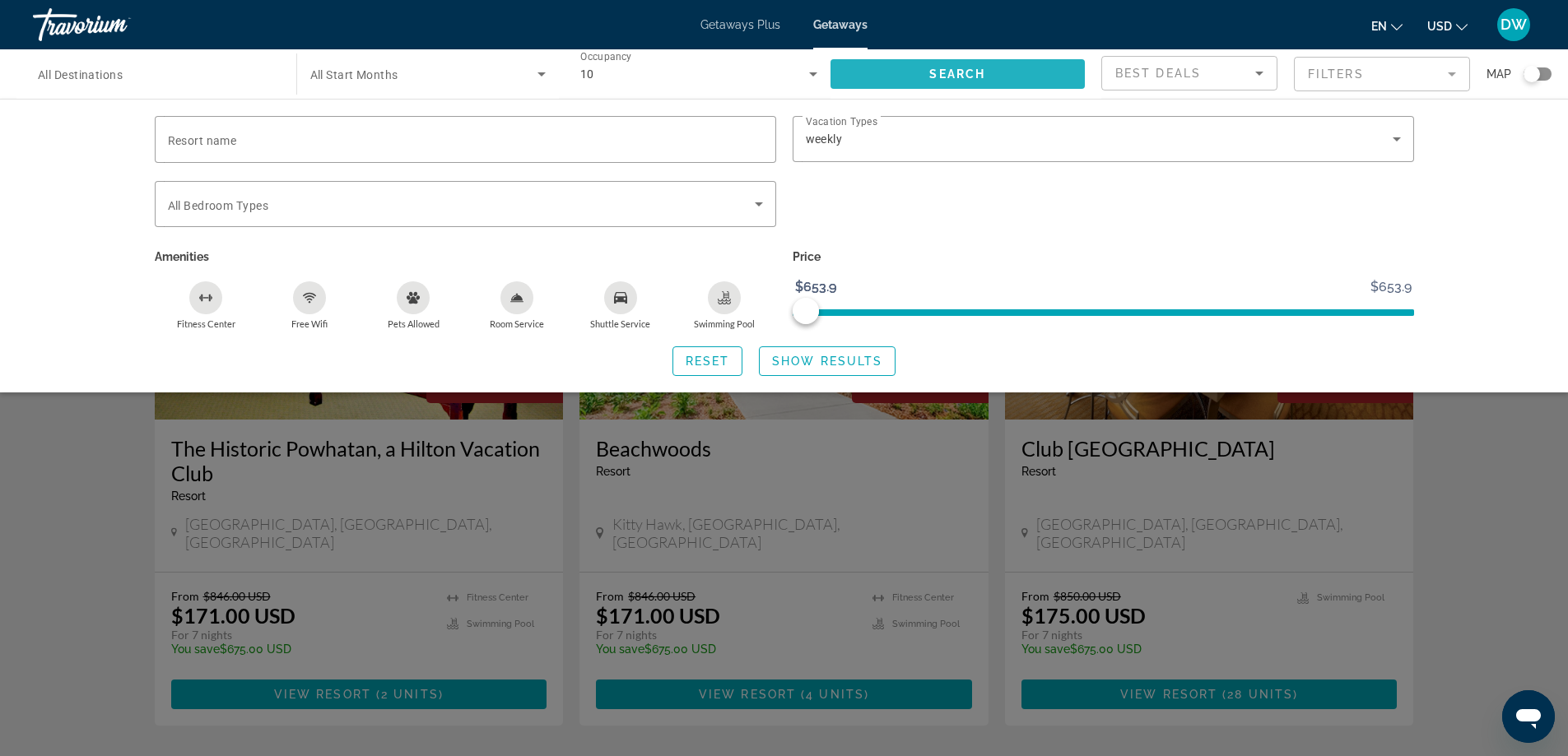
click at [951, 75] on span "Search" at bounding box center [957, 74] width 56 height 13
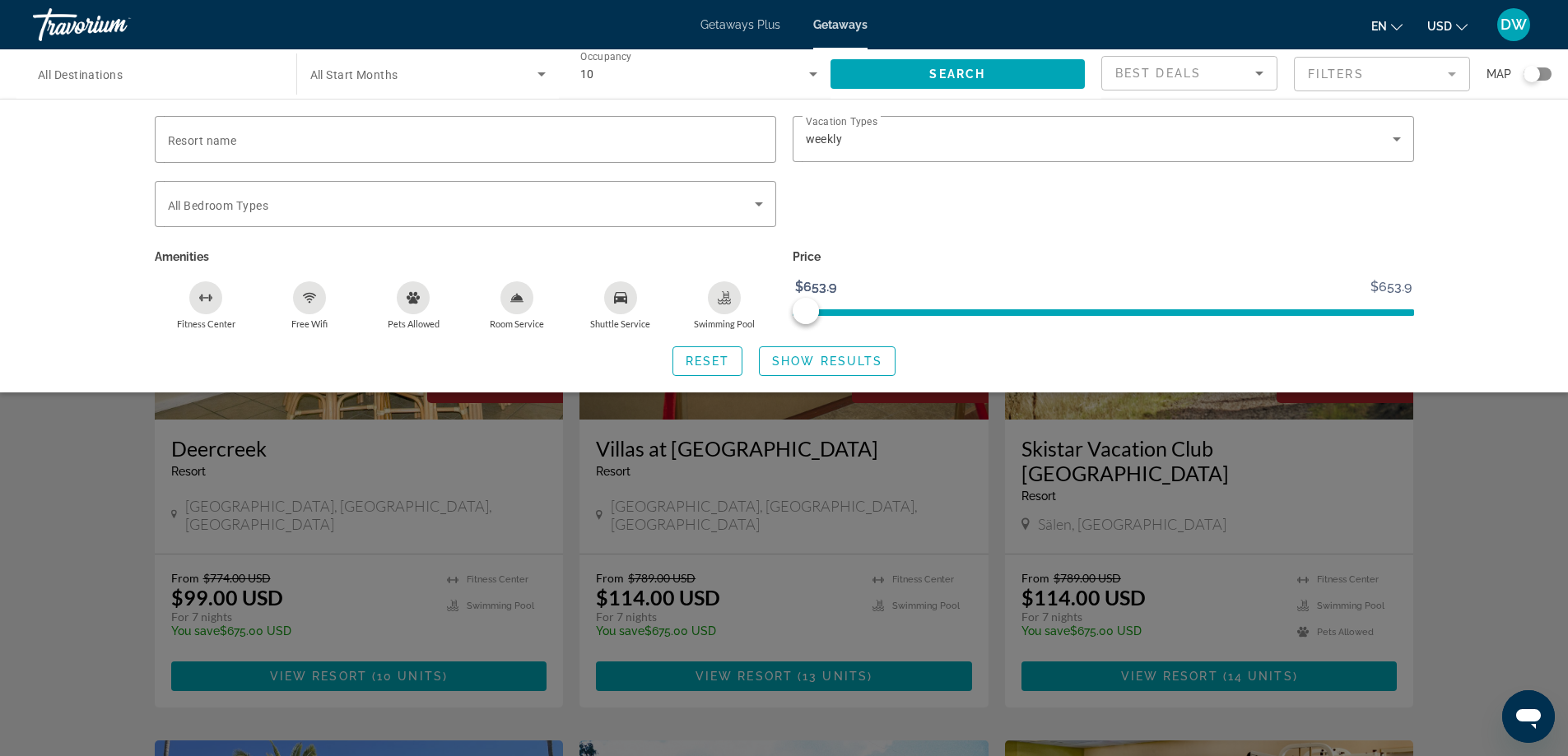
click at [1520, 336] on div "Resort name Vacation Types All Vacation Types weekly Bedroom Types All Bedroom …" at bounding box center [784, 246] width 1568 height 294
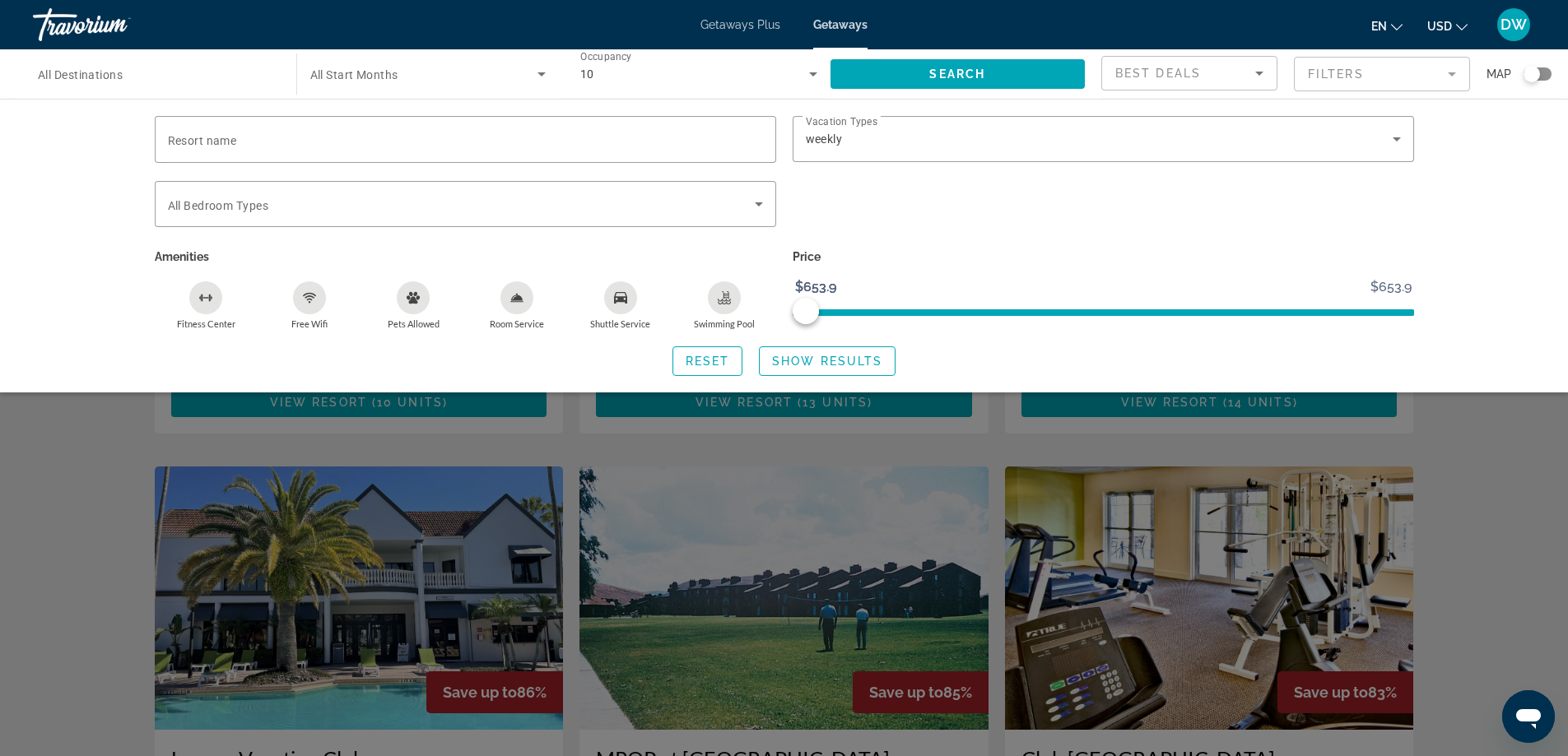
scroll to position [318, 0]
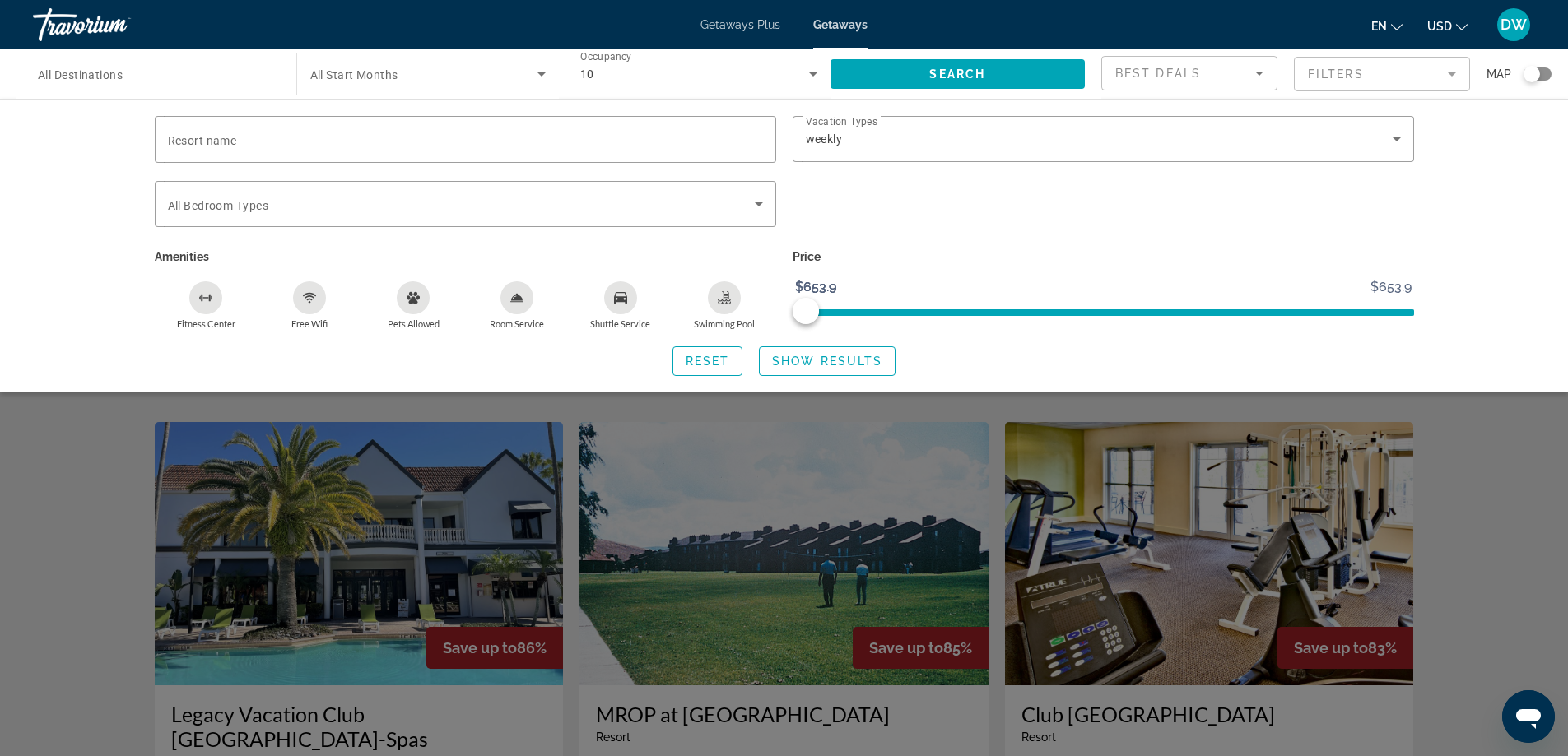
click at [1560, 720] on div "Search widget" at bounding box center [784, 501] width 1568 height 509
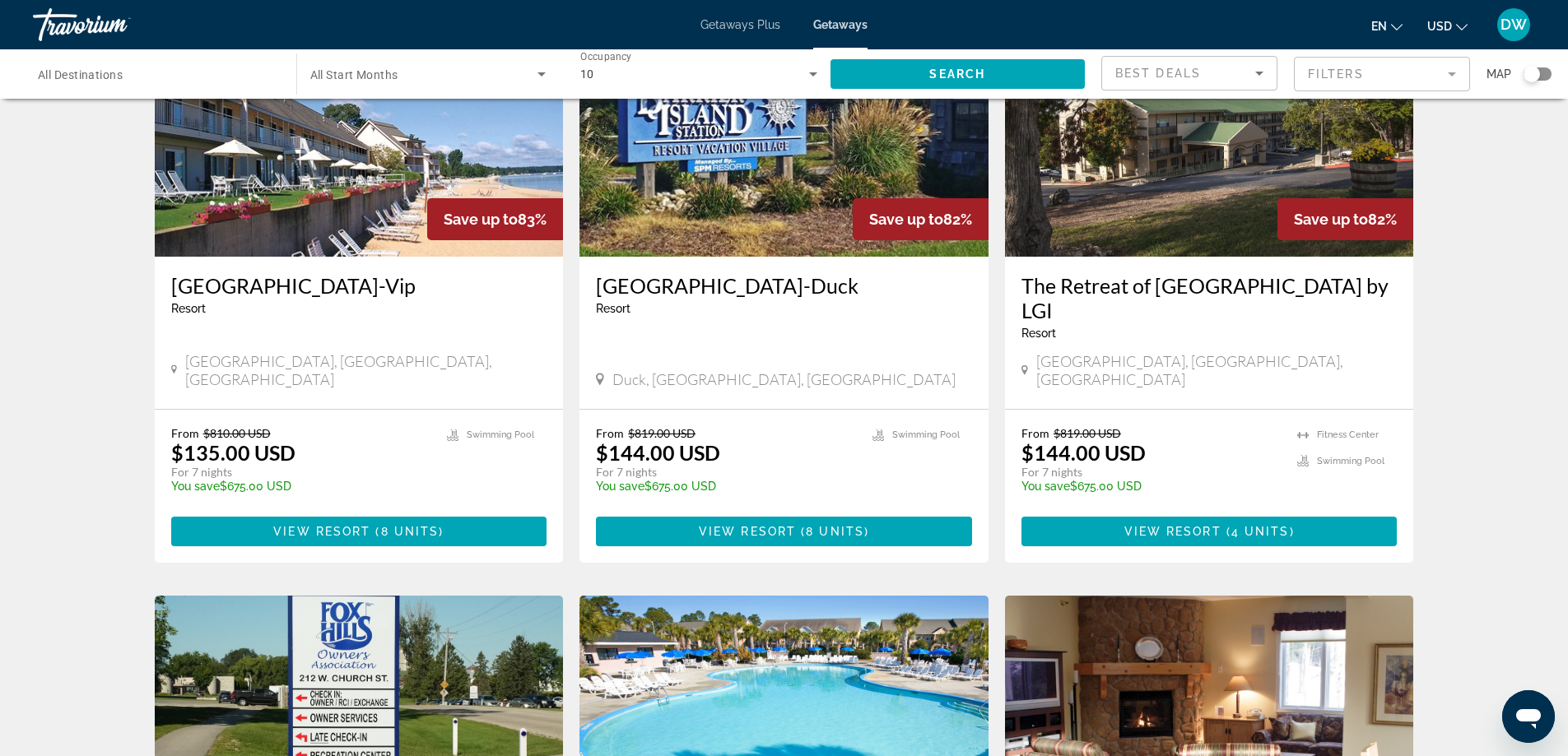
scroll to position [1448, 0]
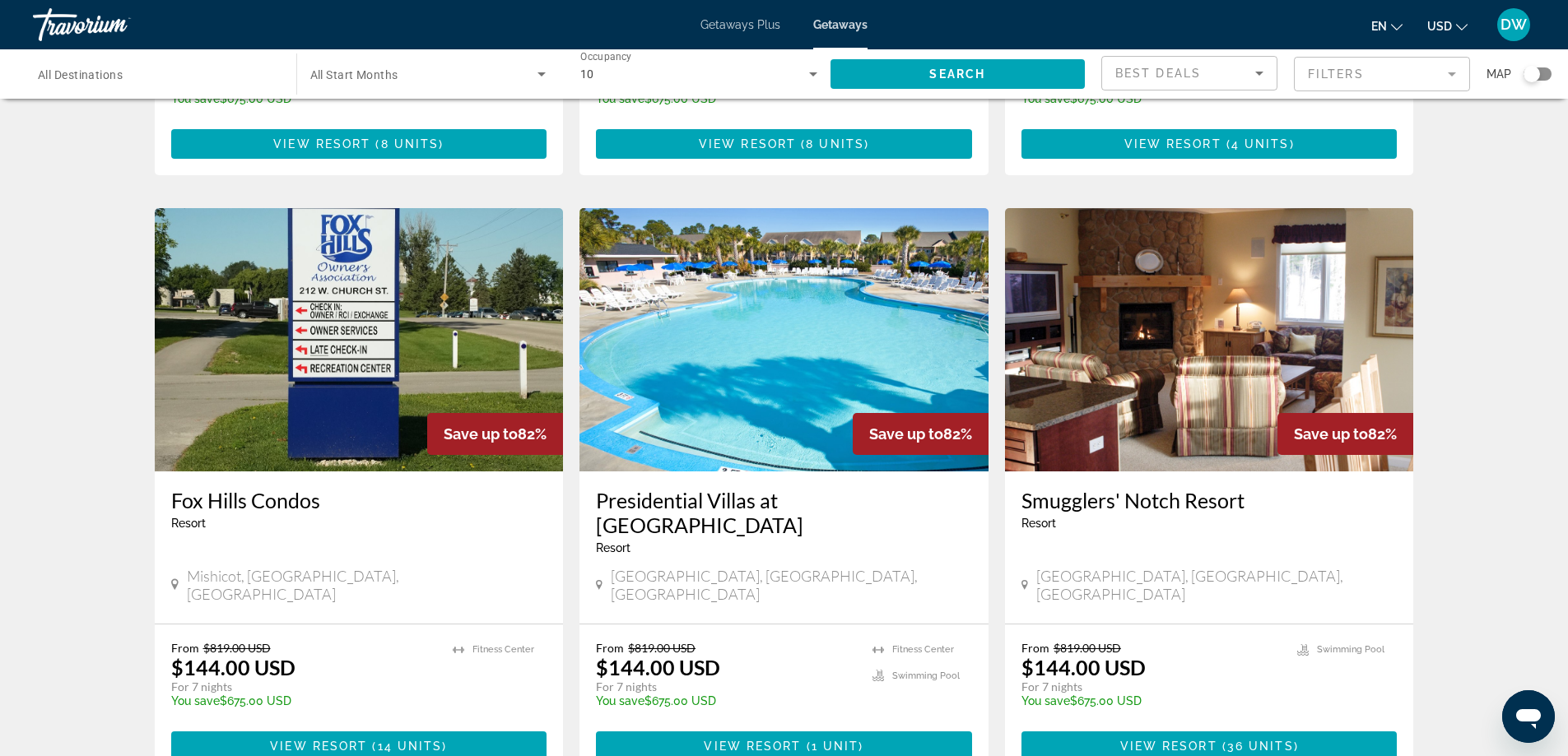
scroll to position [1742, 0]
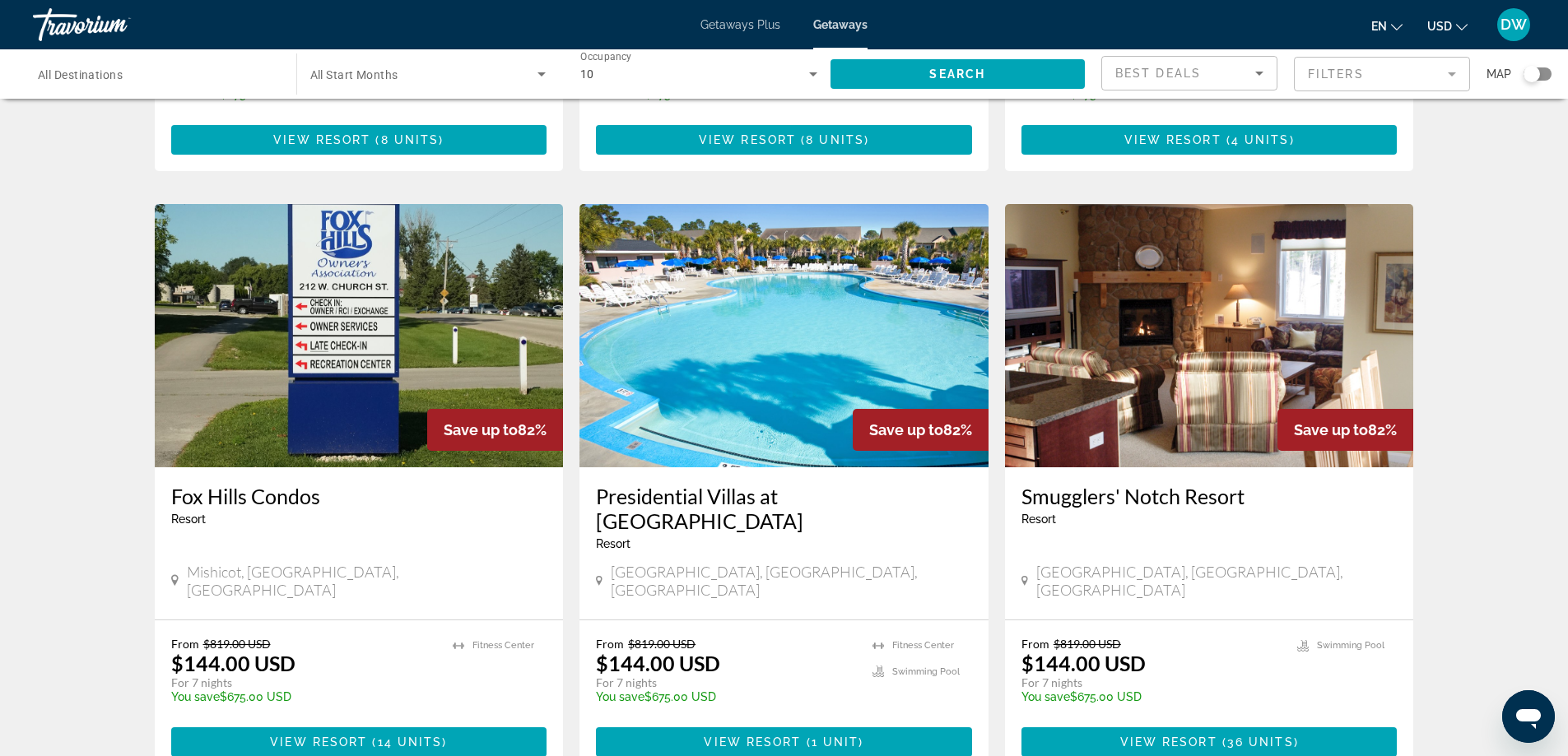
click at [875, 255] on img "Main content" at bounding box center [784, 336] width 409 height 264
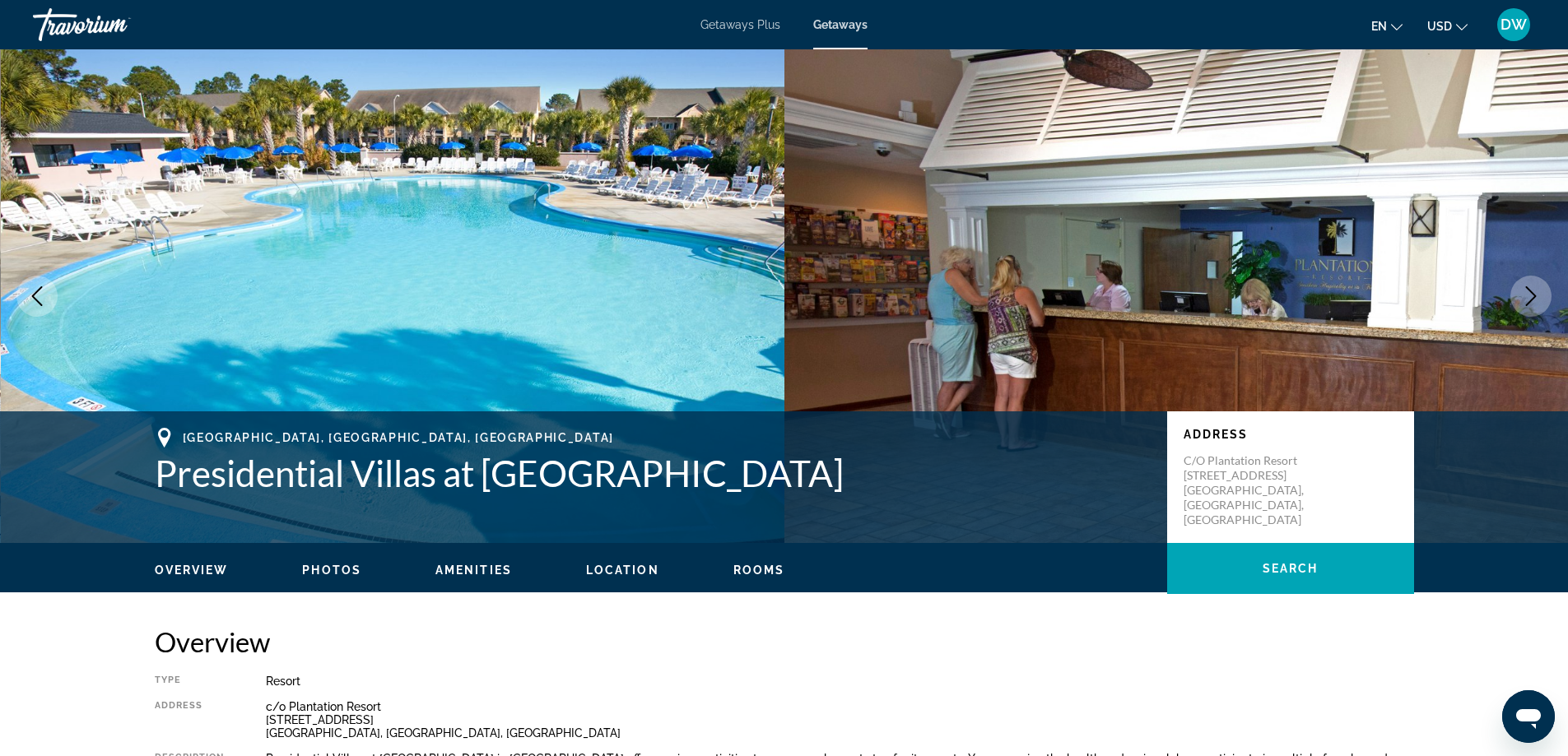
click at [1531, 298] on icon "Next image" at bounding box center [1531, 296] width 20 height 20
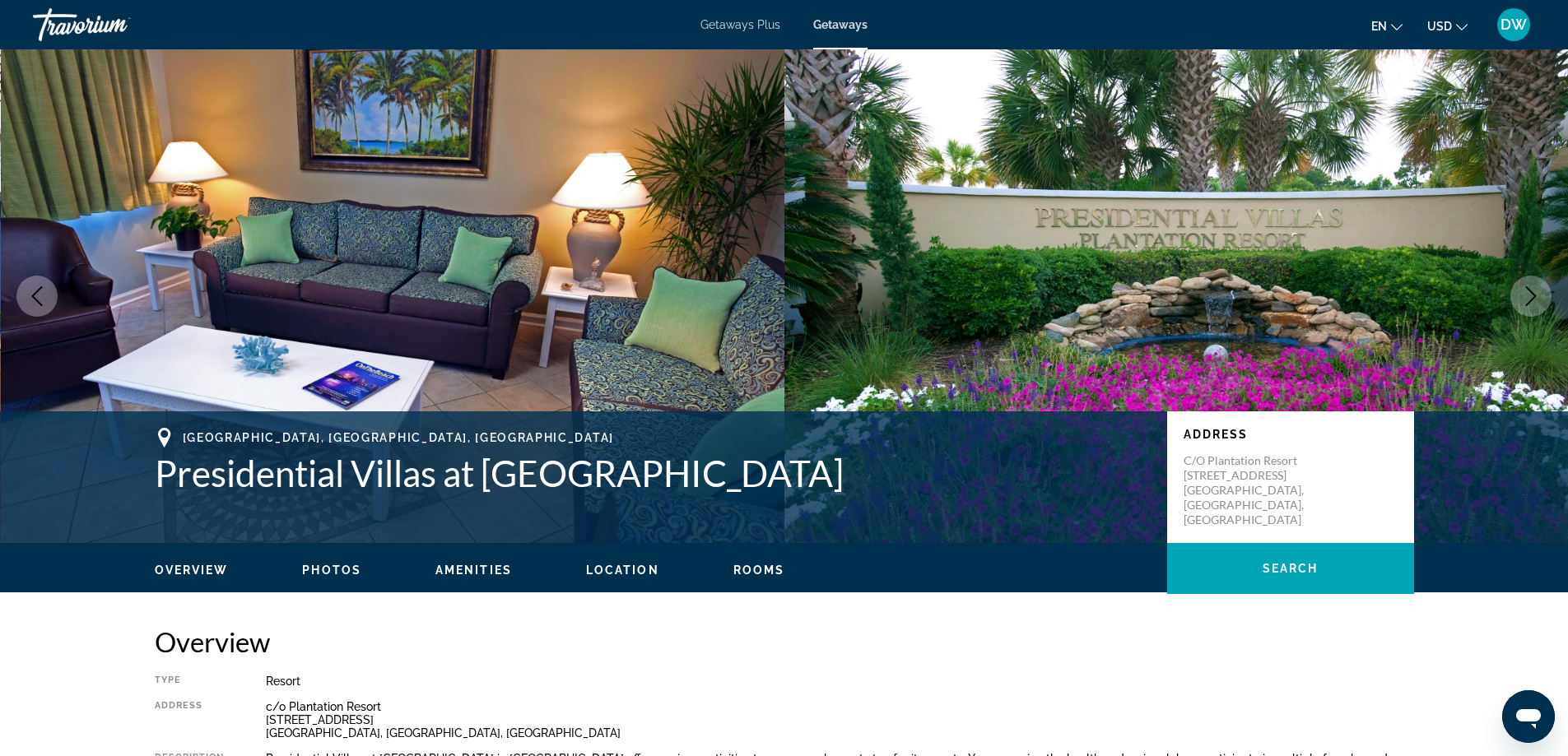
click at [1531, 298] on icon "Next image" at bounding box center [1531, 296] width 20 height 20
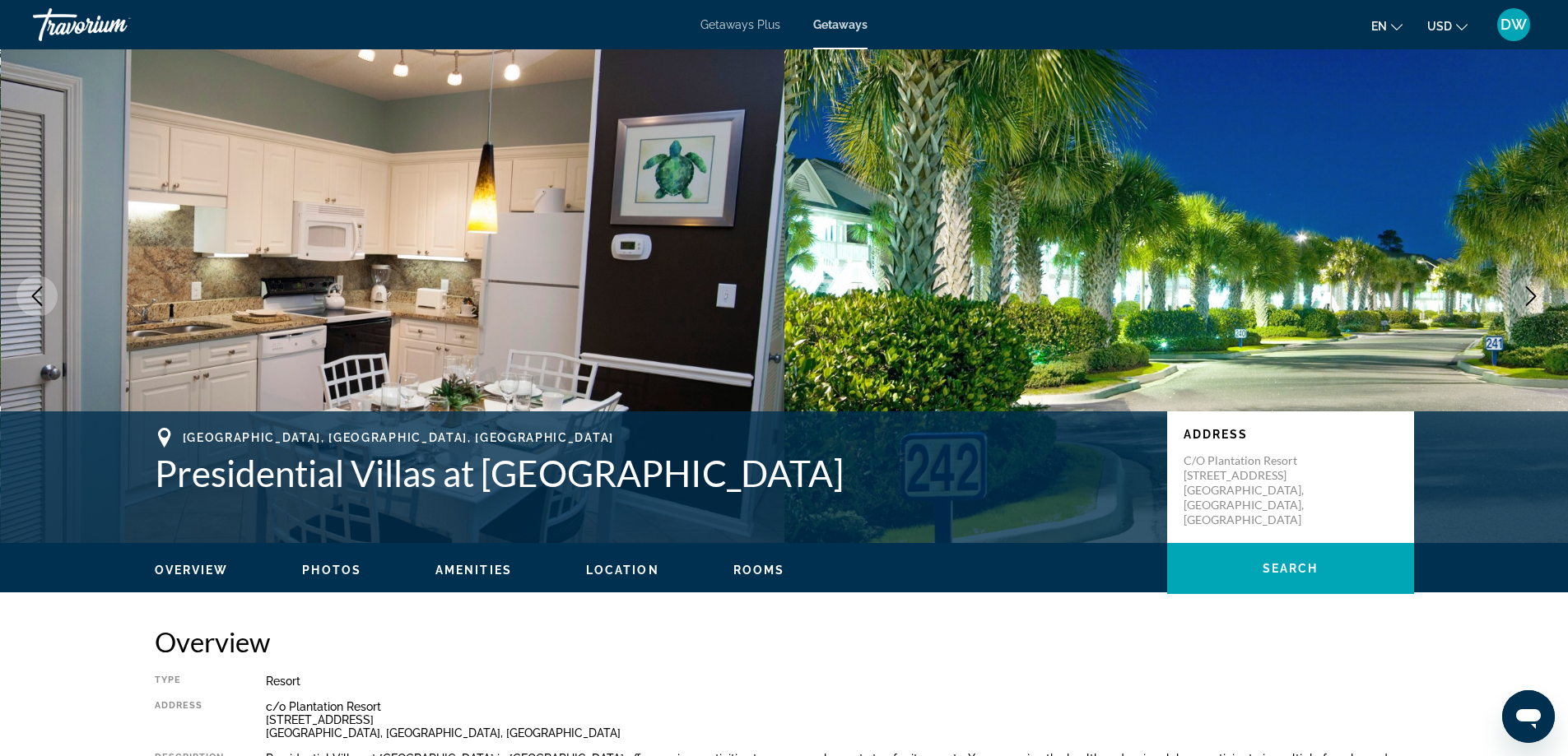
click at [1531, 298] on icon "Next image" at bounding box center [1531, 296] width 20 height 20
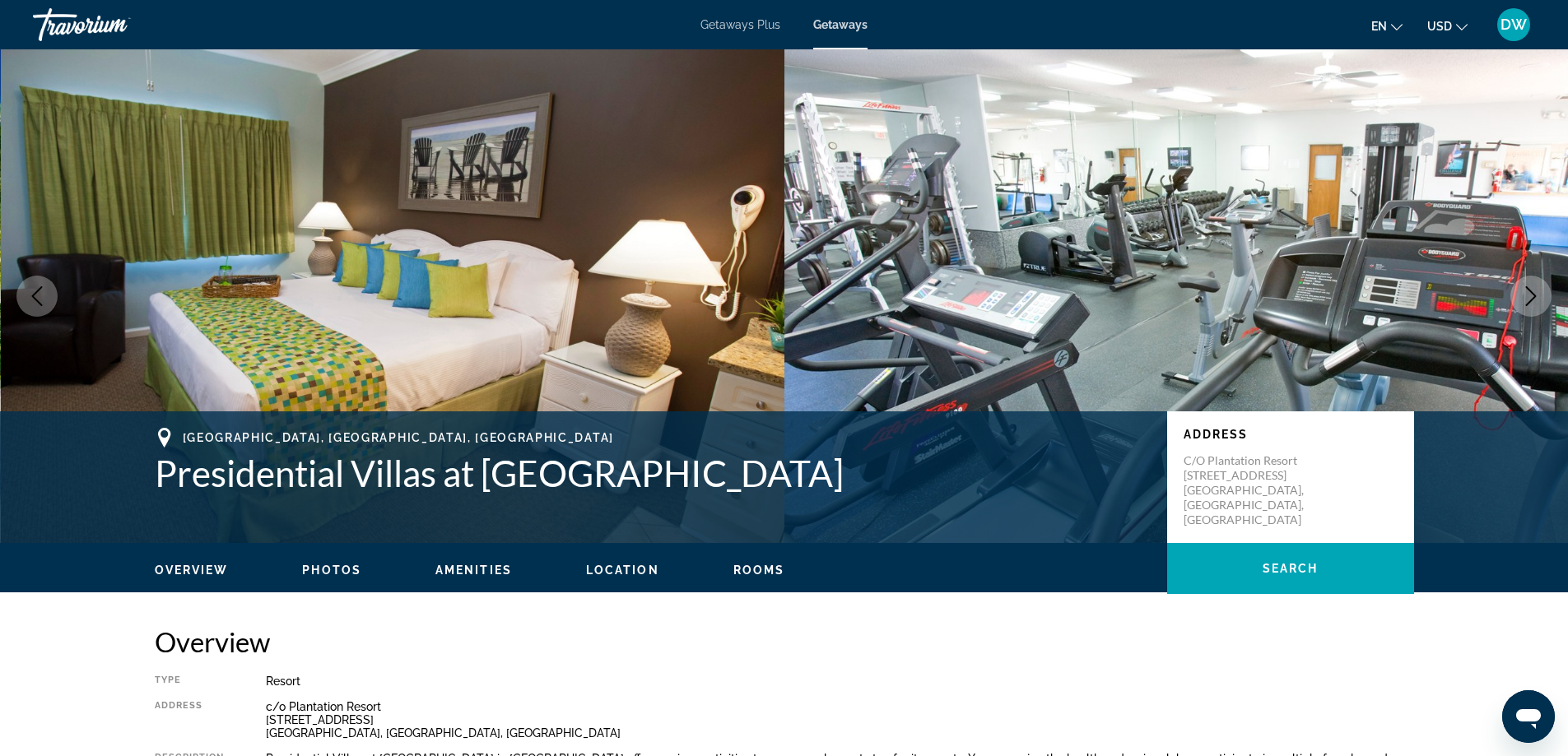
click at [1531, 298] on icon "Next image" at bounding box center [1531, 296] width 20 height 20
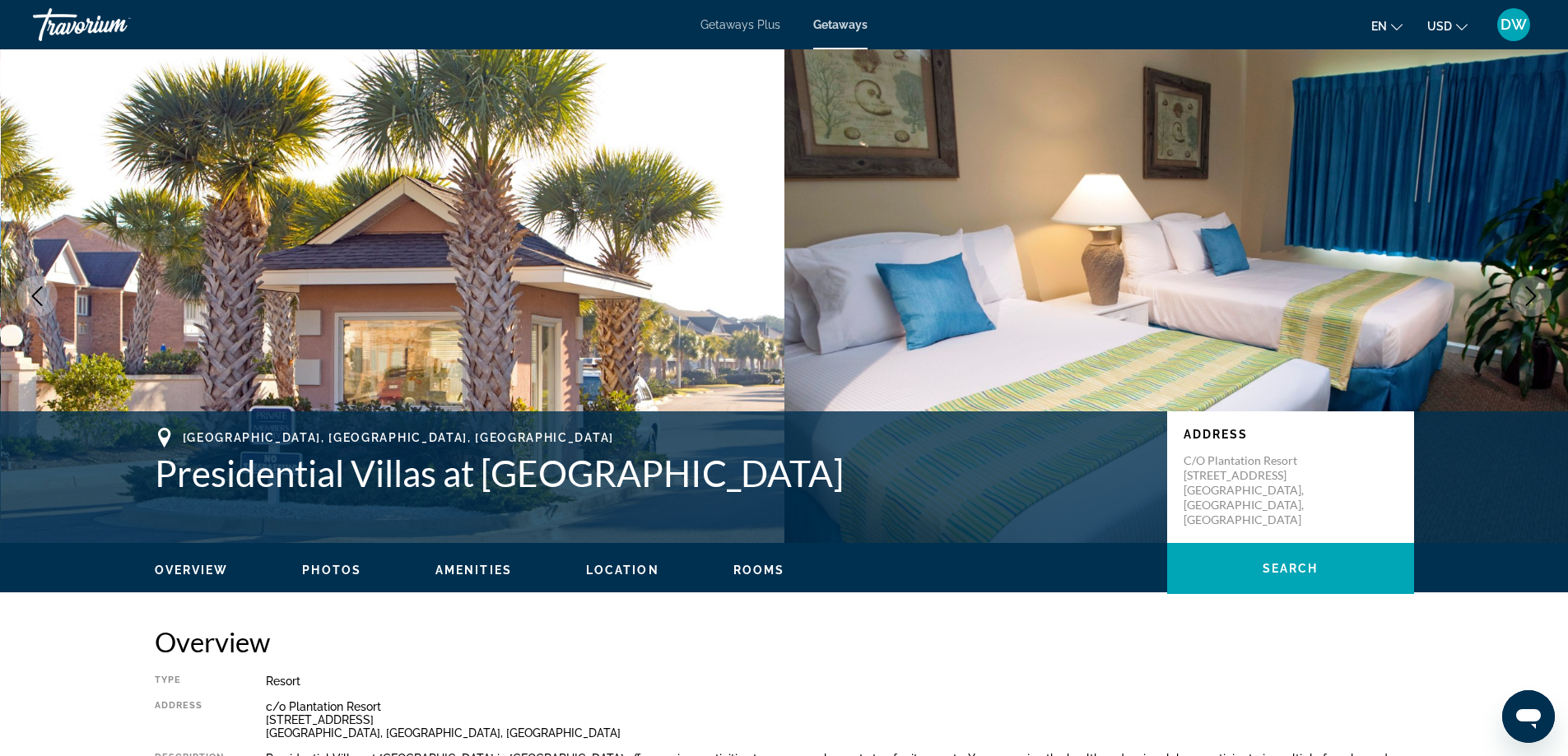
click at [1531, 298] on icon "Next image" at bounding box center [1531, 296] width 20 height 20
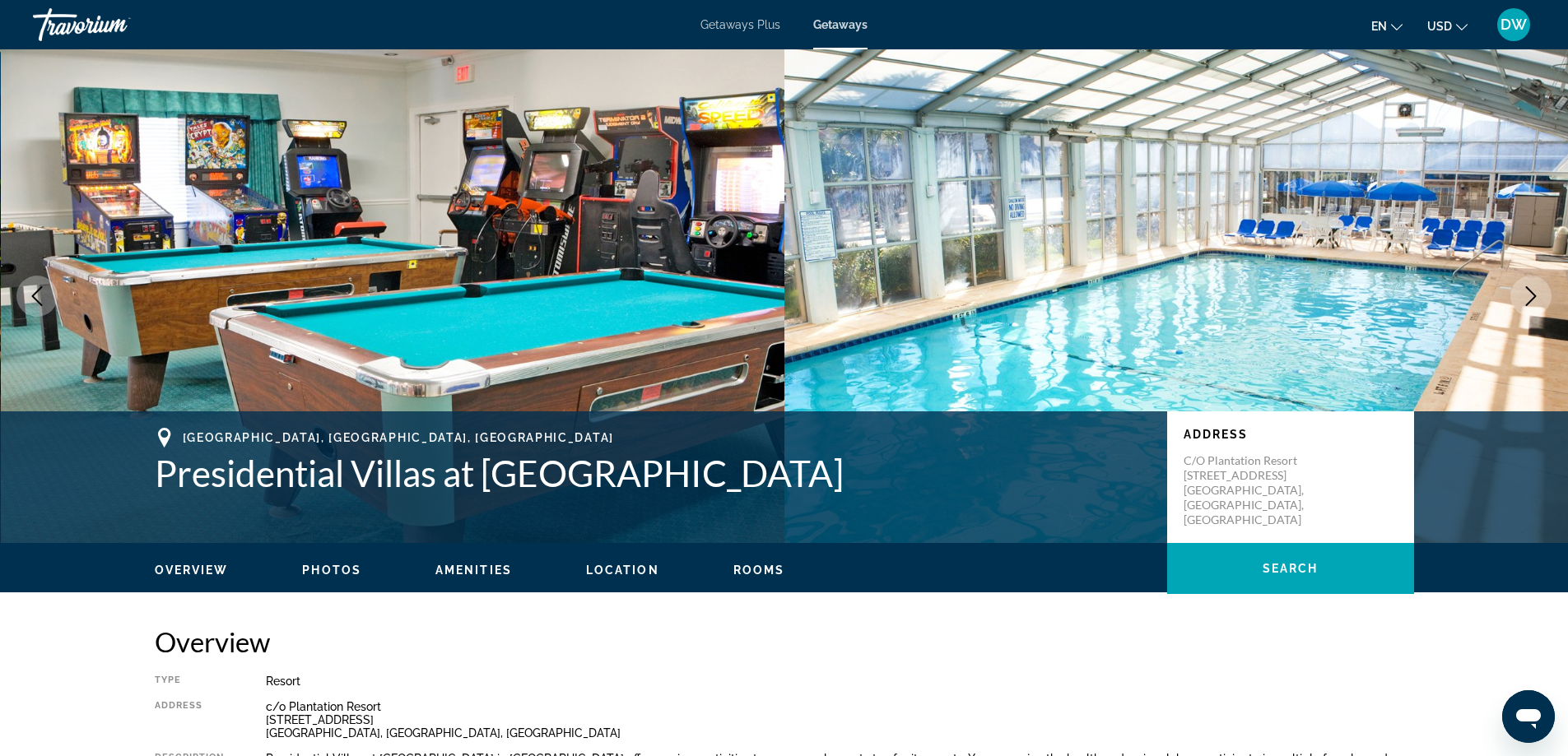
click at [1531, 298] on icon "Next image" at bounding box center [1531, 296] width 20 height 20
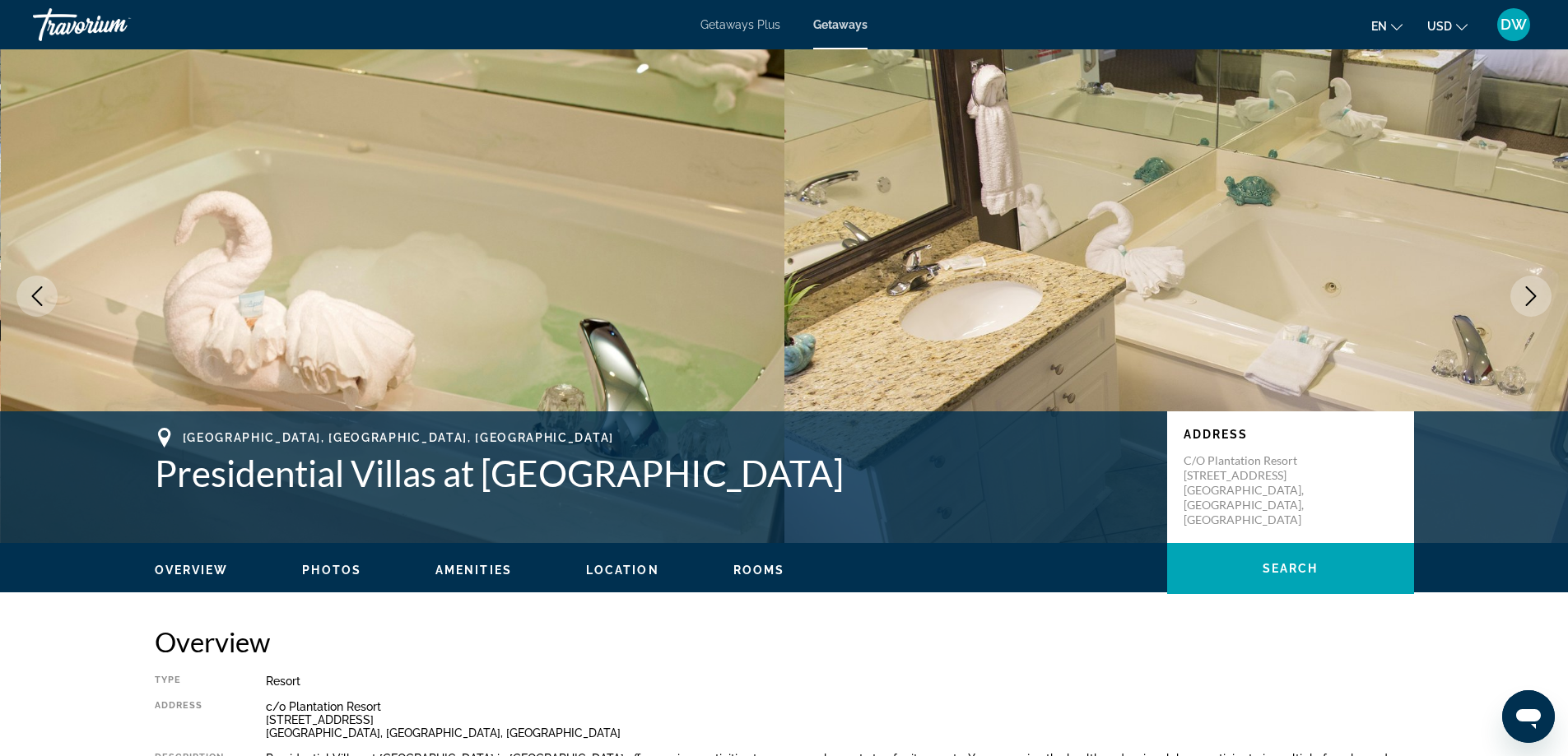
click at [1531, 298] on icon "Next image" at bounding box center [1531, 296] width 20 height 20
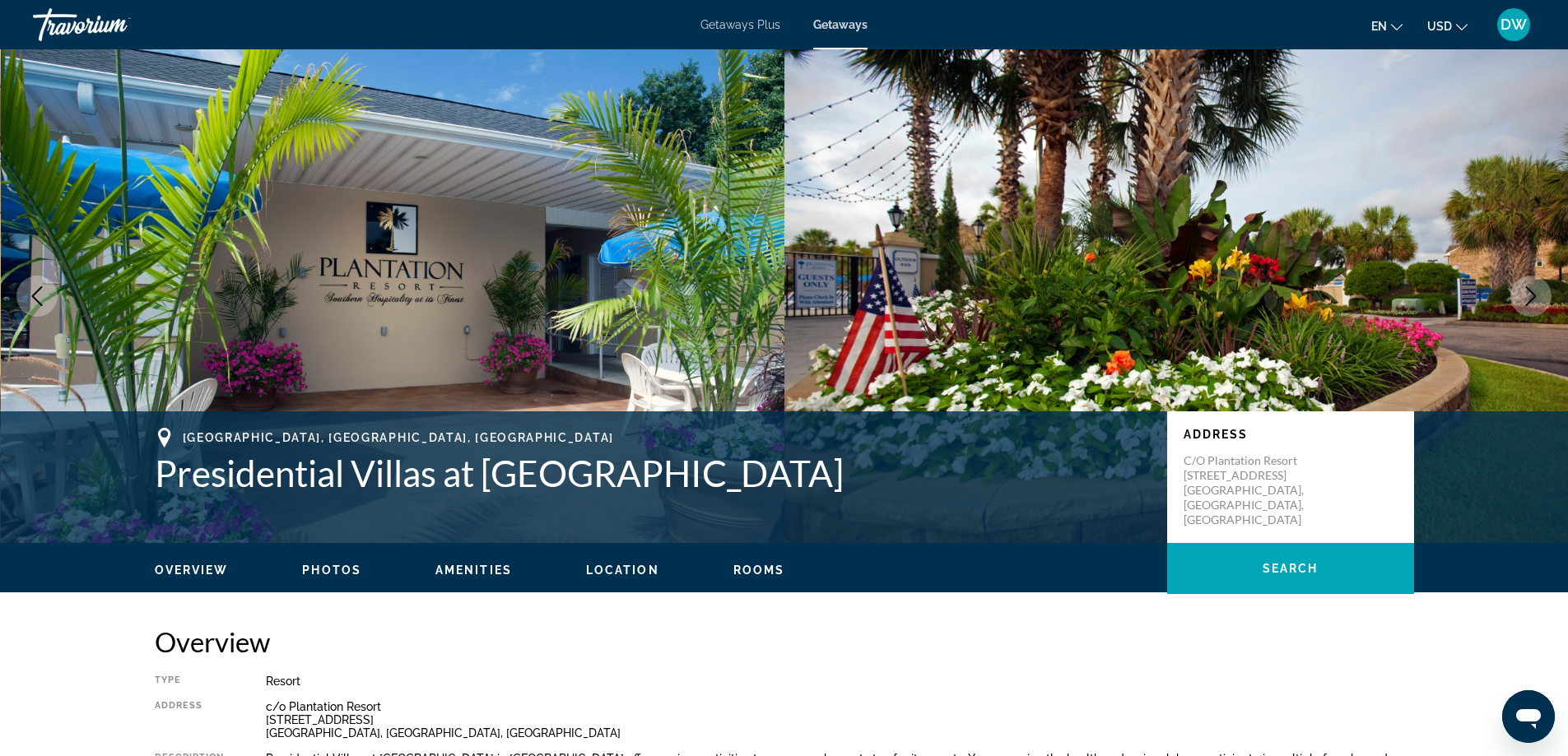
click at [1531, 298] on icon "Next image" at bounding box center [1531, 296] width 20 height 20
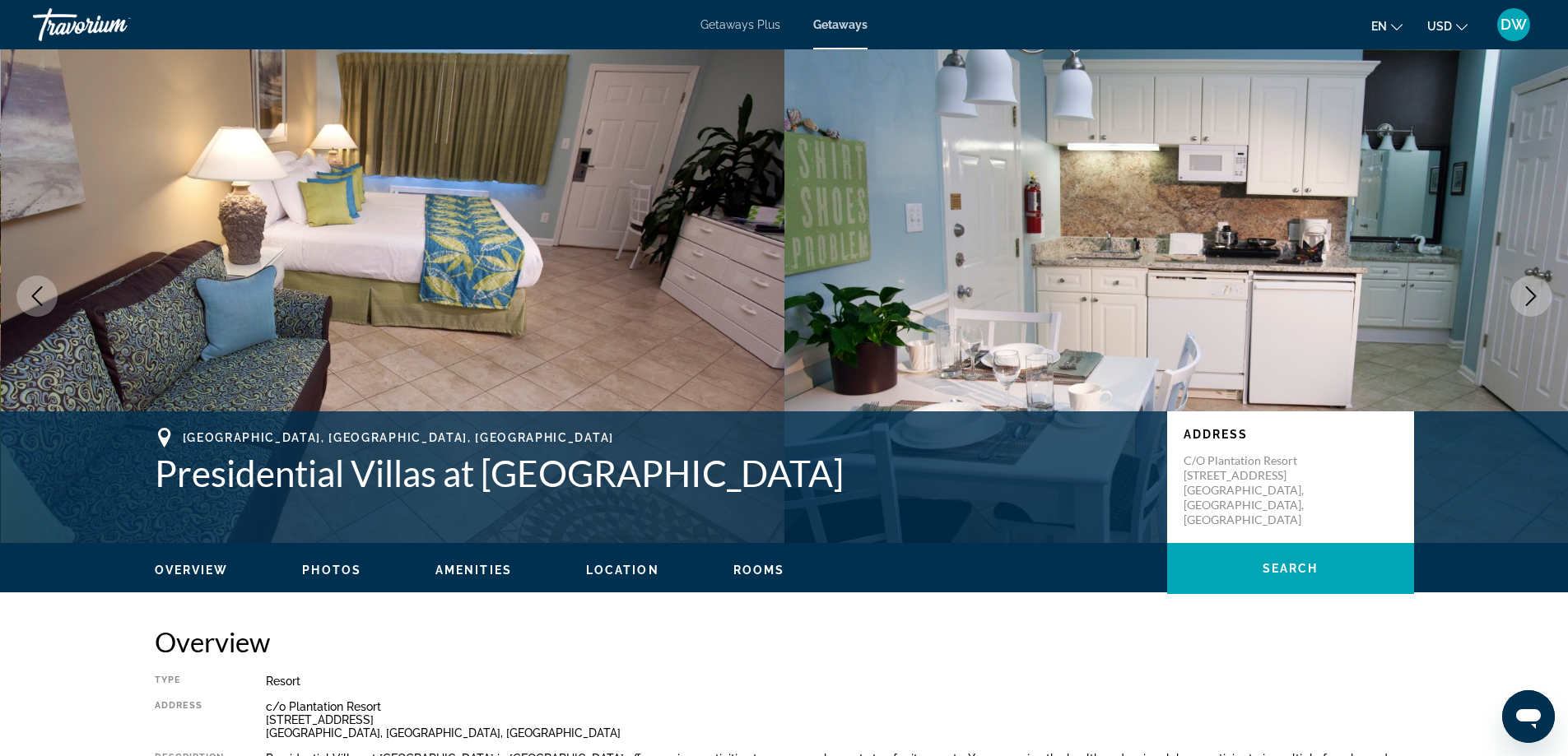
click at [1531, 298] on icon "Next image" at bounding box center [1531, 296] width 20 height 20
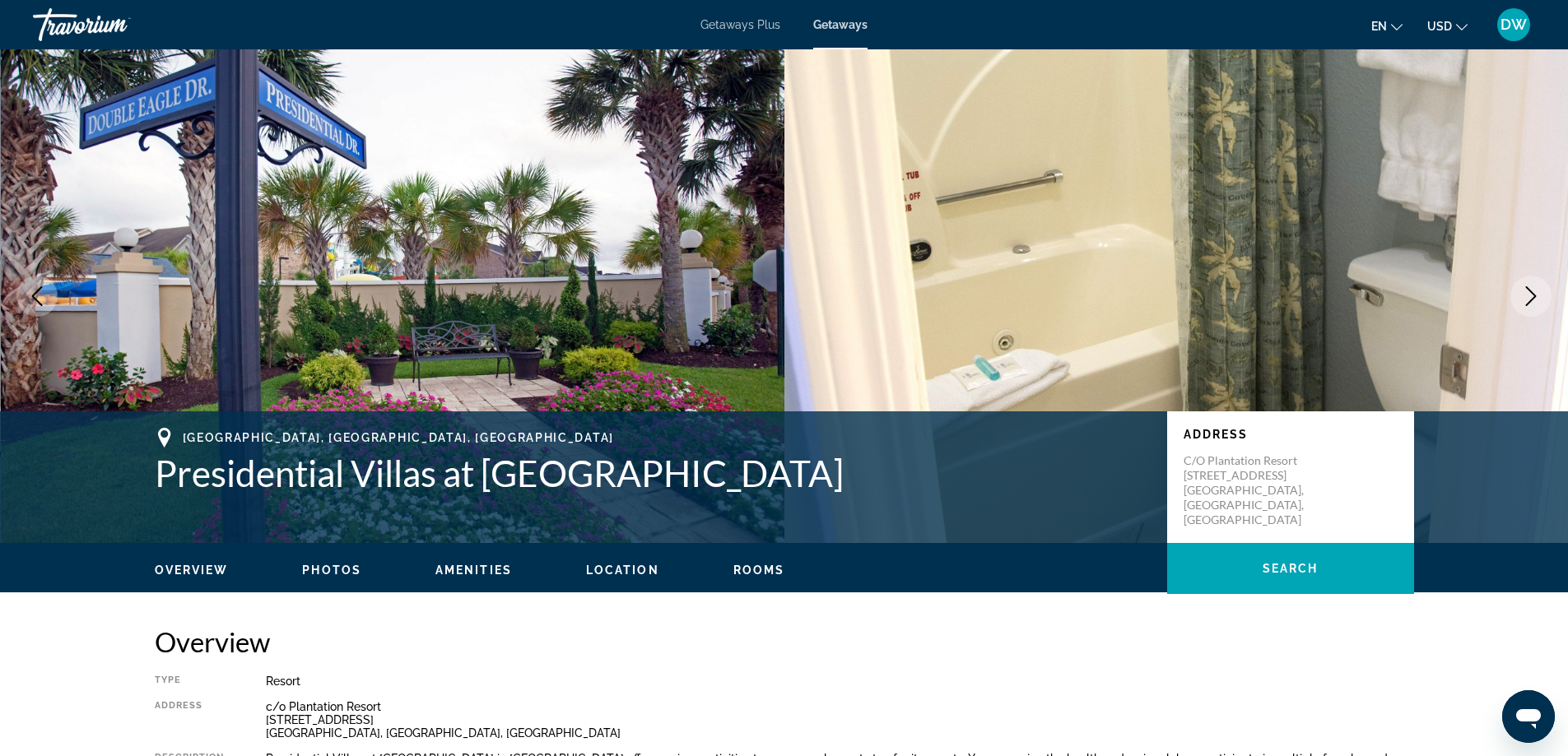
click at [1531, 298] on icon "Next image" at bounding box center [1531, 296] width 20 height 20
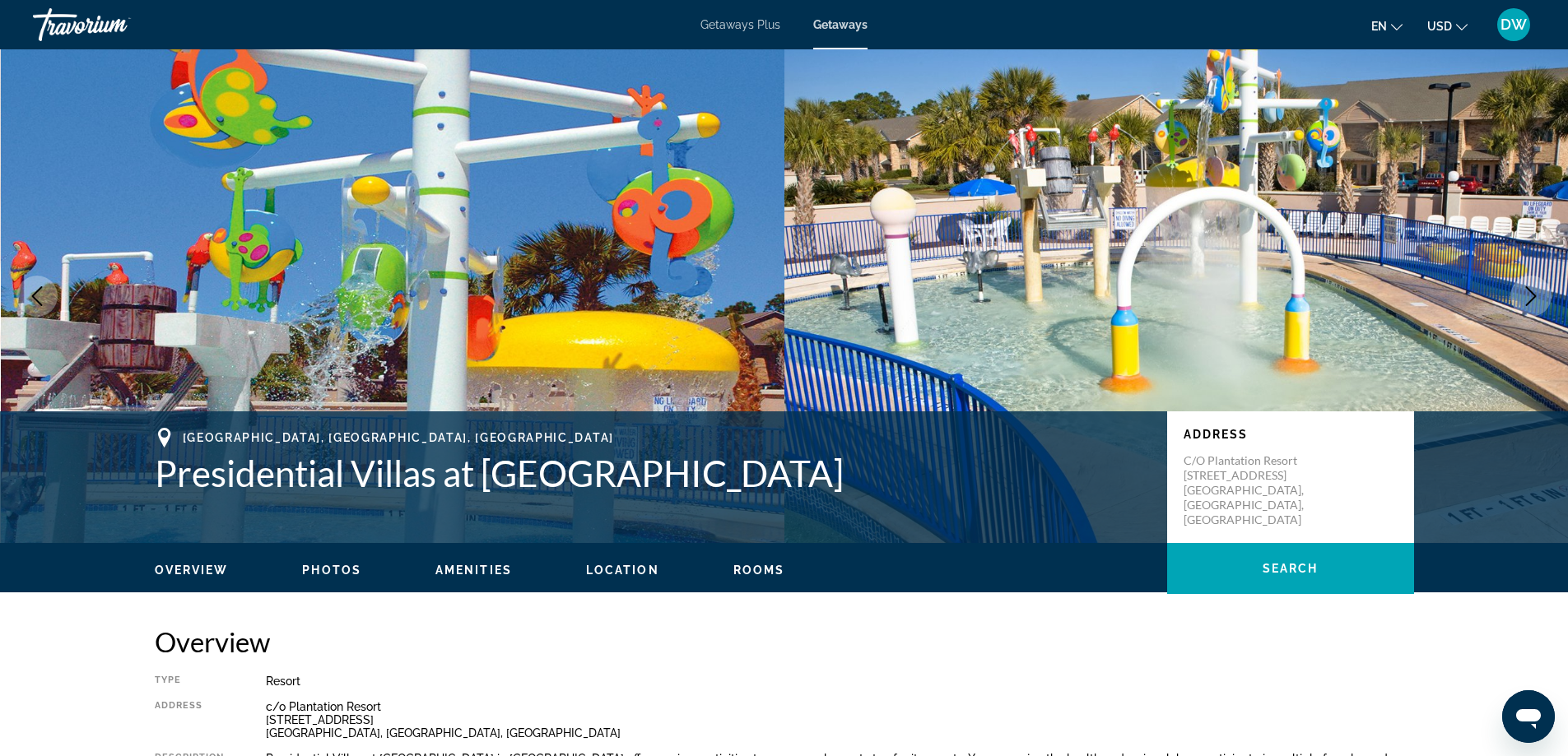
click at [1531, 298] on icon "Next image" at bounding box center [1531, 296] width 20 height 20
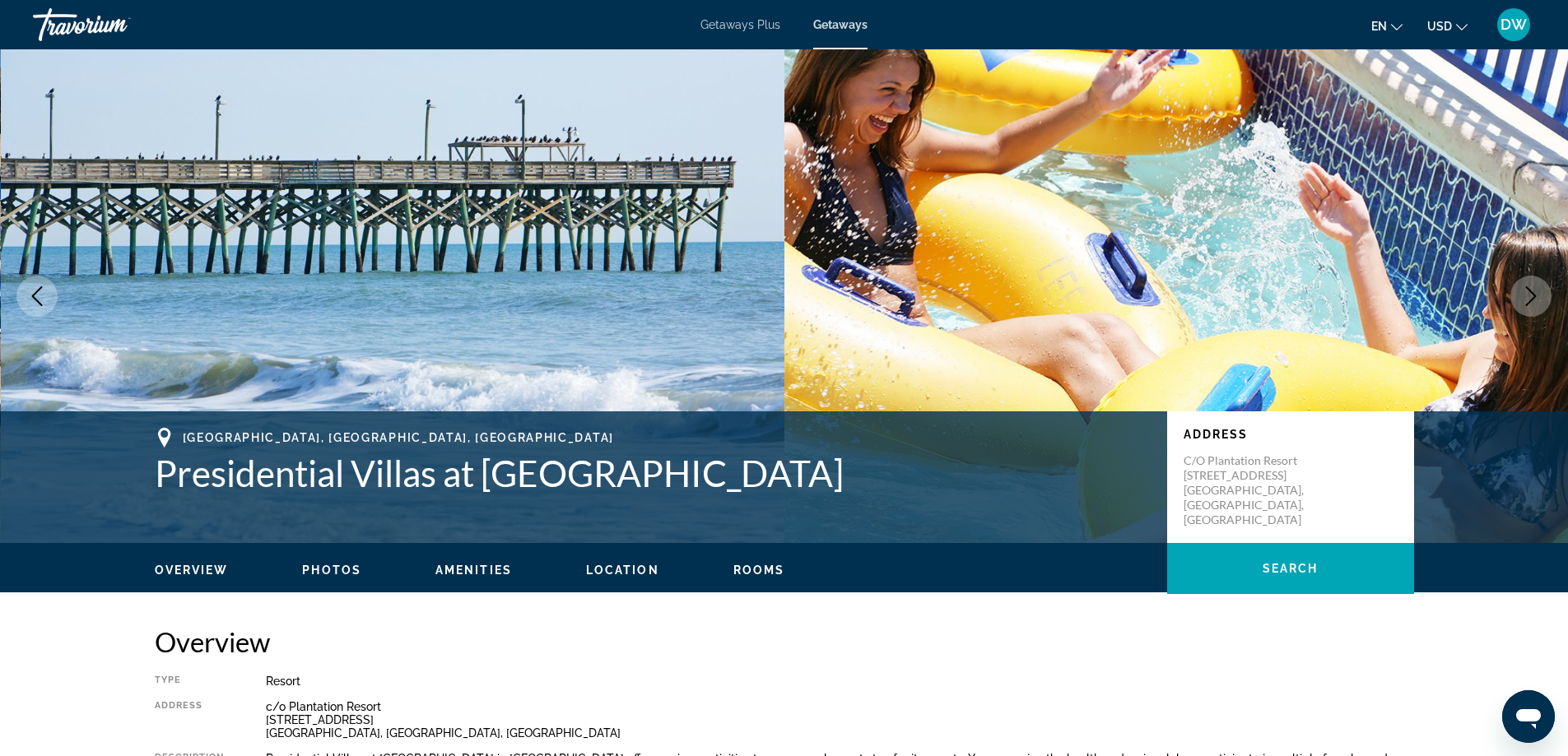
click at [1531, 298] on icon "Next image" at bounding box center [1531, 296] width 20 height 20
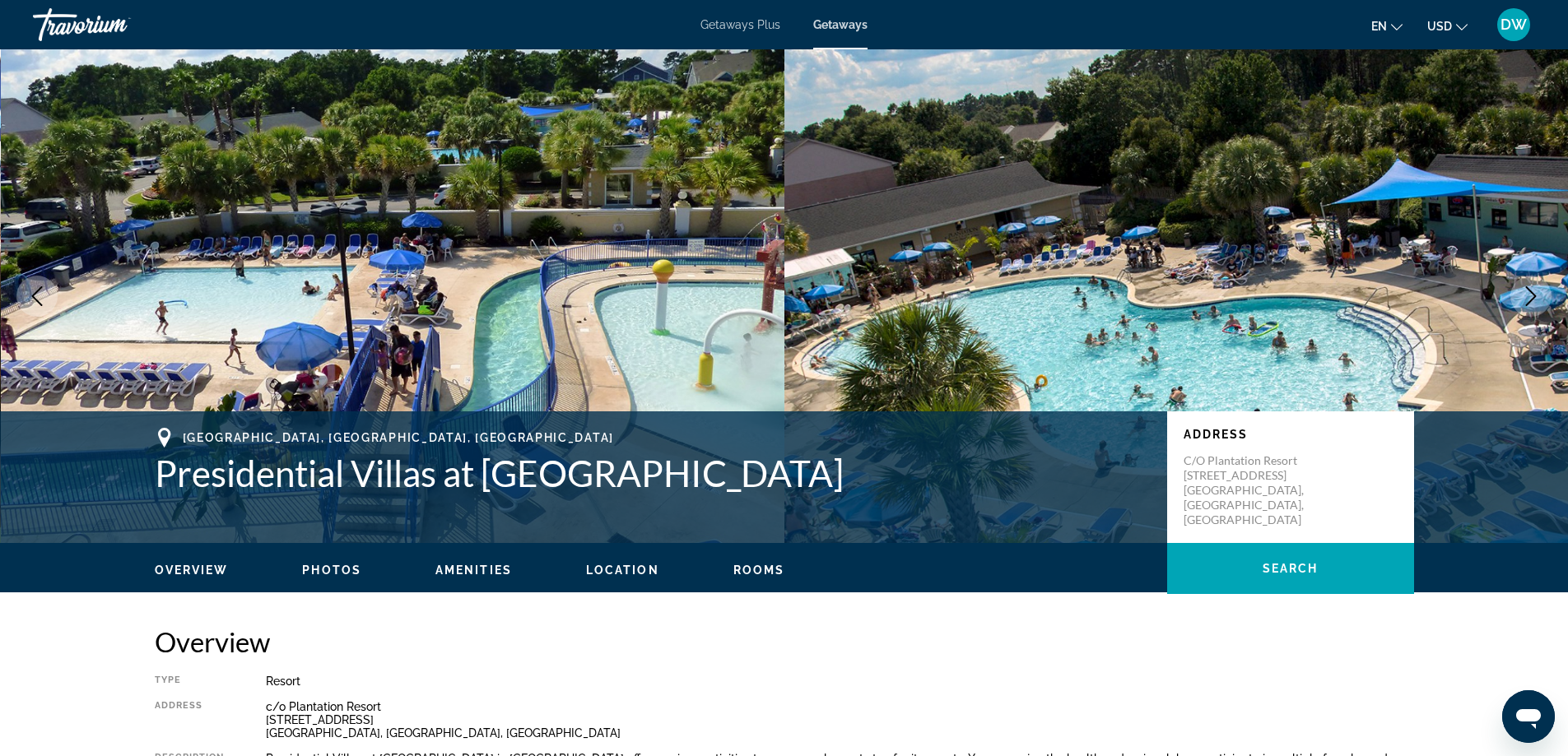
click at [1531, 298] on icon "Next image" at bounding box center [1531, 296] width 20 height 20
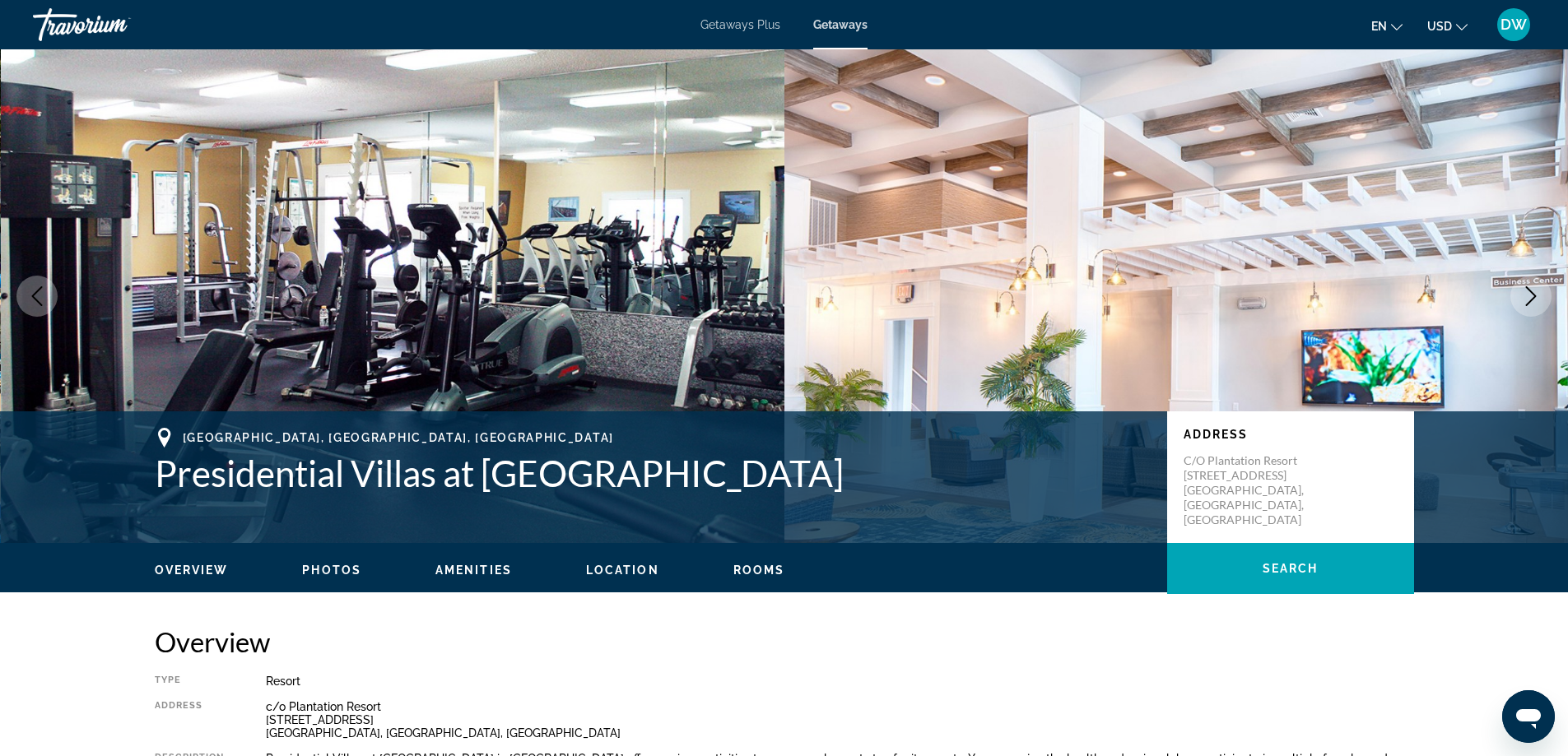
click at [1531, 298] on icon "Next image" at bounding box center [1531, 296] width 20 height 20
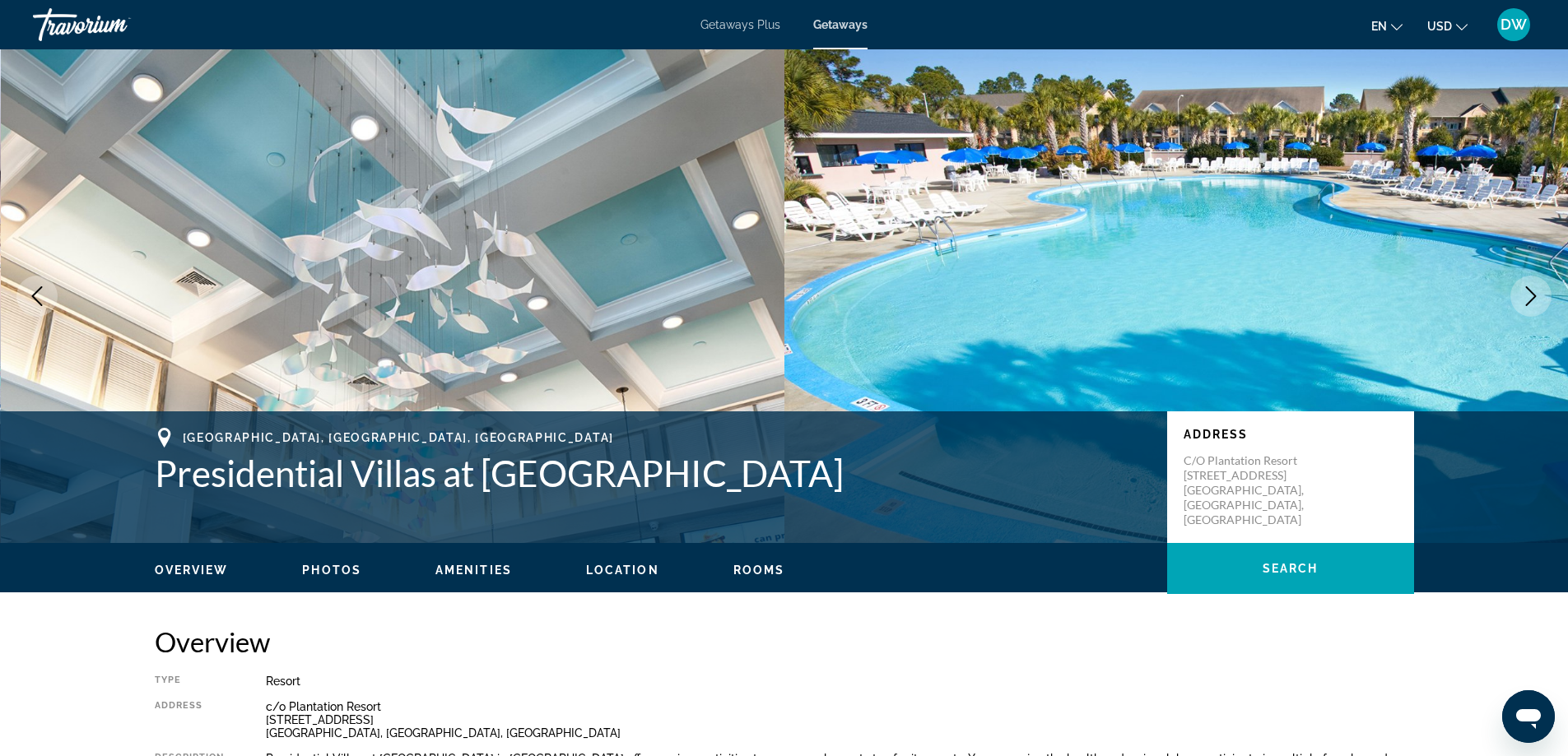
click at [1531, 298] on icon "Next image" at bounding box center [1531, 296] width 20 height 20
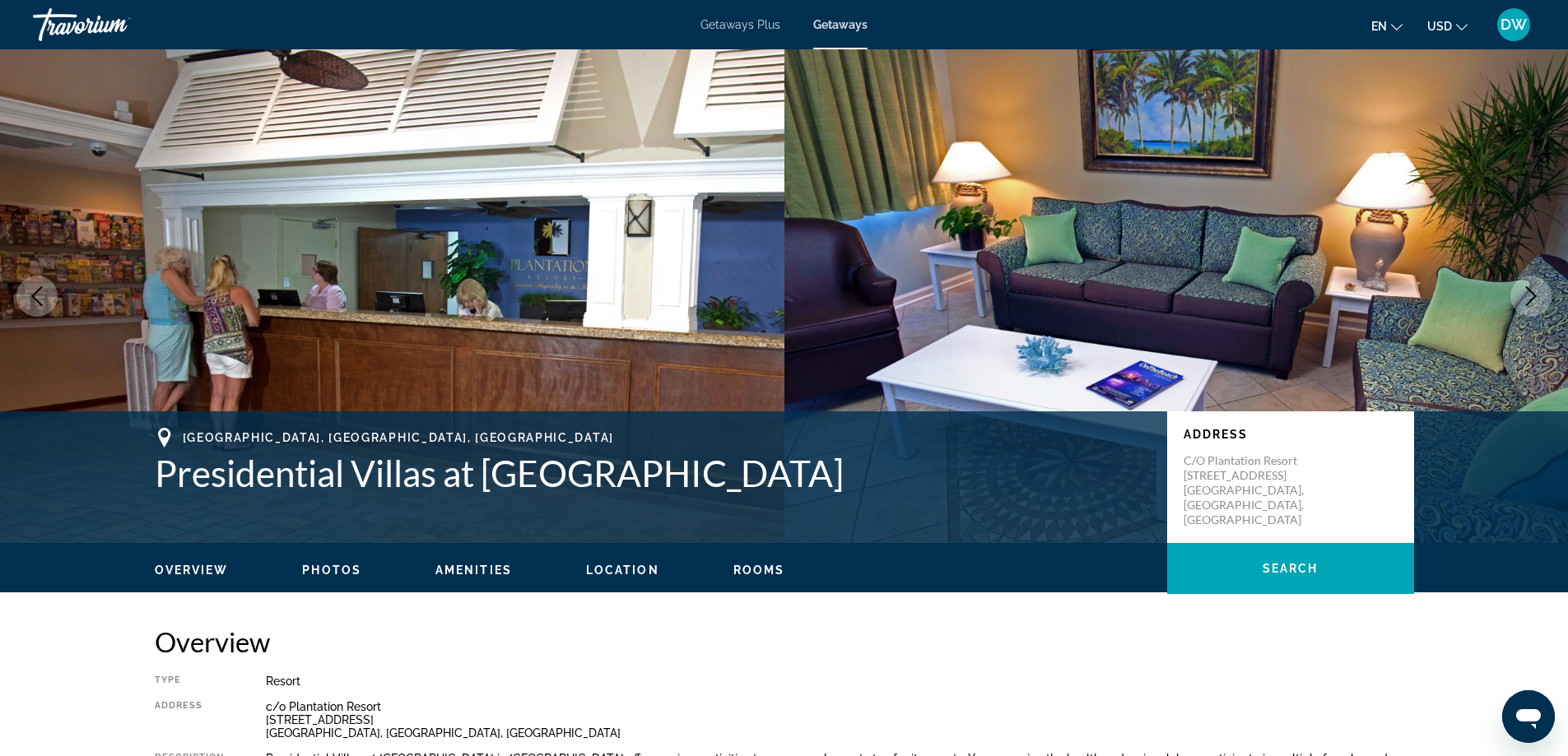
click at [1531, 298] on icon "Next image" at bounding box center [1531, 296] width 20 height 20
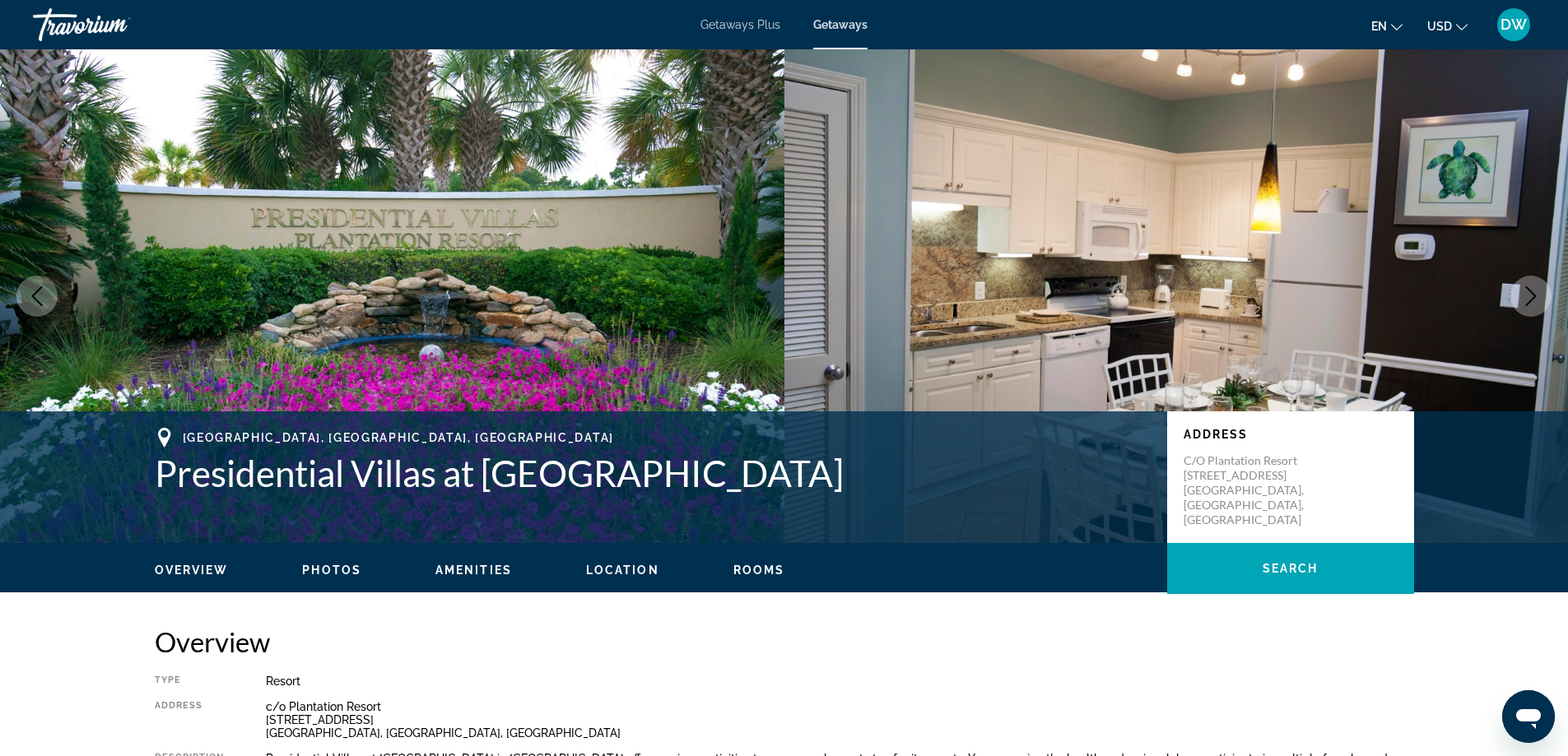
click at [1531, 298] on icon "Next image" at bounding box center [1531, 296] width 20 height 20
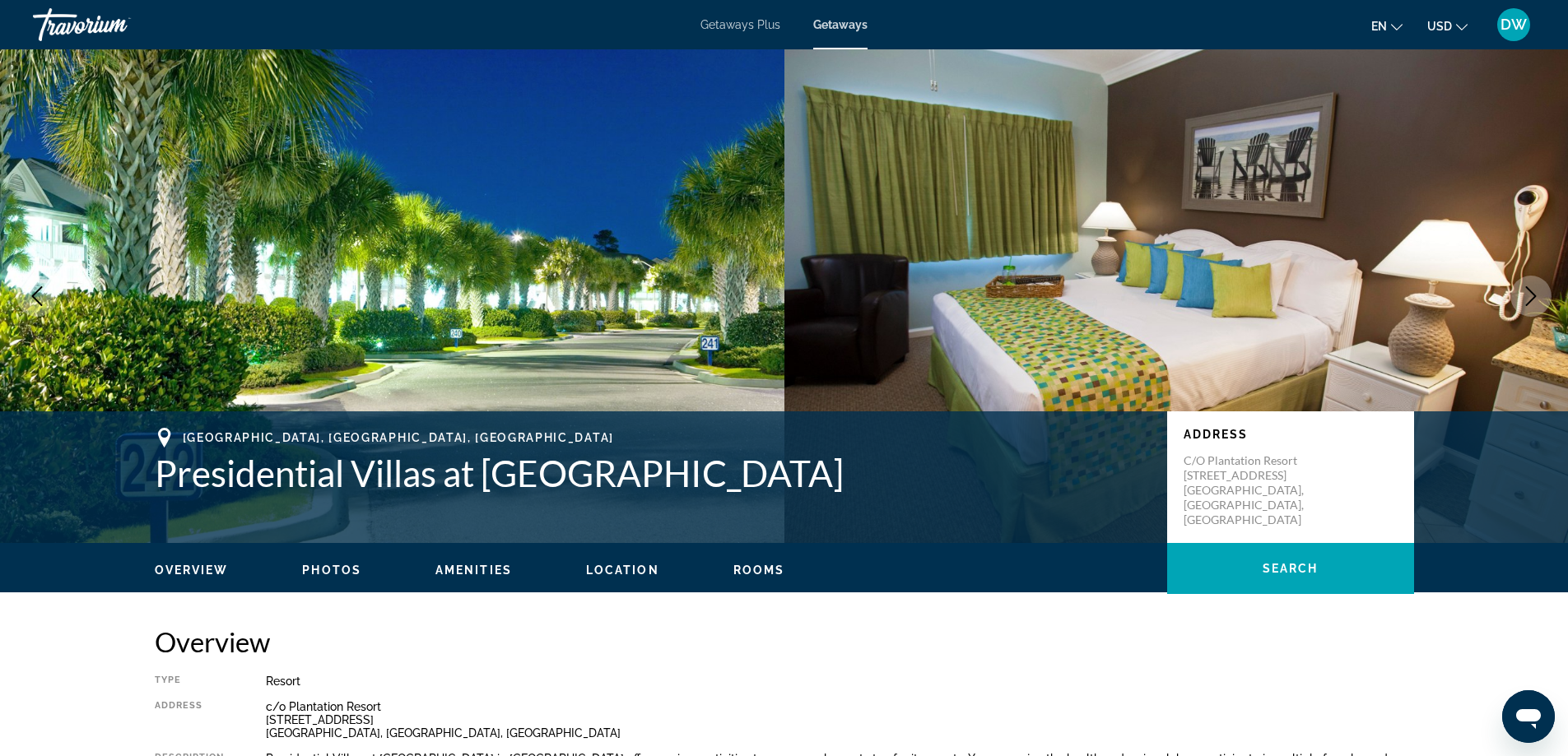
click at [1531, 298] on icon "Next image" at bounding box center [1531, 296] width 20 height 20
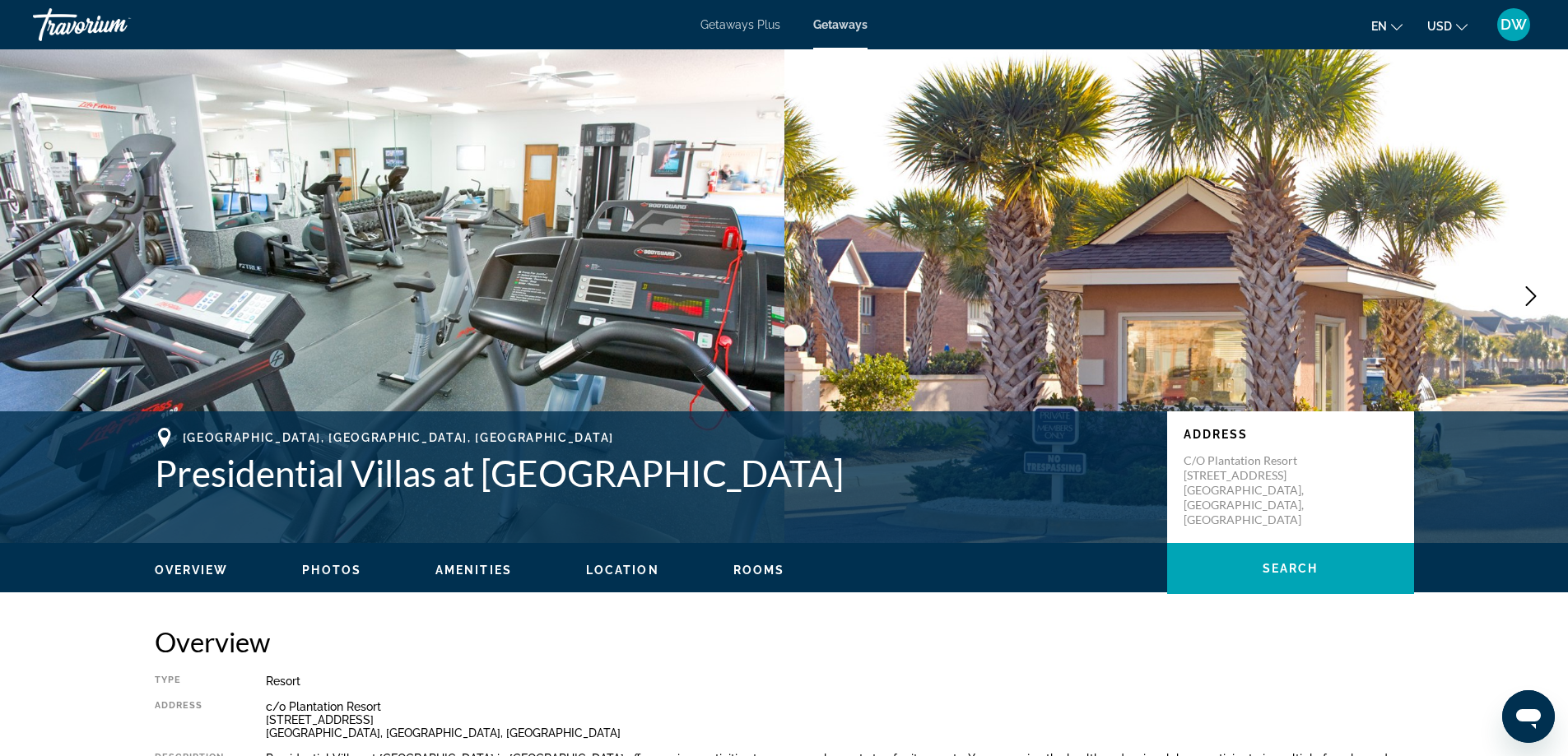
click at [1531, 298] on icon "Next image" at bounding box center [1531, 296] width 20 height 20
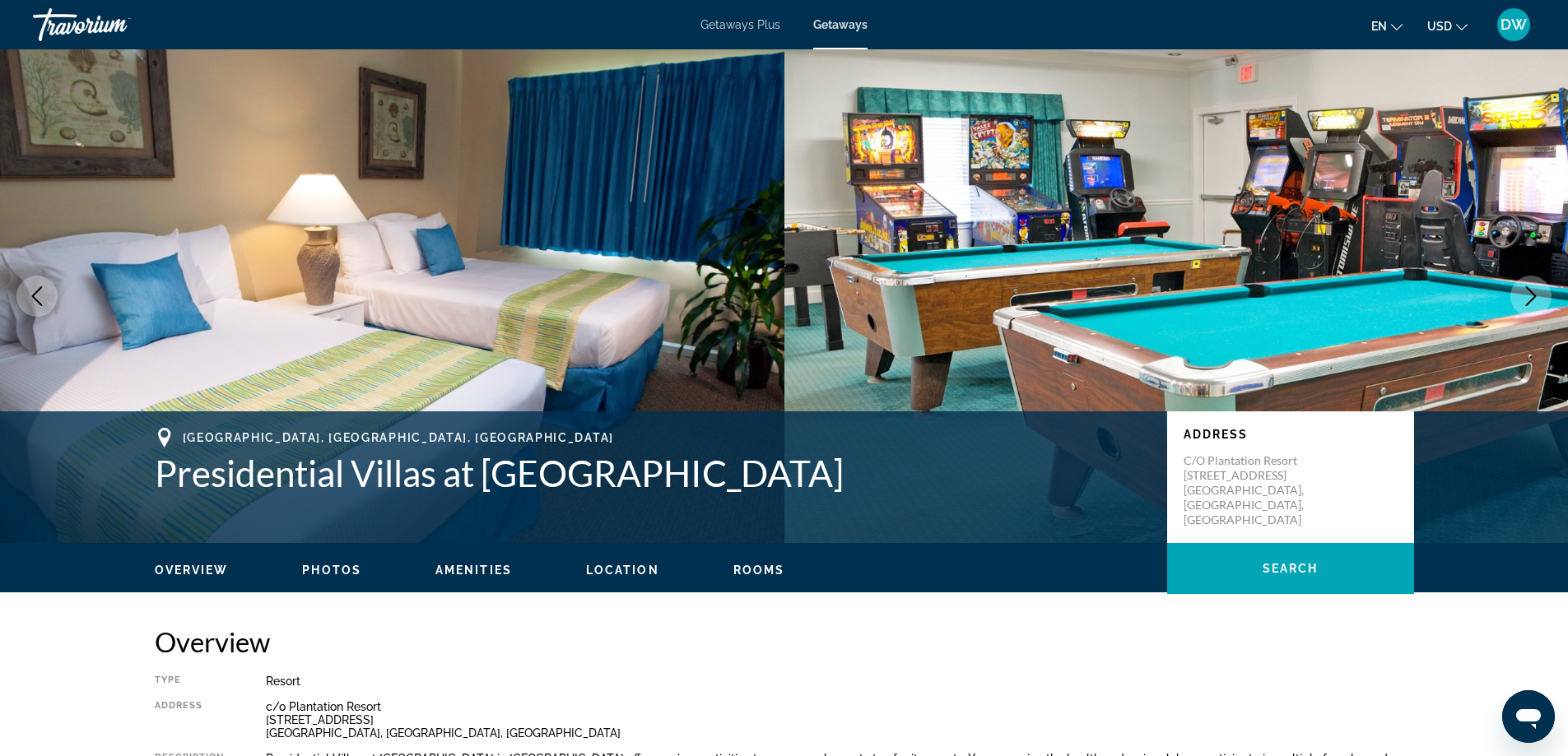
click at [1531, 298] on icon "Next image" at bounding box center [1531, 296] width 20 height 20
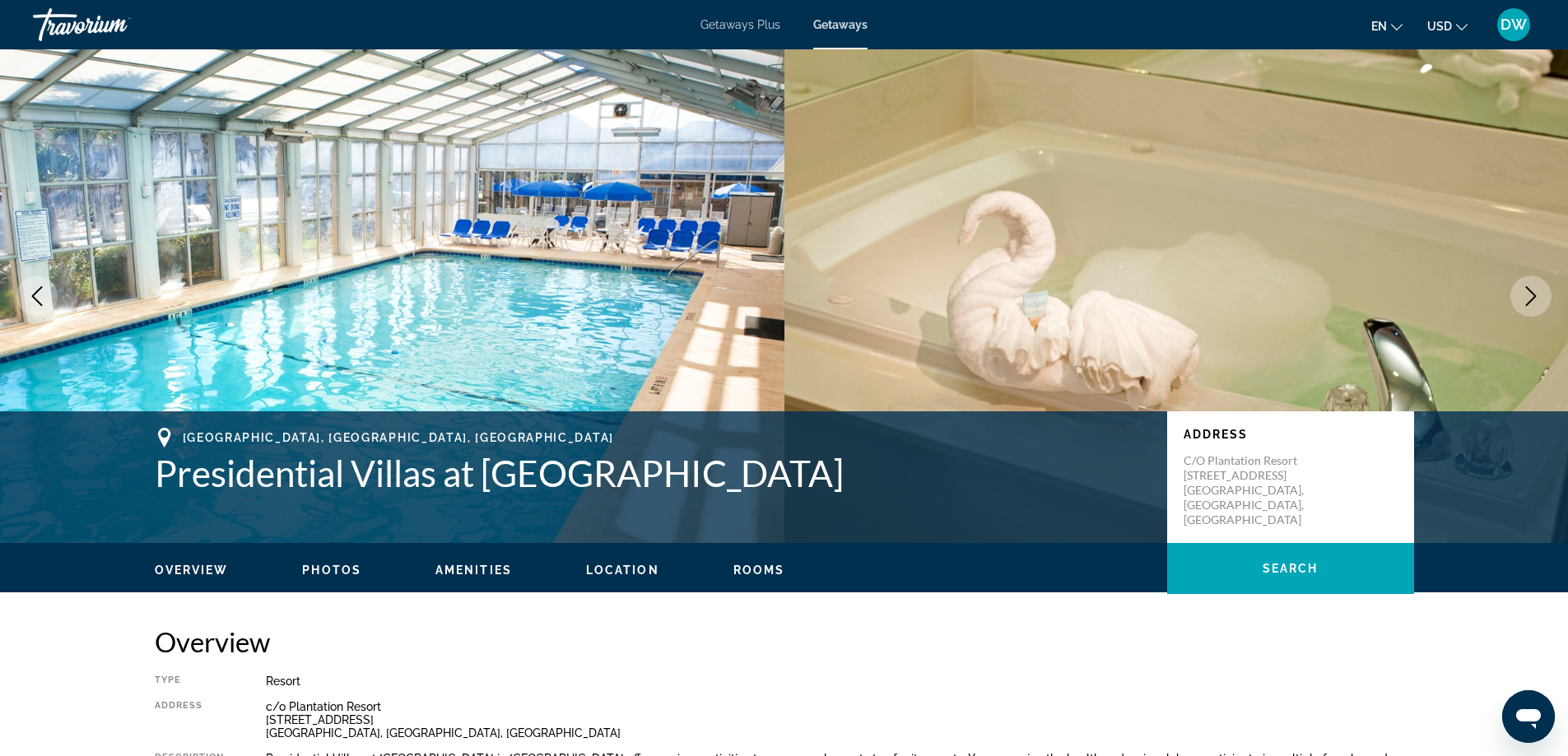
click at [1531, 298] on icon "Next image" at bounding box center [1531, 296] width 20 height 20
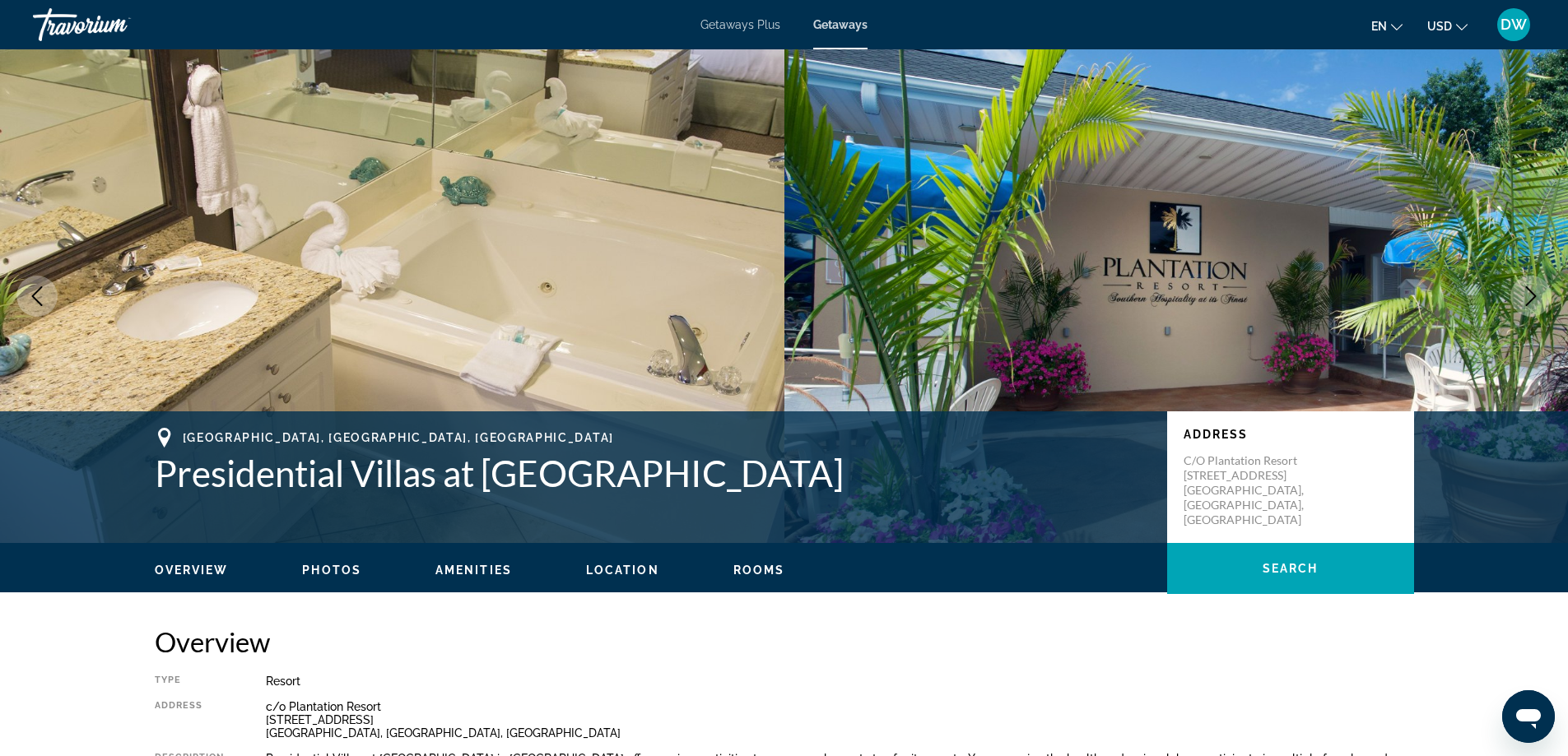
click at [611, 569] on span "Location" at bounding box center [623, 570] width 74 height 13
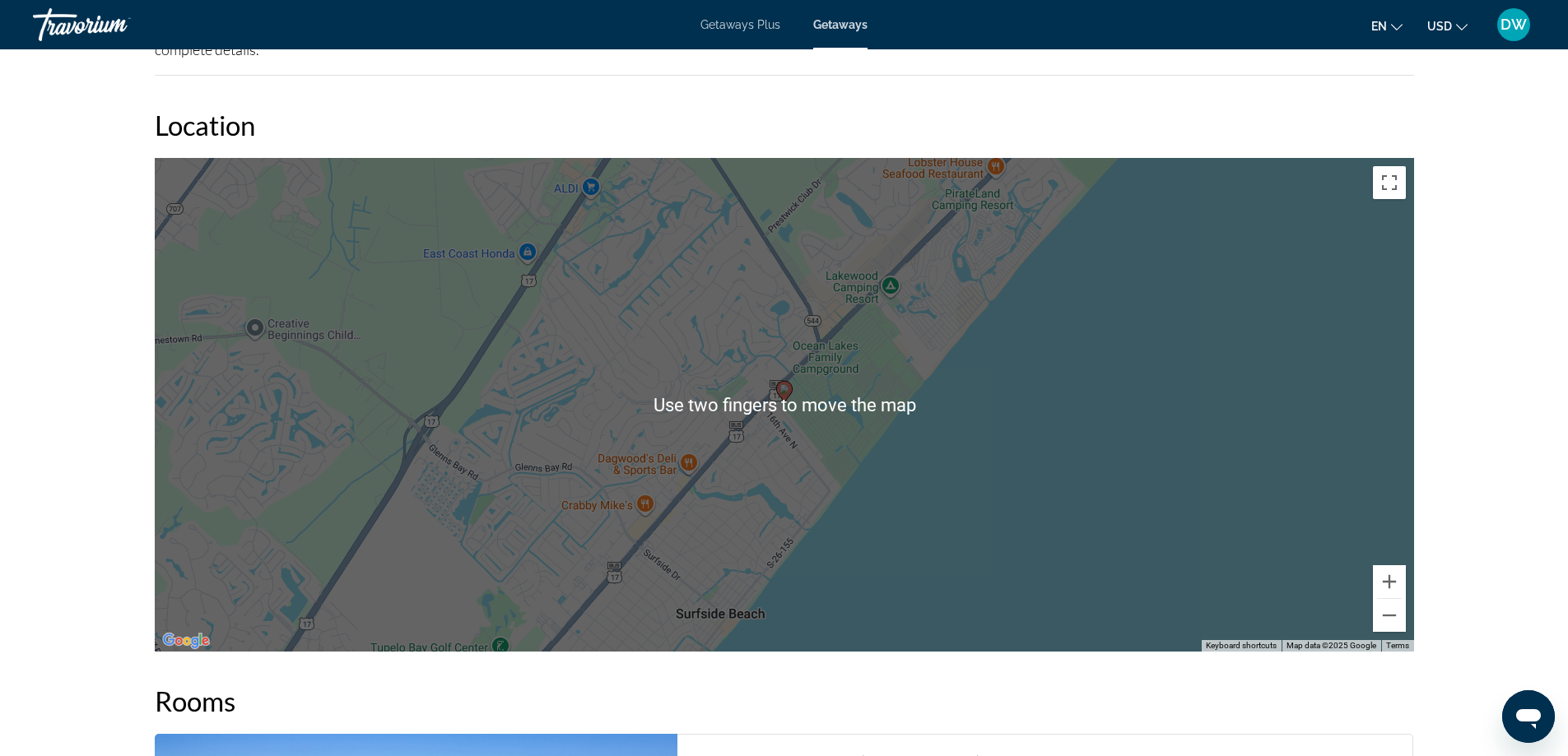
scroll to position [2526, 0]
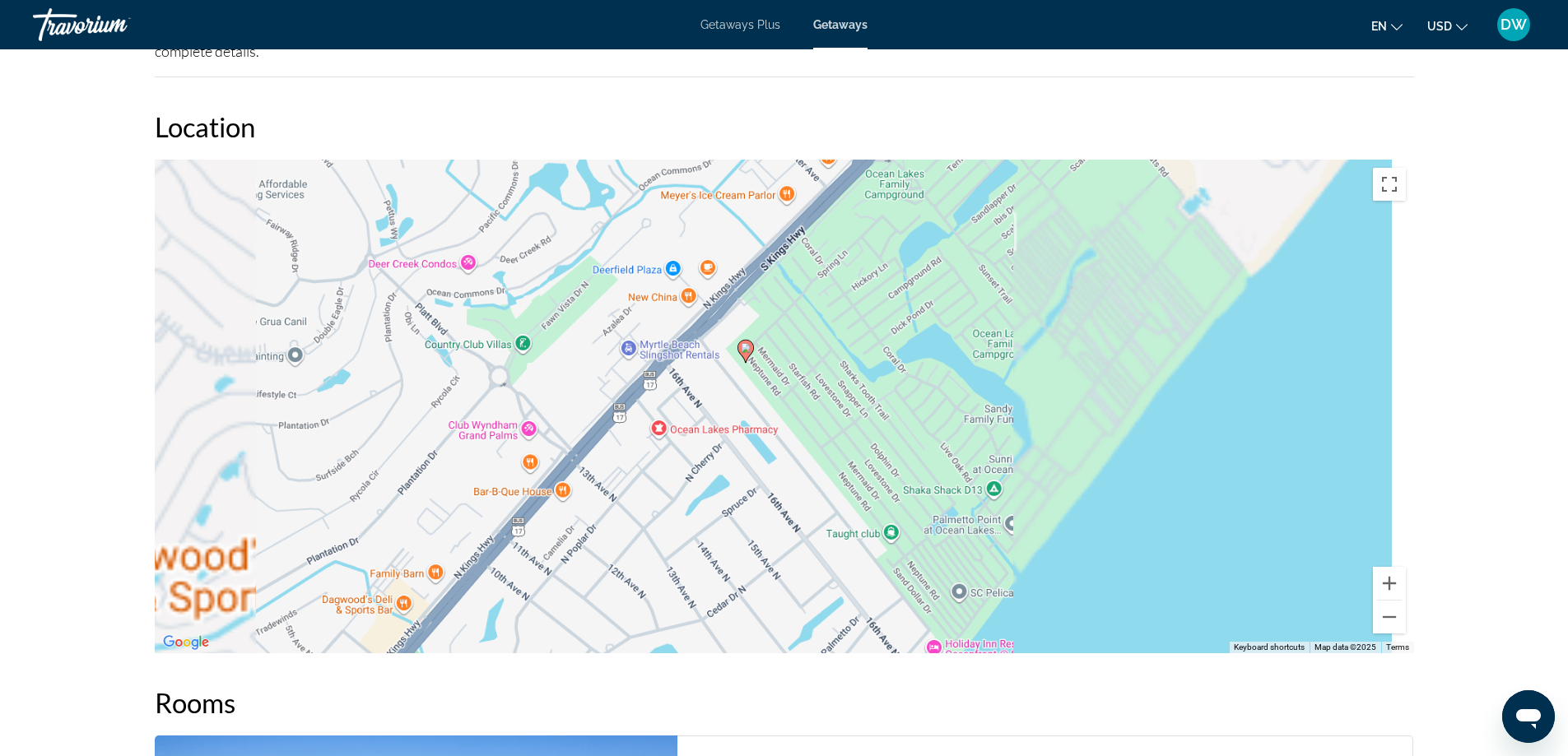
click at [790, 360] on div "To activate drag with keyboard, press Alt + Enter. Once in keyboard drag state,…" at bounding box center [785, 406] width 1259 height 494
click at [792, 329] on div "To activate drag with keyboard, press Alt + Enter. Once in keyboard drag state,…" at bounding box center [785, 406] width 1259 height 494
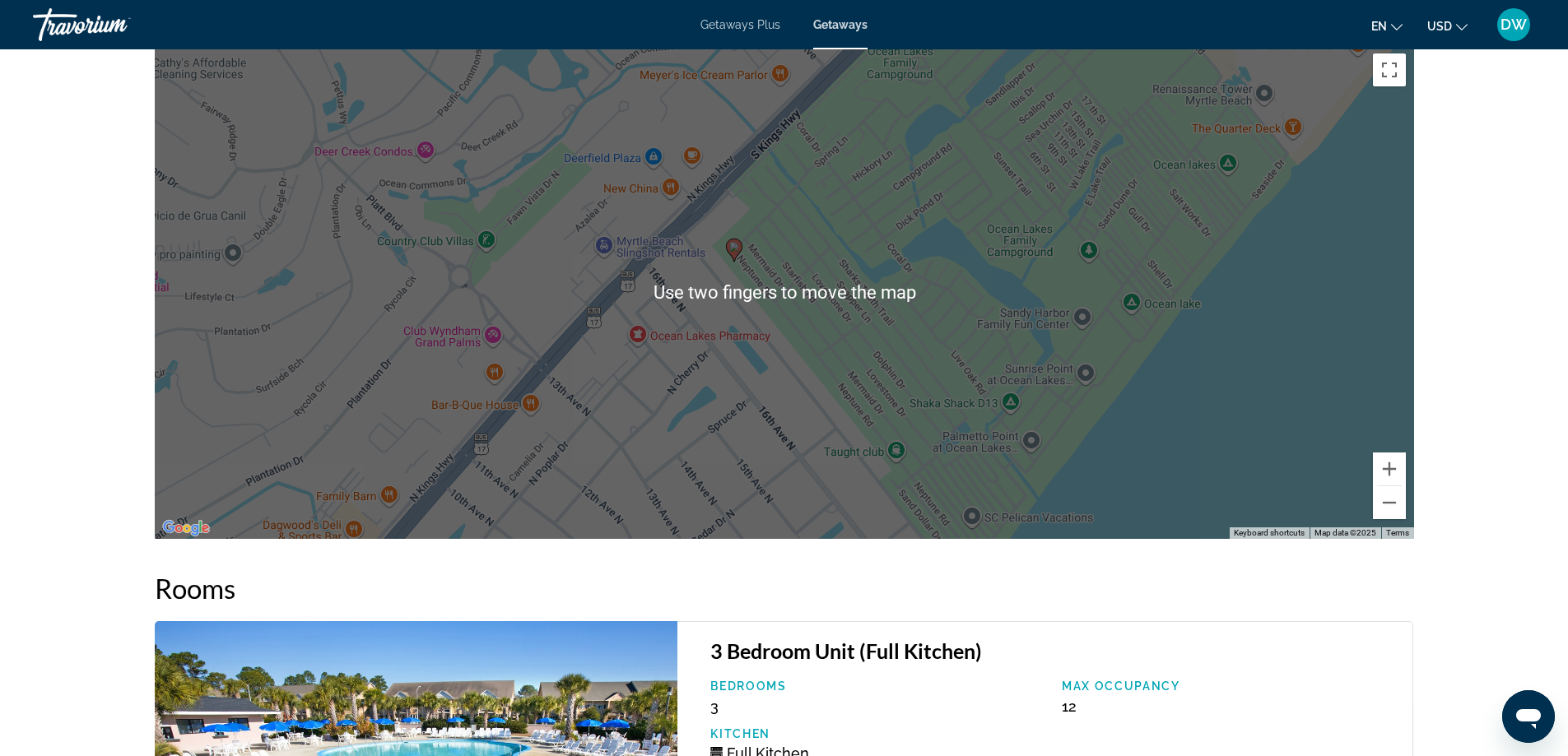
scroll to position [2642, 0]
click at [1248, 355] on div "To activate drag with keyboard, press Alt + Enter. Once in keyboard drag state,…" at bounding box center [785, 291] width 1259 height 494
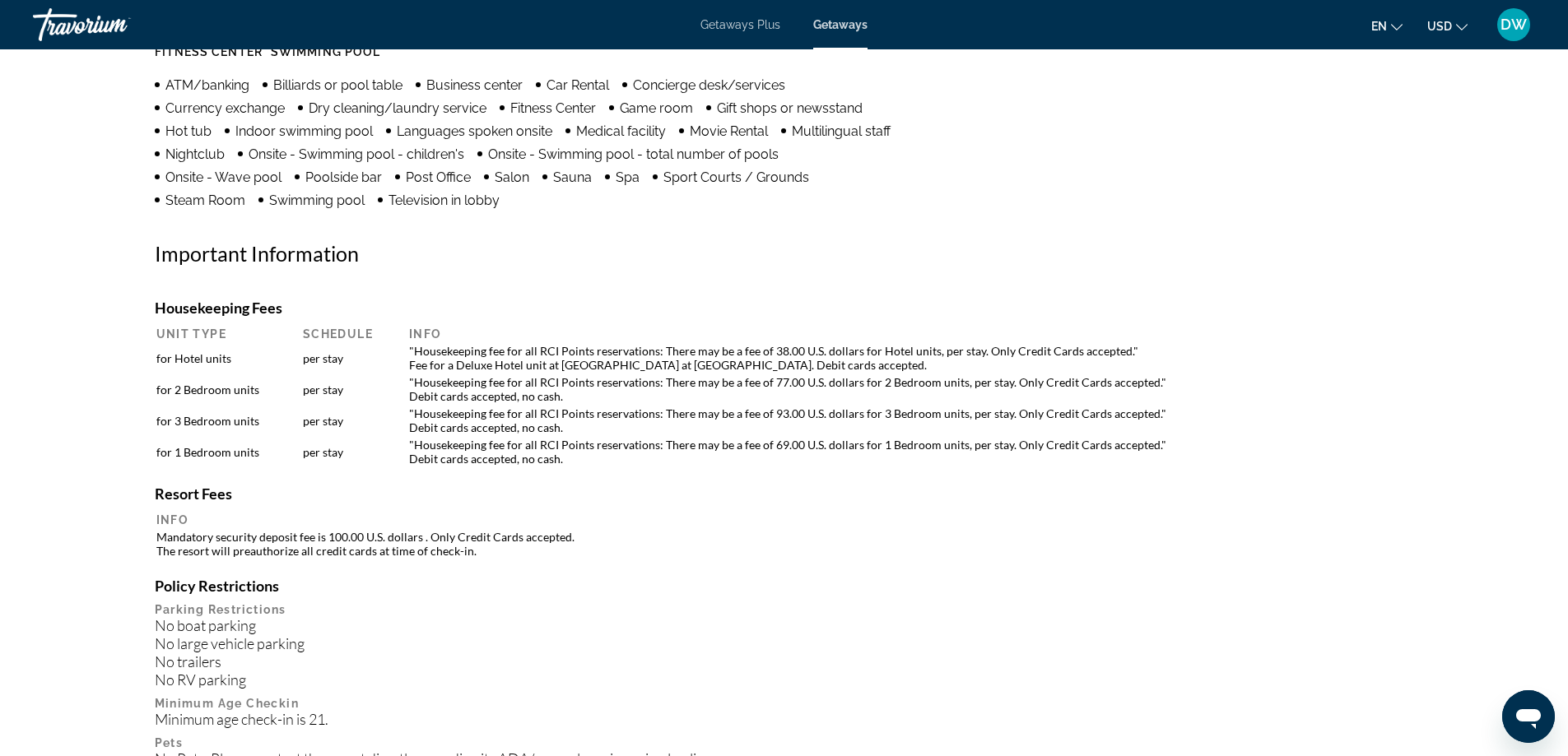
scroll to position [1438, 0]
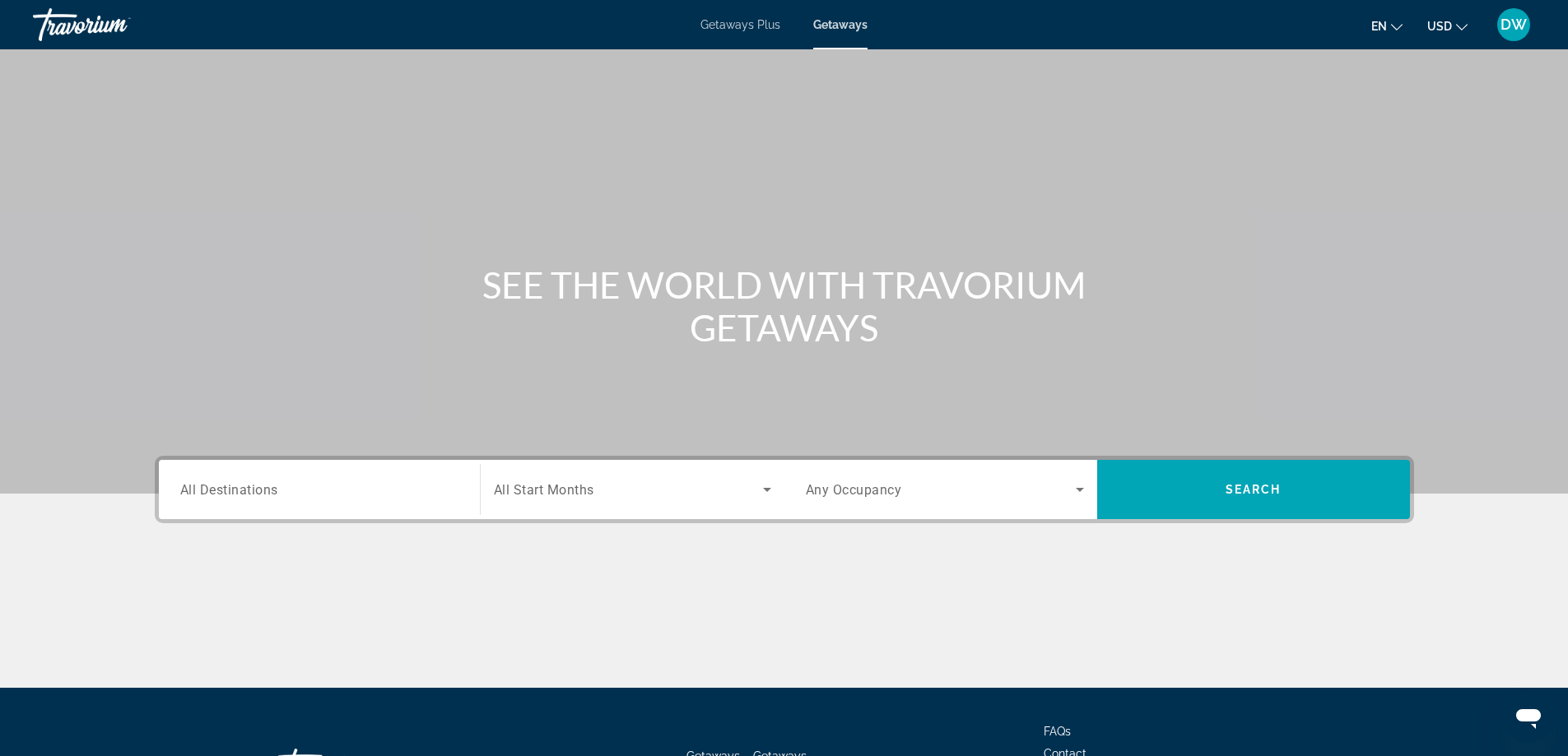
click at [433, 492] on input "Destination All Destinations" at bounding box center [319, 491] width 278 height 20
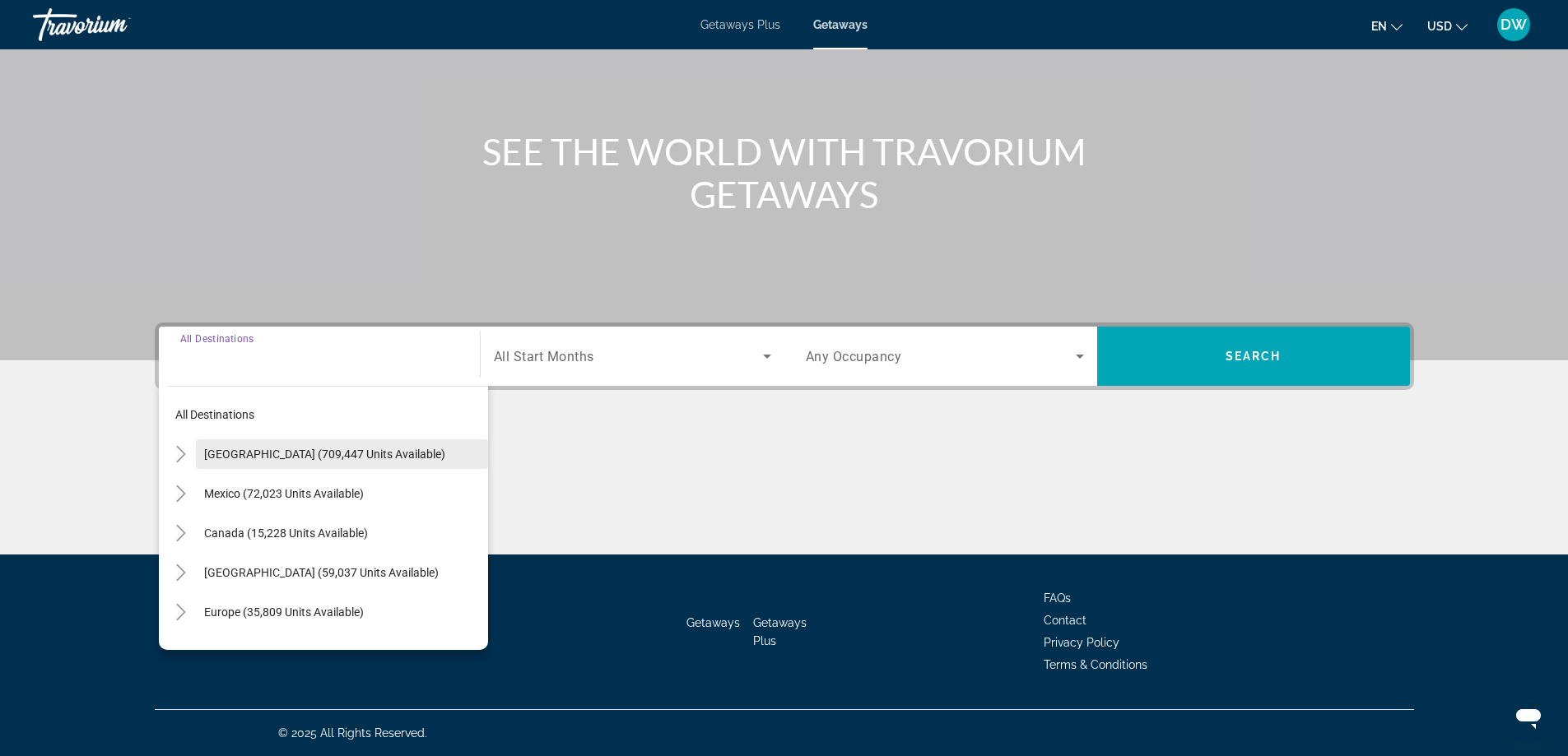
click at [301, 455] on span "[GEOGRAPHIC_DATA] (709,447 units available)" at bounding box center [325, 454] width 241 height 13
type input "**********"
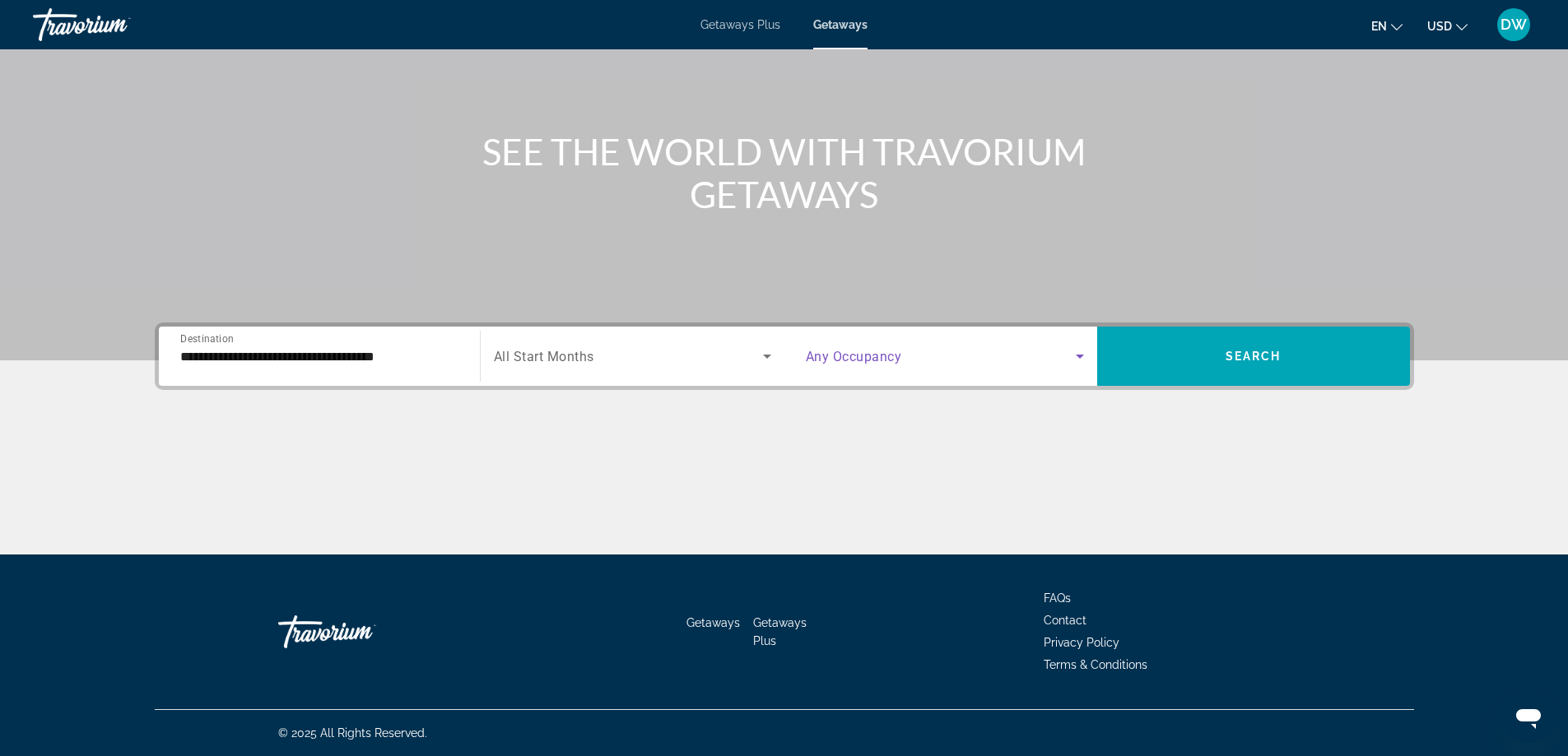
click at [1079, 355] on icon "Search widget" at bounding box center [1079, 357] width 8 height 4
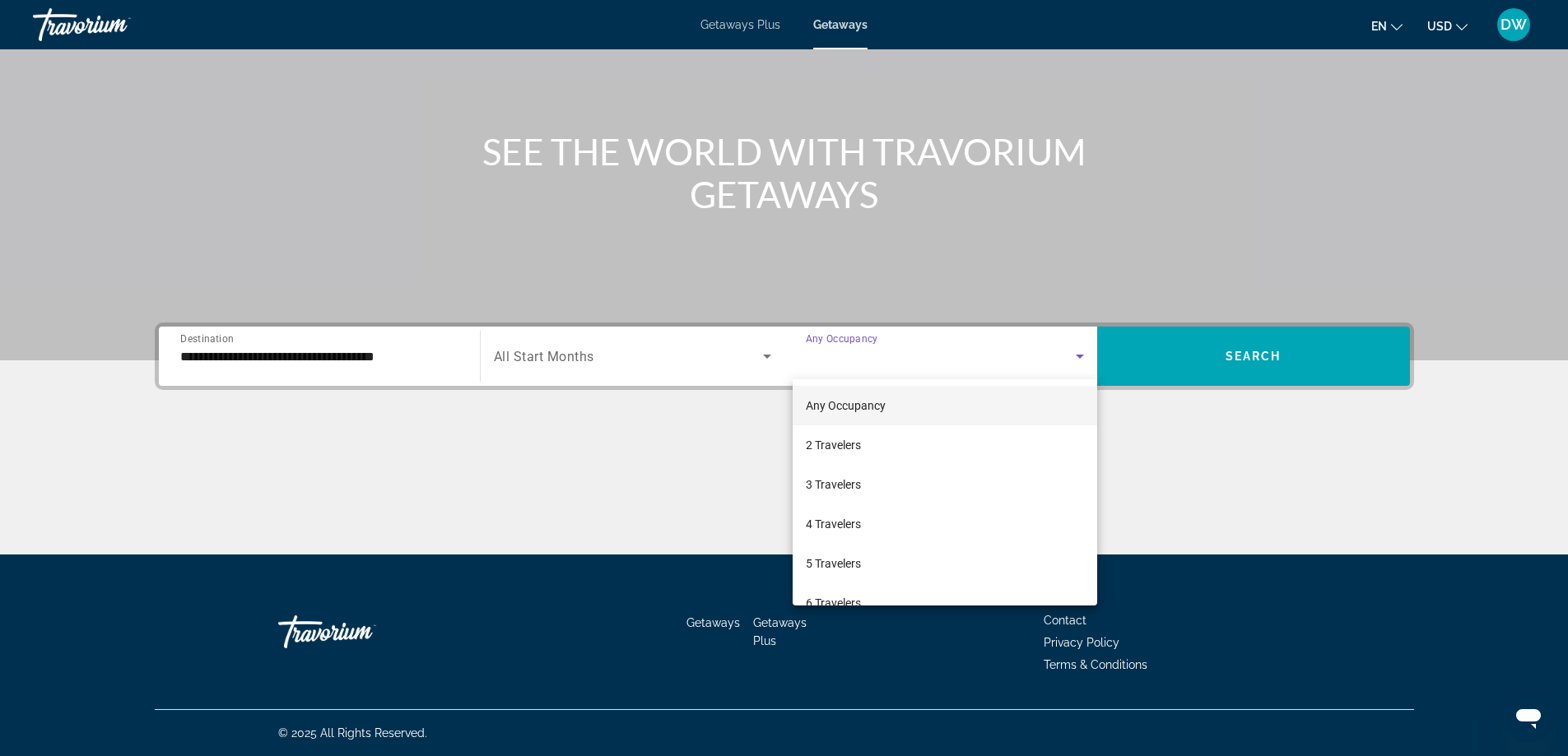
scroll to position [182, 0]
click at [932, 580] on mat-option "10 Travelers" at bounding box center [945, 579] width 305 height 39
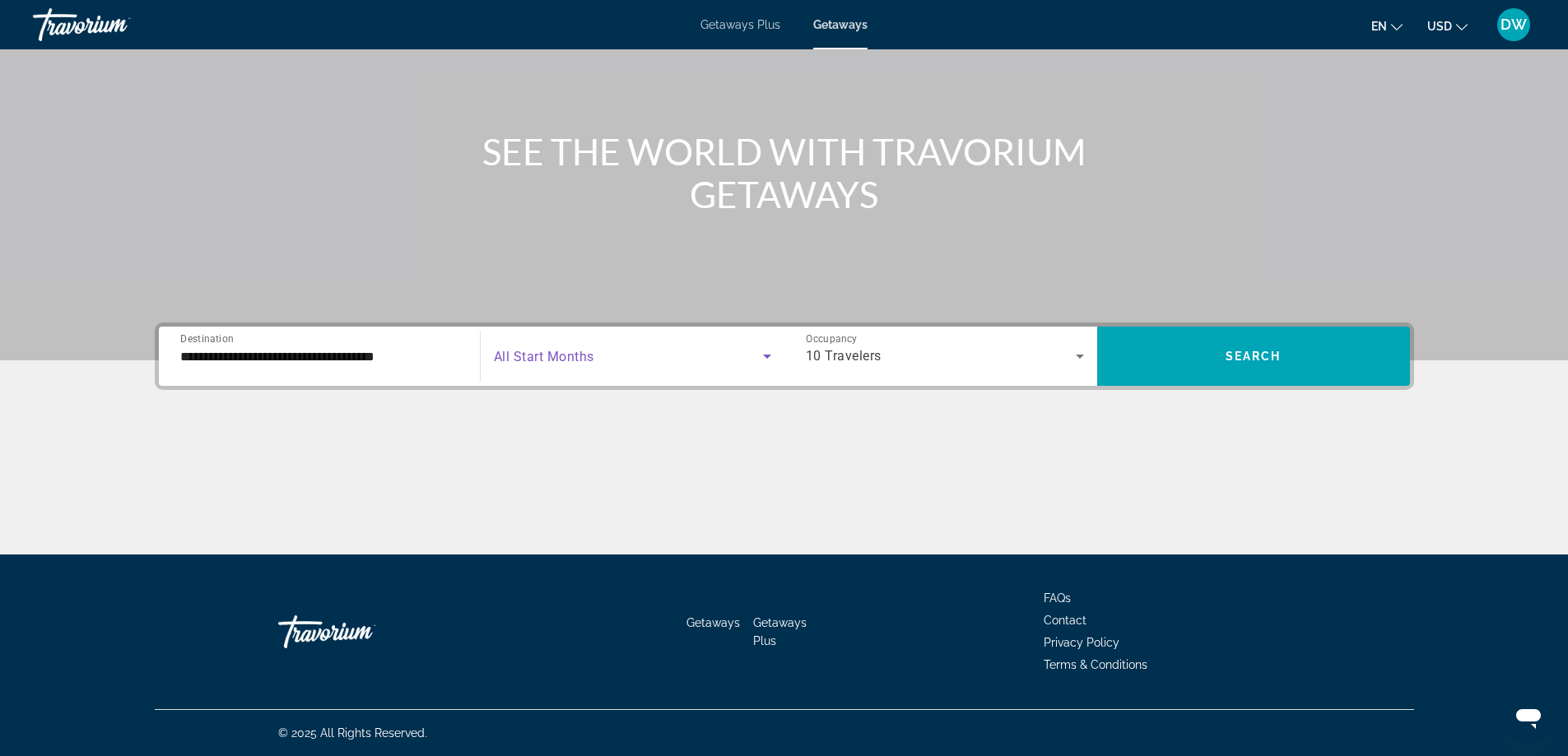
click at [771, 358] on icon "Search widget" at bounding box center [767, 356] width 20 height 20
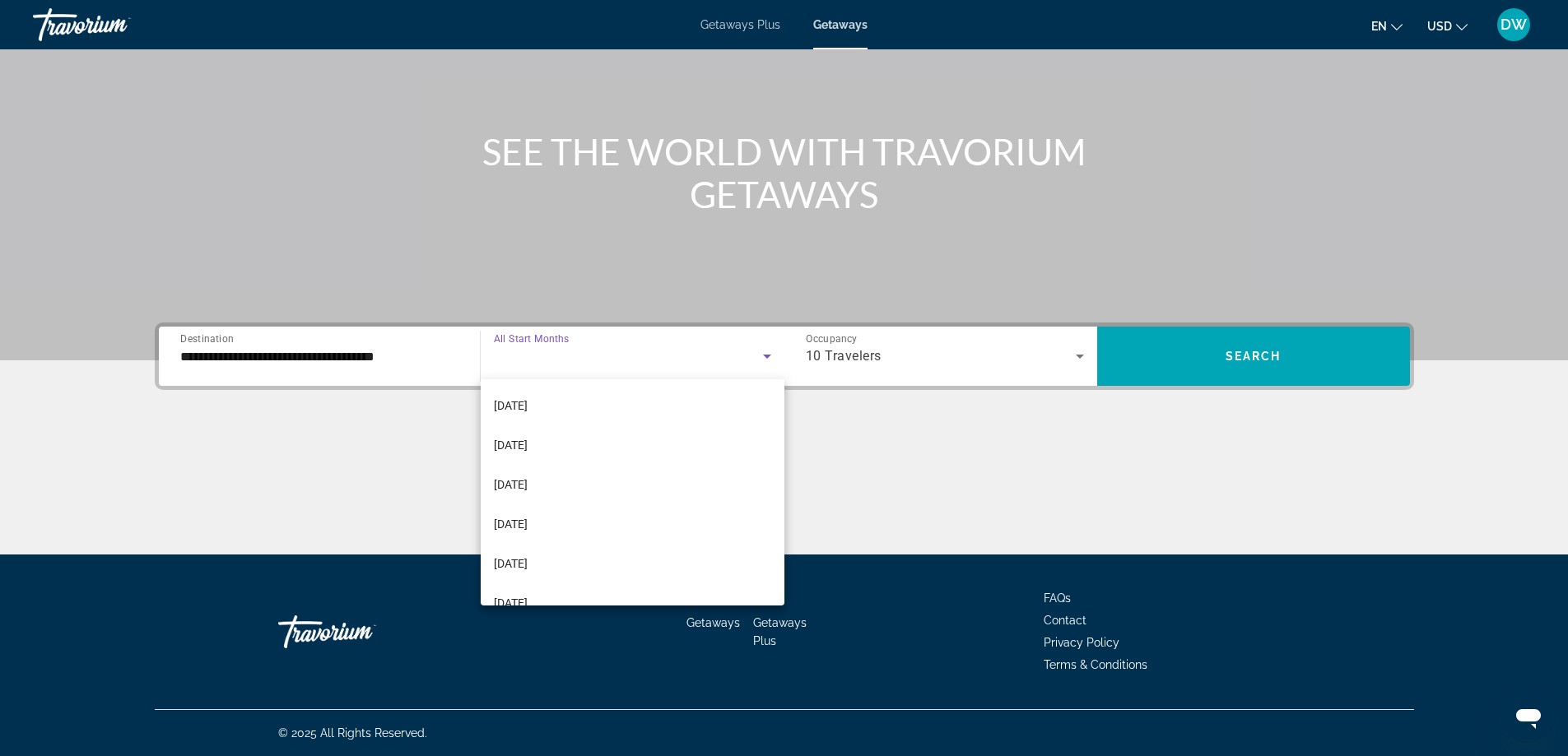
scroll to position [329, 0]
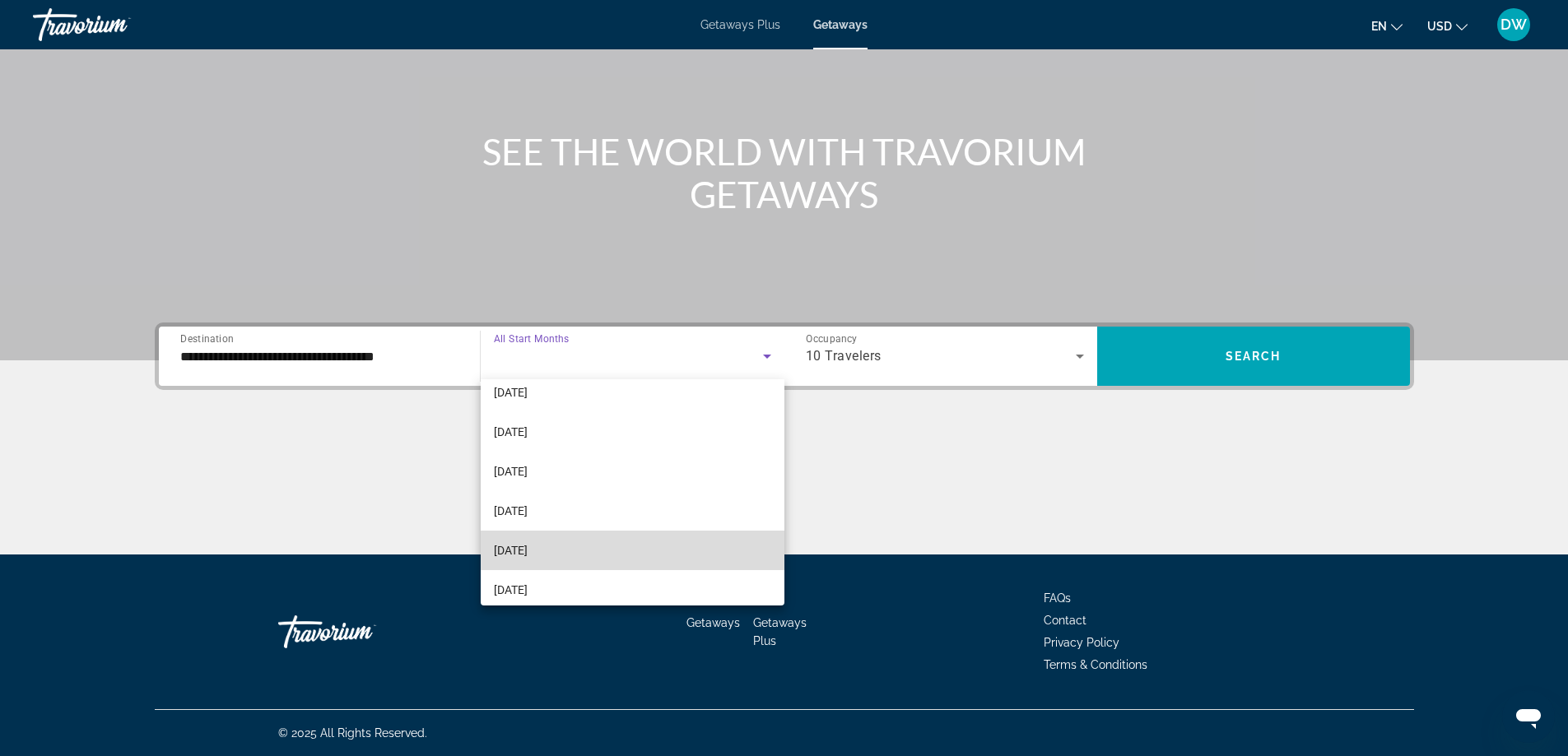
click at [647, 561] on mat-option "[DATE]" at bounding box center [632, 551] width 304 height 39
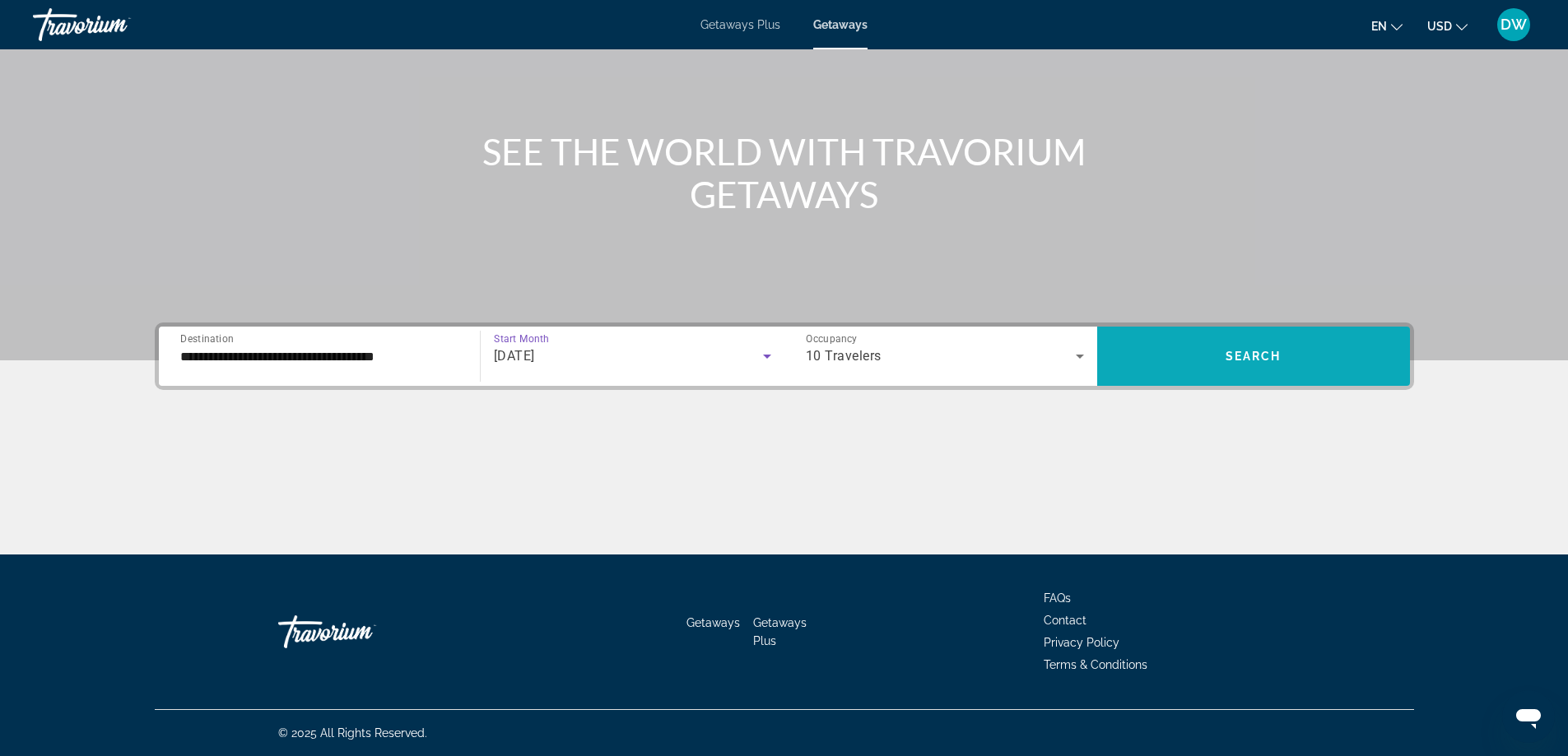
click at [1248, 344] on span "Search widget" at bounding box center [1253, 356] width 313 height 39
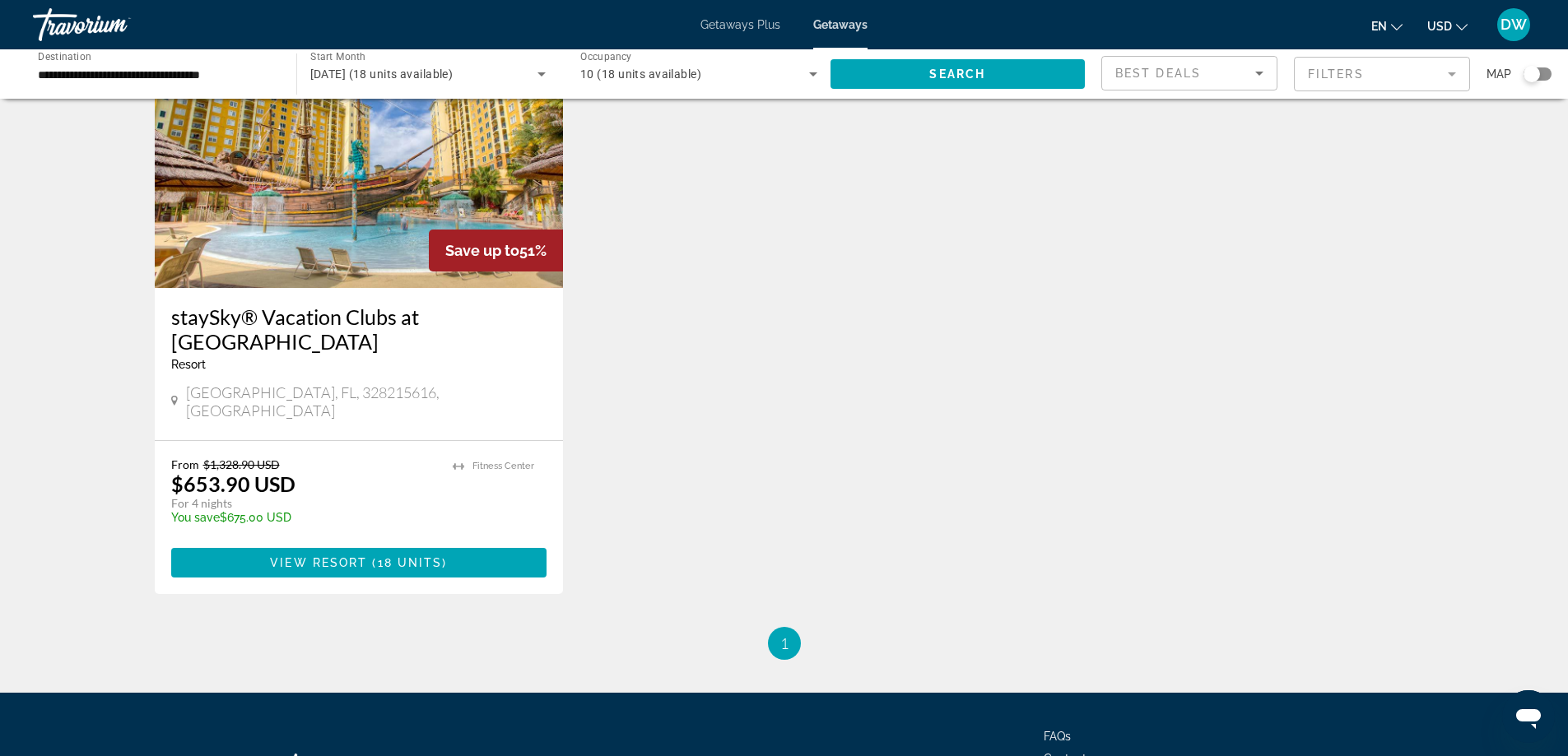
scroll to position [136, 0]
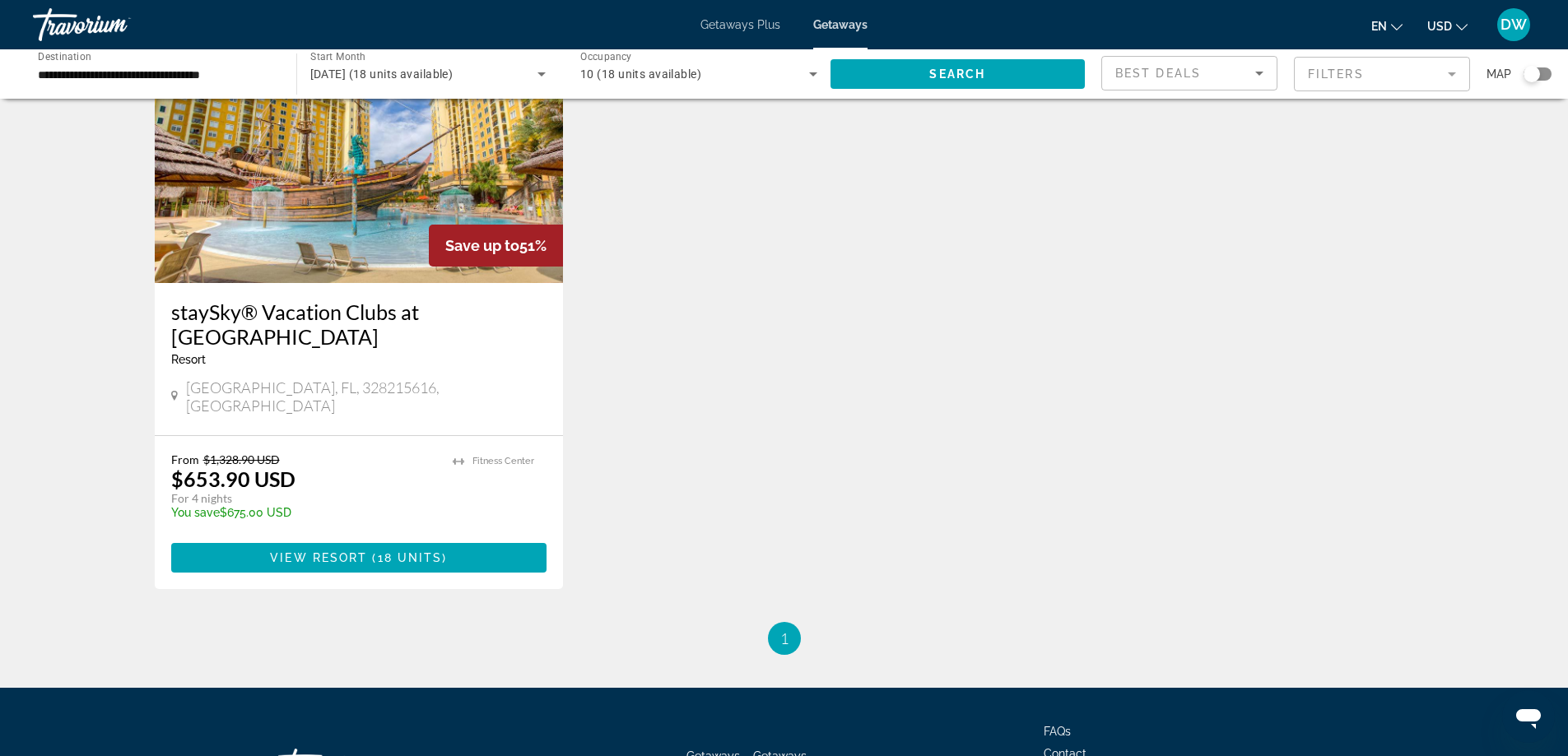
click at [1456, 76] on mat-form-field "Filters" at bounding box center [1382, 74] width 176 height 35
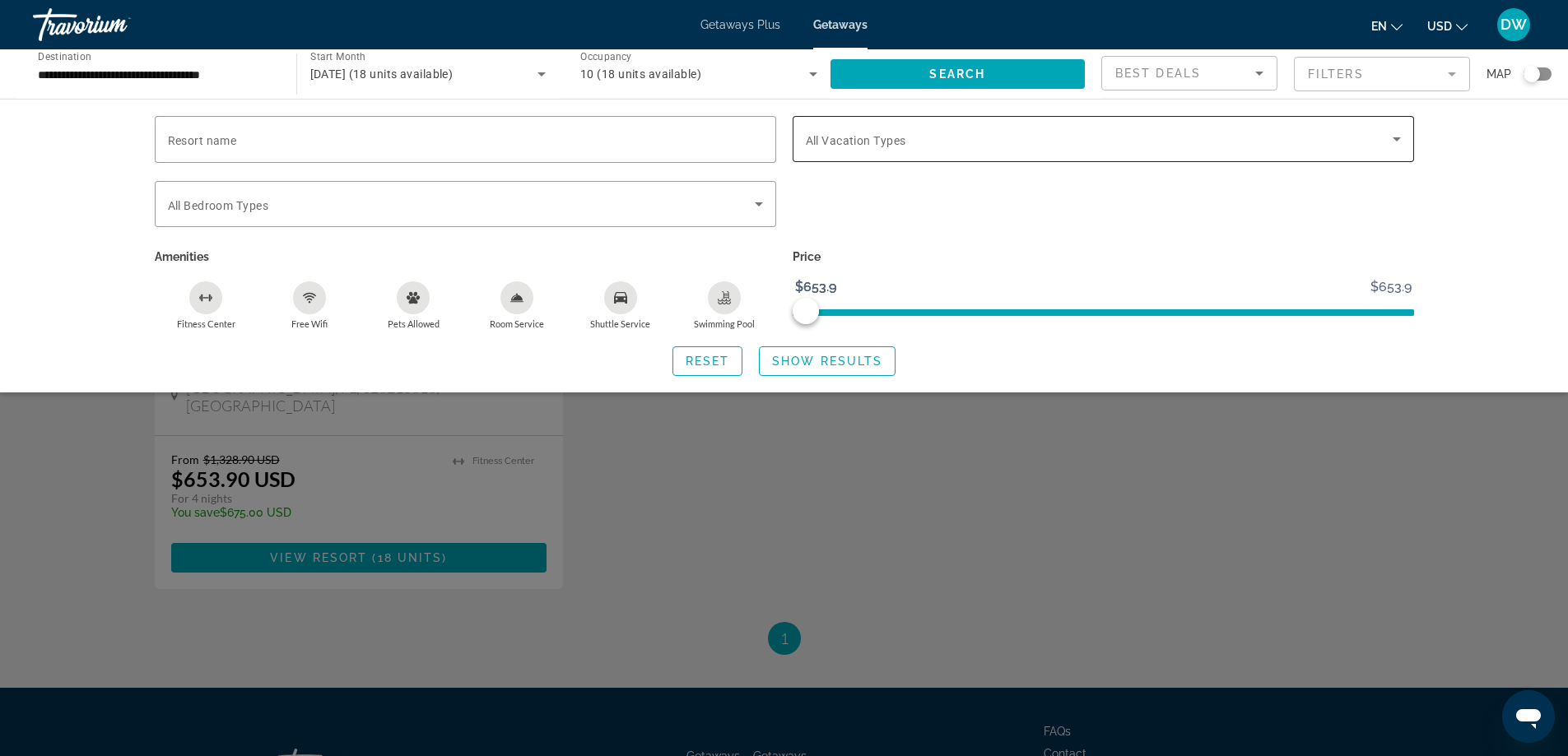
click at [1404, 135] on icon "Search widget" at bounding box center [1397, 139] width 20 height 20
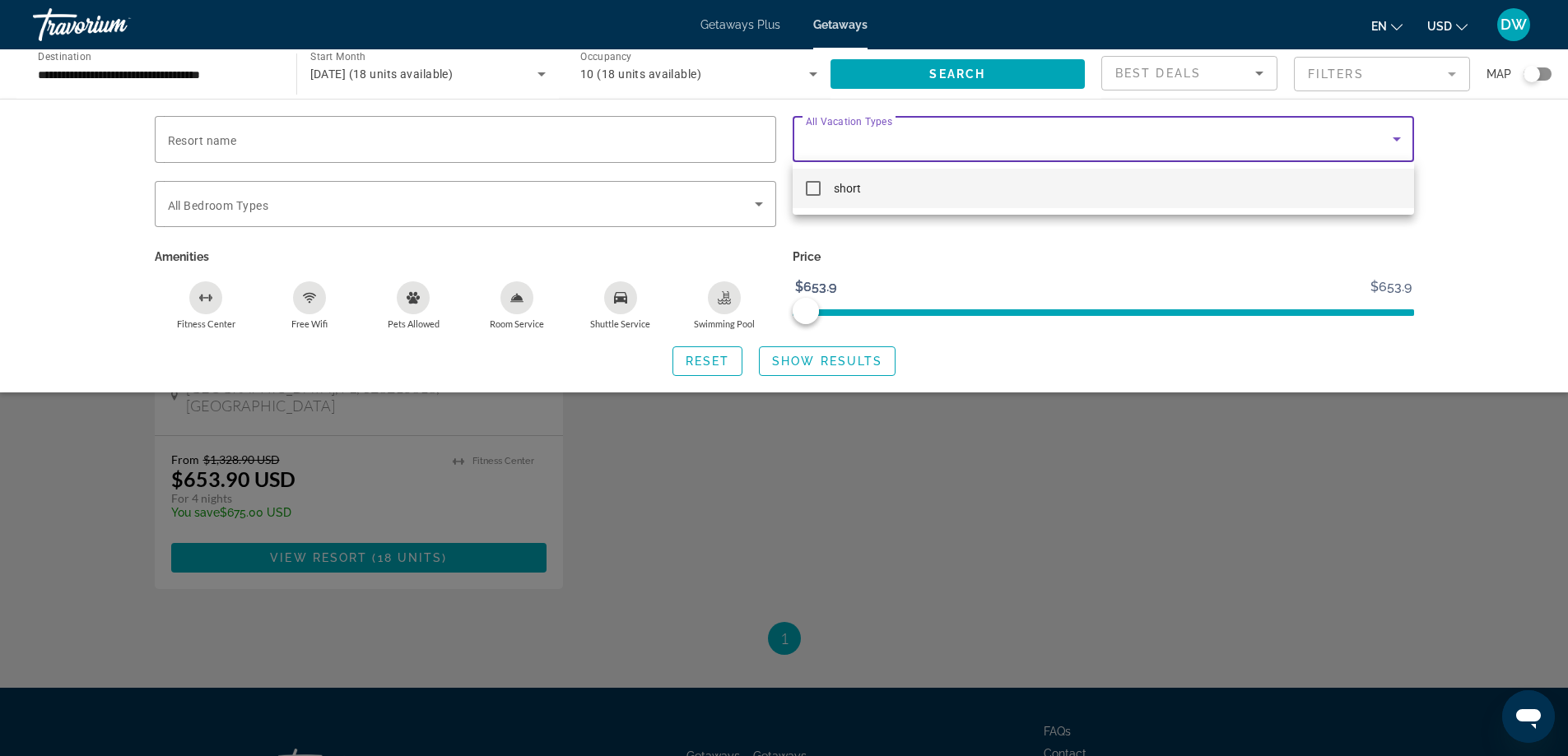
click at [1461, 125] on div at bounding box center [784, 378] width 1568 height 756
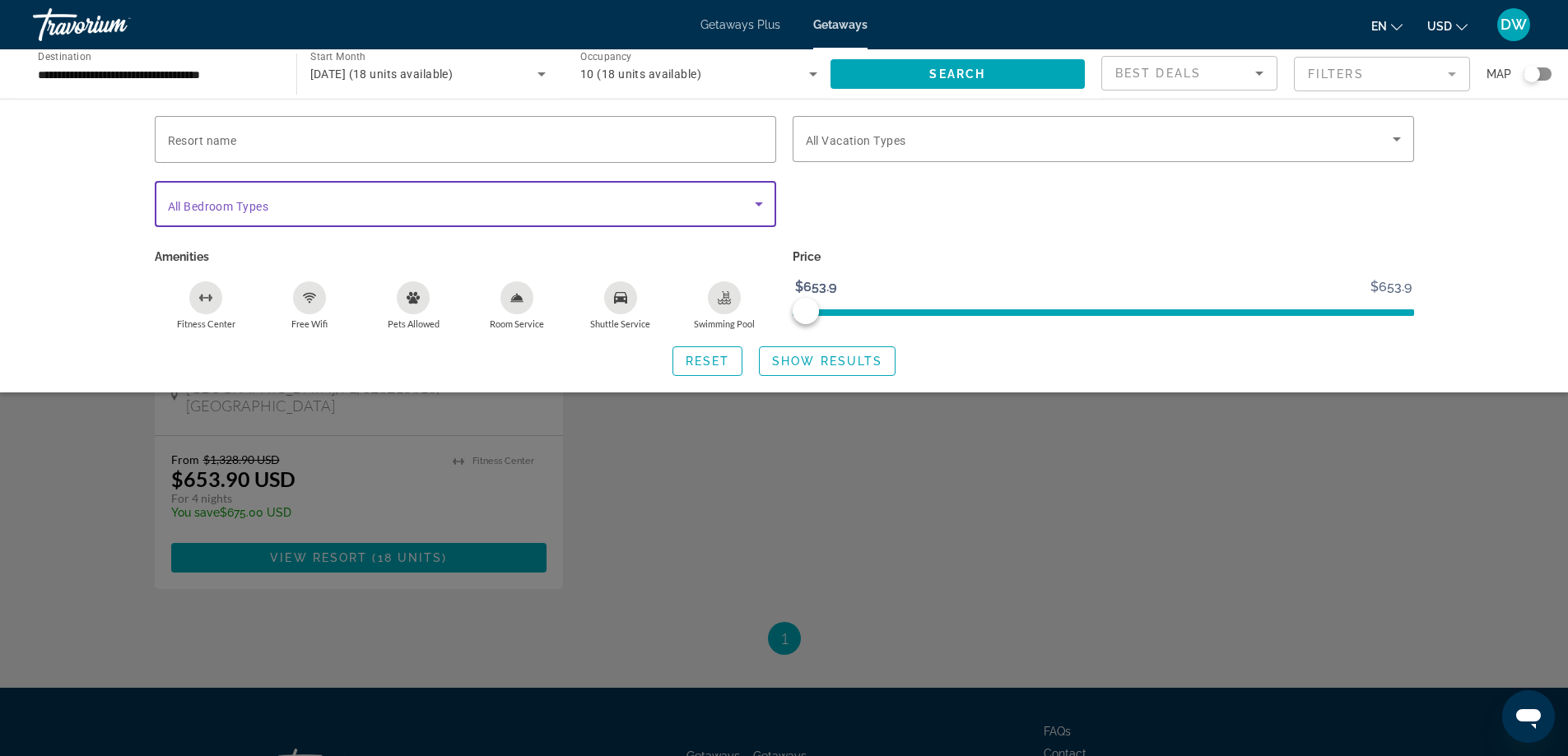
click at [760, 205] on icon "Search widget" at bounding box center [759, 204] width 20 height 20
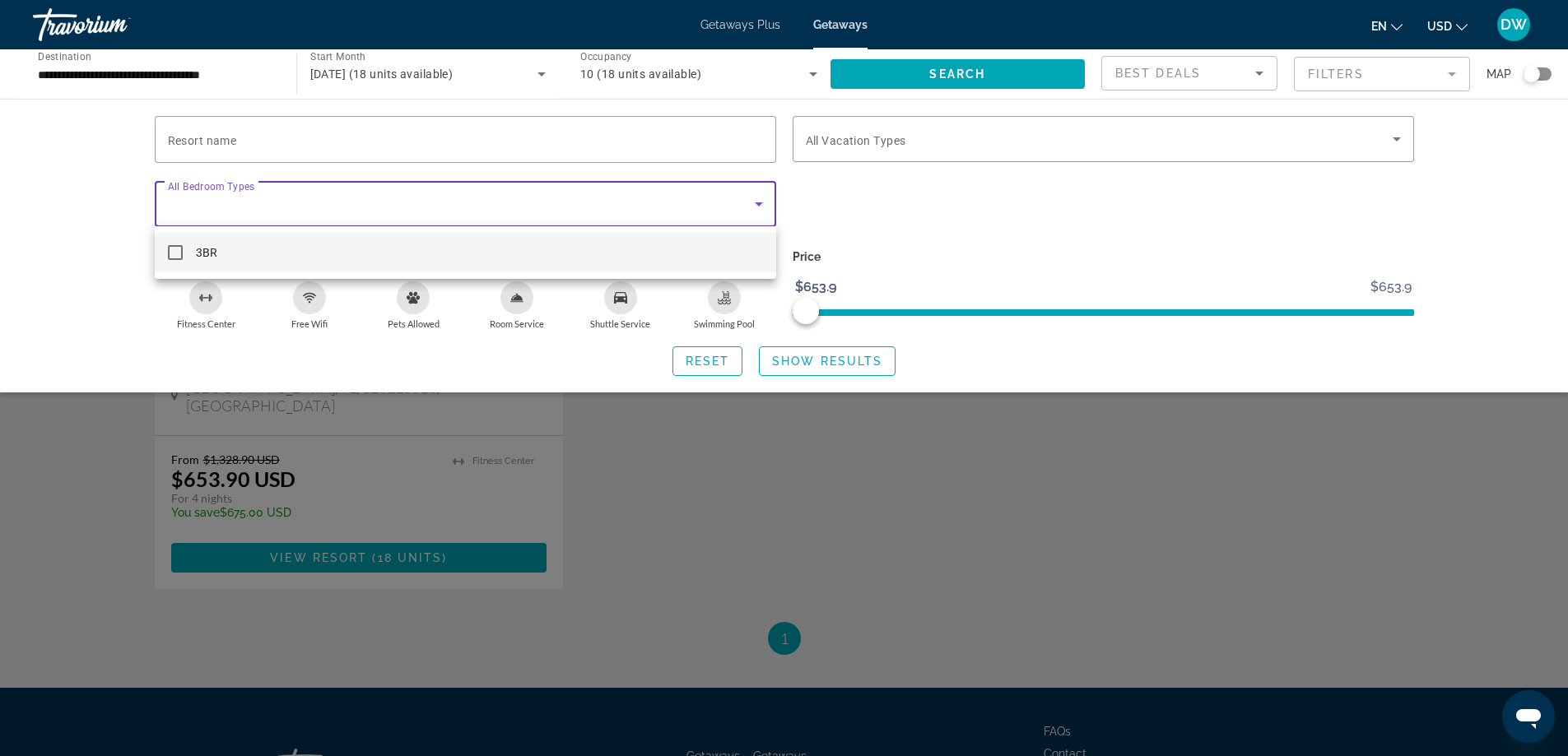
click at [760, 205] on div at bounding box center [784, 378] width 1568 height 756
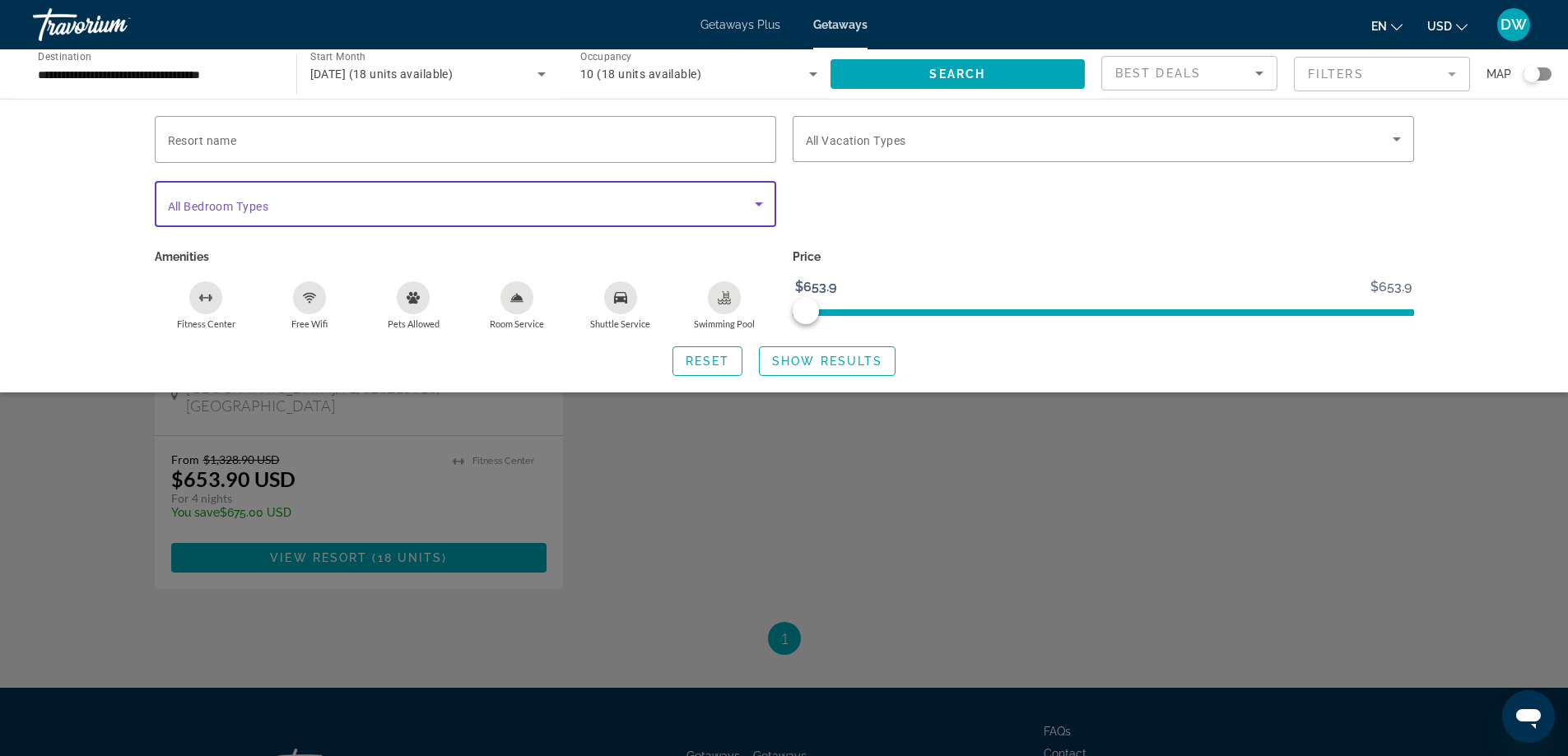
click at [760, 205] on icon "Search widget" at bounding box center [759, 204] width 20 height 20
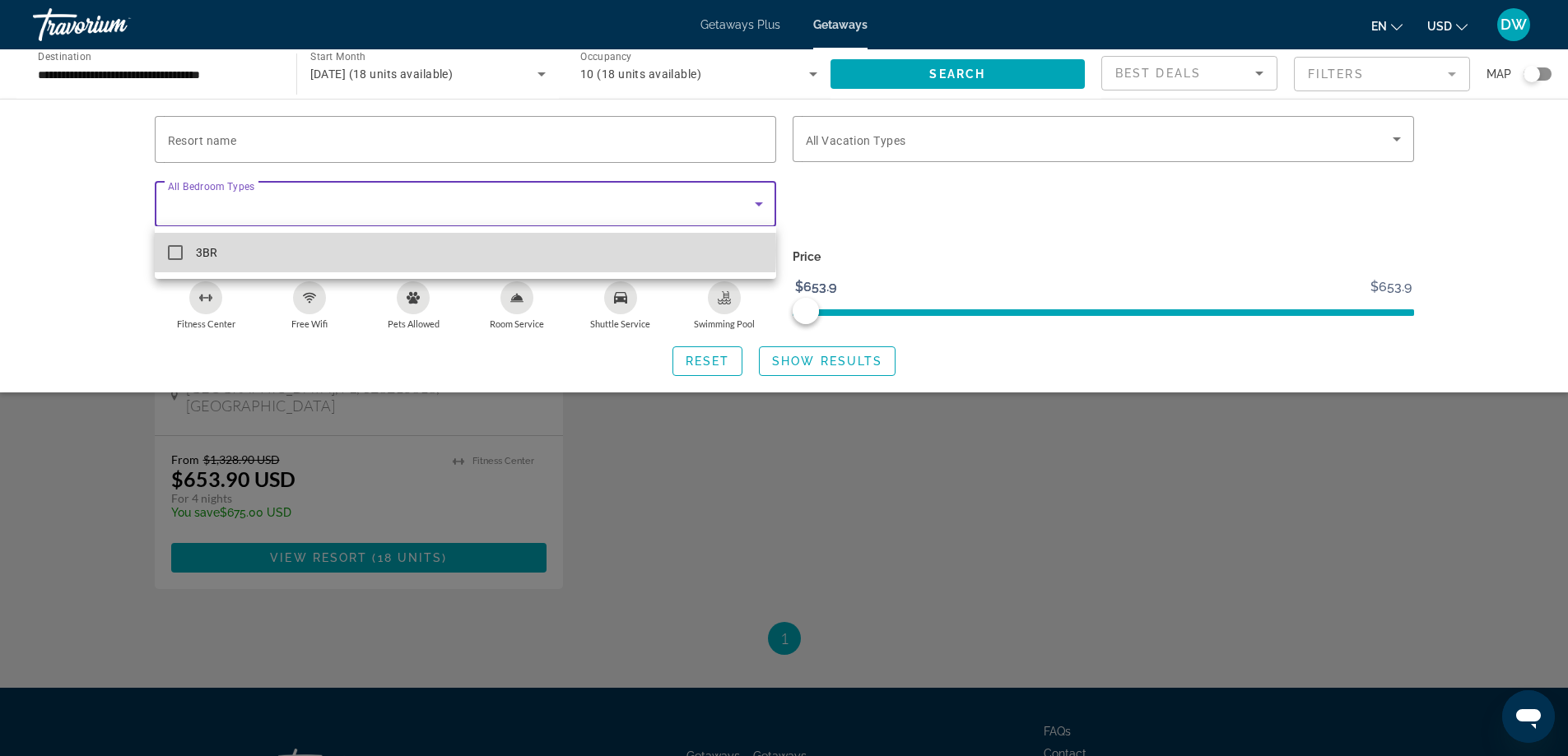
click at [437, 250] on mat-option "3BR" at bounding box center [466, 253] width 622 height 39
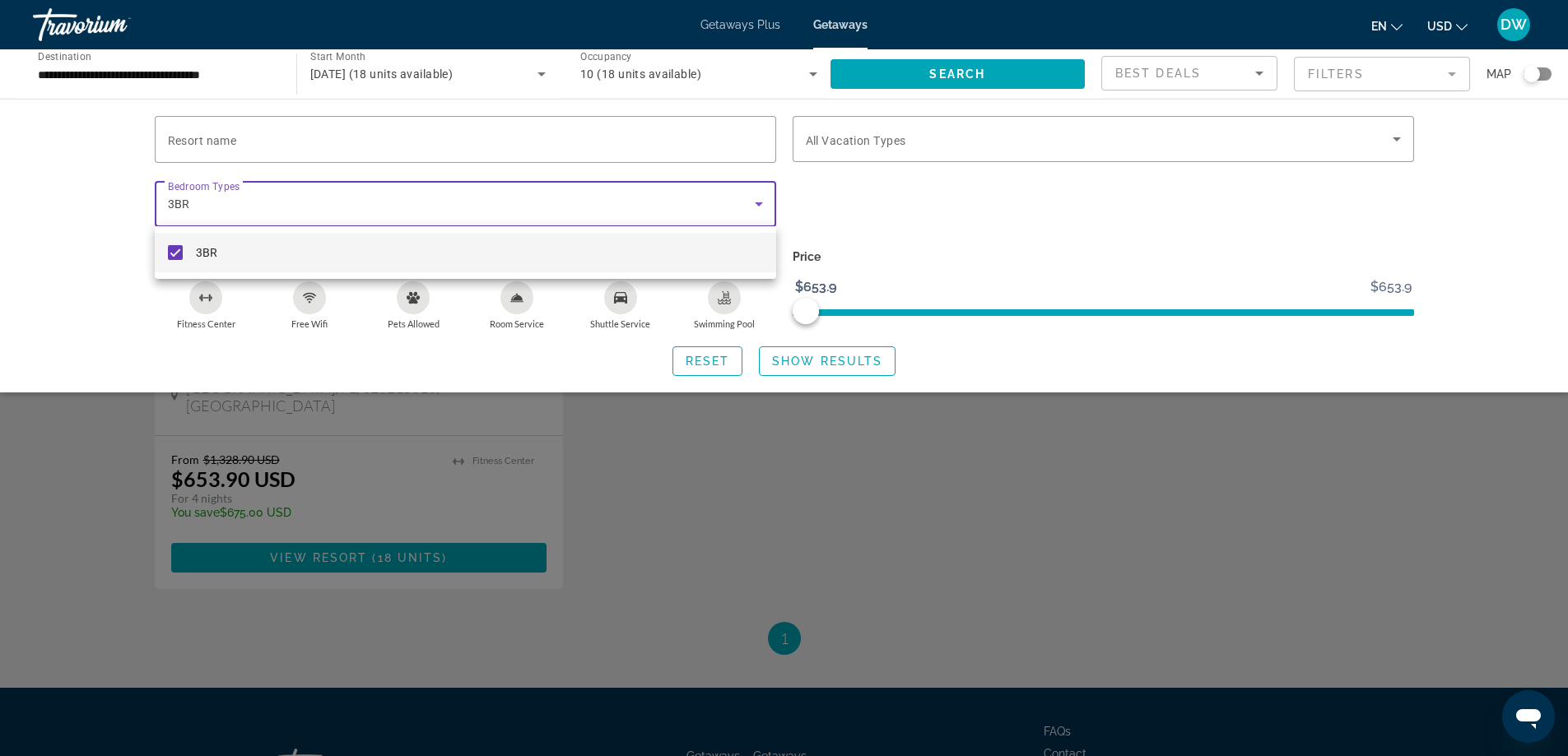
click at [785, 361] on div at bounding box center [784, 378] width 1568 height 756
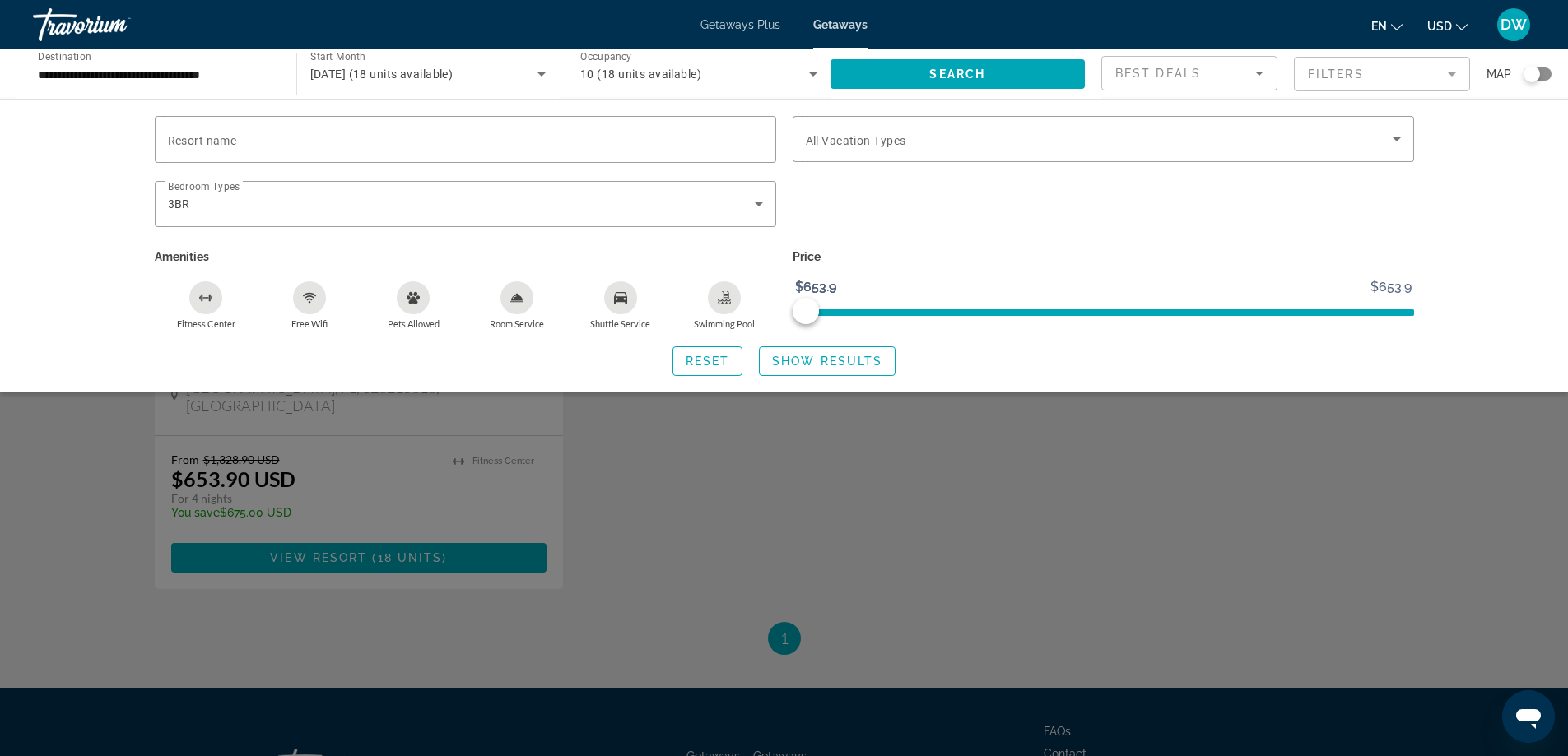
click at [785, 361] on span "Show Results" at bounding box center [827, 361] width 110 height 13
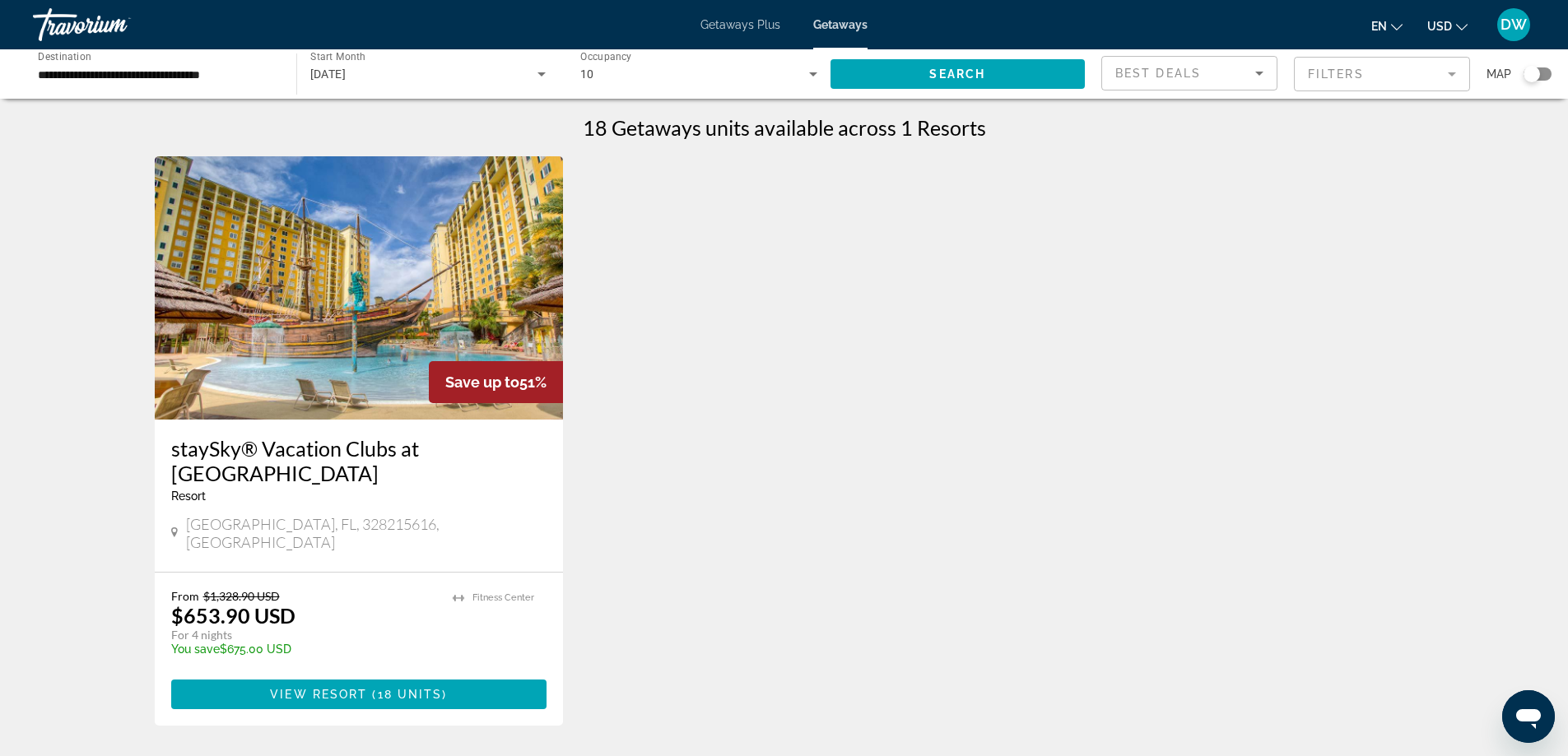
click at [404, 320] on img "Main content" at bounding box center [360, 288] width 409 height 264
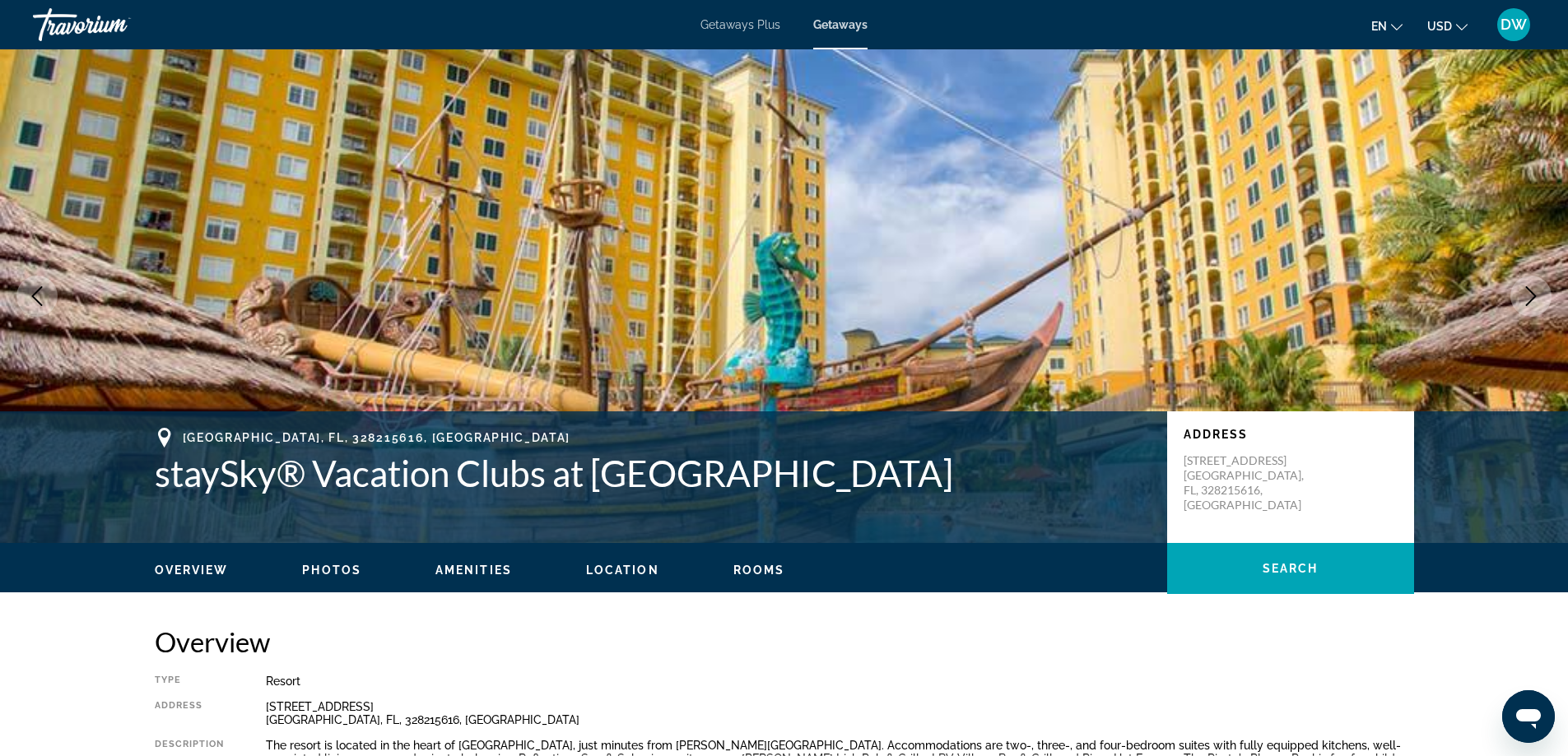
click at [1499, 243] on img "Main content" at bounding box center [784, 296] width 1568 height 494
click at [1526, 289] on icon "Next image" at bounding box center [1531, 296] width 20 height 20
click at [1520, 290] on button "Next image" at bounding box center [1531, 296] width 41 height 41
click at [1548, 295] on button "Next image" at bounding box center [1531, 296] width 41 height 41
click at [1527, 299] on icon "Next image" at bounding box center [1531, 296] width 20 height 20
